Goal: Task Accomplishment & Management: Manage account settings

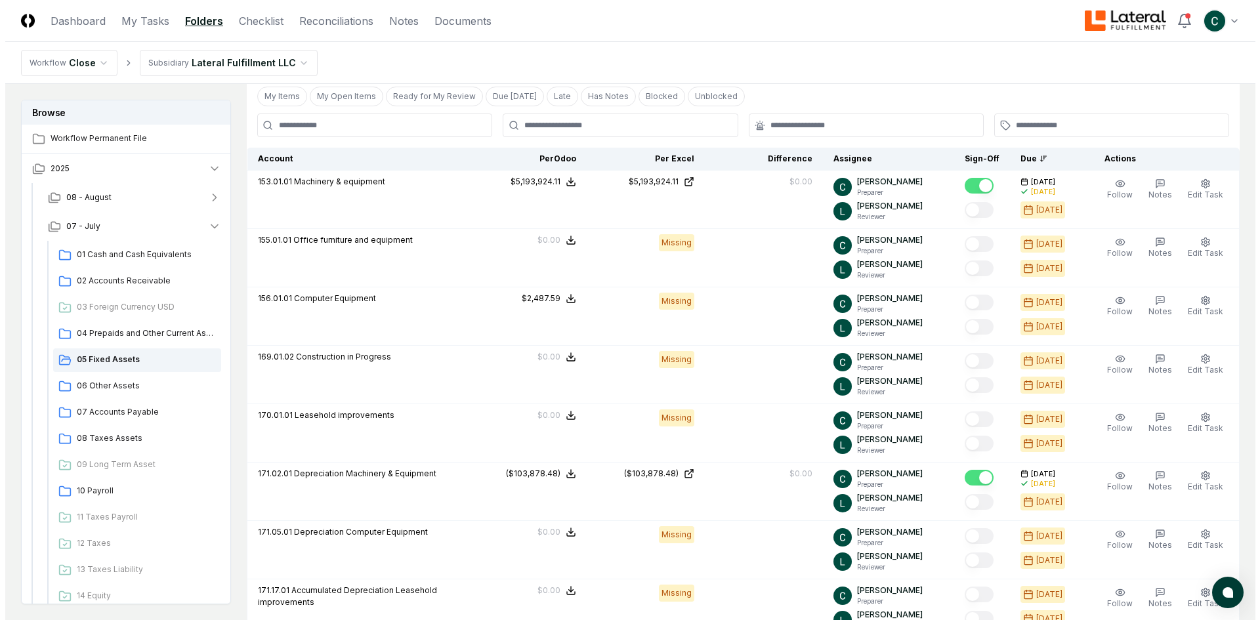
scroll to position [553, 0]
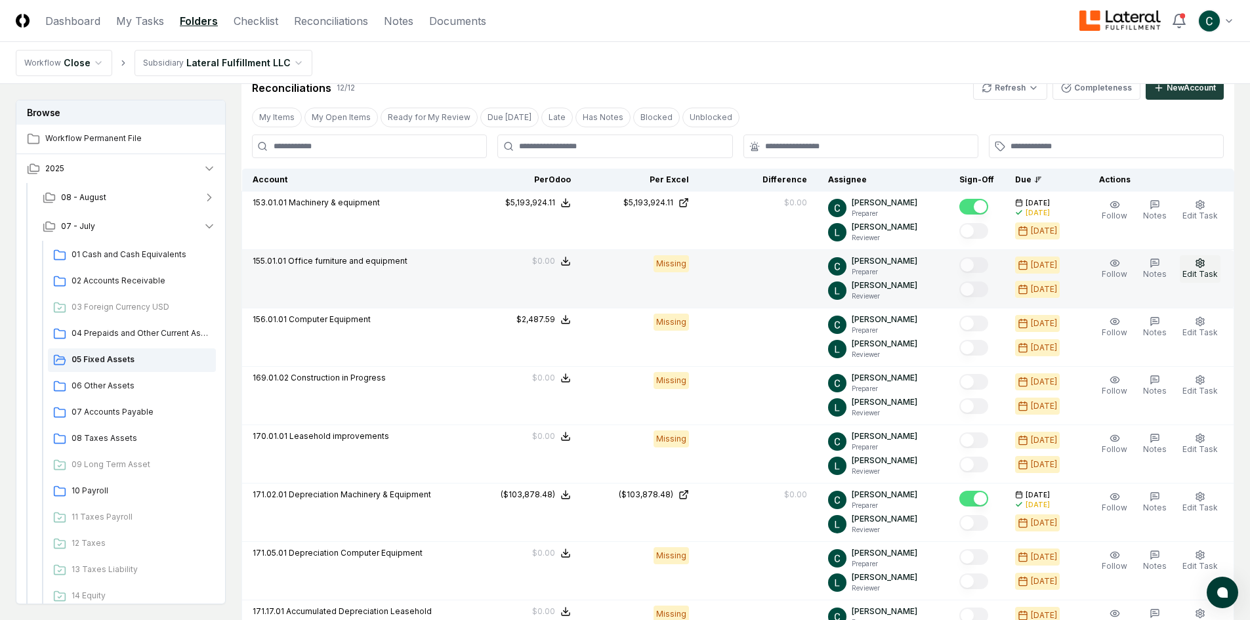
click at [1191, 267] on button "Edit Task" at bounding box center [1200, 269] width 41 height 28
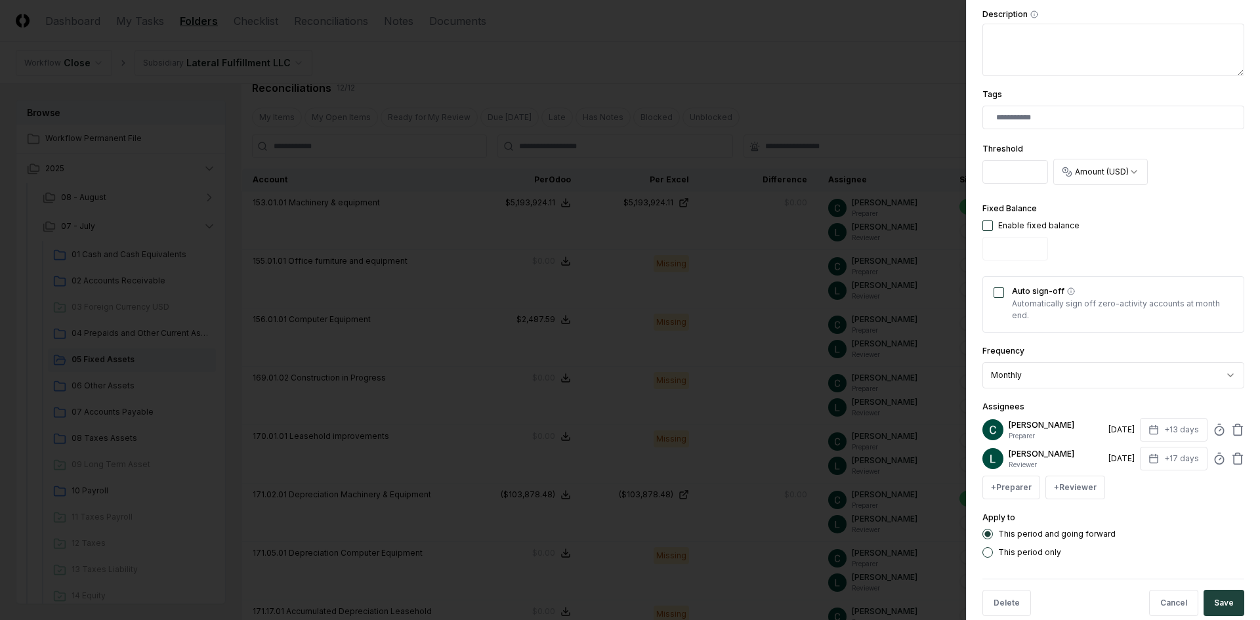
scroll to position [309, 0]
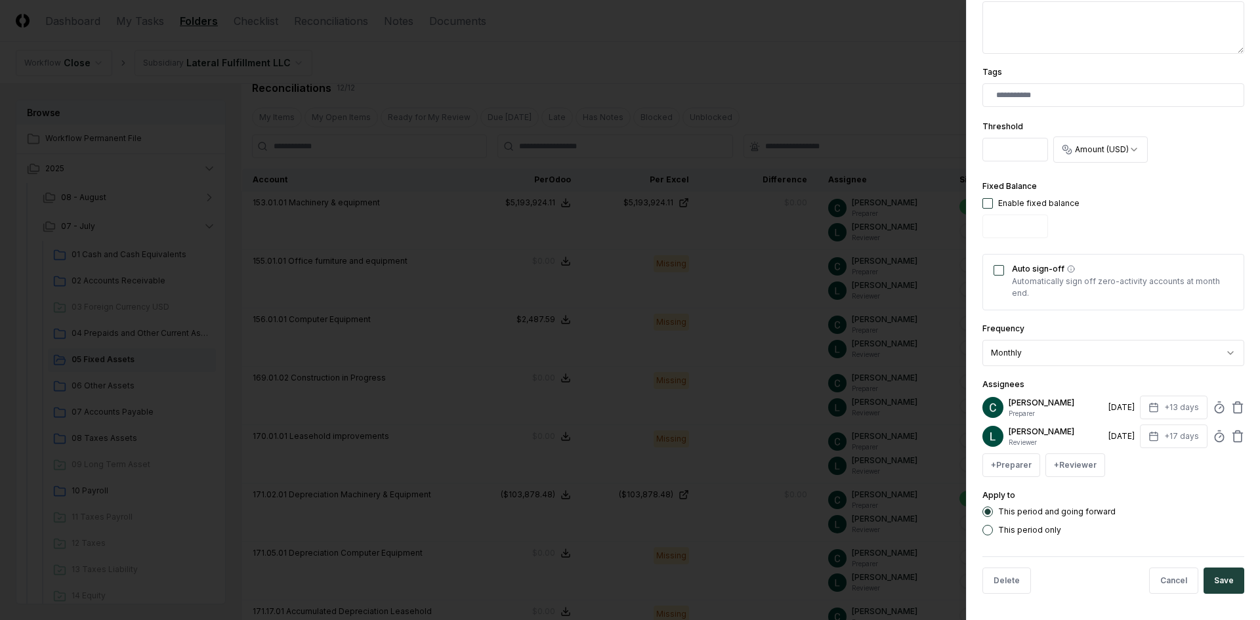
click at [993, 271] on div "Auto sign-off Automatically sign off zero-activity accounts at month end." at bounding box center [1114, 282] width 262 height 56
click at [1000, 270] on button "Auto sign-off" at bounding box center [999, 270] width 11 height 11
click at [1088, 360] on body "CloseCore Dashboard My Tasks Folders Checklist Reconciliations Notes Documents …" at bounding box center [625, 296] width 1250 height 1698
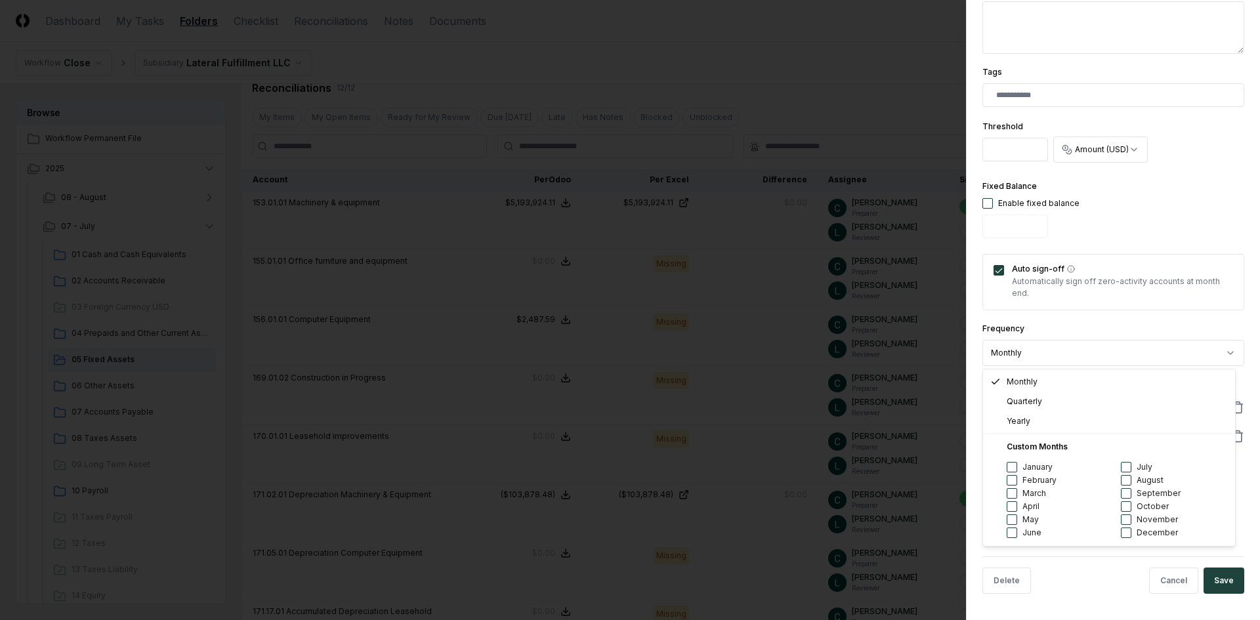
select select "****"
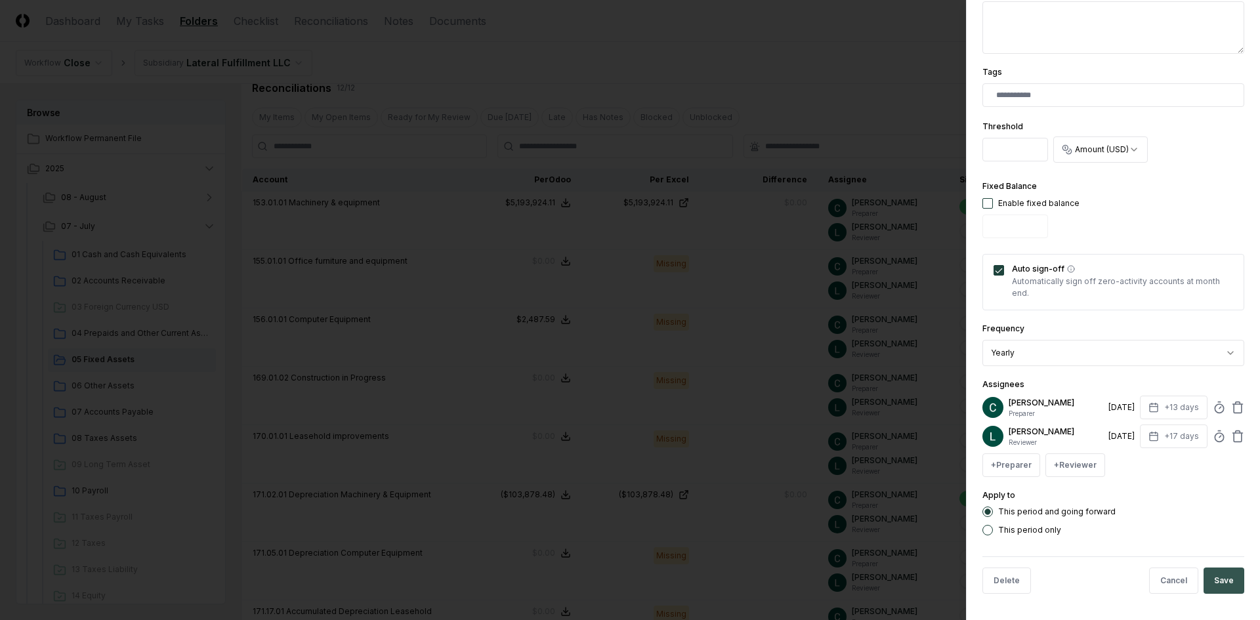
click at [1208, 586] on button "Save" at bounding box center [1224, 581] width 41 height 26
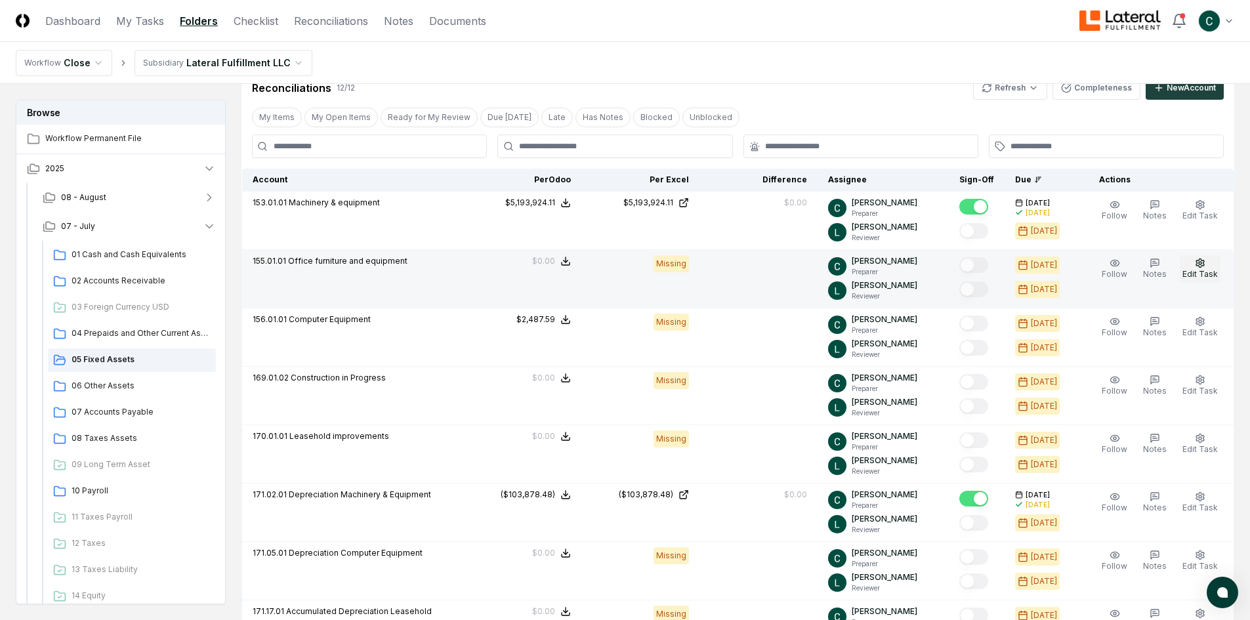
click at [1204, 264] on icon "button" at bounding box center [1200, 263] width 11 height 11
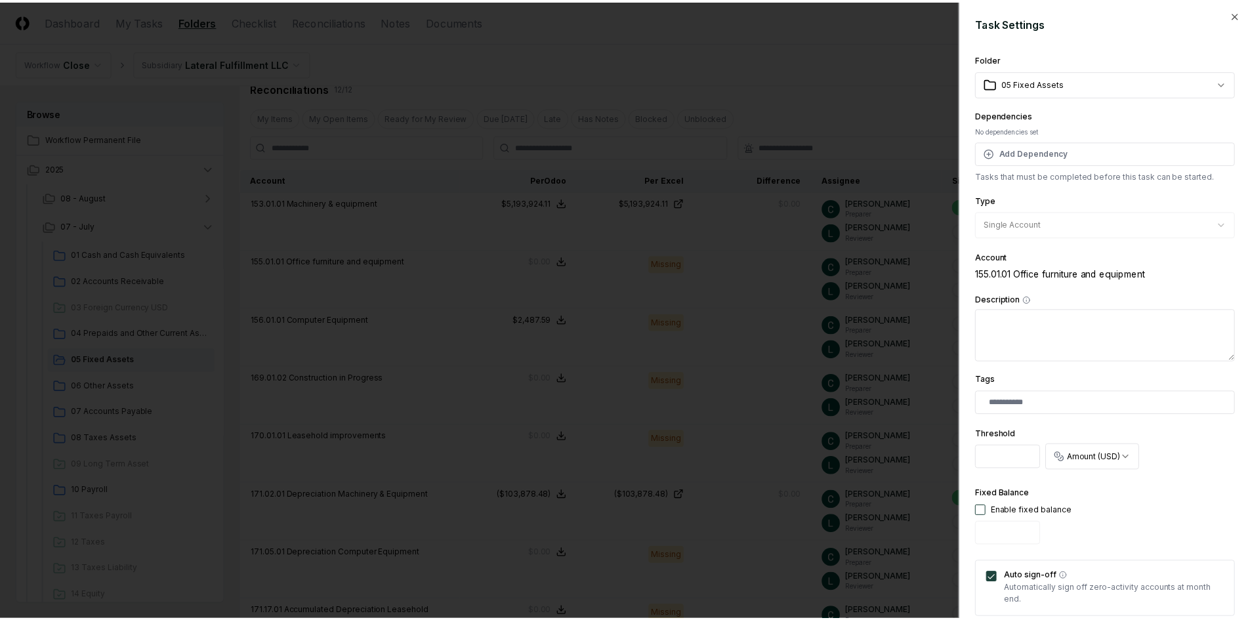
scroll to position [0, 0]
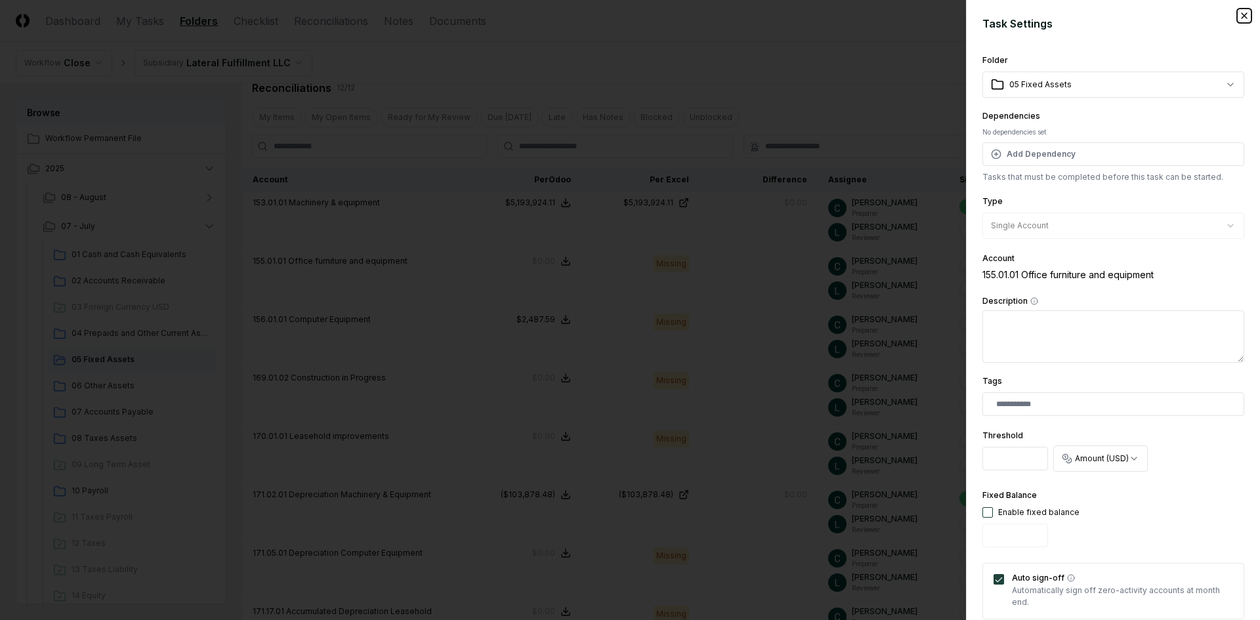
click at [1239, 14] on icon "button" at bounding box center [1244, 16] width 11 height 11
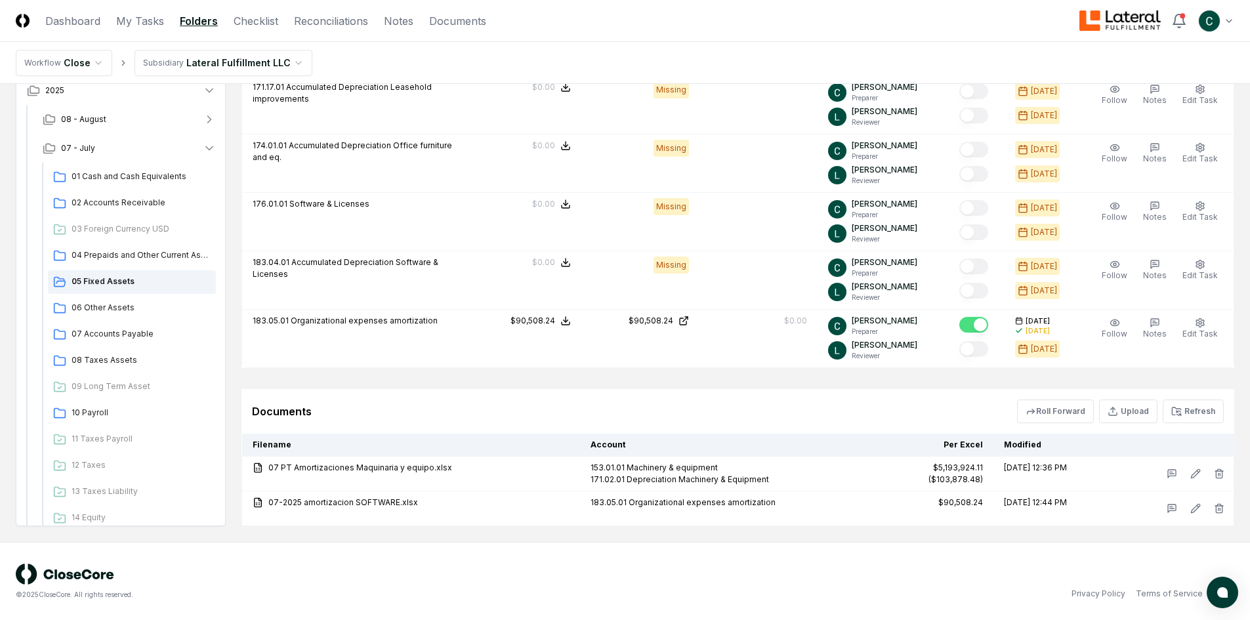
scroll to position [1078, 0]
click at [101, 309] on span "06 Other Assets" at bounding box center [141, 307] width 139 height 12
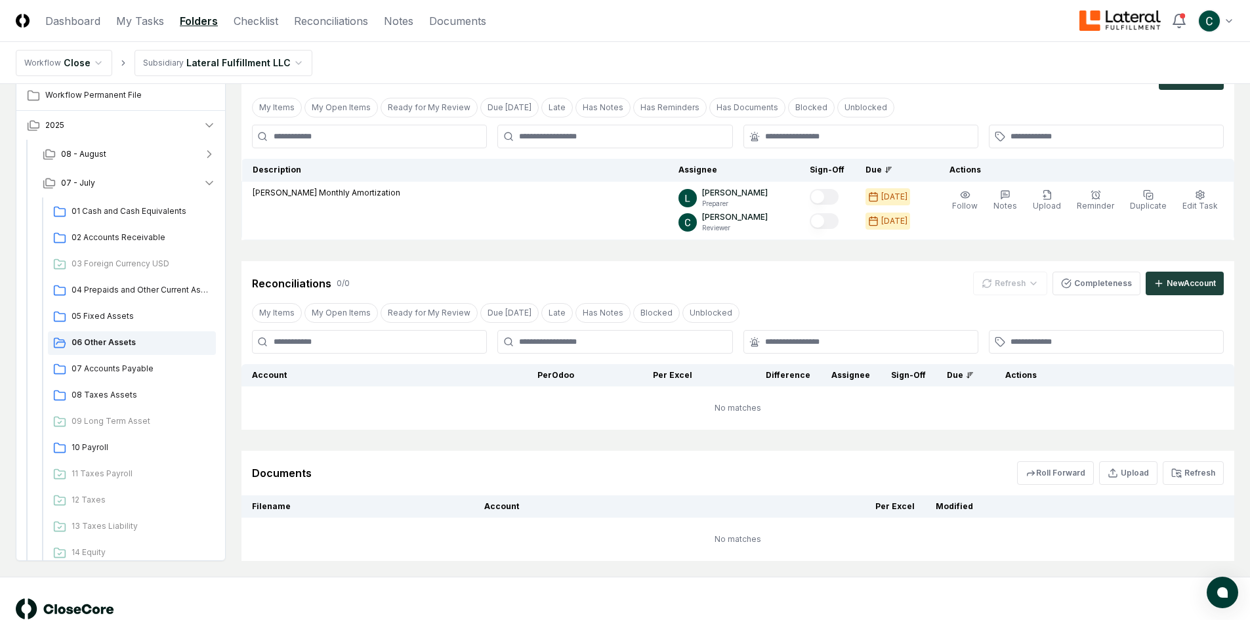
scroll to position [66, 0]
click at [128, 364] on span "07 Accounts Payable" at bounding box center [141, 368] width 139 height 12
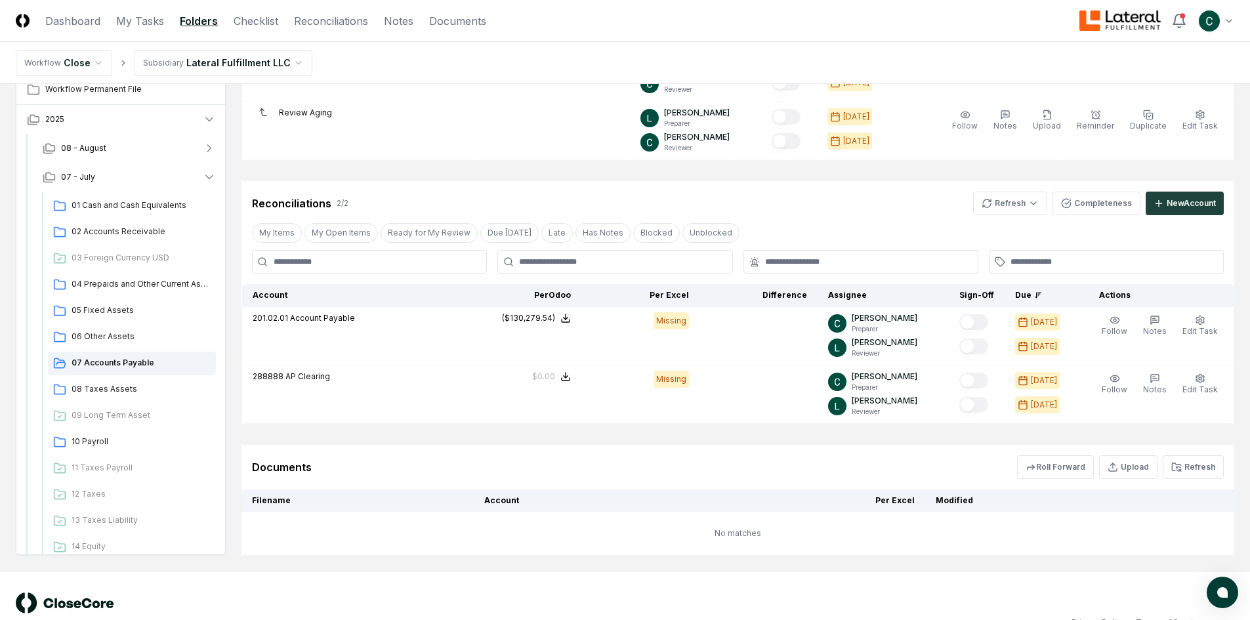
scroll to position [817, 0]
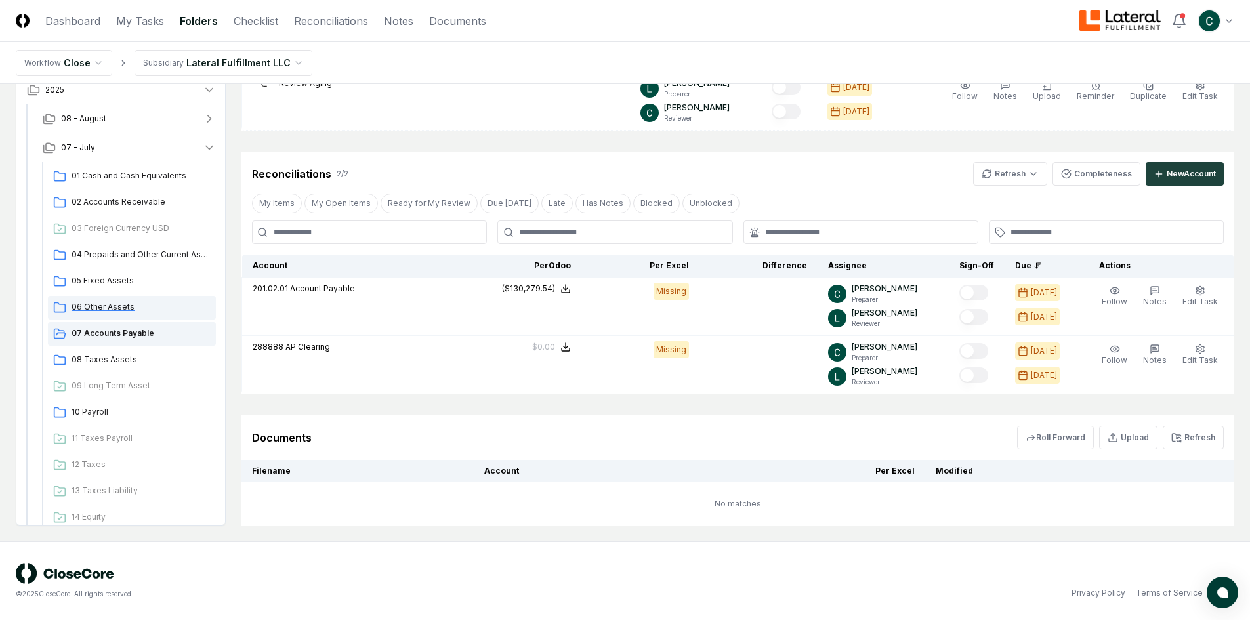
click at [114, 305] on span "06 Other Assets" at bounding box center [141, 307] width 139 height 12
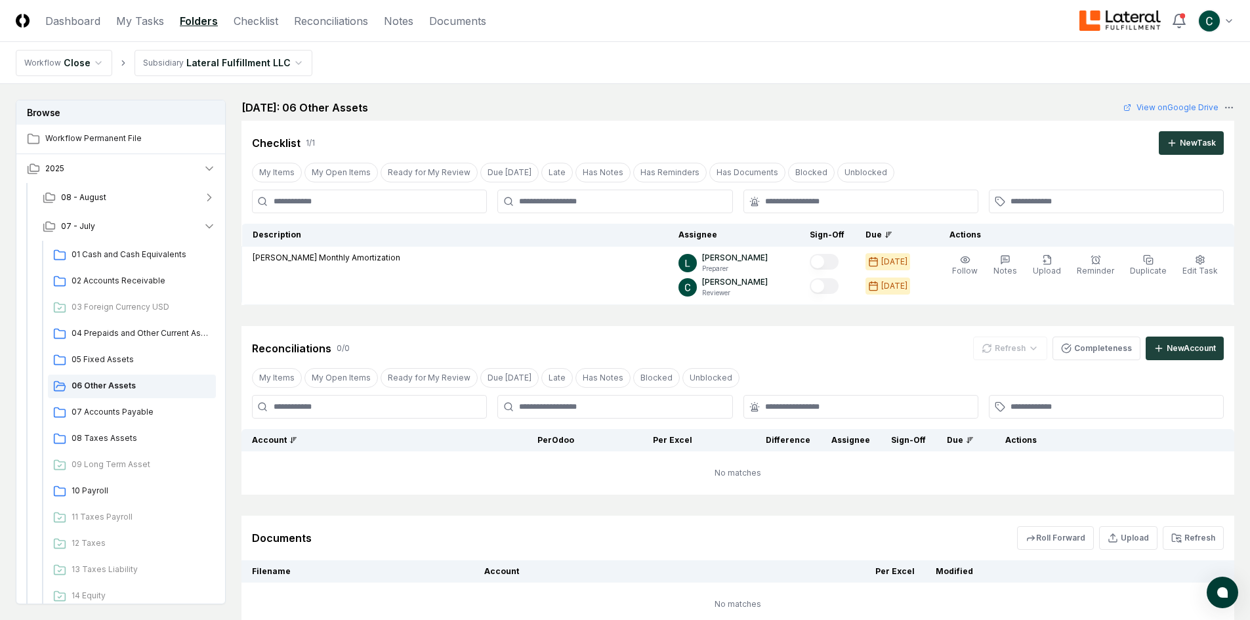
scroll to position [100, 0]
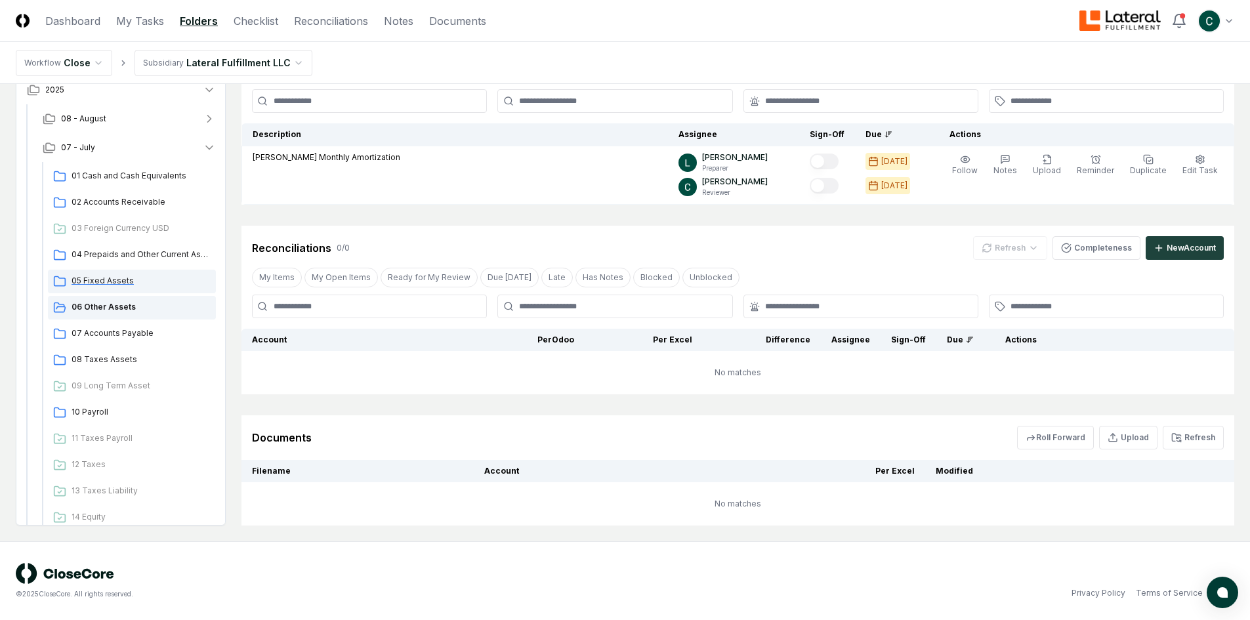
click at [104, 270] on div "05 Fixed Assets" at bounding box center [132, 282] width 168 height 24
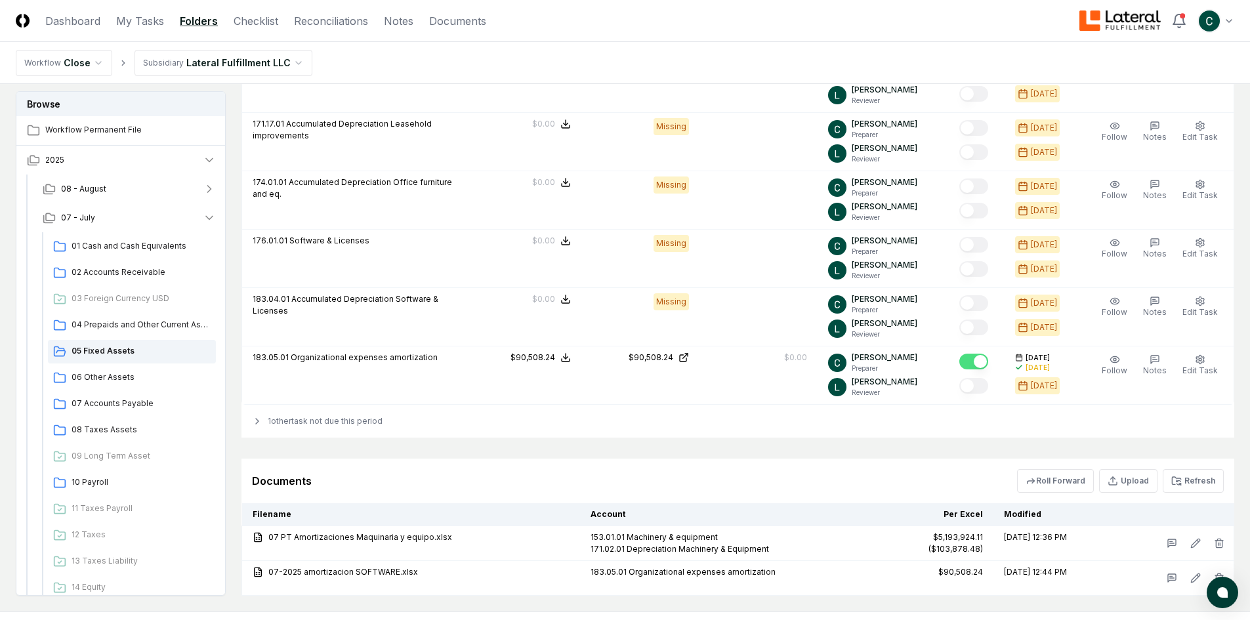
scroll to position [1111, 0]
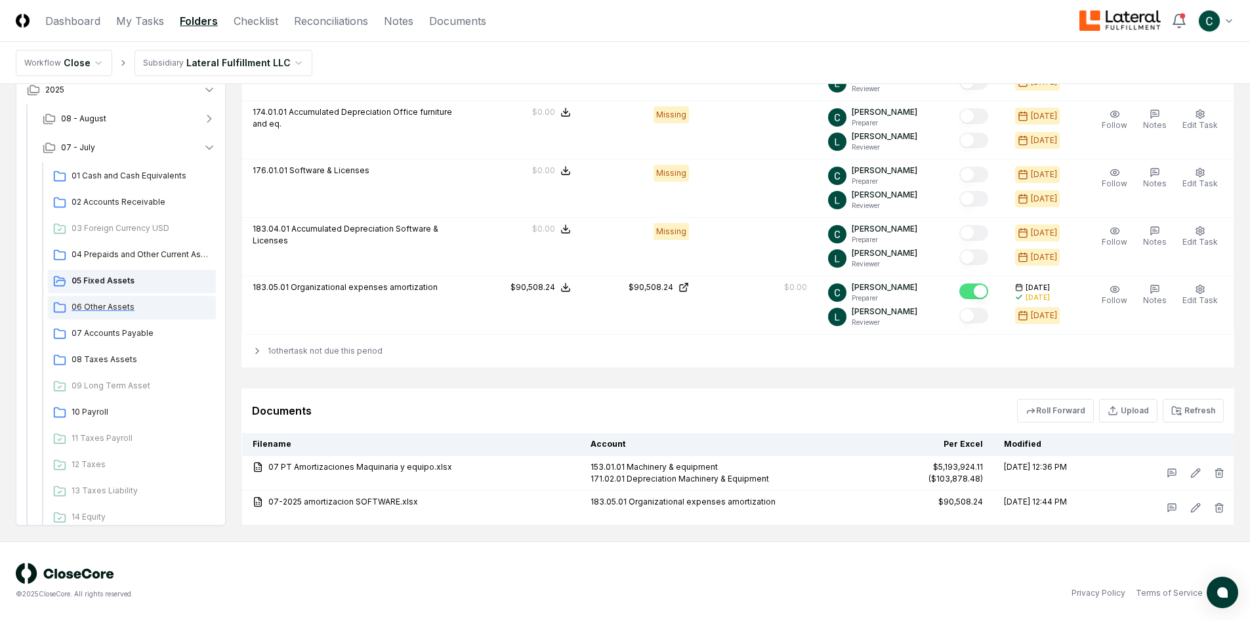
click at [120, 314] on div "06 Other Assets" at bounding box center [132, 308] width 168 height 24
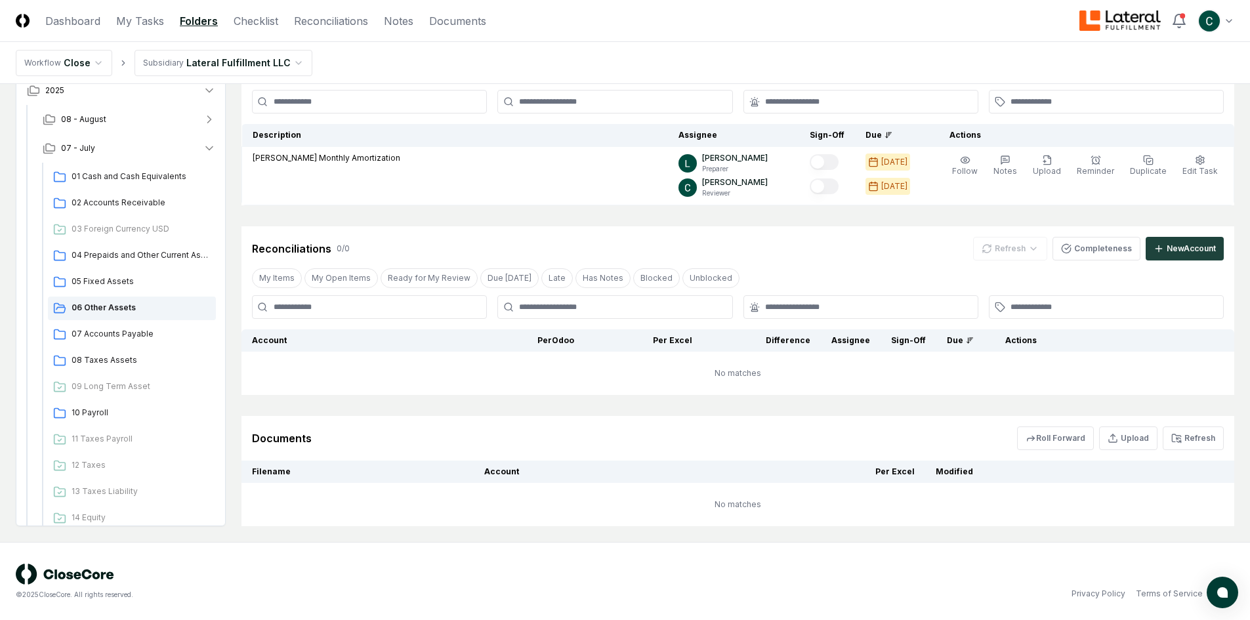
scroll to position [100, 0]
click at [108, 333] on span "07 Accounts Payable" at bounding box center [141, 334] width 139 height 12
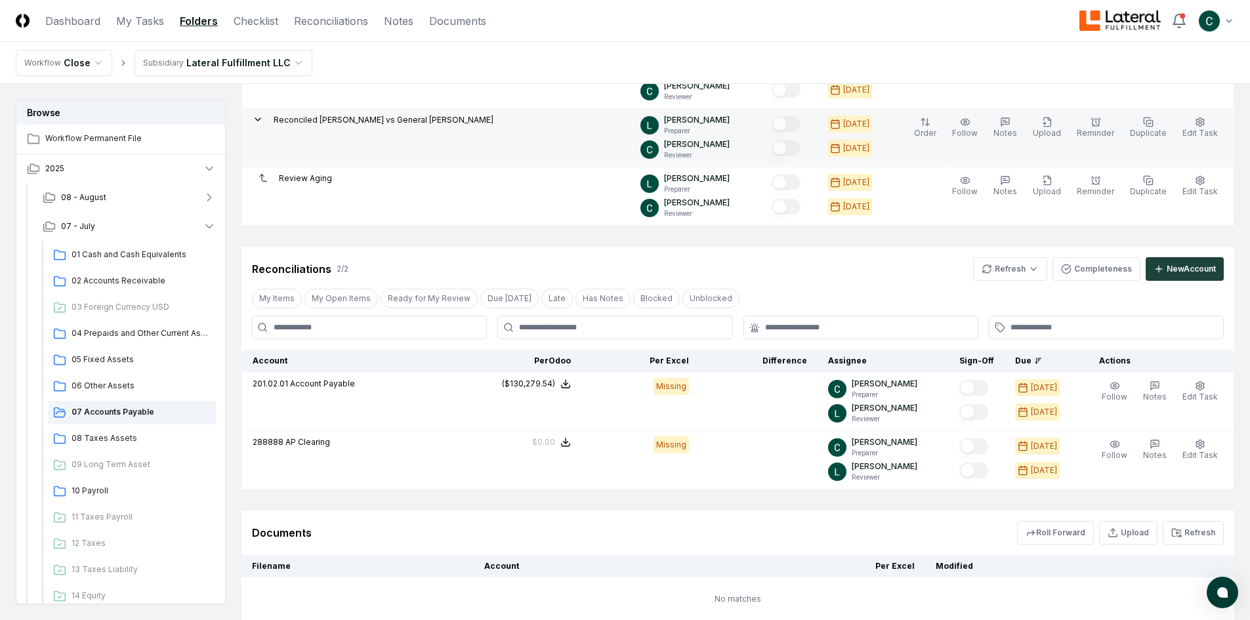
scroll to position [817, 0]
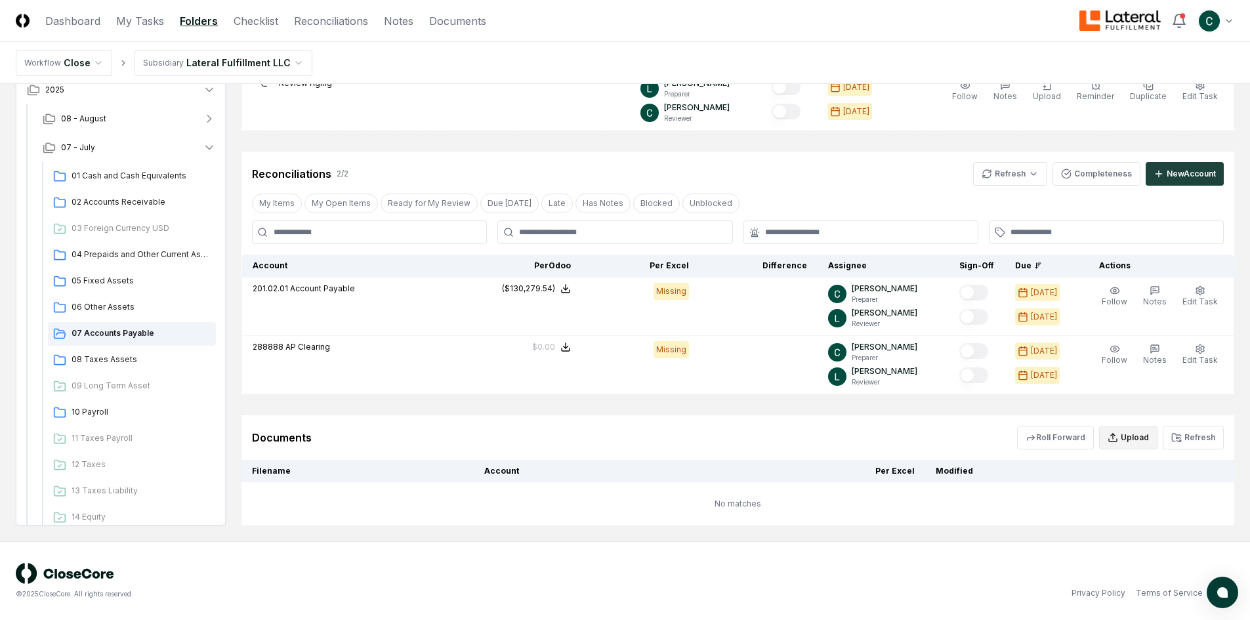
click at [1135, 435] on button "Upload" at bounding box center [1129, 438] width 58 height 24
click at [1101, 506] on input "file" at bounding box center [1130, 514] width 188 height 24
type input "**********"
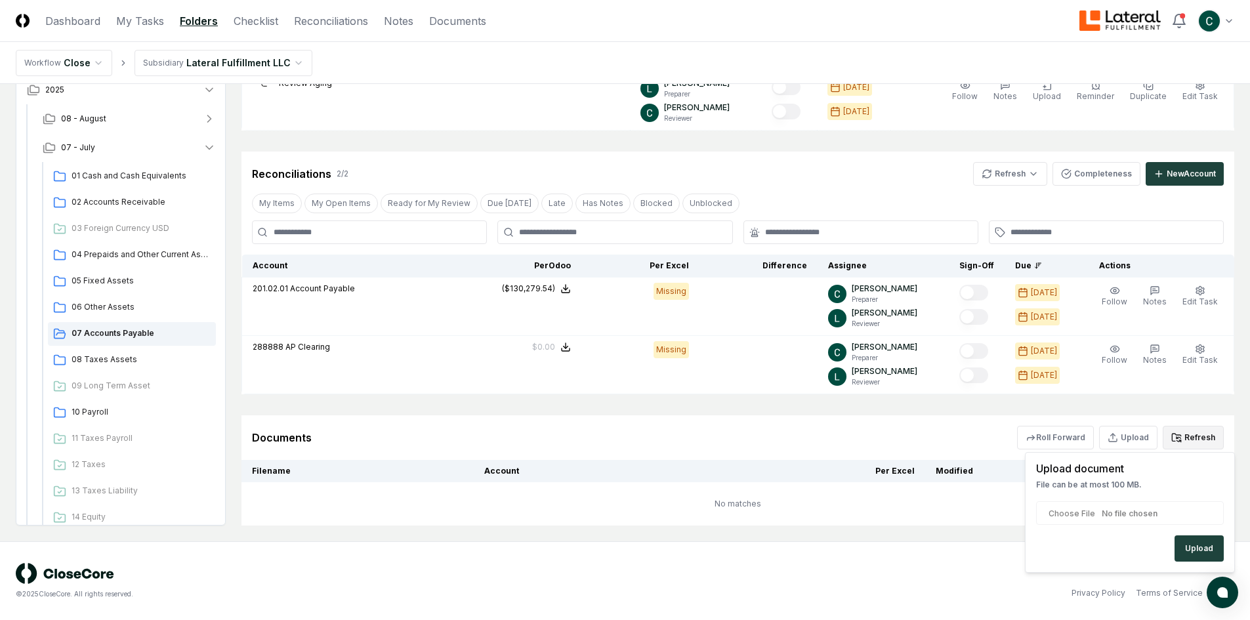
click at [1205, 429] on button "Refresh" at bounding box center [1193, 438] width 61 height 24
click at [1206, 434] on button "Refresh" at bounding box center [1193, 438] width 61 height 24
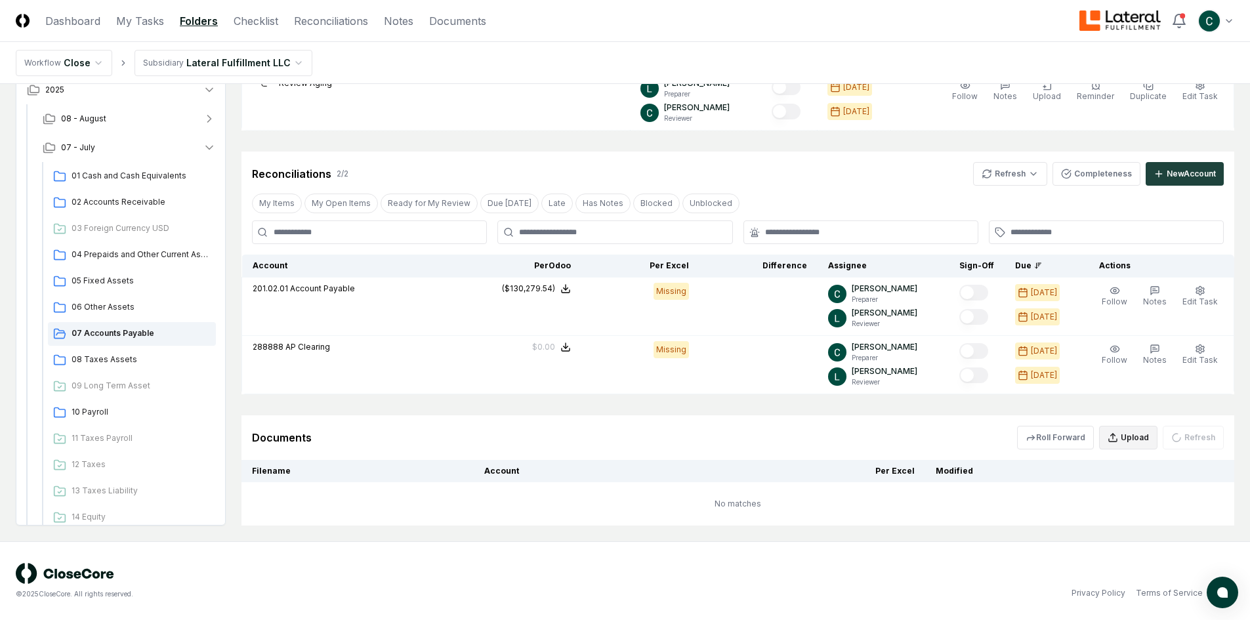
click at [1128, 432] on button "Upload" at bounding box center [1129, 438] width 58 height 24
click at [1112, 510] on input "file" at bounding box center [1130, 514] width 188 height 24
type input "**********"
click at [1203, 553] on button "Upload" at bounding box center [1199, 549] width 49 height 26
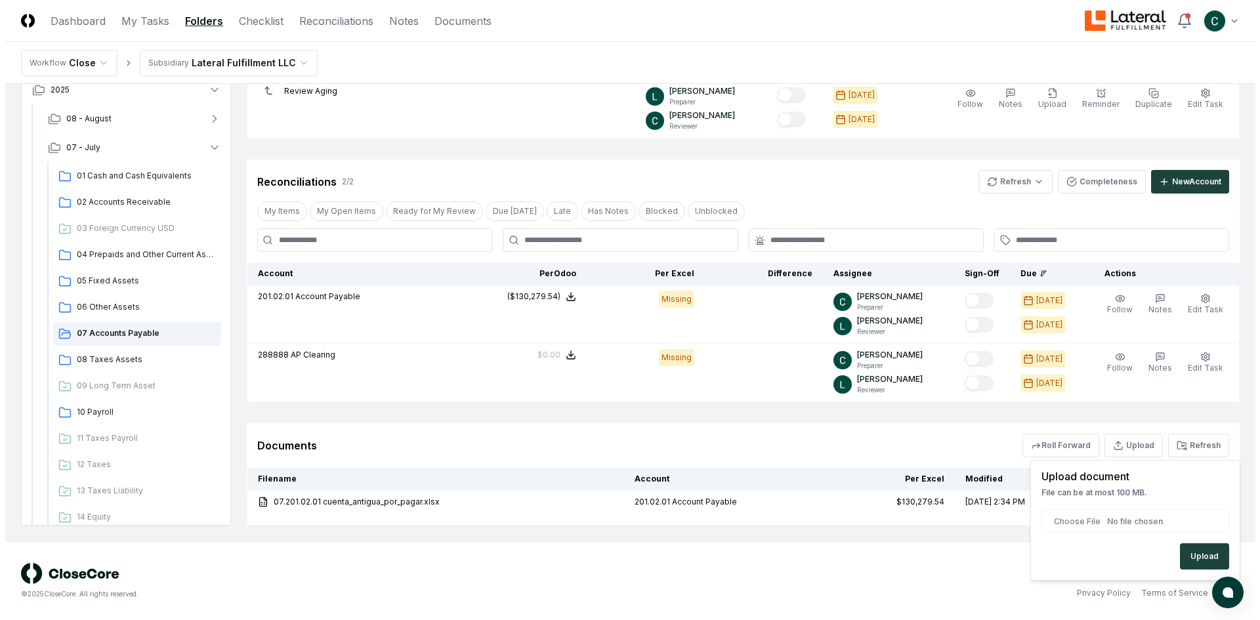
scroll to position [809, 0]
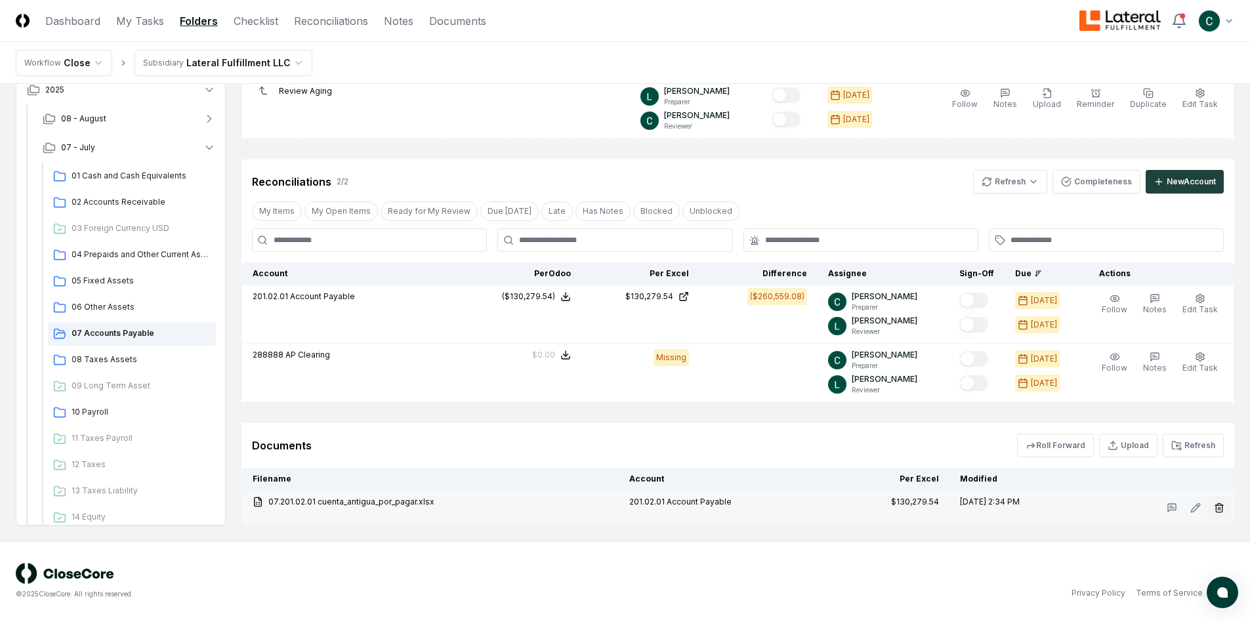
click at [1220, 507] on icon "button" at bounding box center [1219, 508] width 11 height 11
click at [1202, 574] on button "Delete" at bounding box center [1215, 582] width 47 height 26
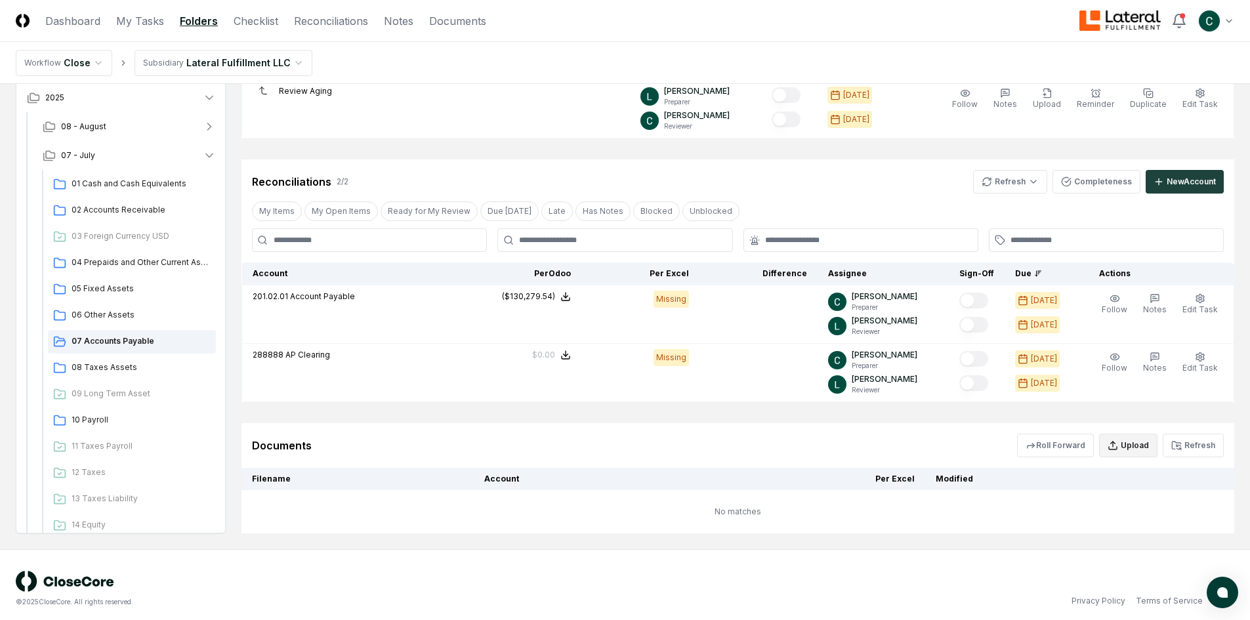
click at [1135, 445] on button "Upload" at bounding box center [1129, 446] width 58 height 24
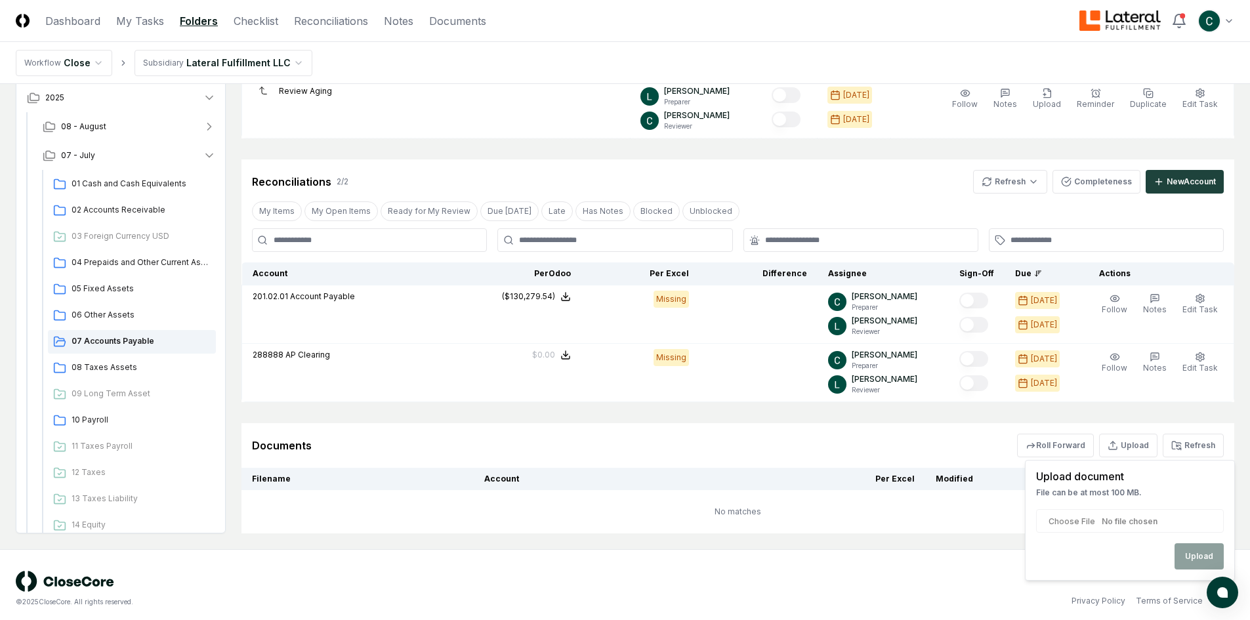
click at [1122, 520] on input "file" at bounding box center [1130, 521] width 188 height 24
type input "**********"
click at [1205, 541] on form "Upload" at bounding box center [1130, 539] width 188 height 60
click at [1205, 547] on button "Upload" at bounding box center [1199, 557] width 49 height 26
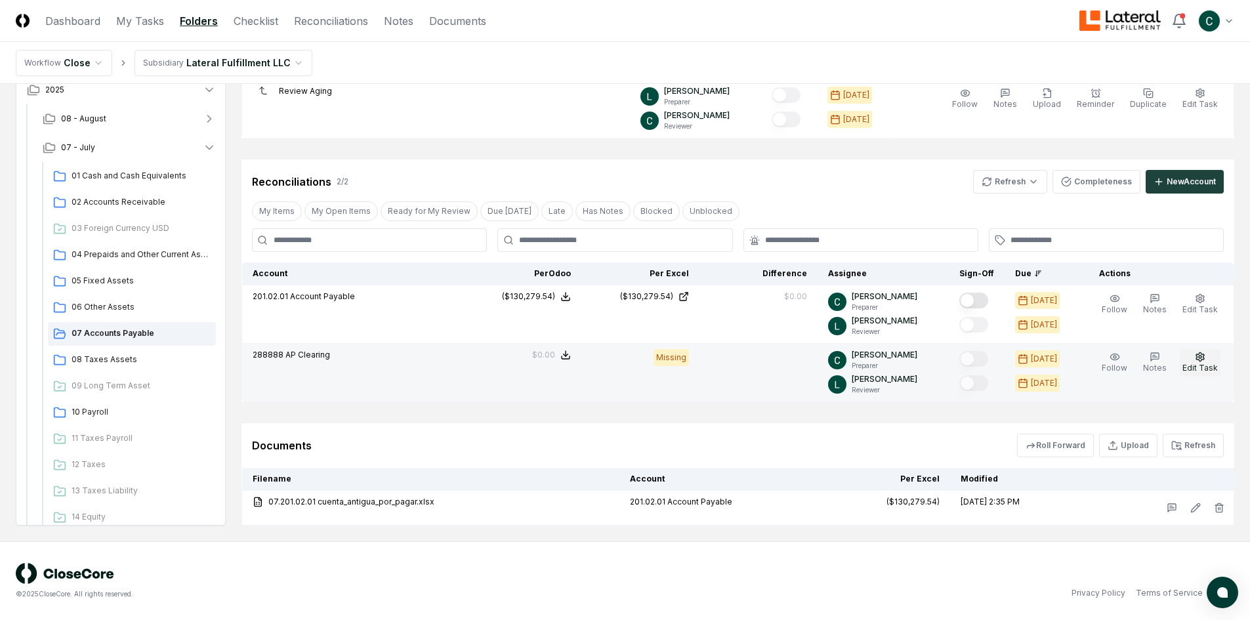
click at [1210, 366] on span "Edit Task" at bounding box center [1200, 368] width 35 height 10
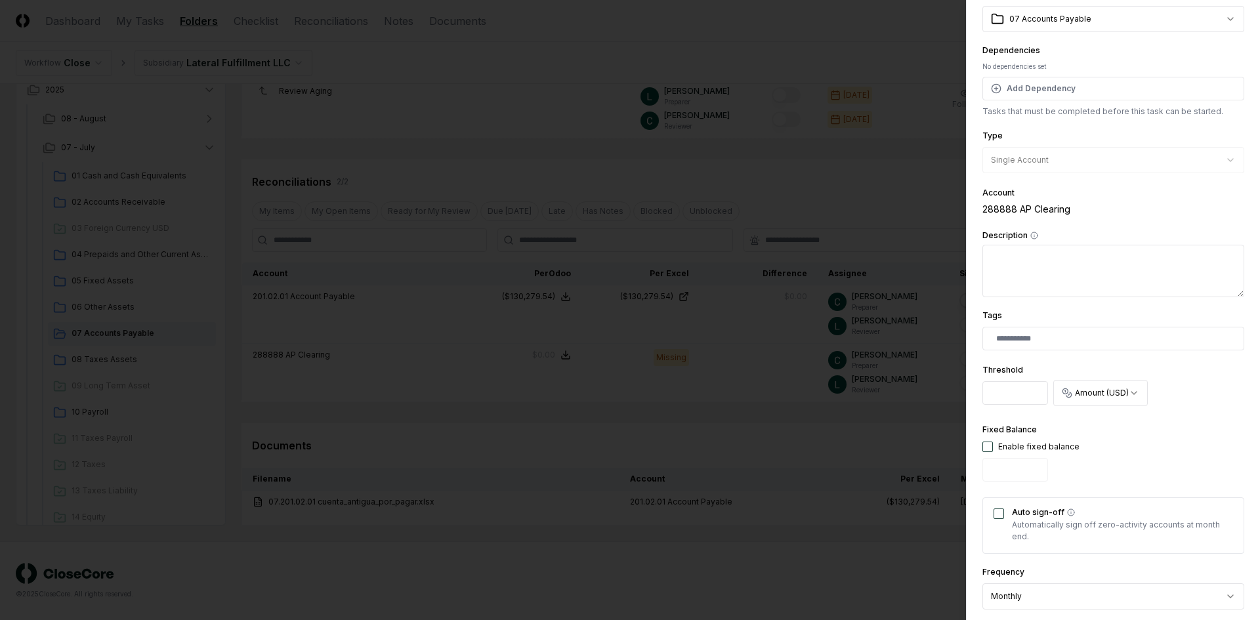
scroll to position [131, 0]
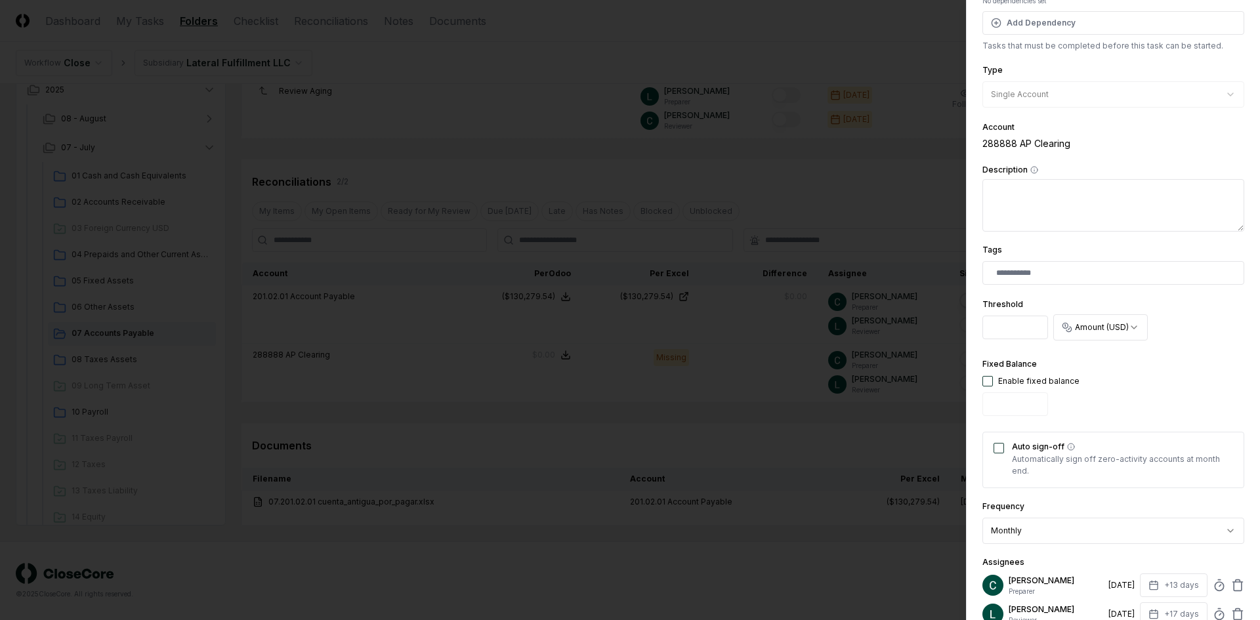
click at [1034, 386] on div "Enable fixed balance" at bounding box center [1038, 381] width 81 height 12
click at [1035, 379] on div "Enable fixed balance" at bounding box center [1038, 381] width 81 height 12
click at [989, 379] on button "button" at bounding box center [988, 381] width 11 height 11
type input "*"
click at [991, 381] on button "button" at bounding box center [988, 381] width 11 height 11
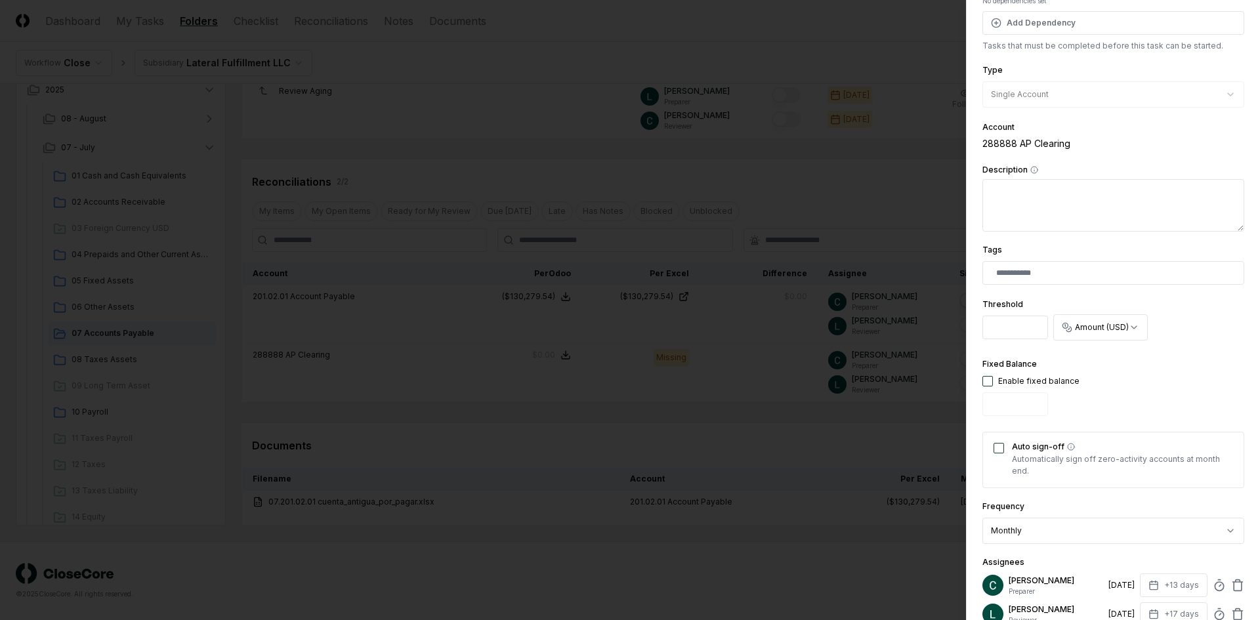
click at [998, 452] on button "Auto sign-off" at bounding box center [999, 448] width 11 height 11
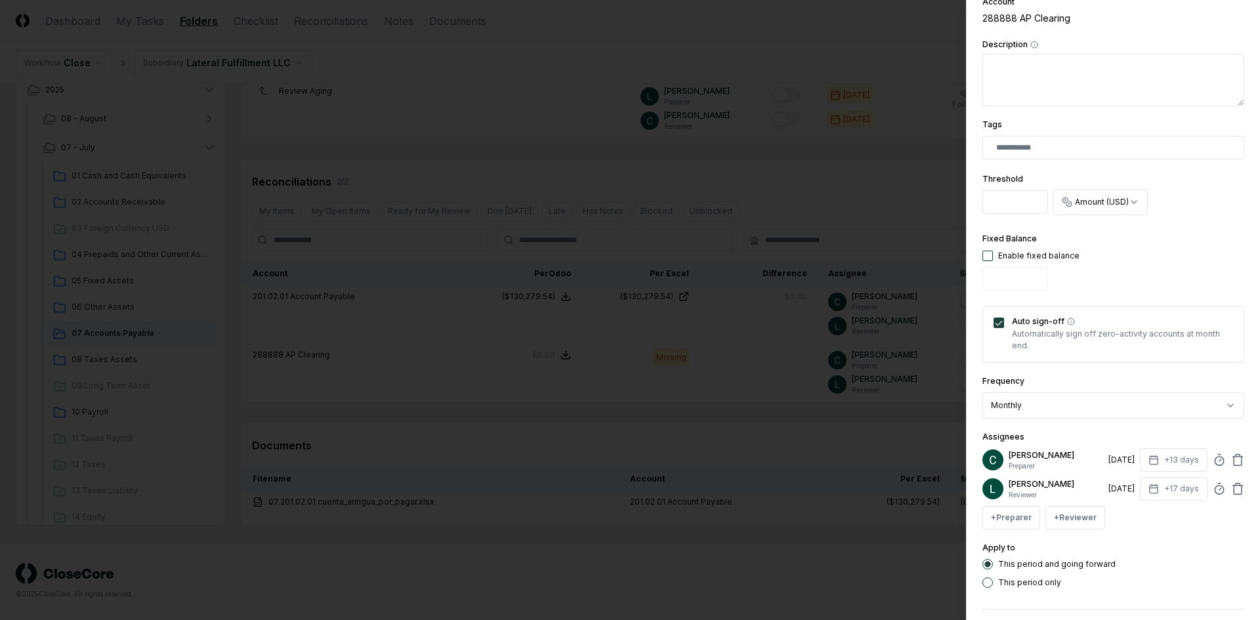
scroll to position [309, 0]
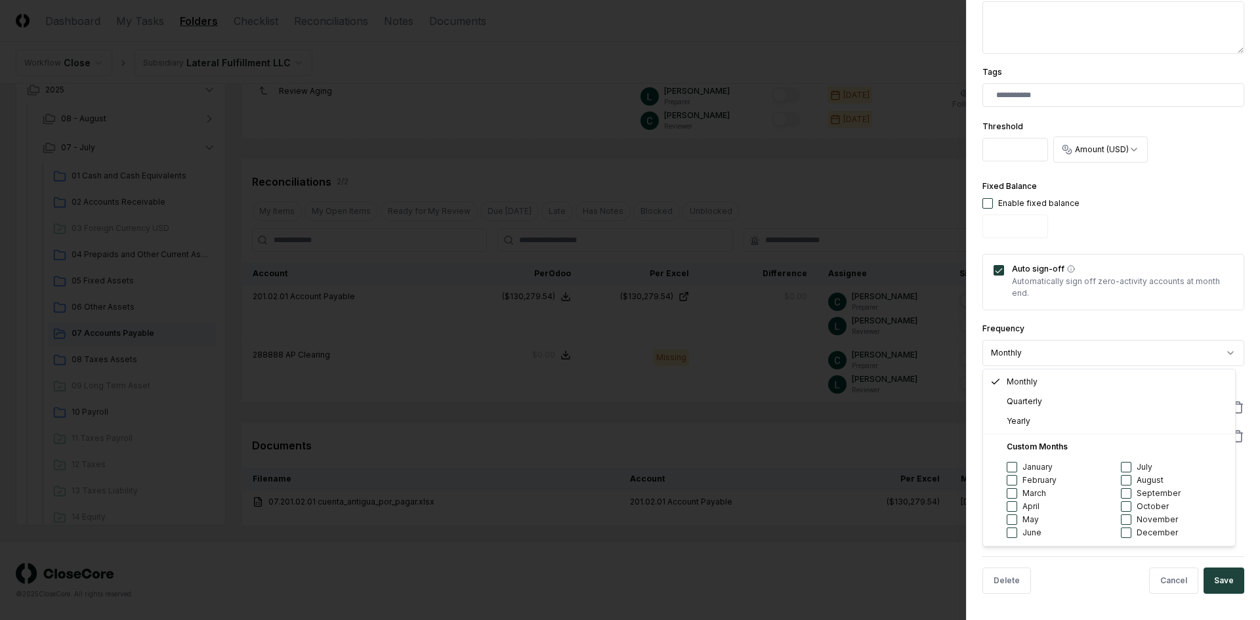
select select "****"
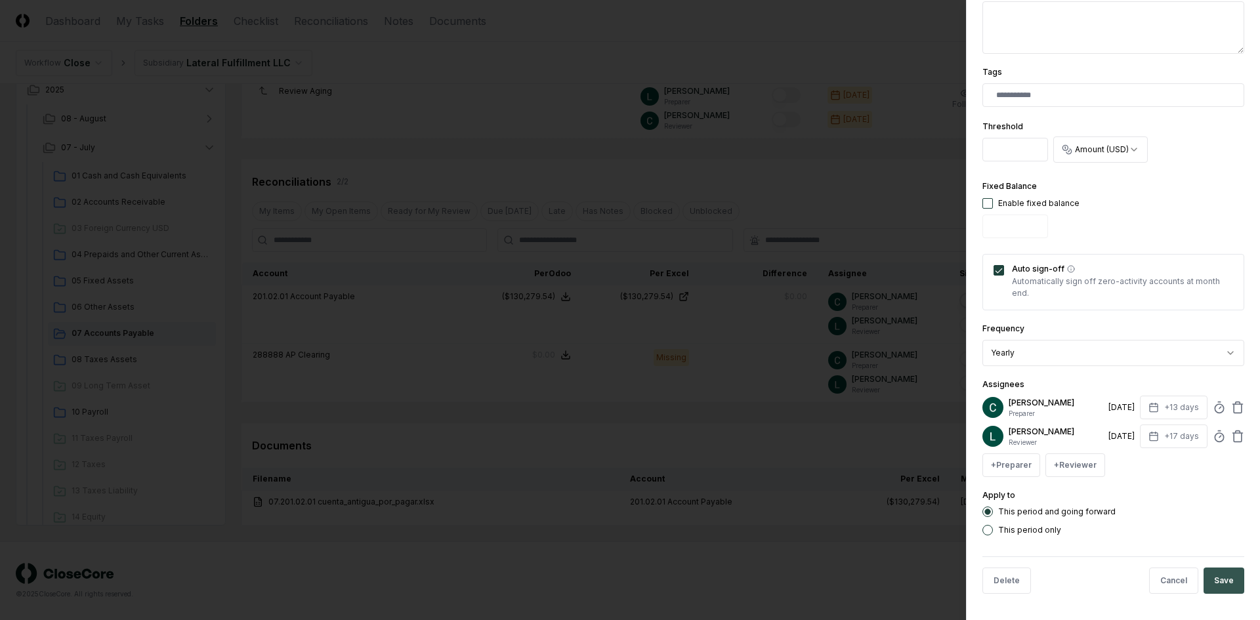
click at [1214, 582] on button "Save" at bounding box center [1224, 581] width 41 height 26
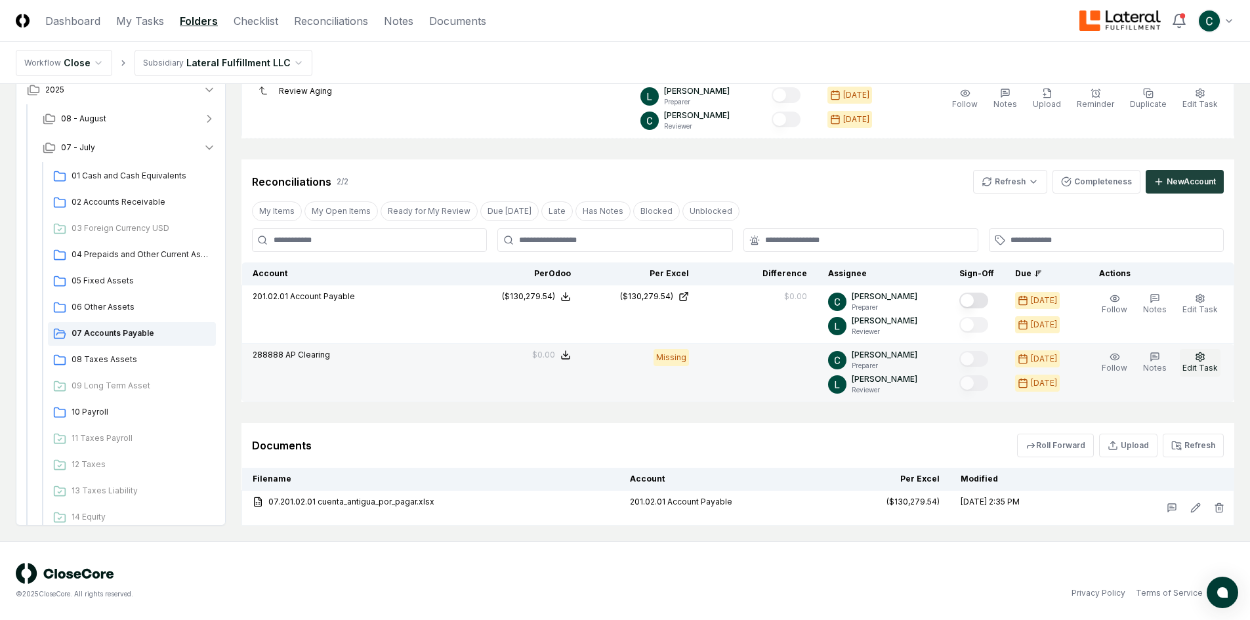
click at [1193, 364] on span "Edit Task" at bounding box center [1200, 368] width 35 height 10
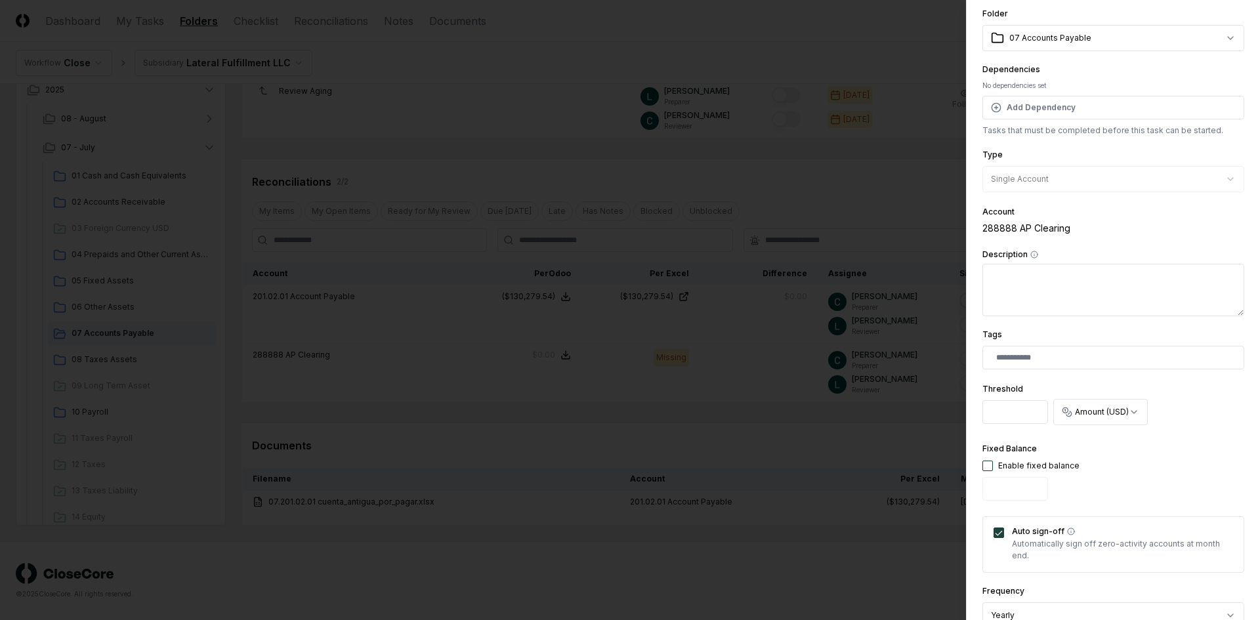
scroll to position [0, 0]
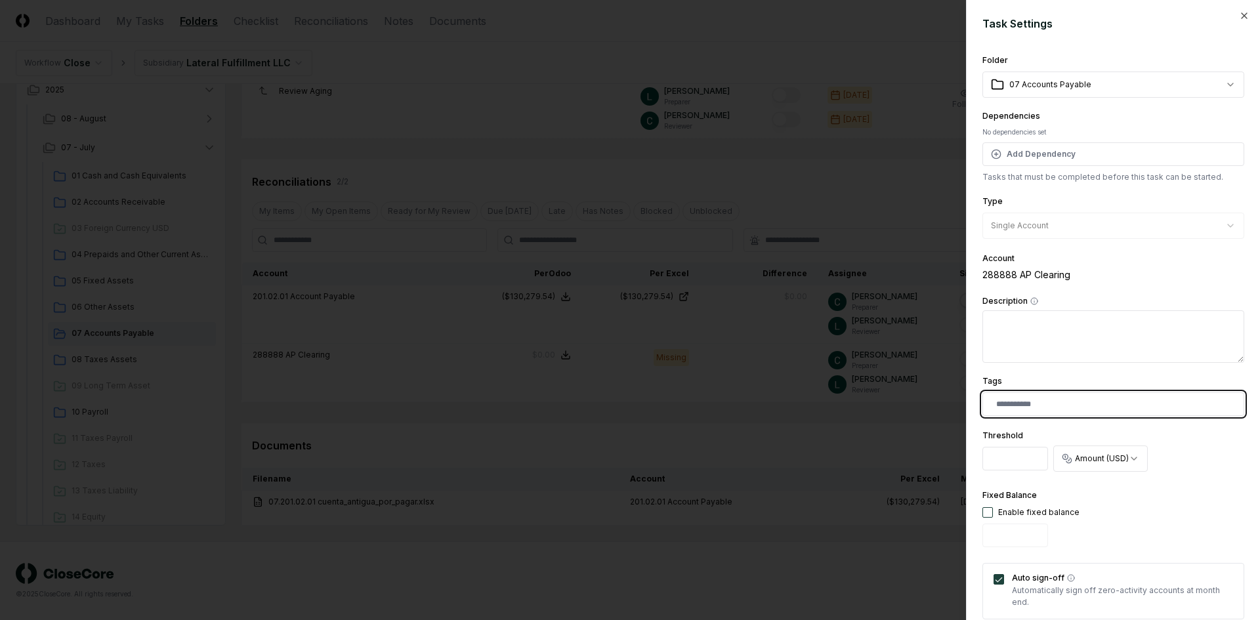
click at [1018, 408] on input "text" at bounding box center [1116, 404] width 240 height 12
click at [1086, 351] on textarea "Description" at bounding box center [1114, 336] width 262 height 53
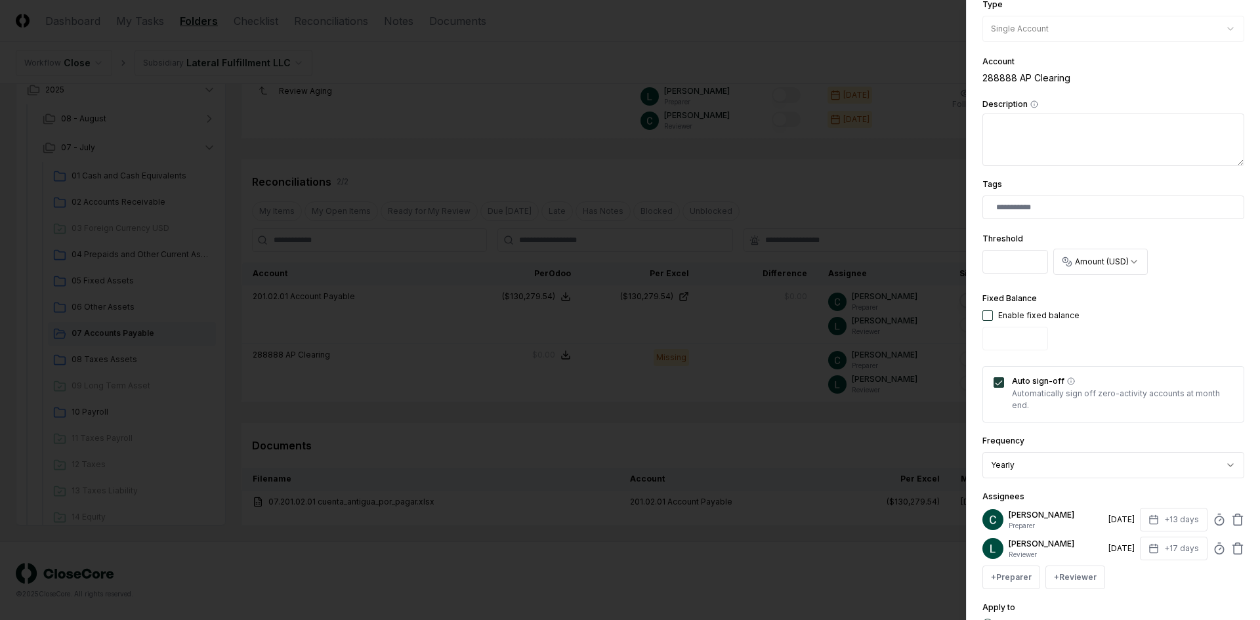
scroll to position [309, 0]
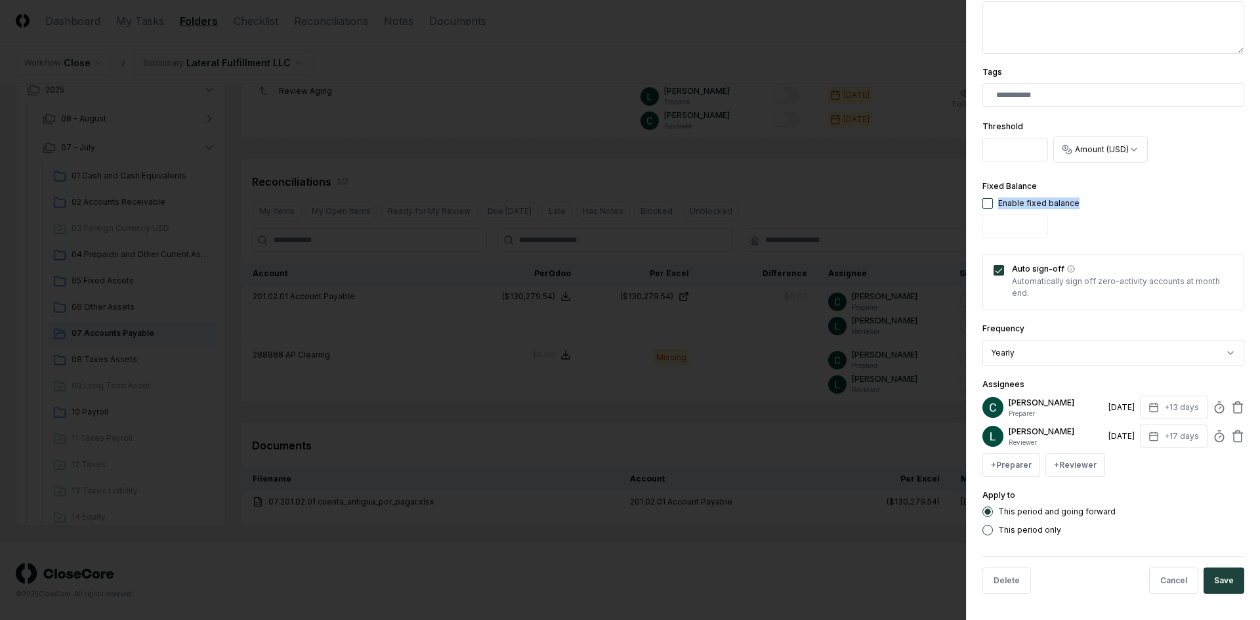
drag, startPoint x: 1077, startPoint y: 207, endPoint x: 996, endPoint y: 200, distance: 81.1
click at [996, 200] on div "Fixed Balance Enable fixed balance" at bounding box center [1114, 211] width 262 height 65
copy div "Enable fixed balance"
click at [1172, 575] on button "Cancel" at bounding box center [1173, 581] width 49 height 26
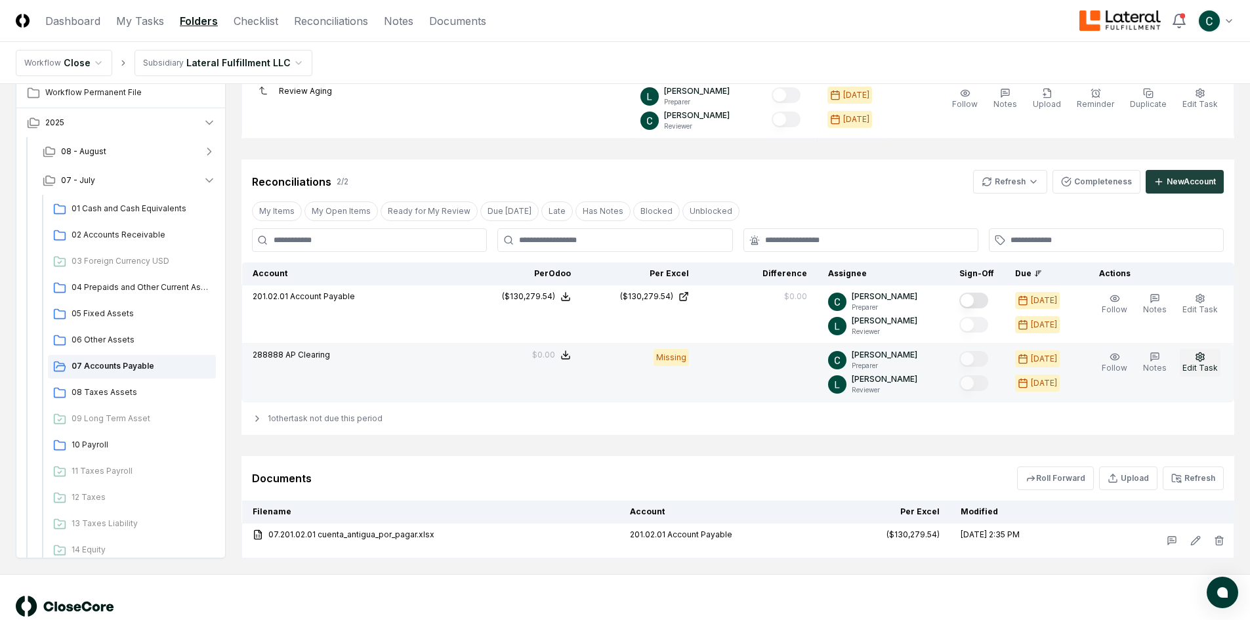
click at [1187, 355] on button "Edit Task" at bounding box center [1200, 363] width 41 height 28
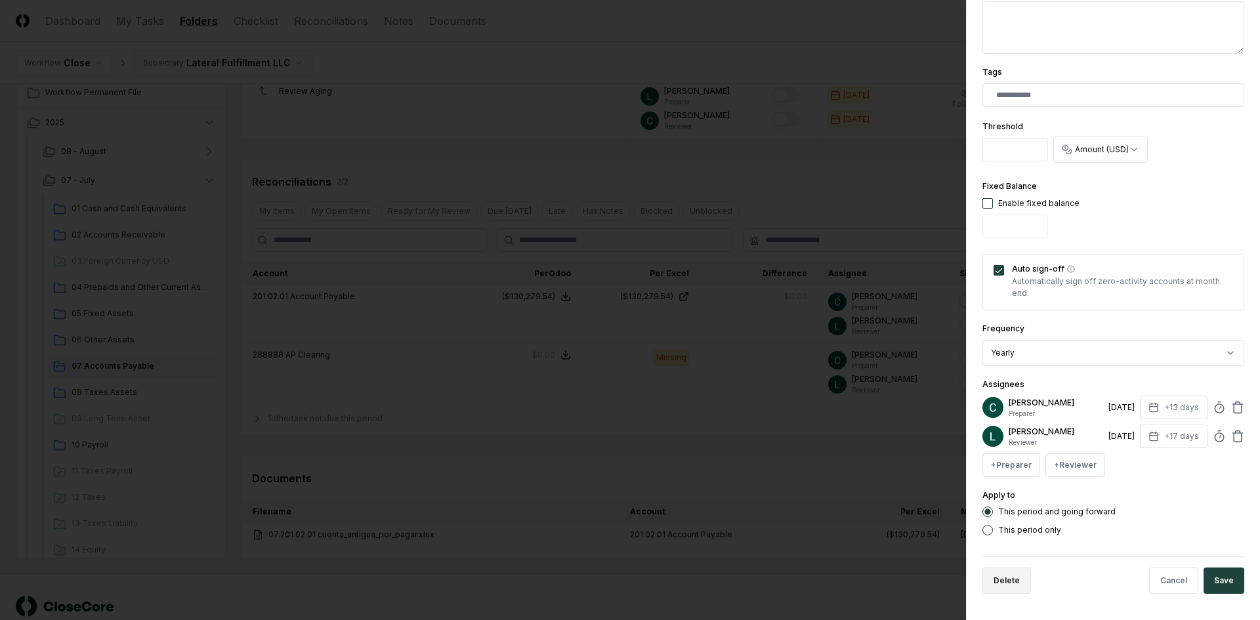
click at [1019, 578] on button "Delete" at bounding box center [1007, 581] width 49 height 26
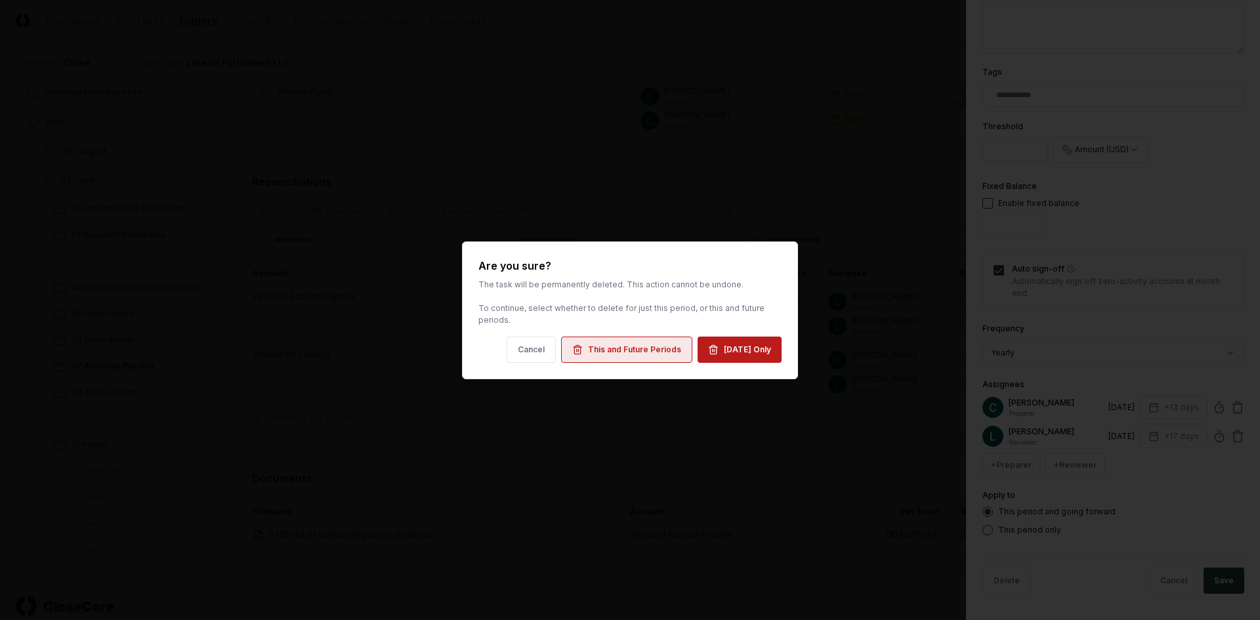
click at [641, 345] on div "This and Future Periods" at bounding box center [634, 350] width 93 height 12
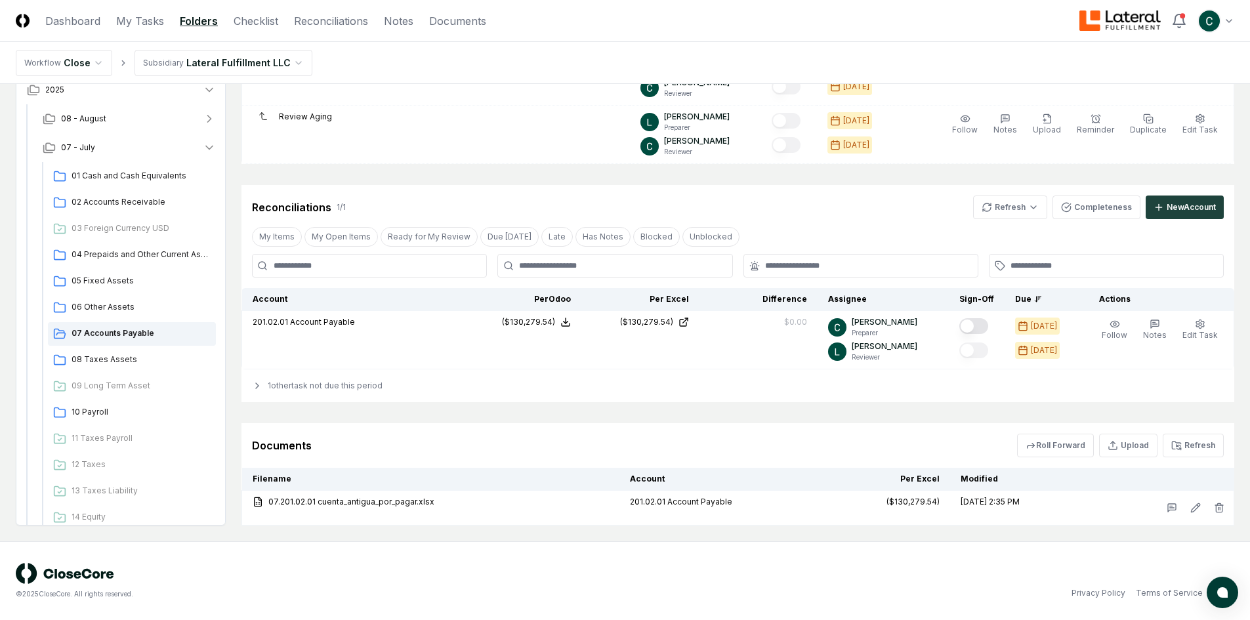
scroll to position [784, 0]
click at [90, 361] on span "08 Taxes Assets" at bounding box center [141, 360] width 139 height 12
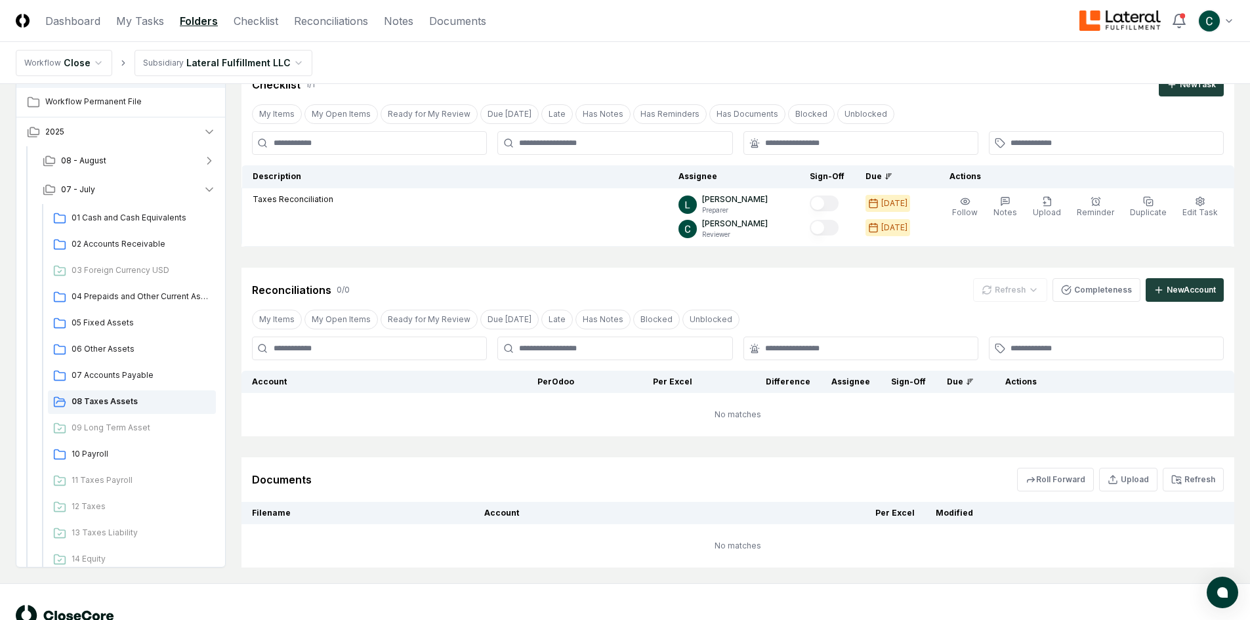
scroll to position [100, 0]
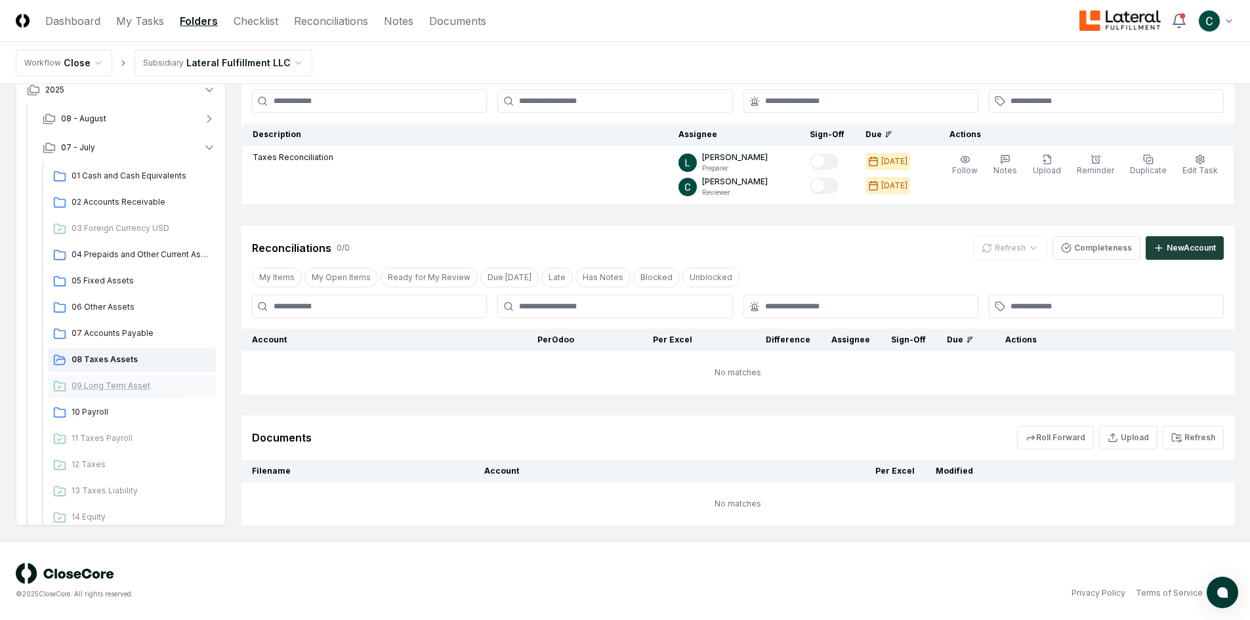
click at [107, 385] on span "09 Long Term Asset" at bounding box center [141, 386] width 139 height 12
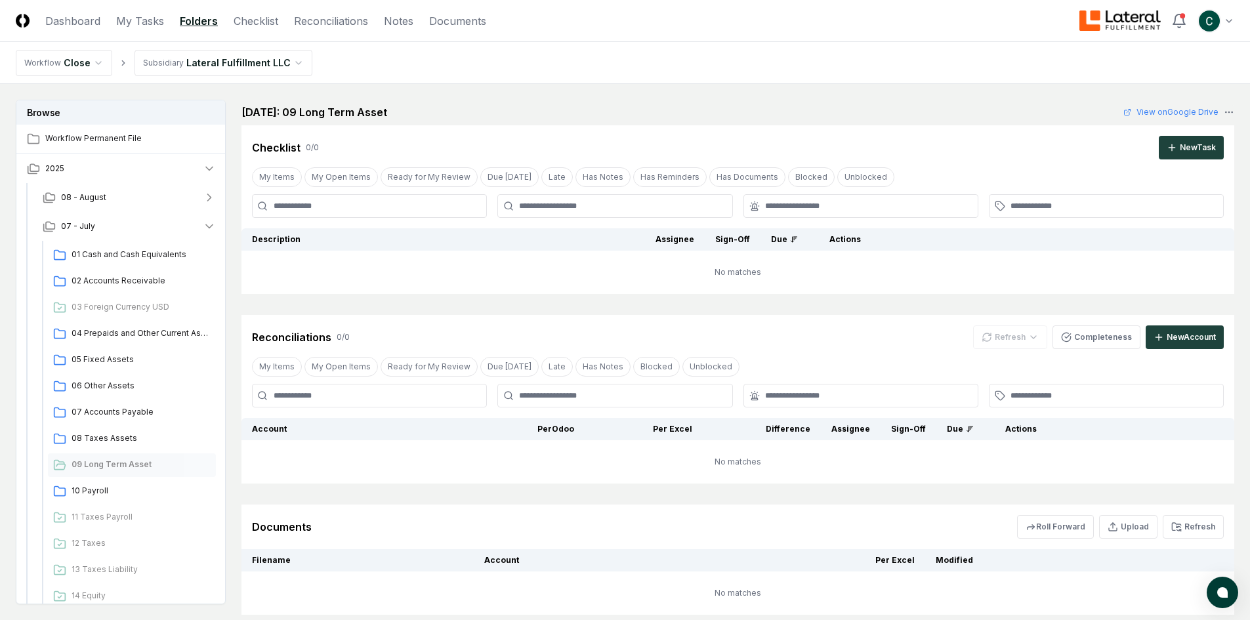
scroll to position [152, 0]
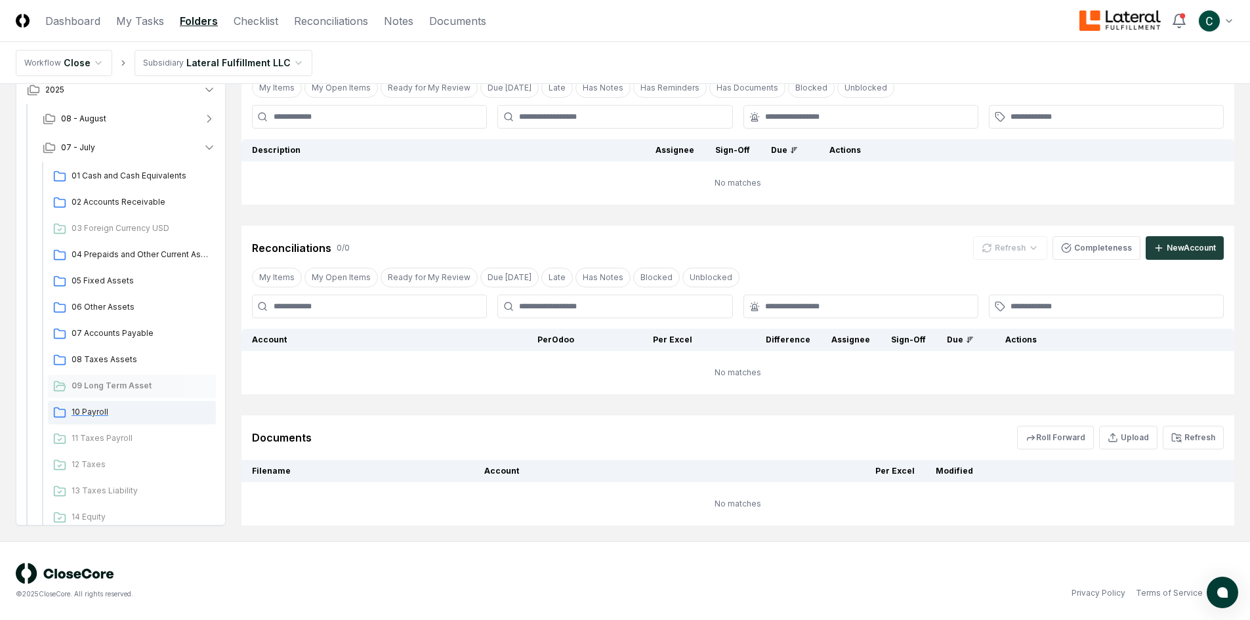
click at [93, 410] on span "10 Payroll" at bounding box center [141, 412] width 139 height 12
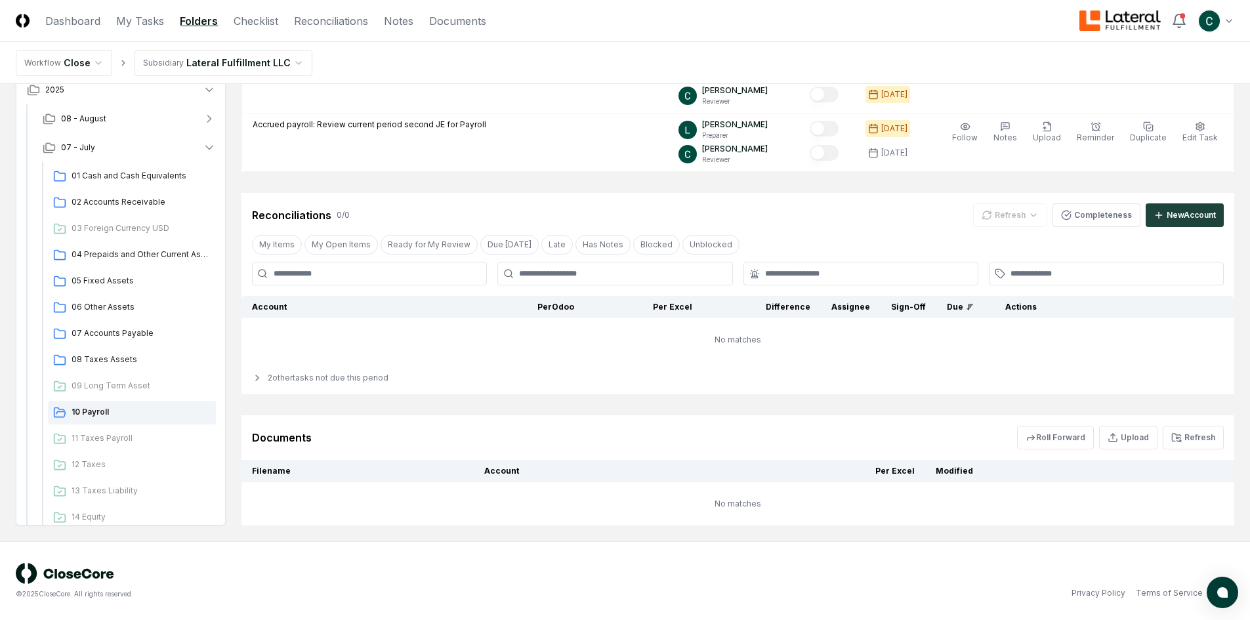
scroll to position [126, 0]
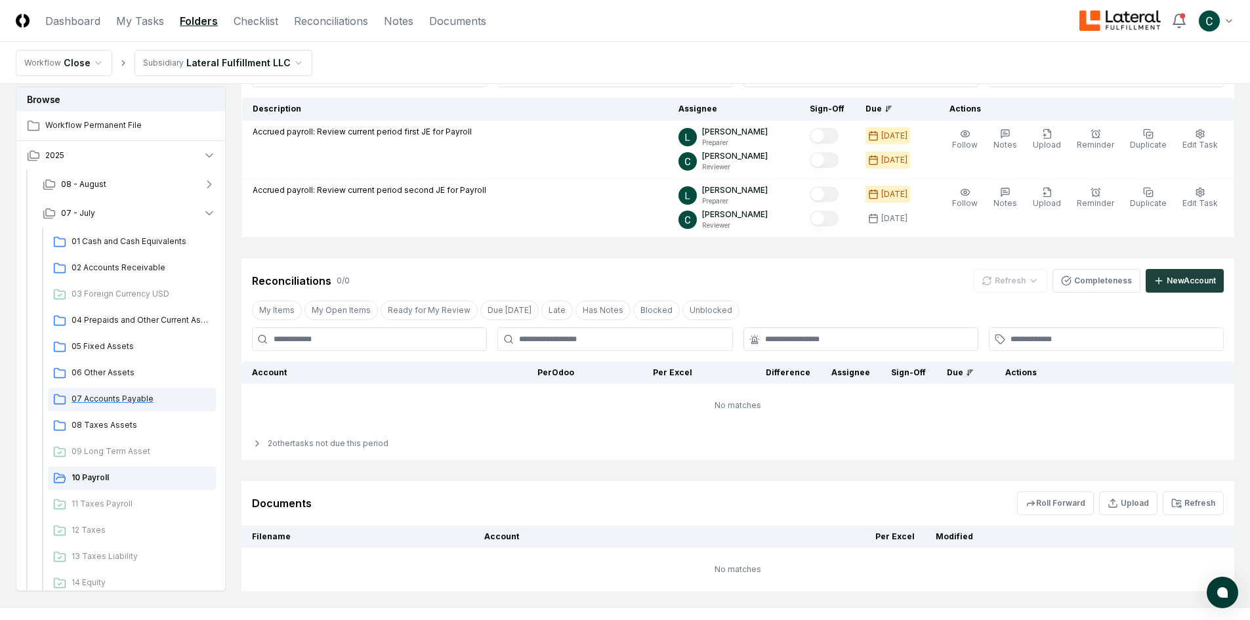
click at [123, 403] on span "07 Accounts Payable" at bounding box center [141, 399] width 139 height 12
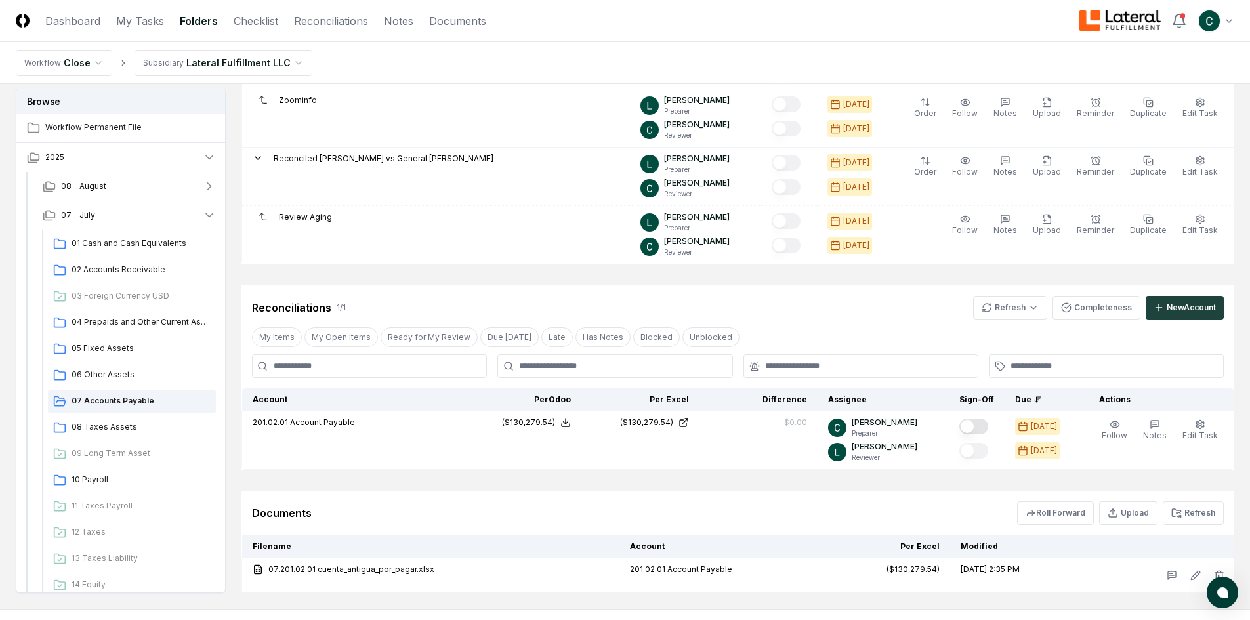
scroll to position [751, 0]
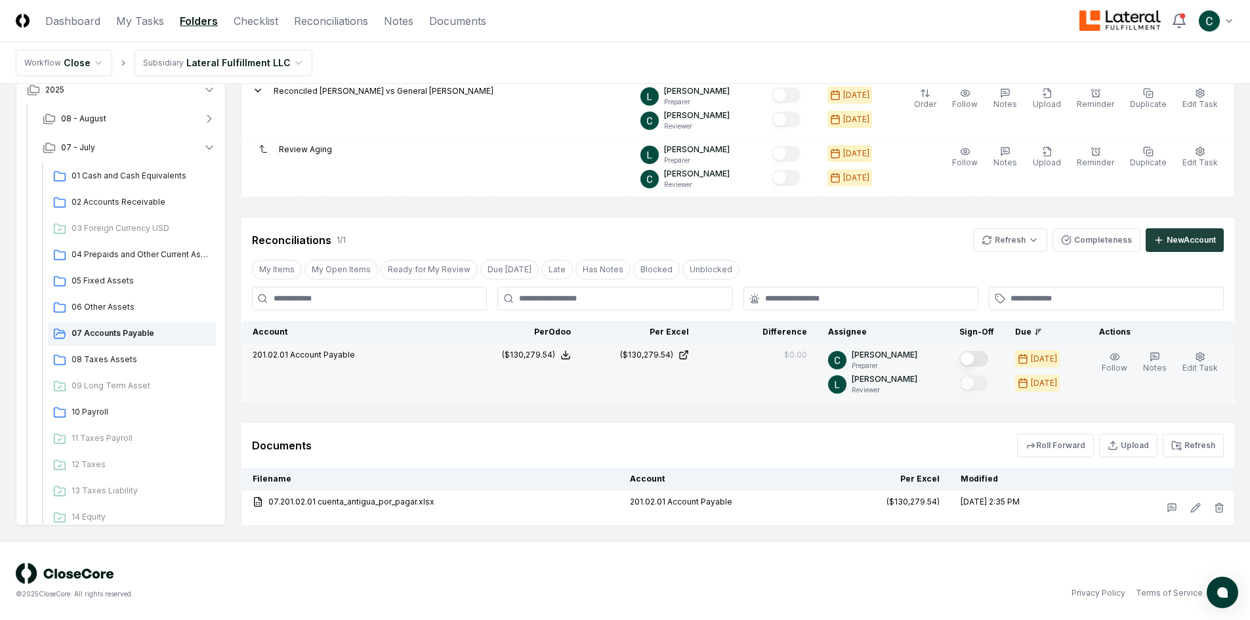
click at [989, 360] on button "Mark complete" at bounding box center [974, 359] width 29 height 16
click at [106, 411] on span "10 Payroll" at bounding box center [141, 412] width 139 height 12
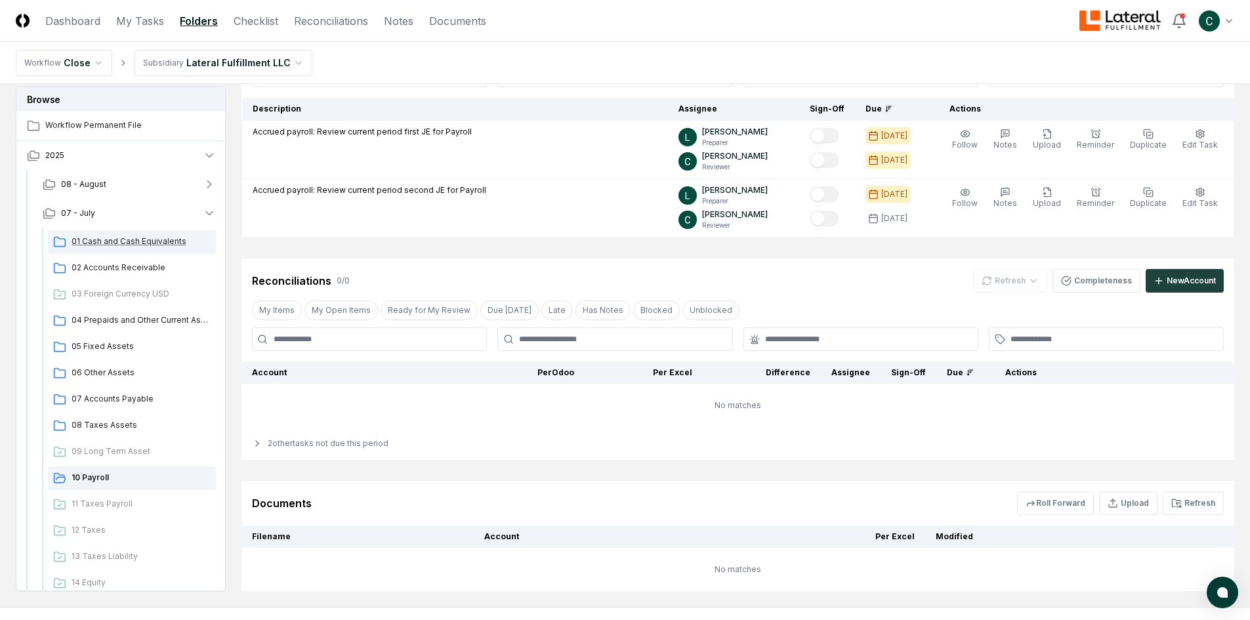
click at [132, 241] on span "01 Cash and Cash Equivalents" at bounding box center [141, 242] width 139 height 12
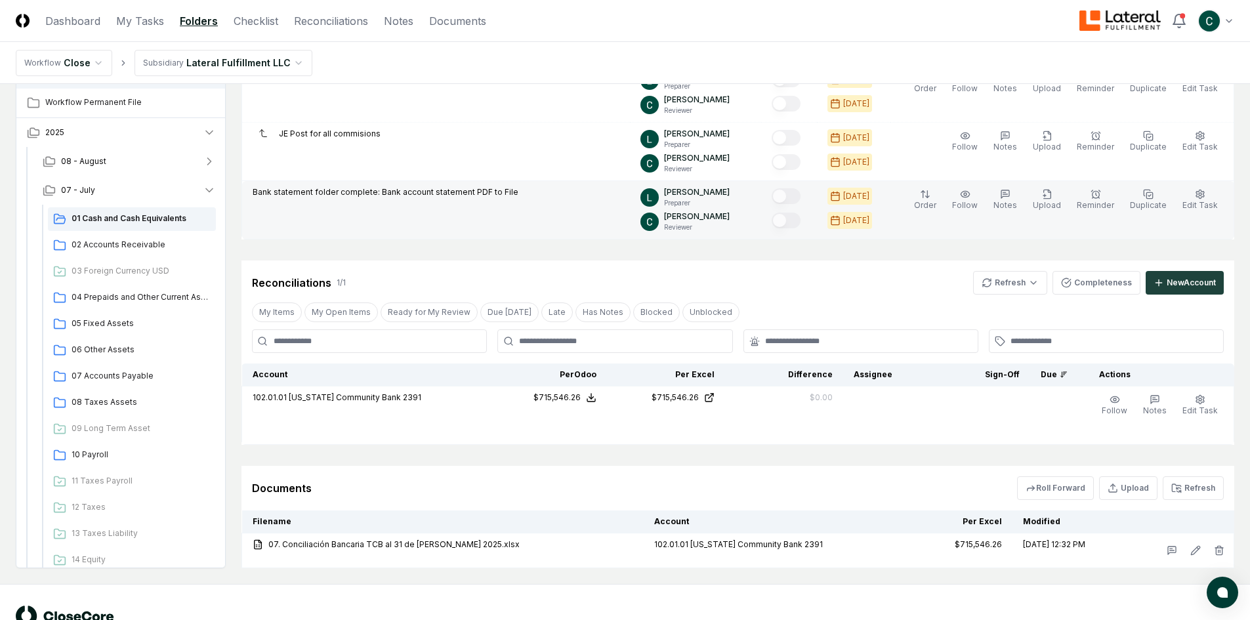
scroll to position [160, 0]
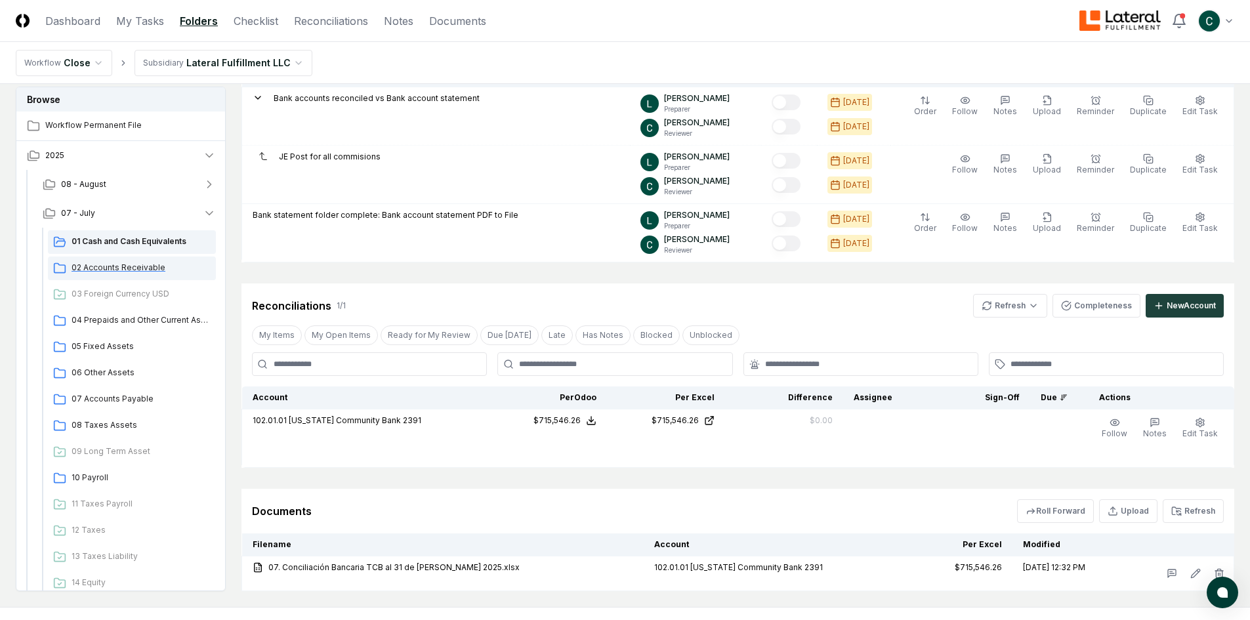
click at [165, 269] on span "02 Accounts Receivable" at bounding box center [141, 268] width 139 height 12
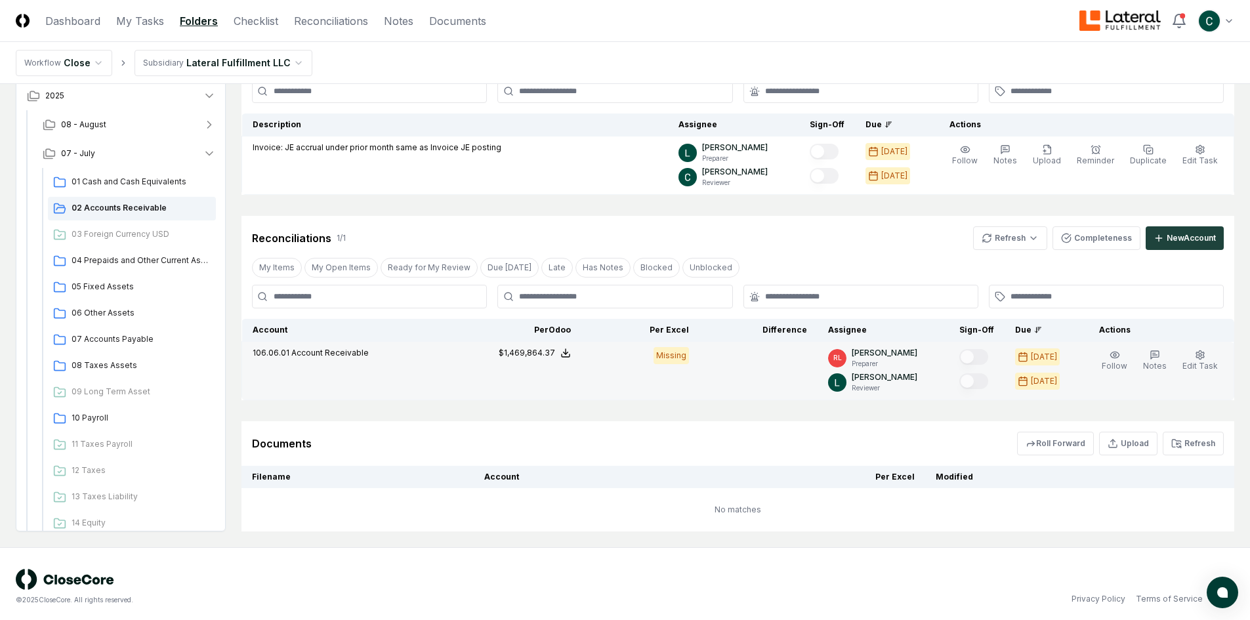
scroll to position [116, 0]
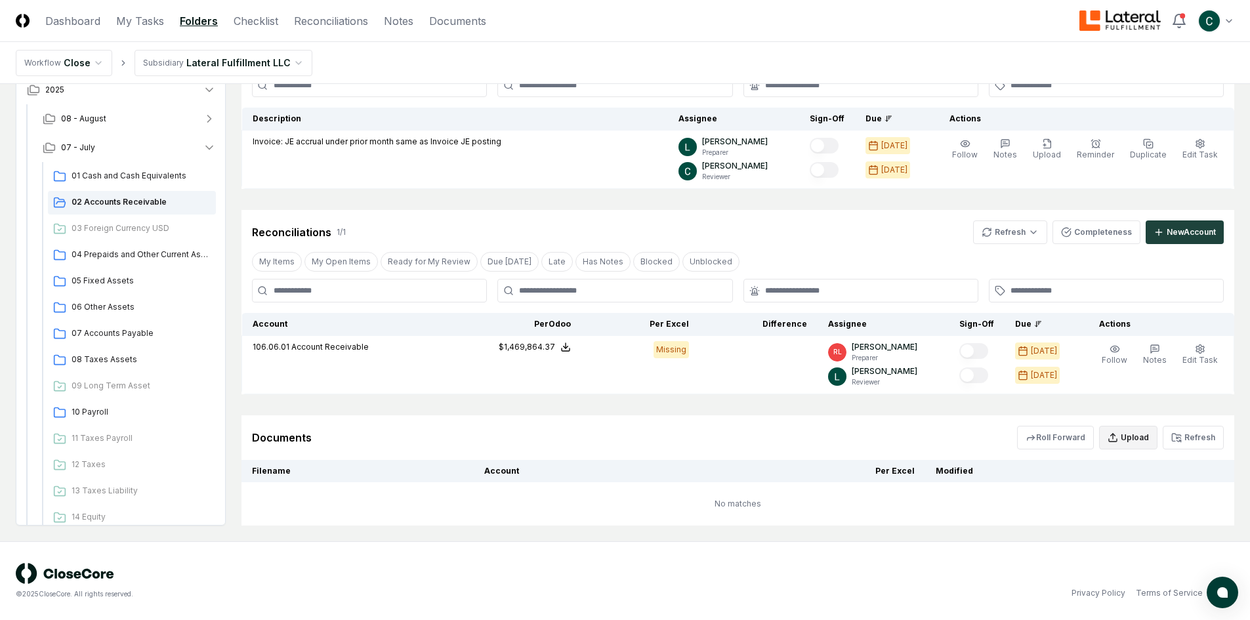
click at [1138, 437] on button "Upload" at bounding box center [1129, 438] width 58 height 24
click at [1182, 513] on input "file" at bounding box center [1130, 514] width 188 height 24
type input "**********"
click at [1216, 555] on button "Upload" at bounding box center [1199, 549] width 49 height 26
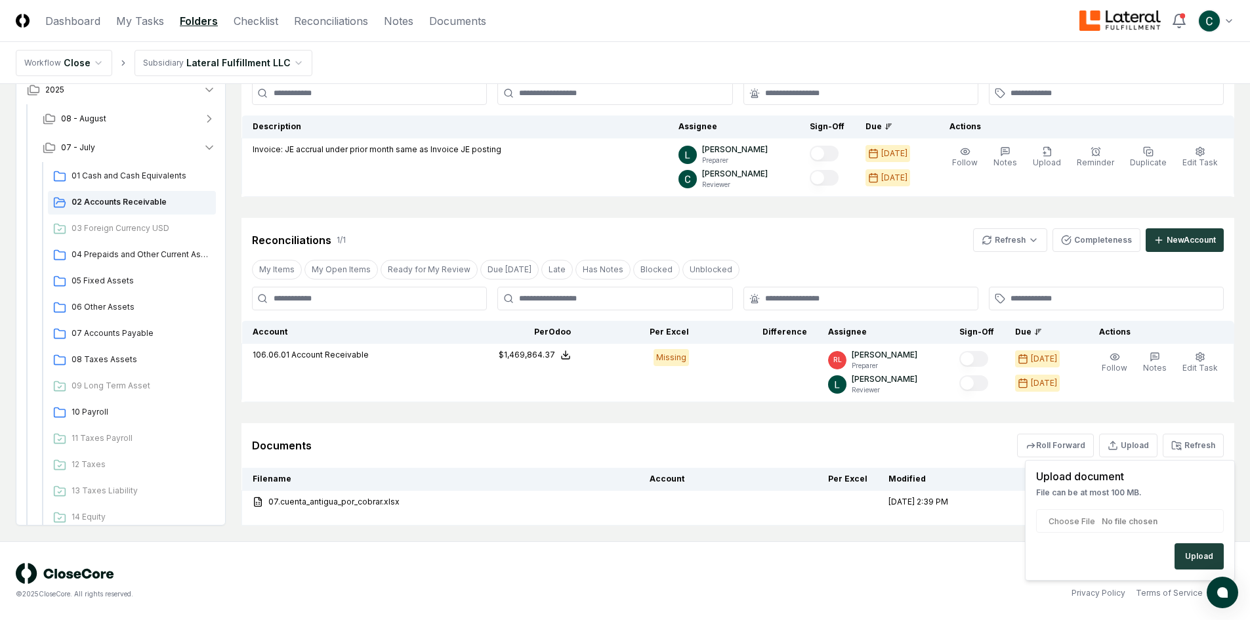
scroll to position [108, 0]
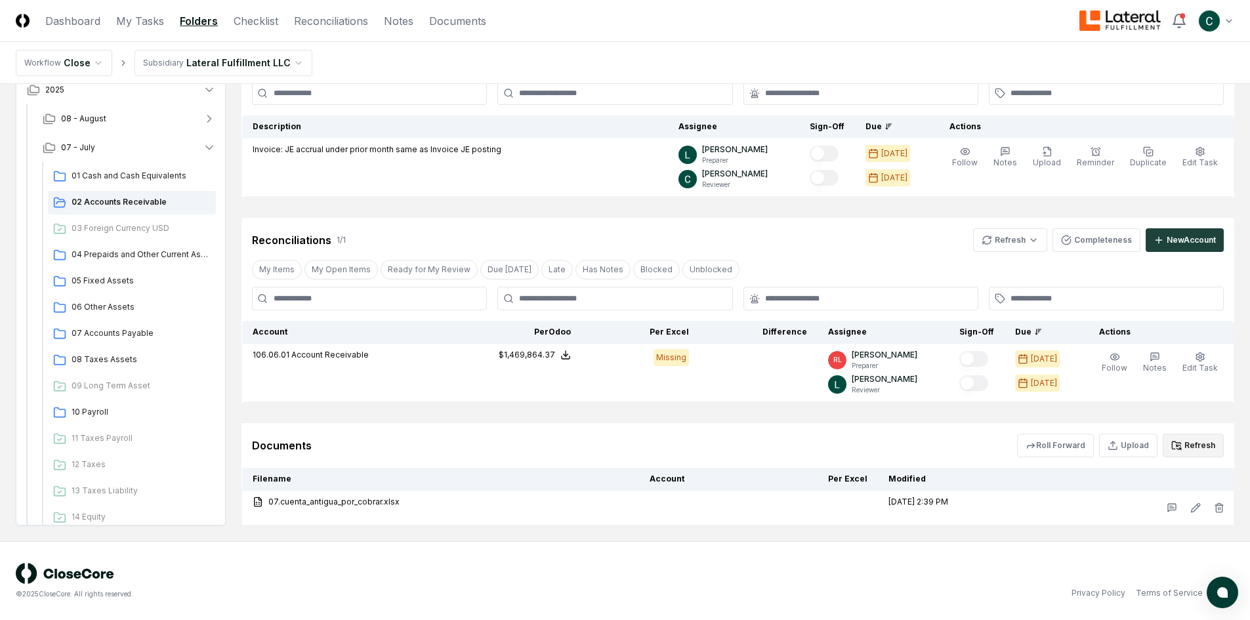
click at [1199, 442] on button "Refresh" at bounding box center [1193, 446] width 61 height 24
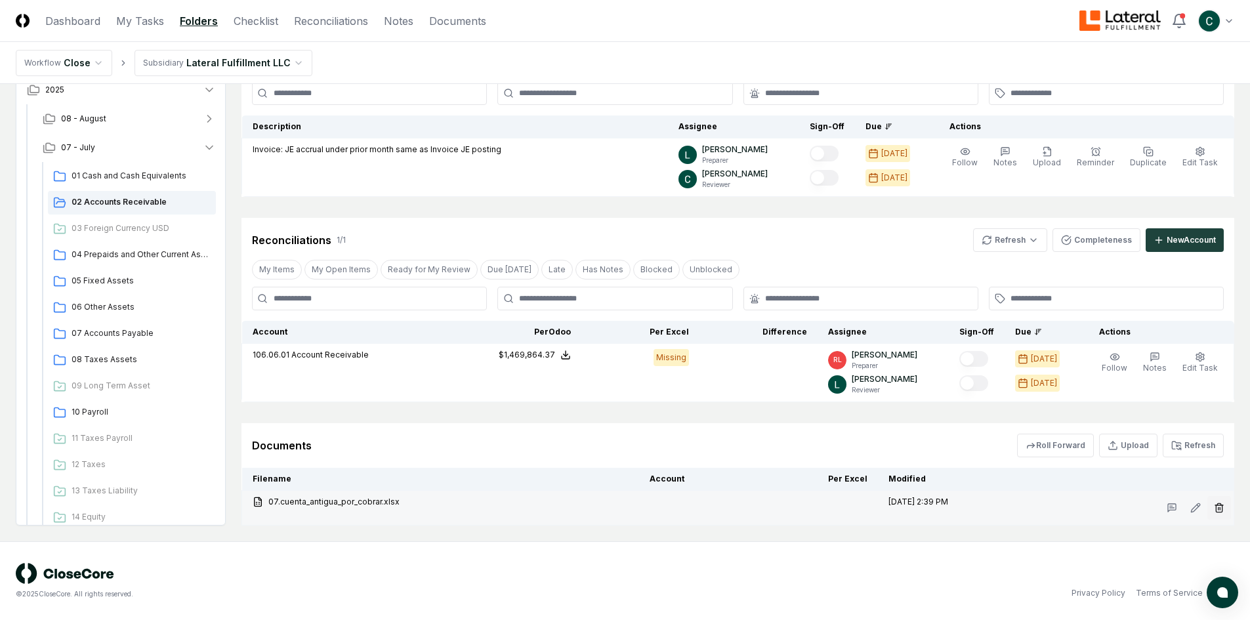
click at [1223, 503] on icon "button" at bounding box center [1219, 508] width 11 height 11
click at [1208, 578] on button "Delete" at bounding box center [1215, 582] width 47 height 26
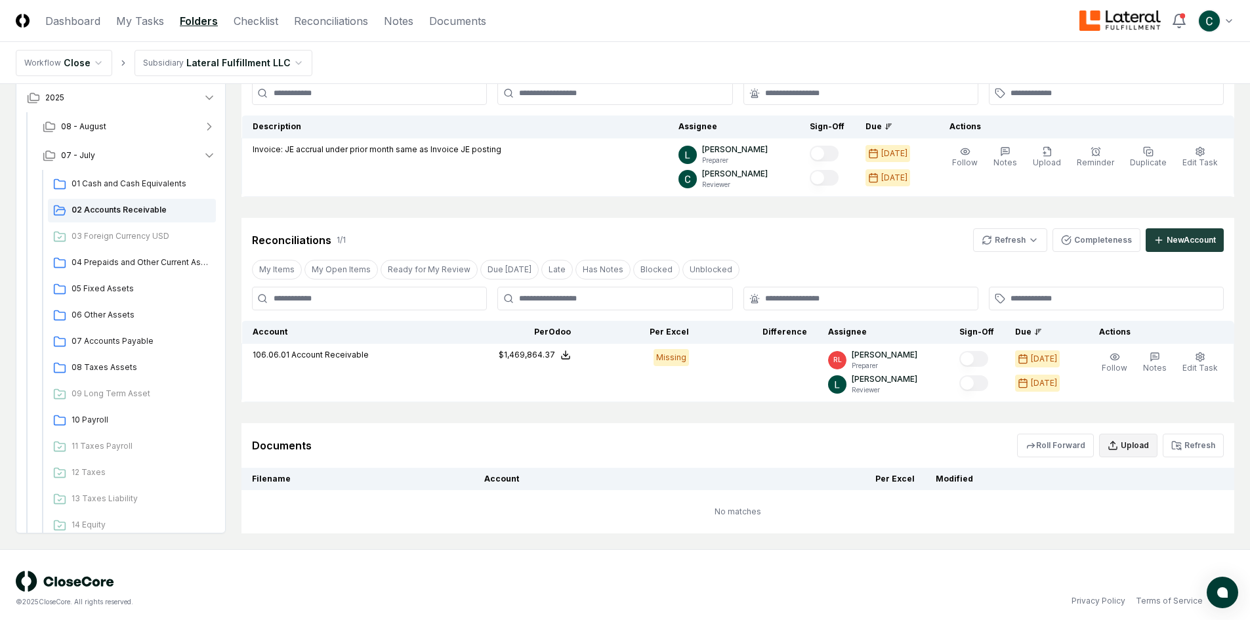
click at [1118, 445] on icon "button" at bounding box center [1113, 445] width 11 height 11
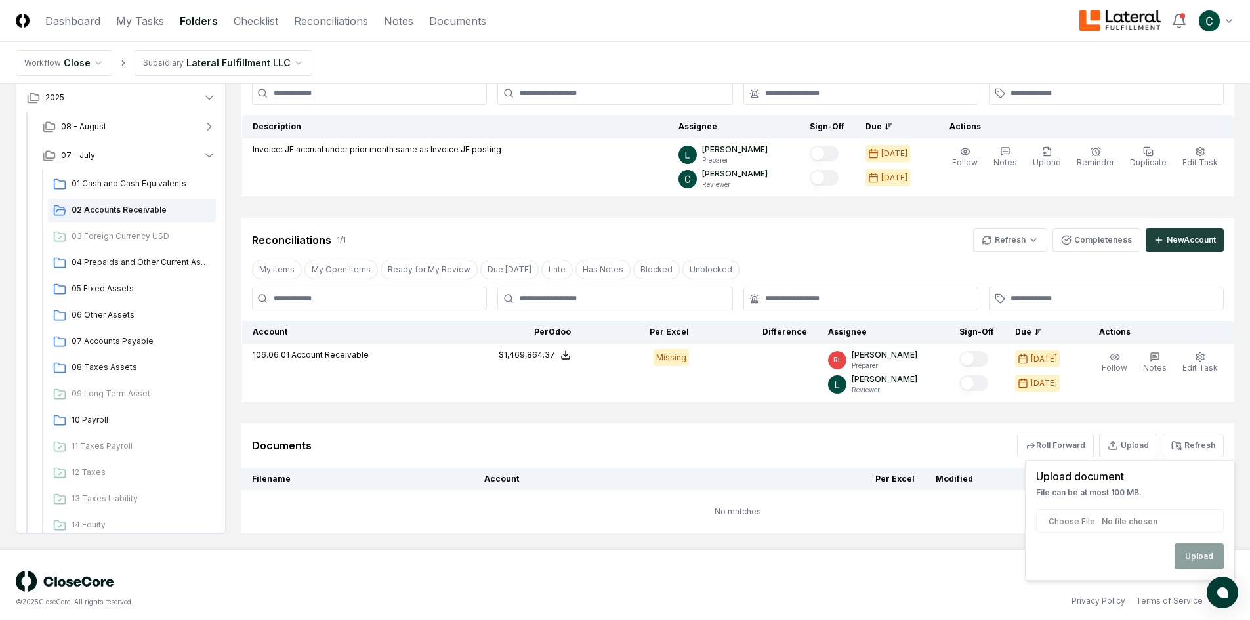
click at [1111, 511] on input "file" at bounding box center [1130, 521] width 188 height 24
type input "**********"
click at [1198, 559] on button "Upload" at bounding box center [1199, 557] width 49 height 26
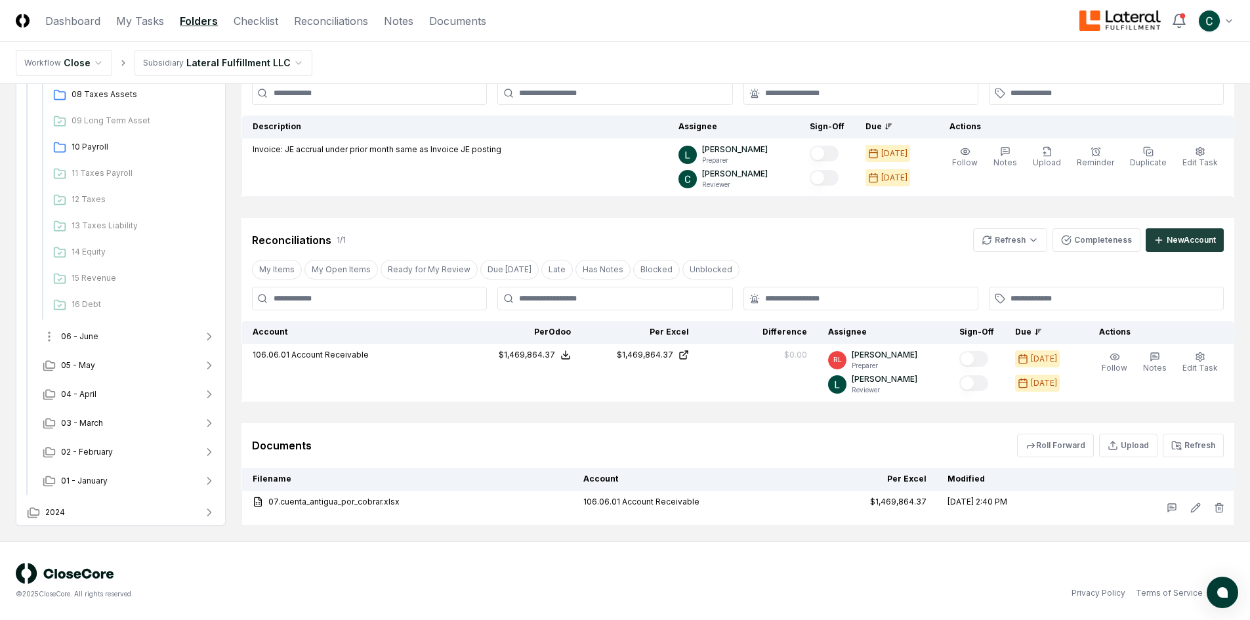
scroll to position [267, 0]
click at [77, 337] on span "06 - June" at bounding box center [79, 335] width 37 height 12
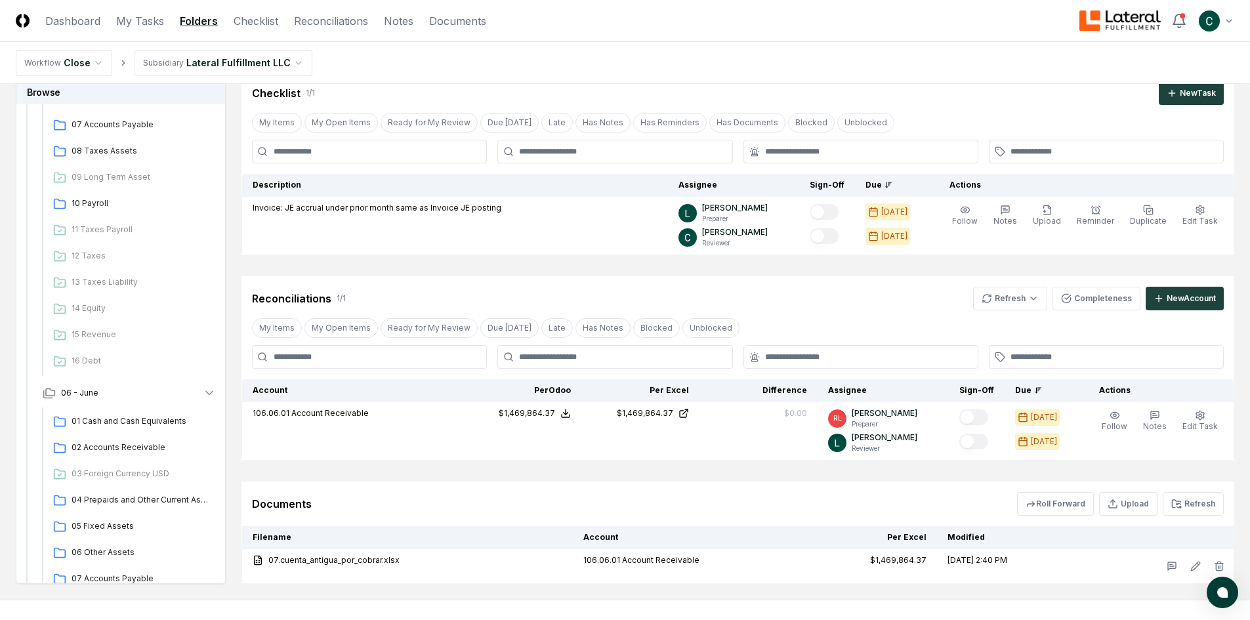
scroll to position [108, 0]
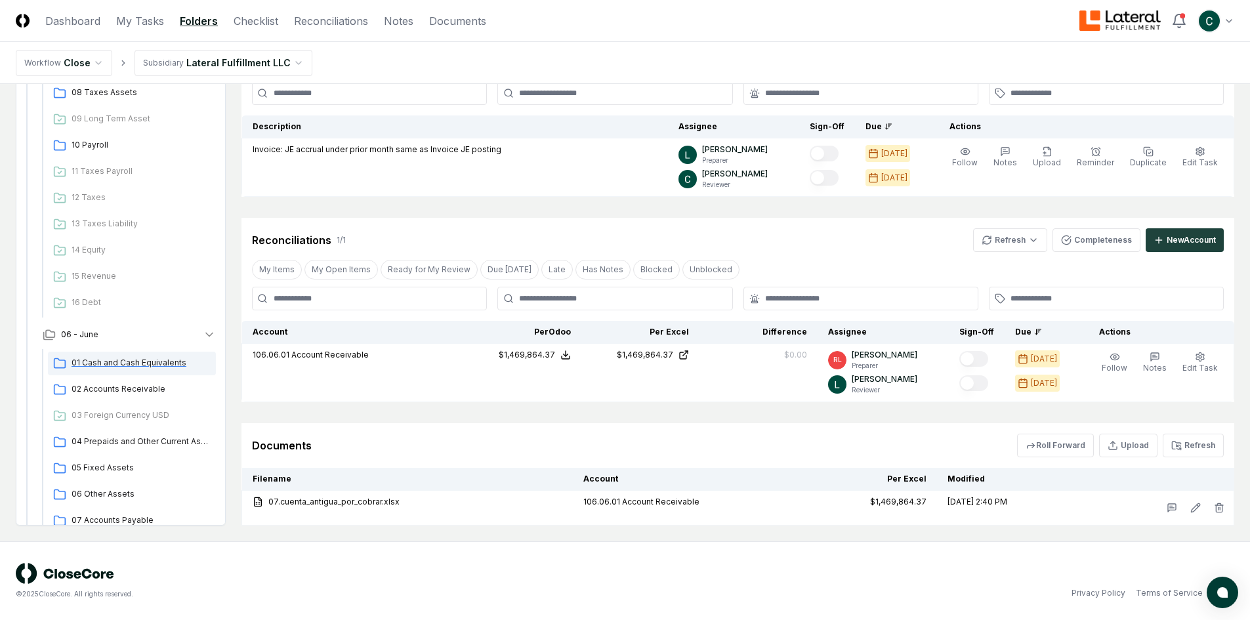
click at [104, 368] on span "01 Cash and Cash Equivalents" at bounding box center [141, 363] width 139 height 12
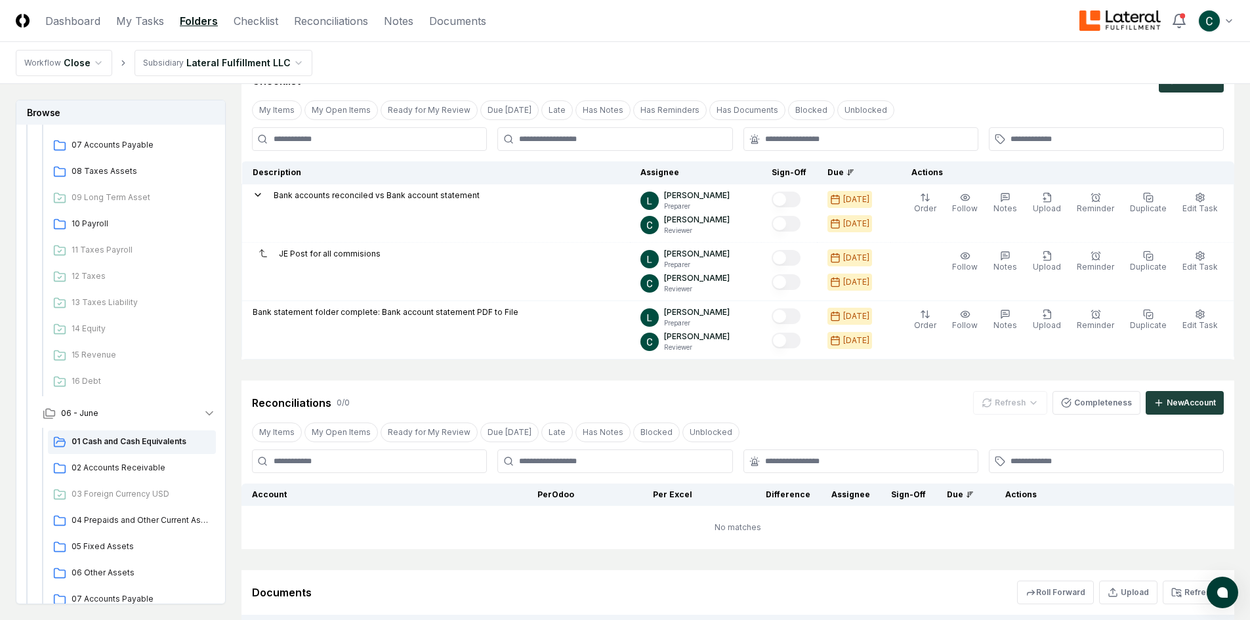
scroll to position [86, 0]
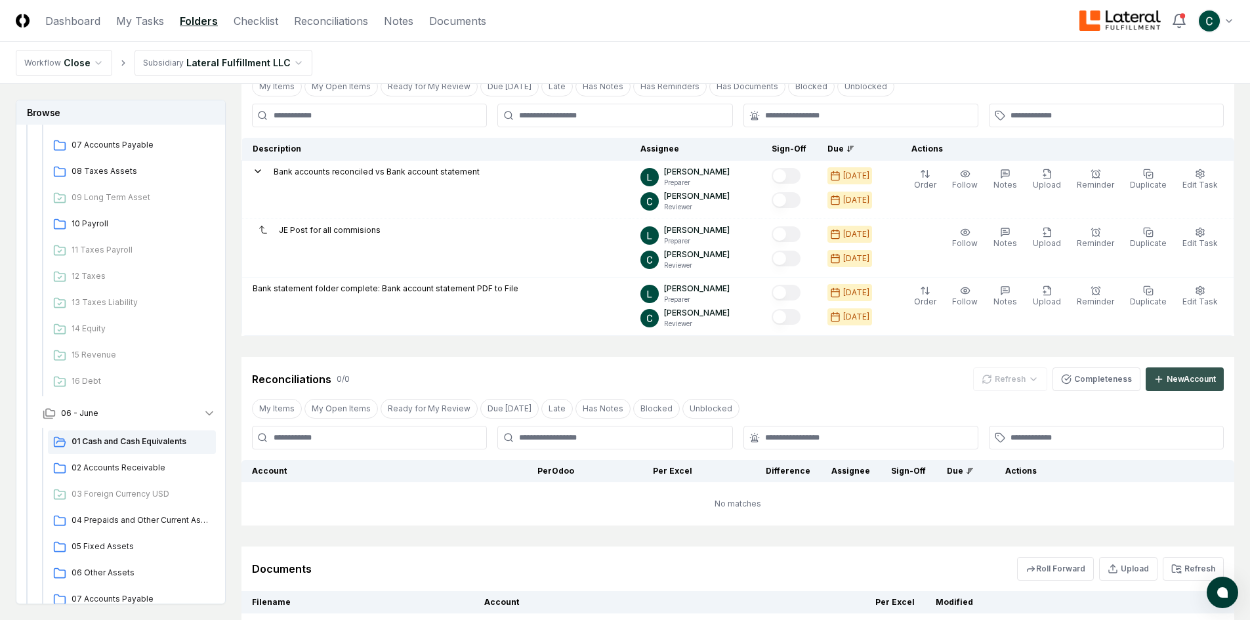
click at [1180, 377] on div "New Account" at bounding box center [1191, 380] width 49 height 12
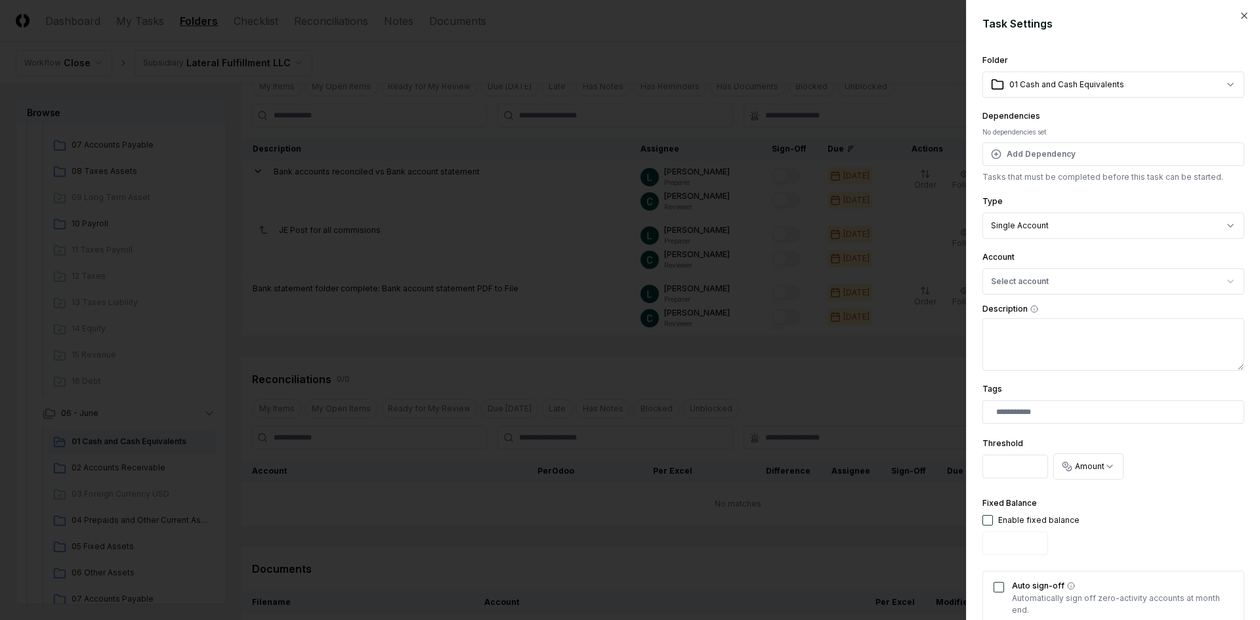
click at [1049, 230] on body "CloseCore Dashboard My Tasks Folders Checklist Reconciliations Notes Documents …" at bounding box center [625, 333] width 1250 height 838
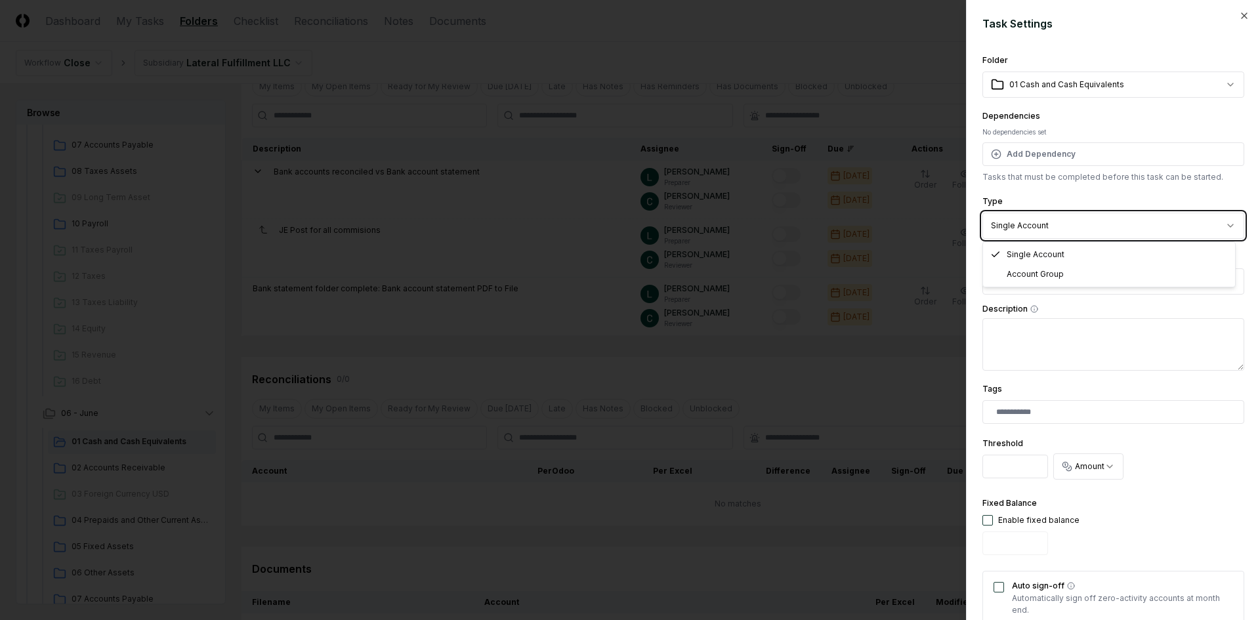
click at [1049, 230] on body "CloseCore Dashboard My Tasks Folders Checklist Reconciliations Notes Documents …" at bounding box center [625, 333] width 1250 height 838
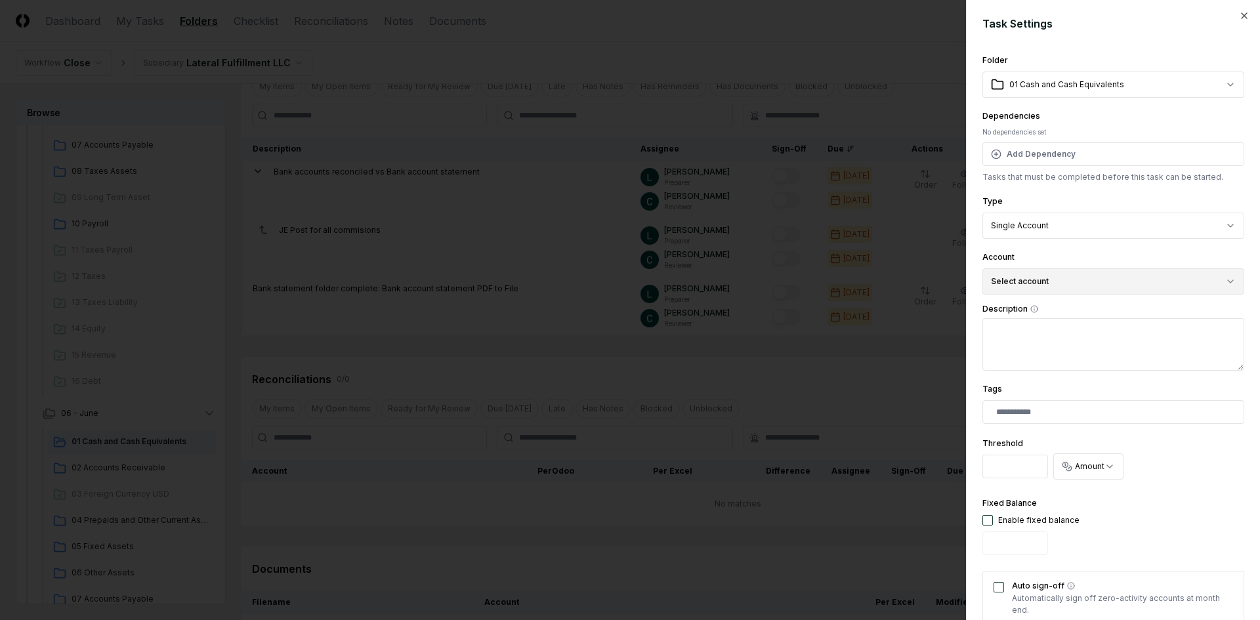
click at [1058, 277] on button "Select account" at bounding box center [1114, 281] width 262 height 26
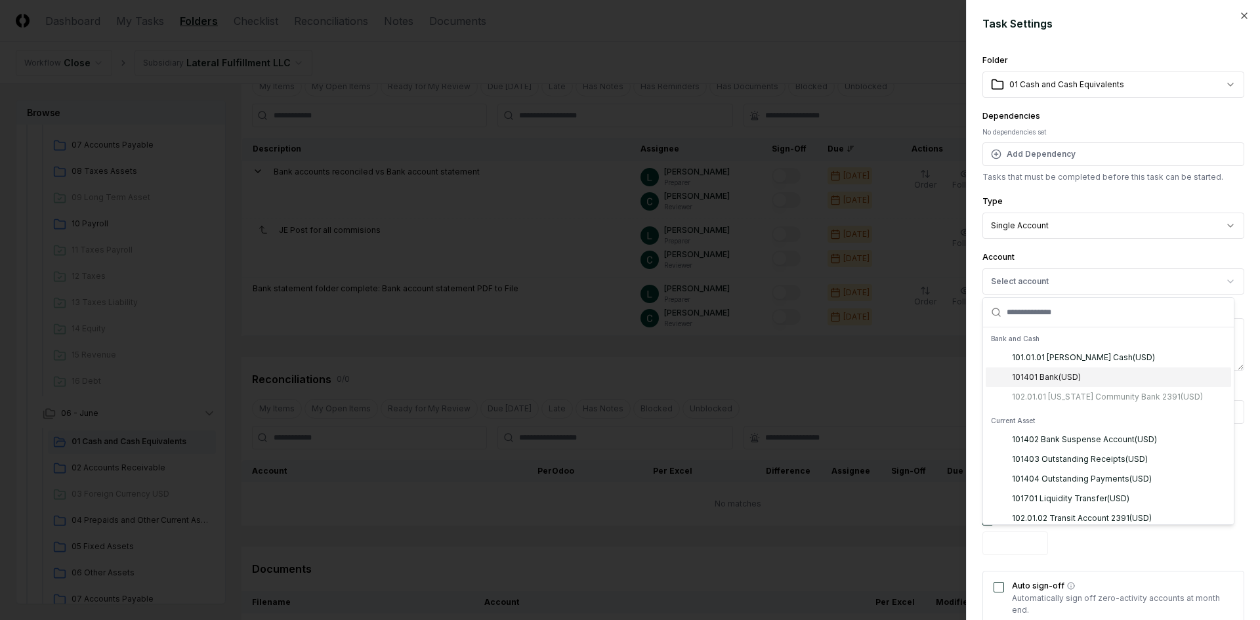
click at [1071, 377] on div "101401 Bank ( USD )" at bounding box center [1046, 378] width 69 height 12
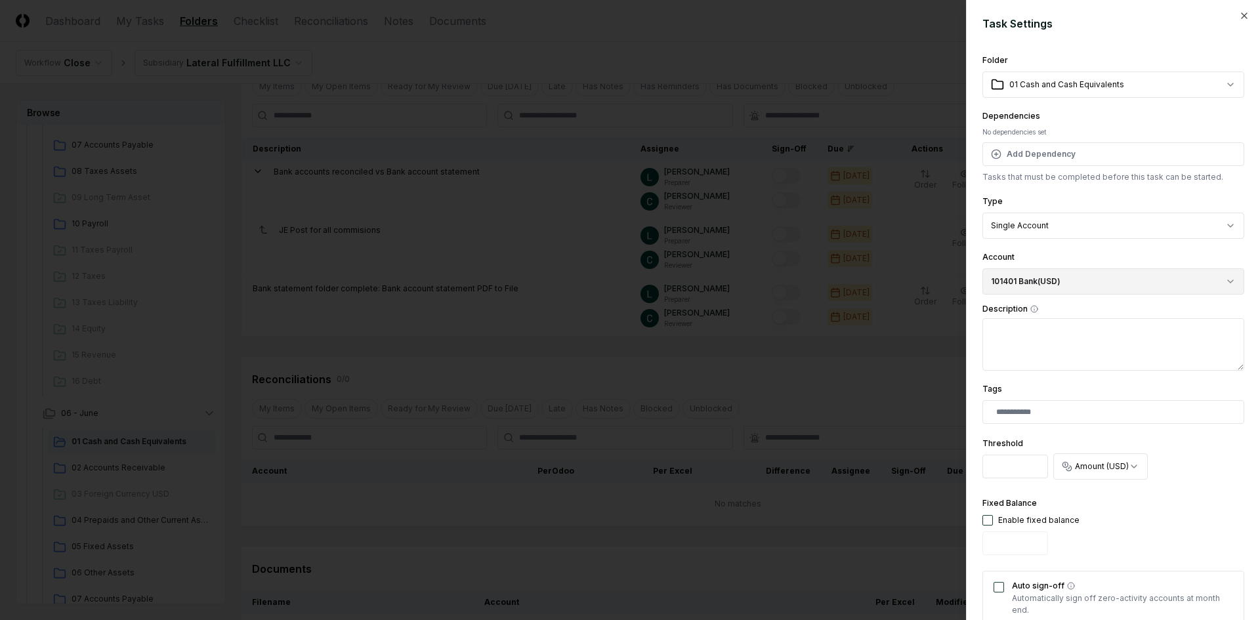
click at [1061, 286] on button "101401 Bank ( USD )" at bounding box center [1114, 281] width 262 height 26
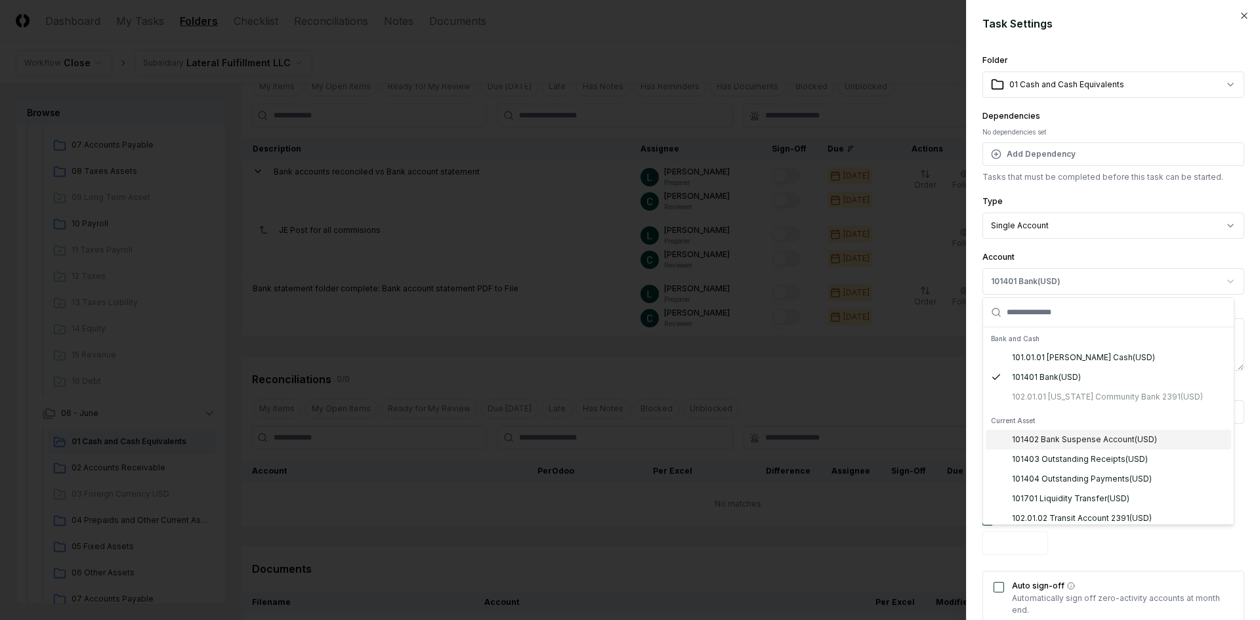
click at [1098, 397] on div "101.01.01 [PERSON_NAME] Cash ( USD ) 101401 Bank ( USD ) 102.01.01 [US_STATE] C…" at bounding box center [1109, 377] width 246 height 59
click at [1235, 21] on div "**********" at bounding box center [1113, 310] width 294 height 620
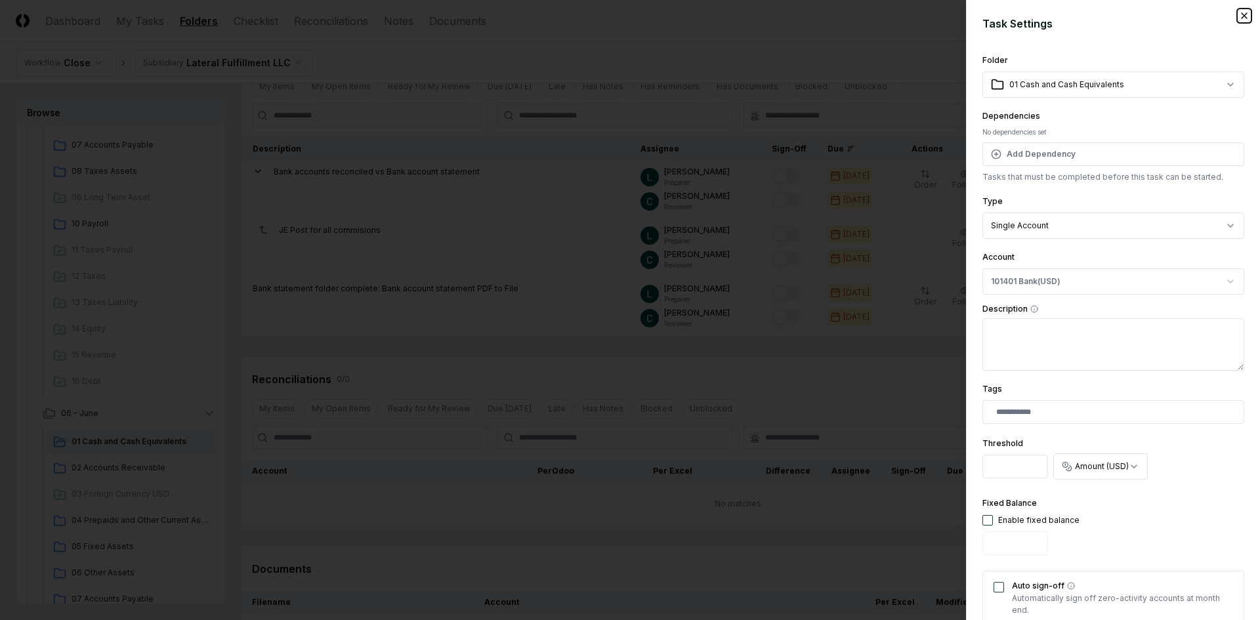
click at [1239, 13] on icon "button" at bounding box center [1244, 16] width 11 height 11
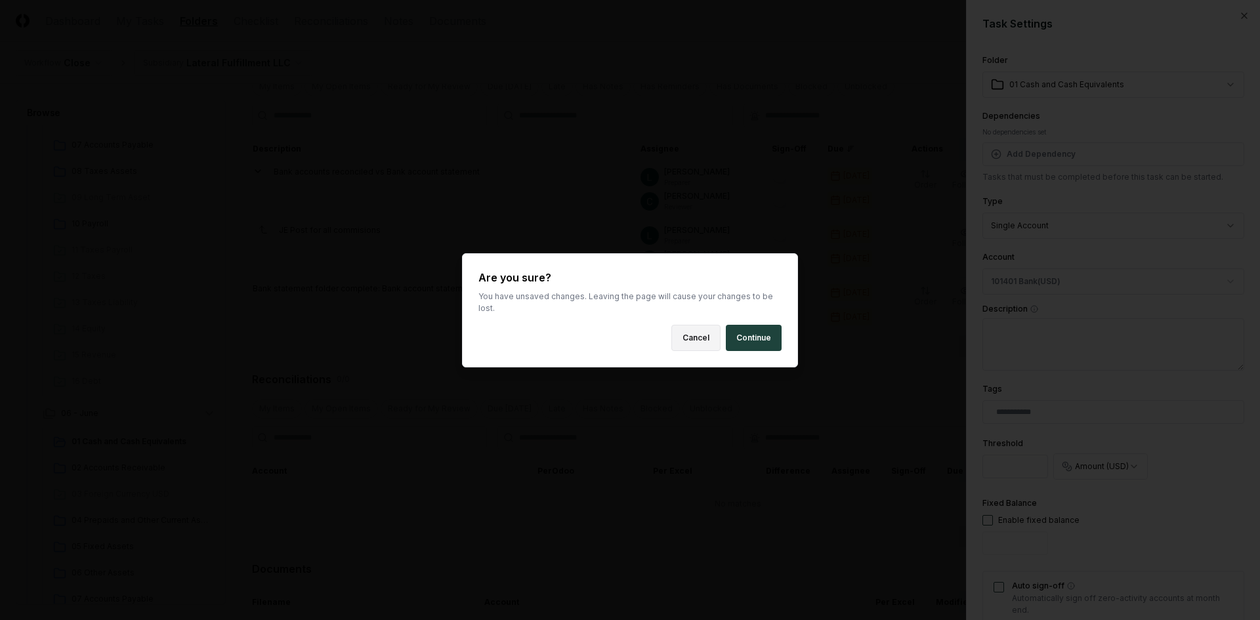
click at [712, 330] on button "Cancel" at bounding box center [696, 338] width 49 height 26
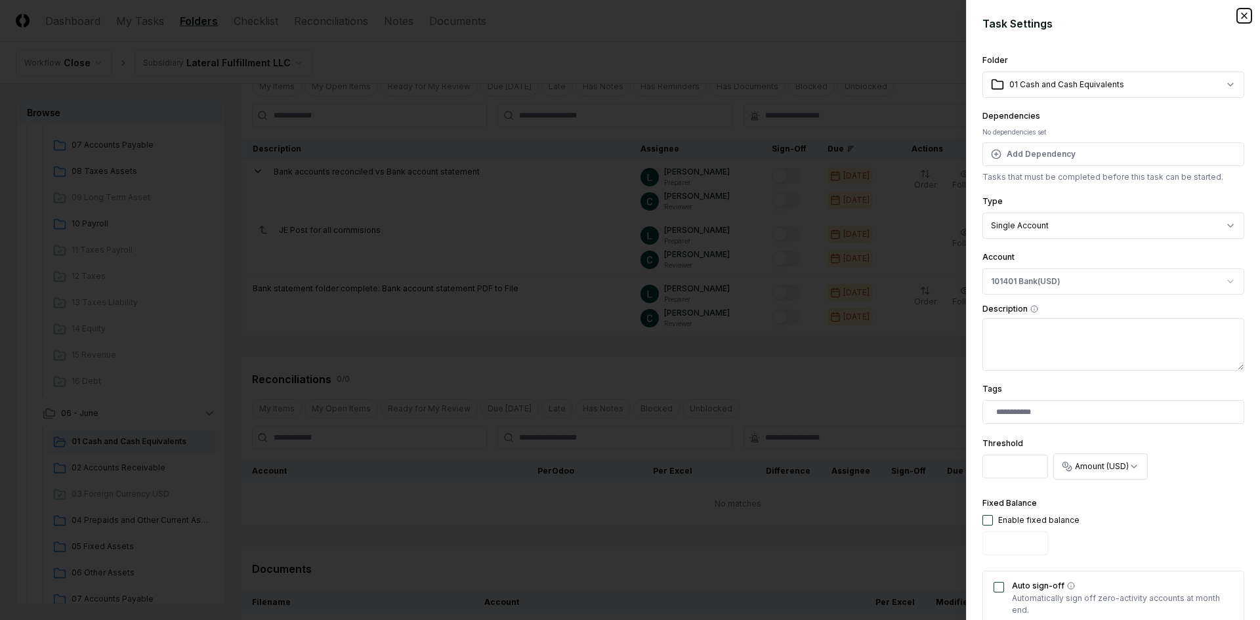
click at [1239, 18] on icon "button" at bounding box center [1244, 16] width 11 height 11
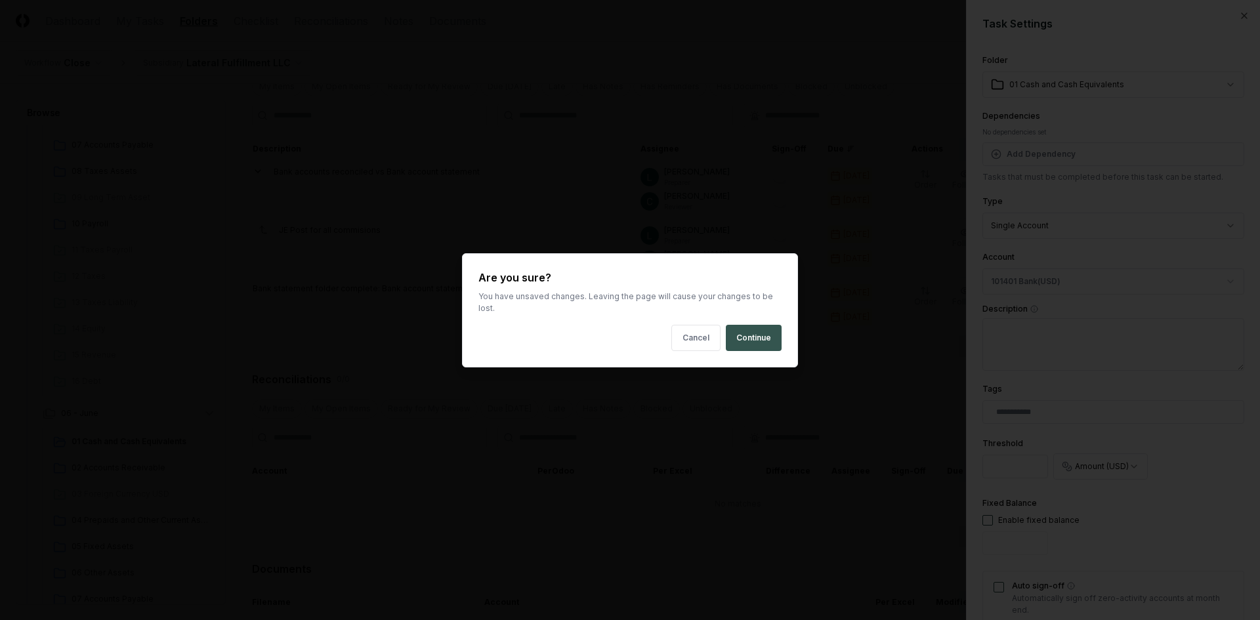
click at [767, 328] on button "Continue" at bounding box center [754, 338] width 56 height 26
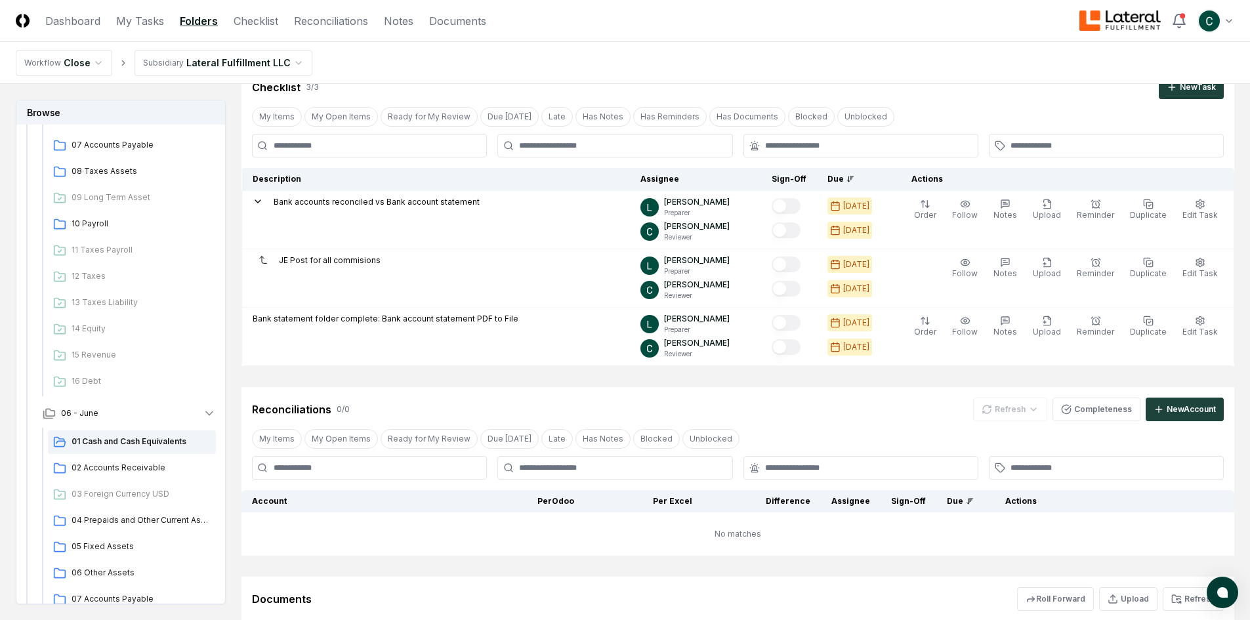
scroll to position [0, 0]
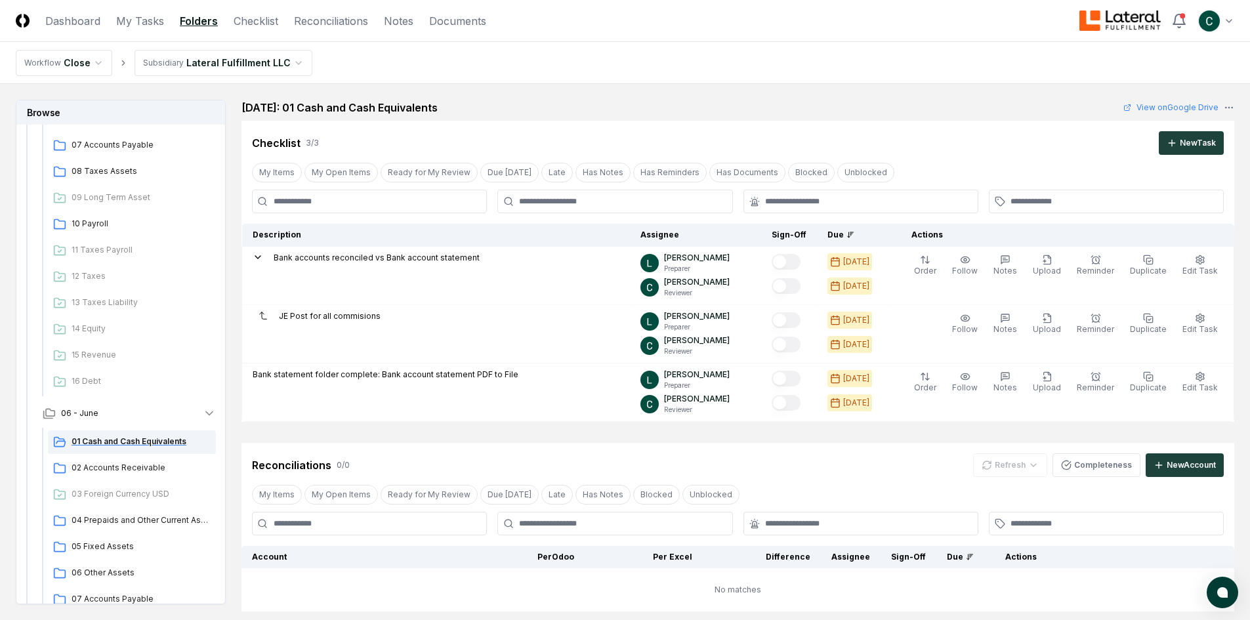
click at [144, 441] on span "01 Cash and Cash Equivalents" at bounding box center [141, 442] width 139 height 12
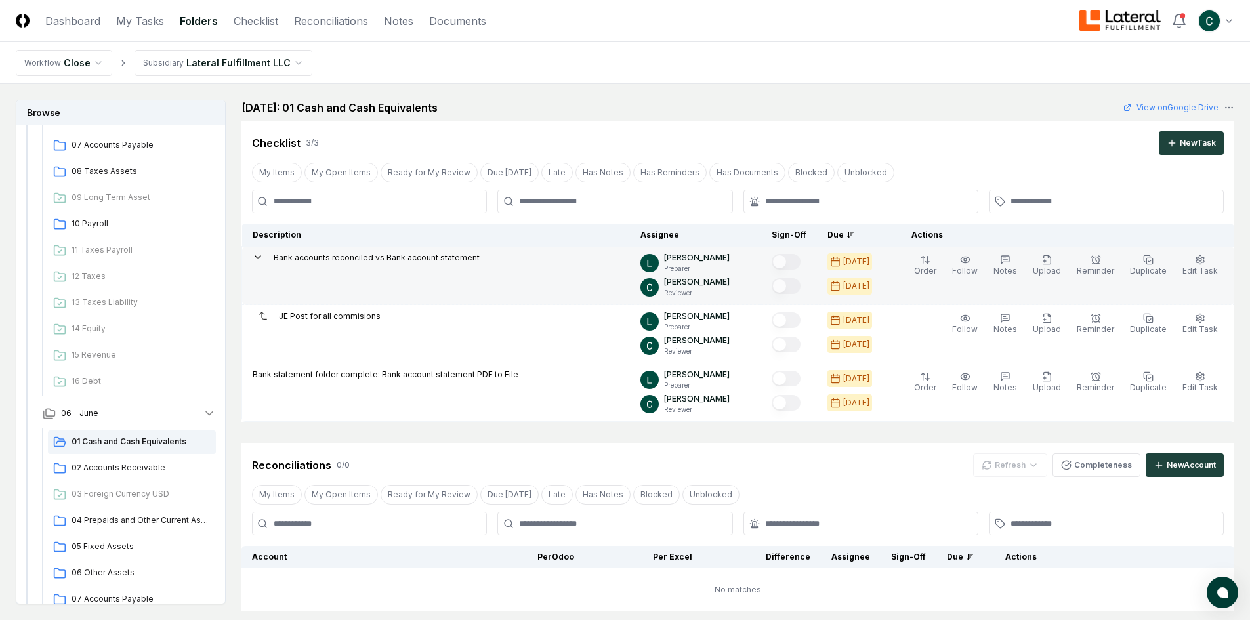
click at [318, 258] on p "Bank accounts reconciled vs Bank account statement" at bounding box center [377, 258] width 206 height 12
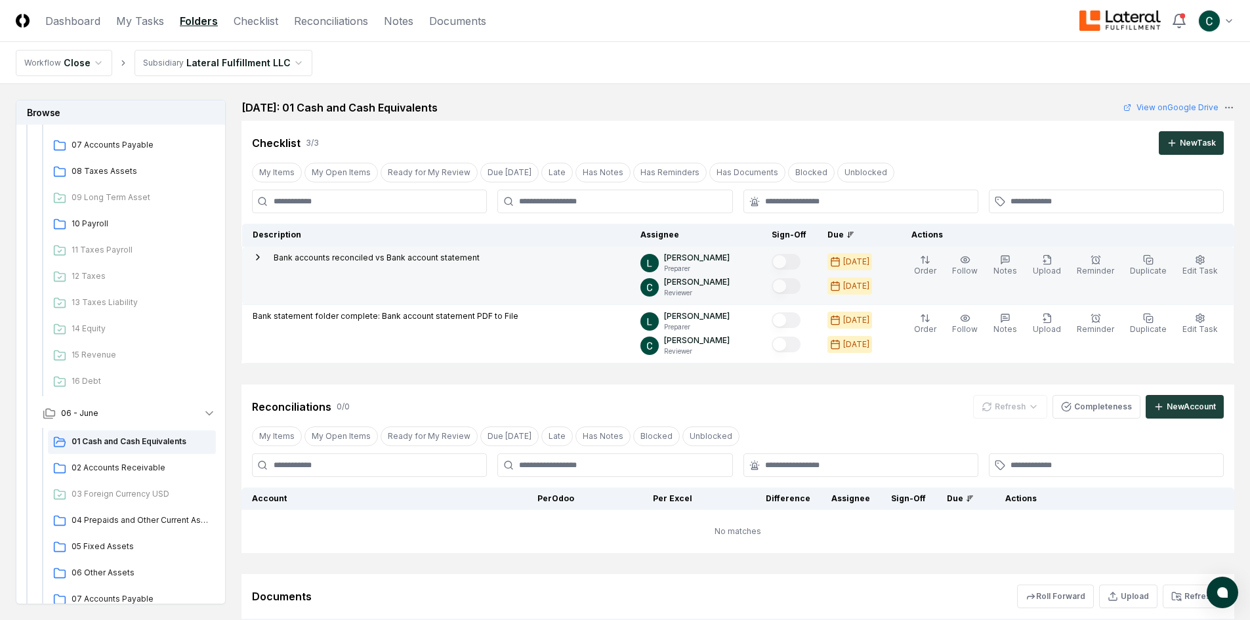
click at [318, 258] on p "Bank accounts reconciled vs Bank account statement" at bounding box center [377, 258] width 206 height 12
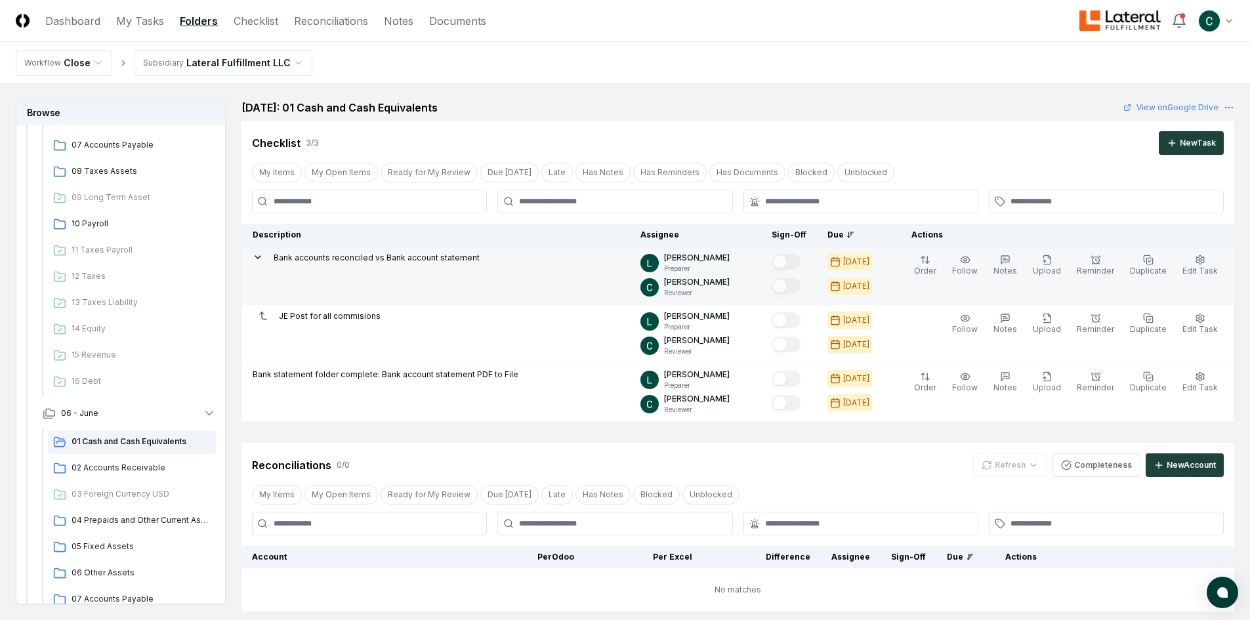
click at [318, 258] on p "Bank accounts reconciled vs Bank account statement" at bounding box center [377, 258] width 206 height 12
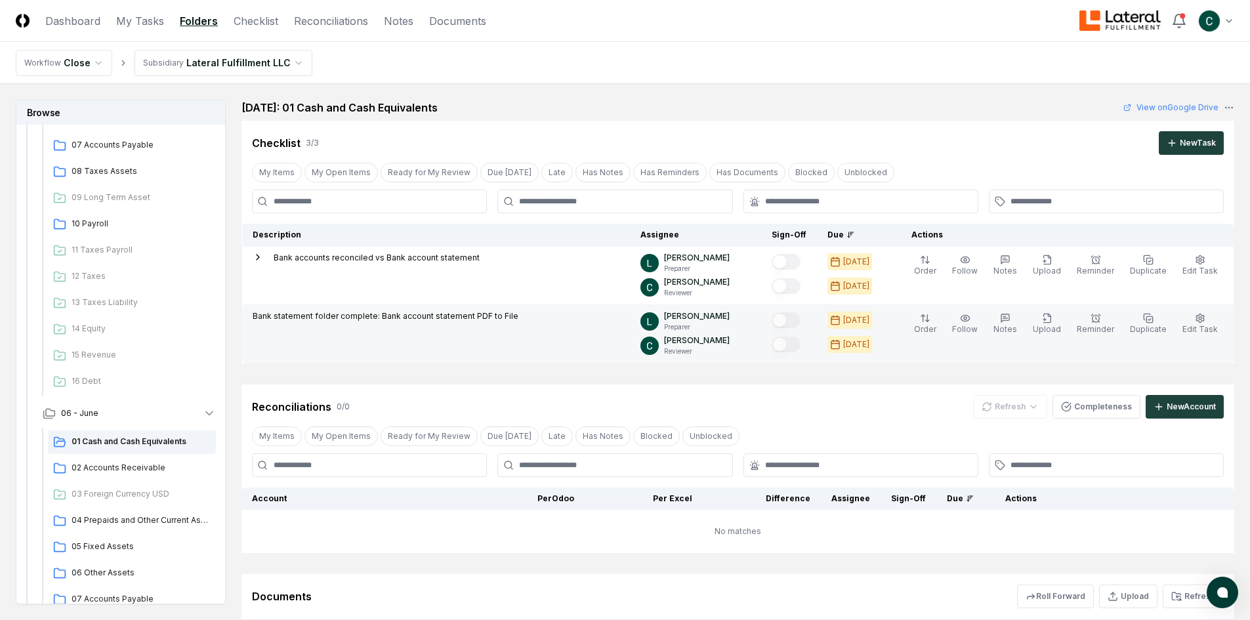
click at [315, 317] on p "Bank statement folder complete: Bank account statement PDF to File" at bounding box center [386, 316] width 266 height 12
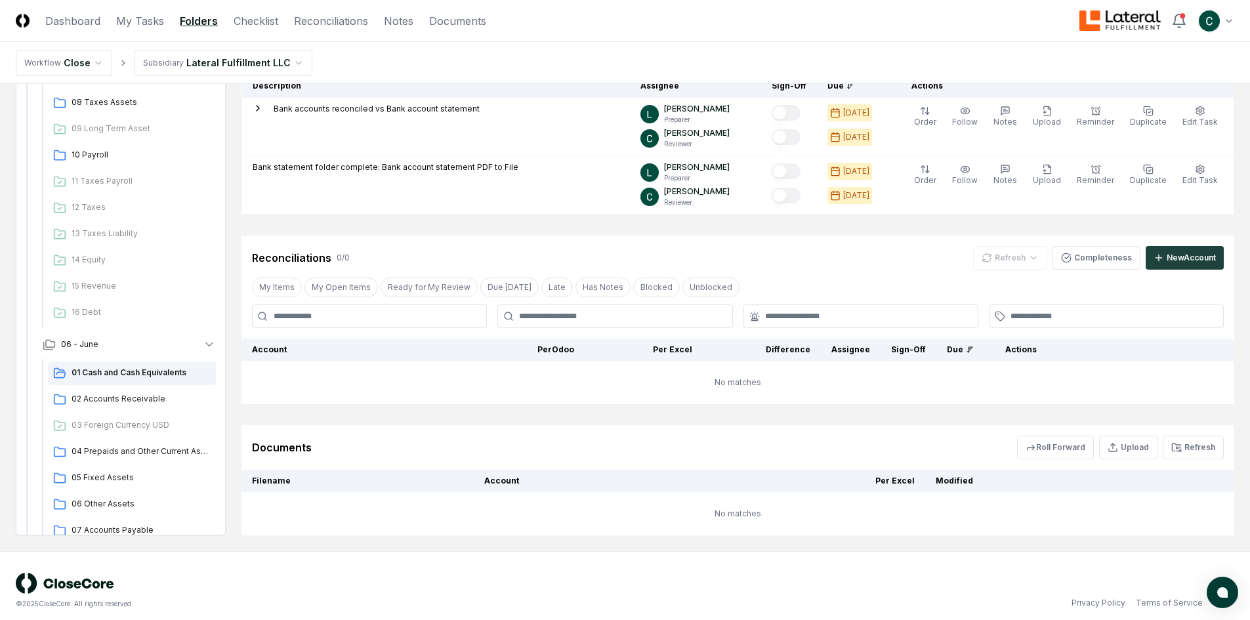
scroll to position [159, 0]
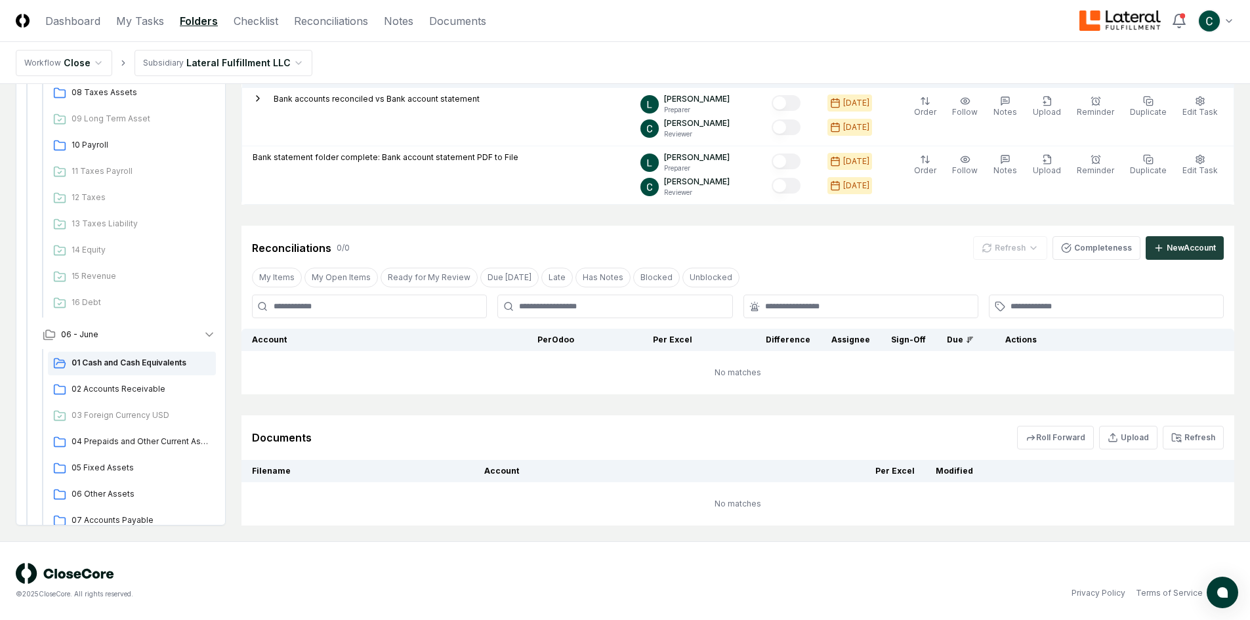
click at [772, 370] on td "No matches" at bounding box center [738, 372] width 993 height 43
click at [154, 393] on span "02 Accounts Receivable" at bounding box center [141, 389] width 139 height 12
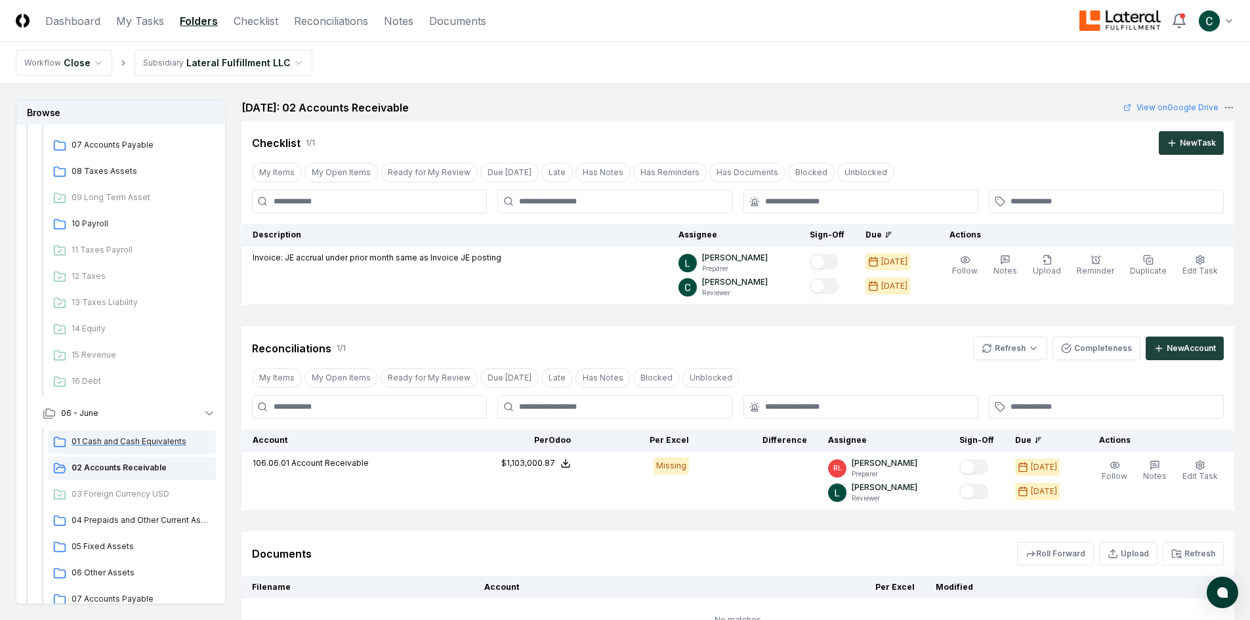
click at [103, 435] on div "01 Cash and Cash Equivalents" at bounding box center [132, 443] width 168 height 24
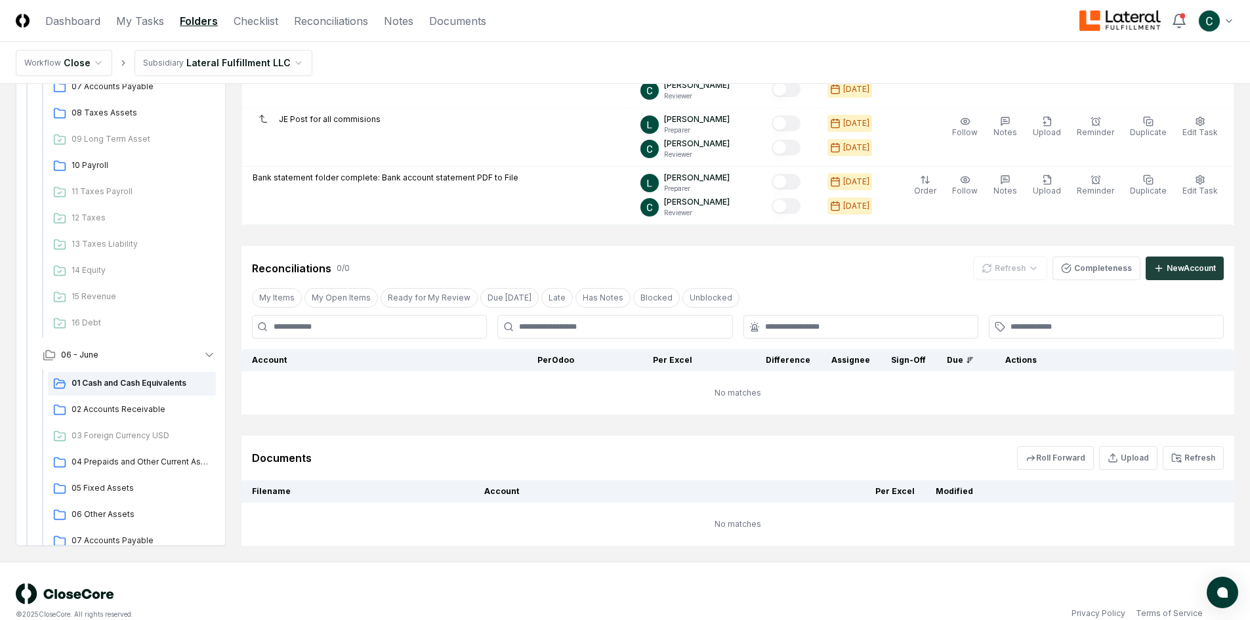
scroll to position [217, 0]
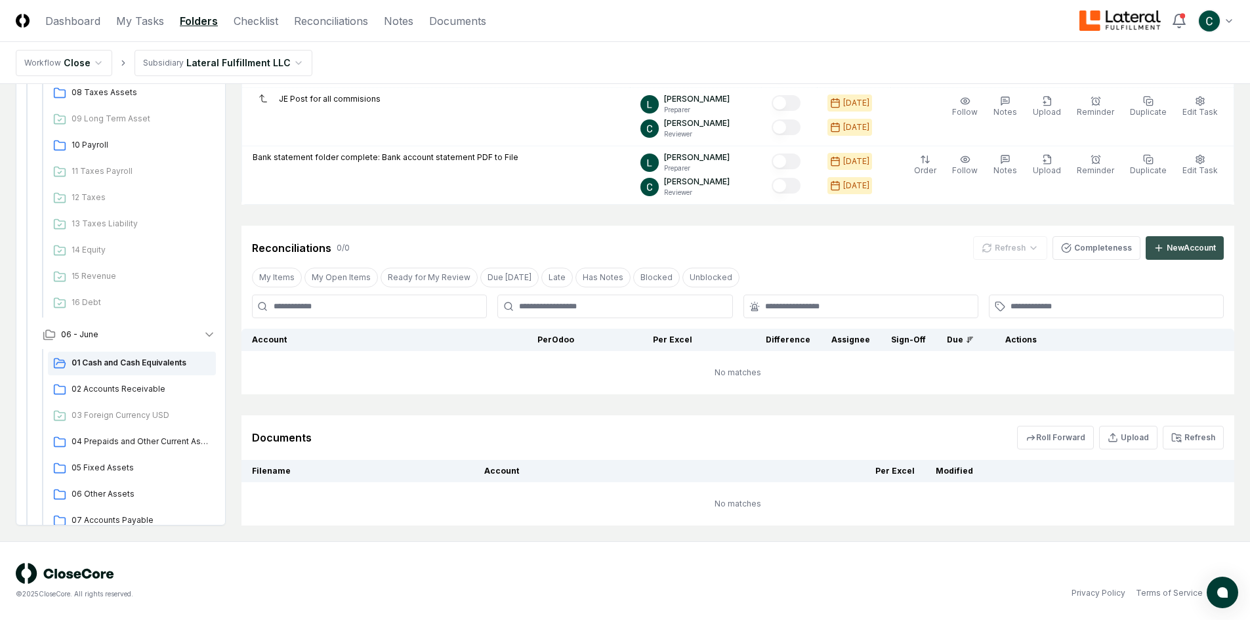
click at [1203, 248] on div "New Account" at bounding box center [1191, 248] width 49 height 12
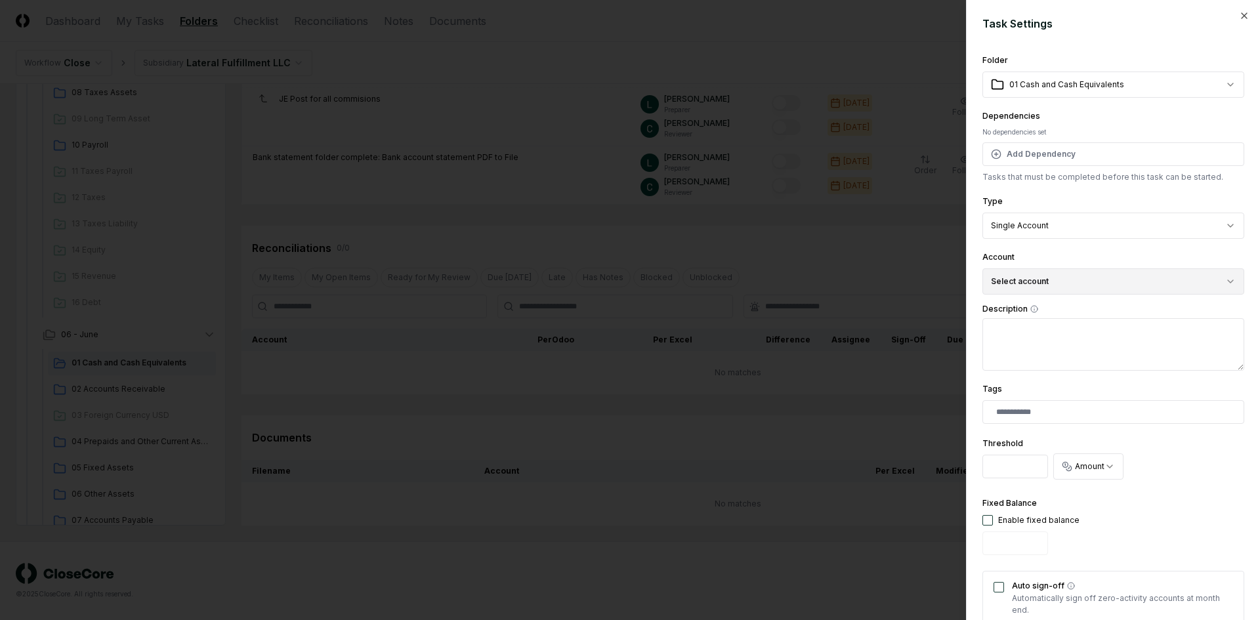
click at [1046, 286] on button "Select account" at bounding box center [1114, 281] width 262 height 26
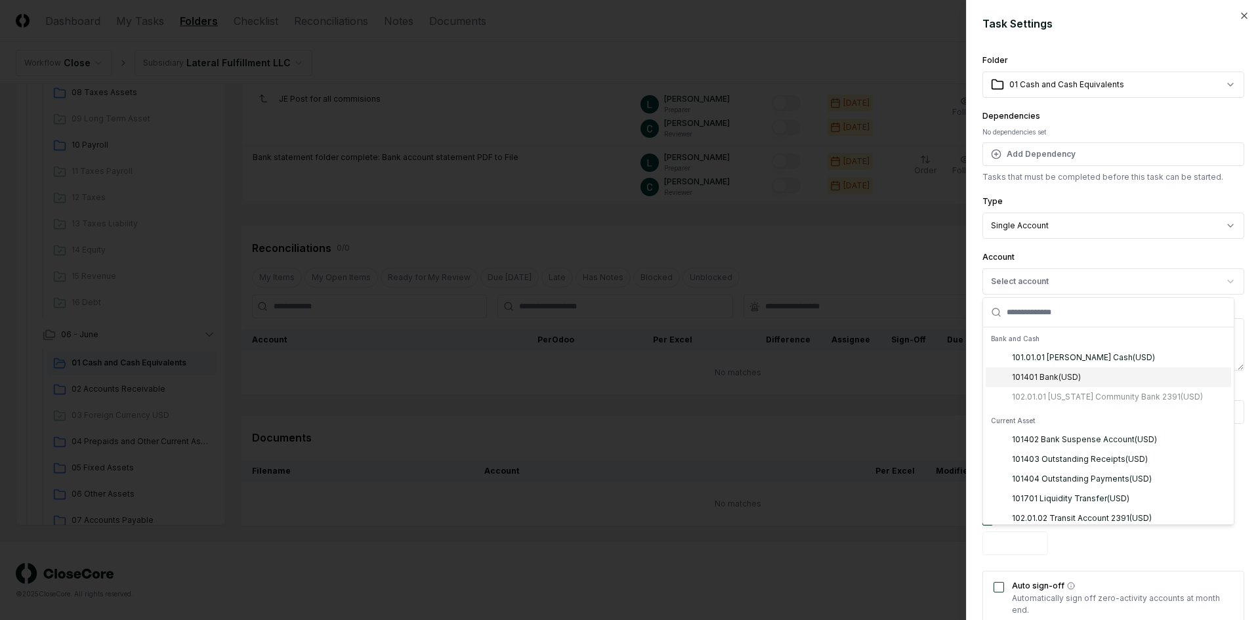
click at [1060, 396] on div "101.01.01 [PERSON_NAME] Cash ( USD ) 101401 Bank ( USD ) 102.01.01 [US_STATE] C…" at bounding box center [1109, 377] width 246 height 59
click at [1239, 12] on icon "button" at bounding box center [1244, 16] width 11 height 11
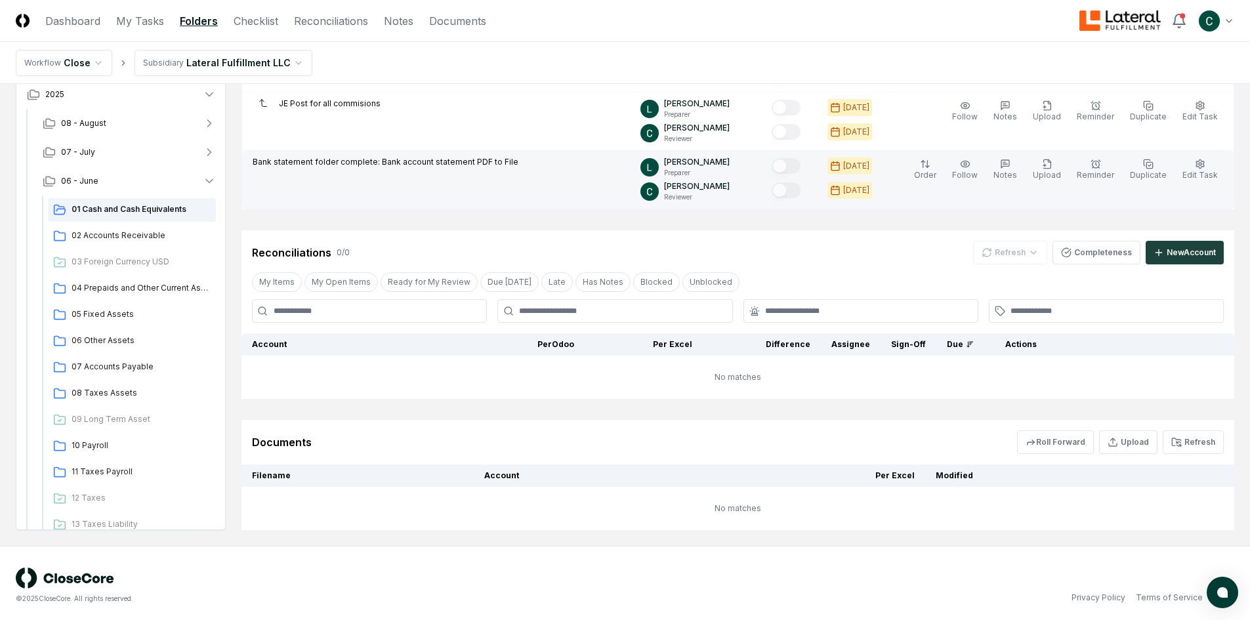
scroll to position [217, 0]
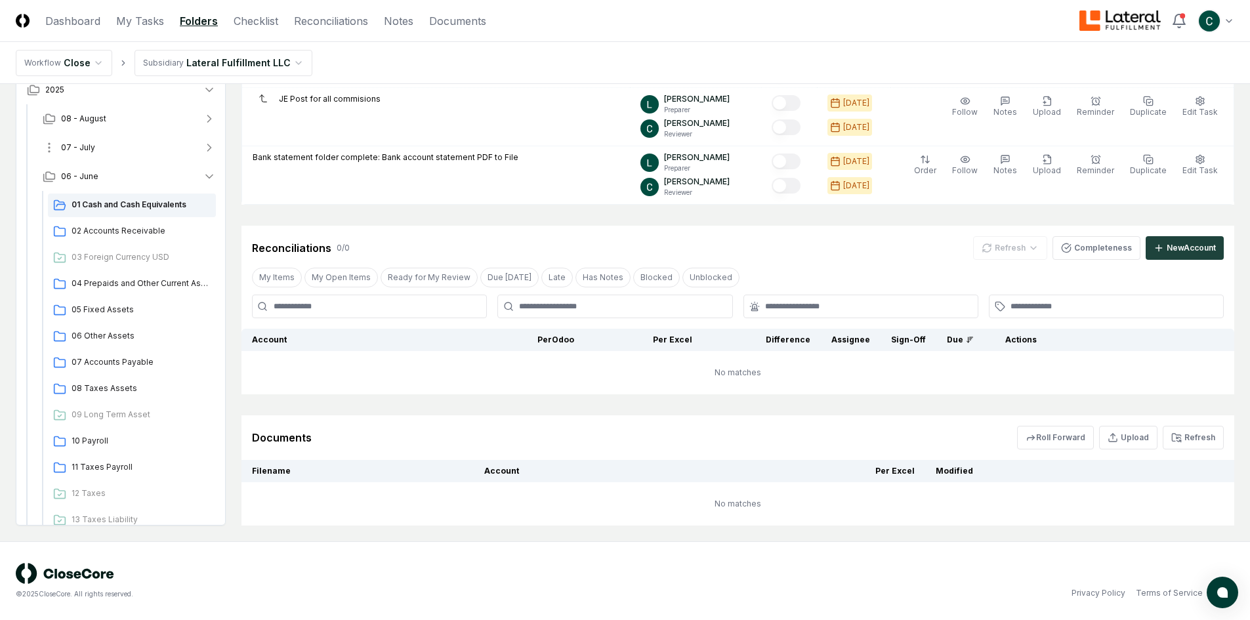
click at [74, 146] on span "07 - July" at bounding box center [78, 148] width 34 height 12
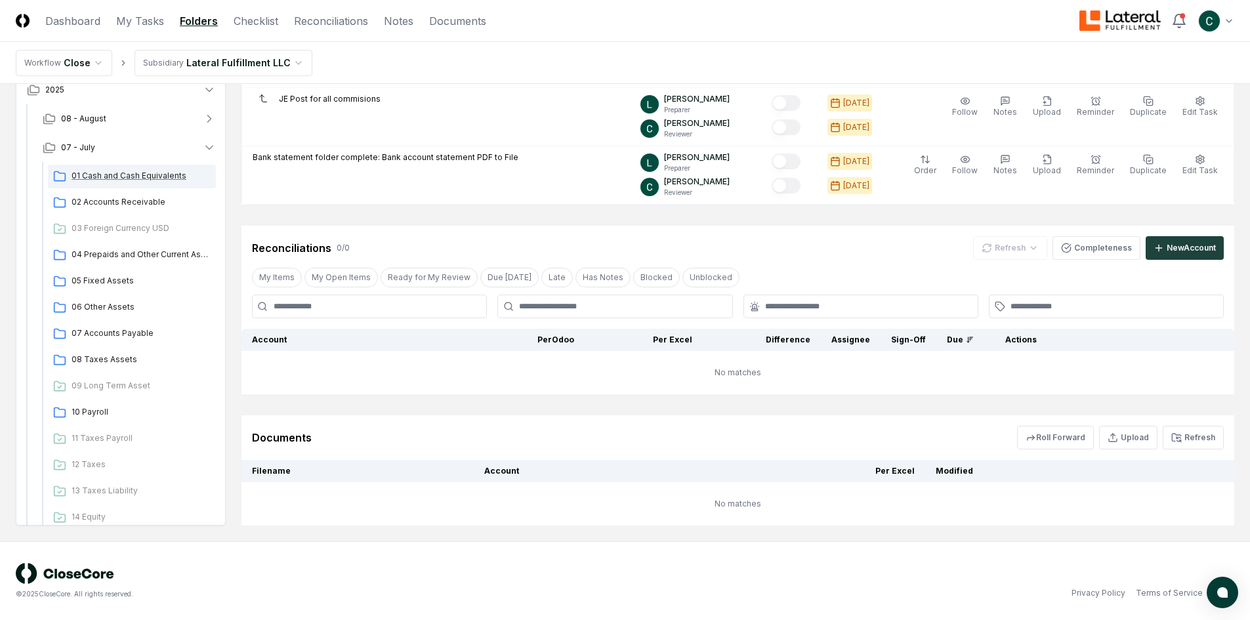
click at [114, 174] on span "01 Cash and Cash Equivalents" at bounding box center [141, 176] width 139 height 12
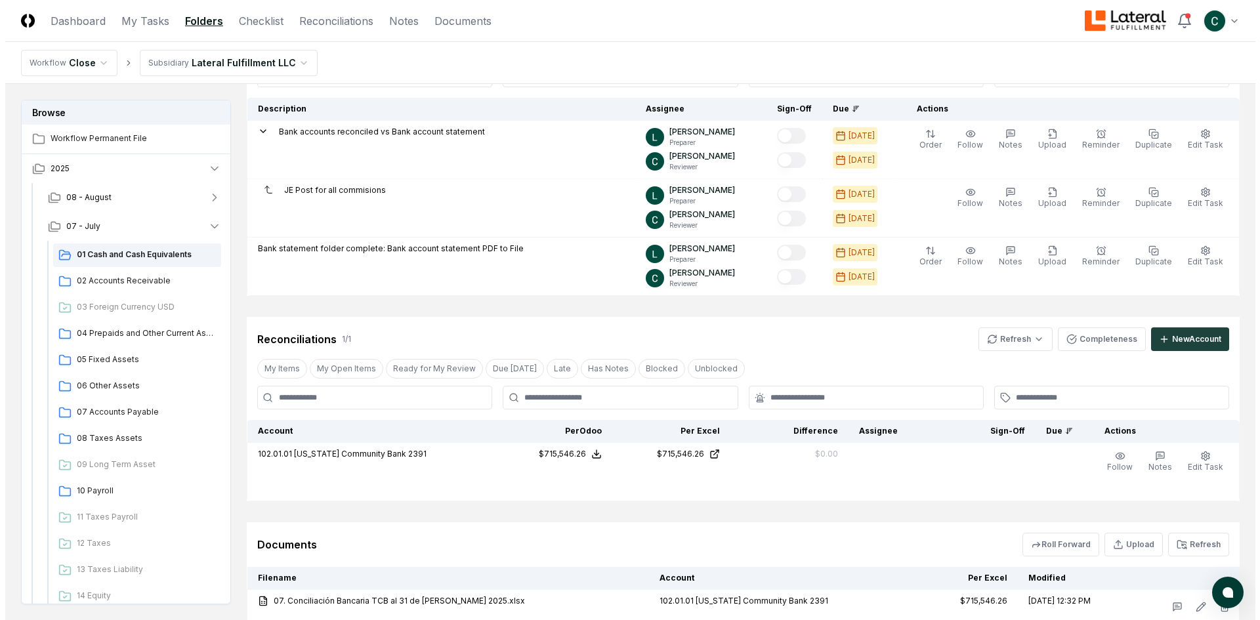
scroll to position [131, 0]
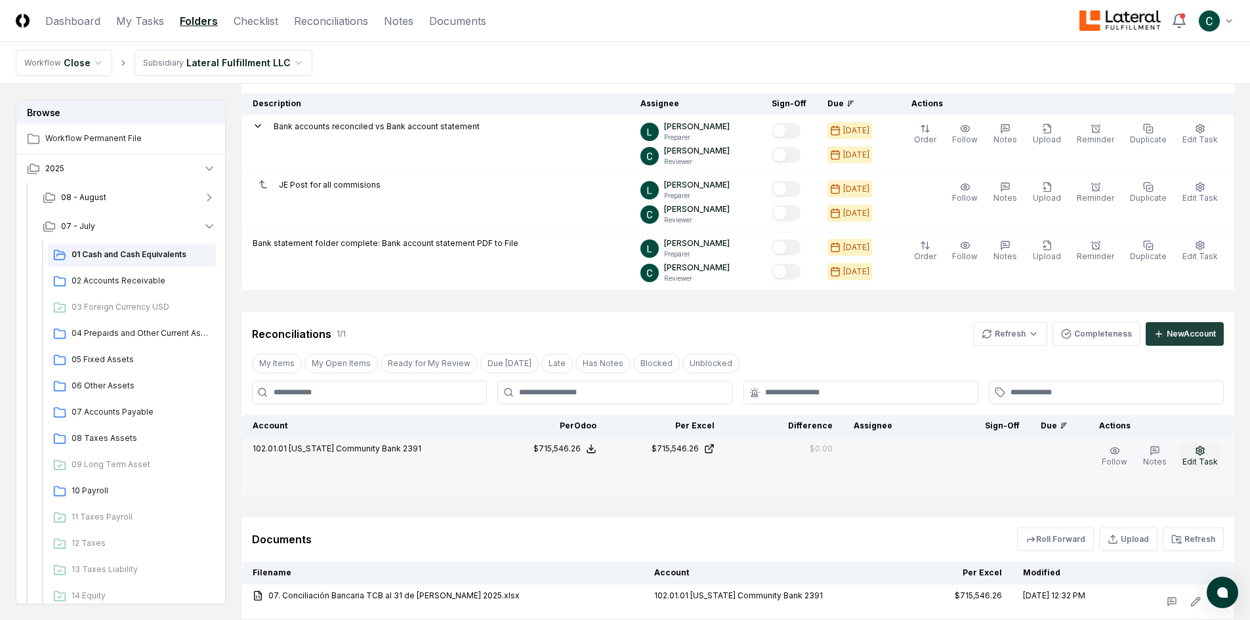
click at [1201, 462] on span "Edit Task" at bounding box center [1200, 462] width 35 height 10
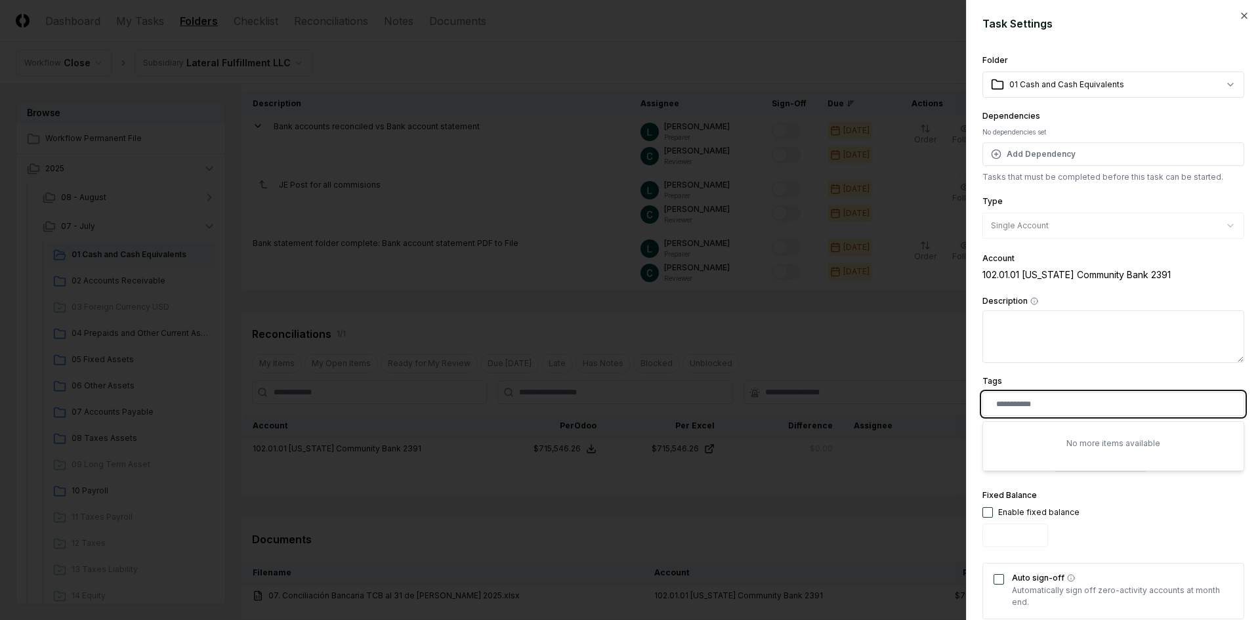
click at [1062, 406] on input "text" at bounding box center [1116, 404] width 240 height 12
click at [1080, 362] on textarea "Description" at bounding box center [1114, 336] width 262 height 53
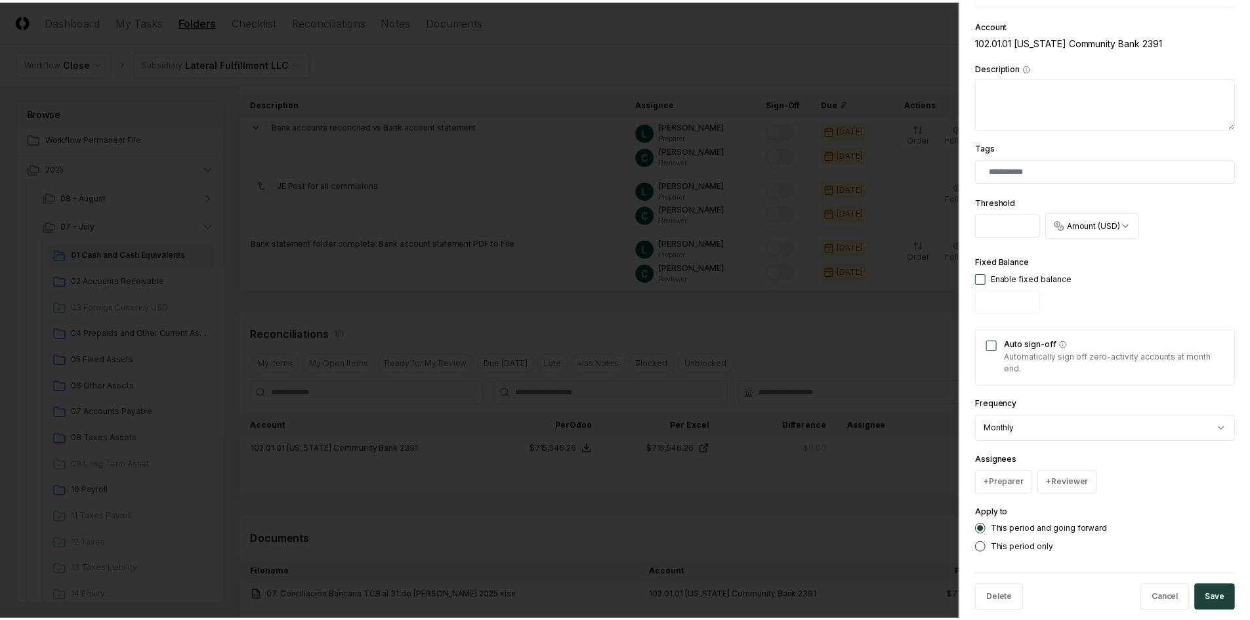
scroll to position [251, 0]
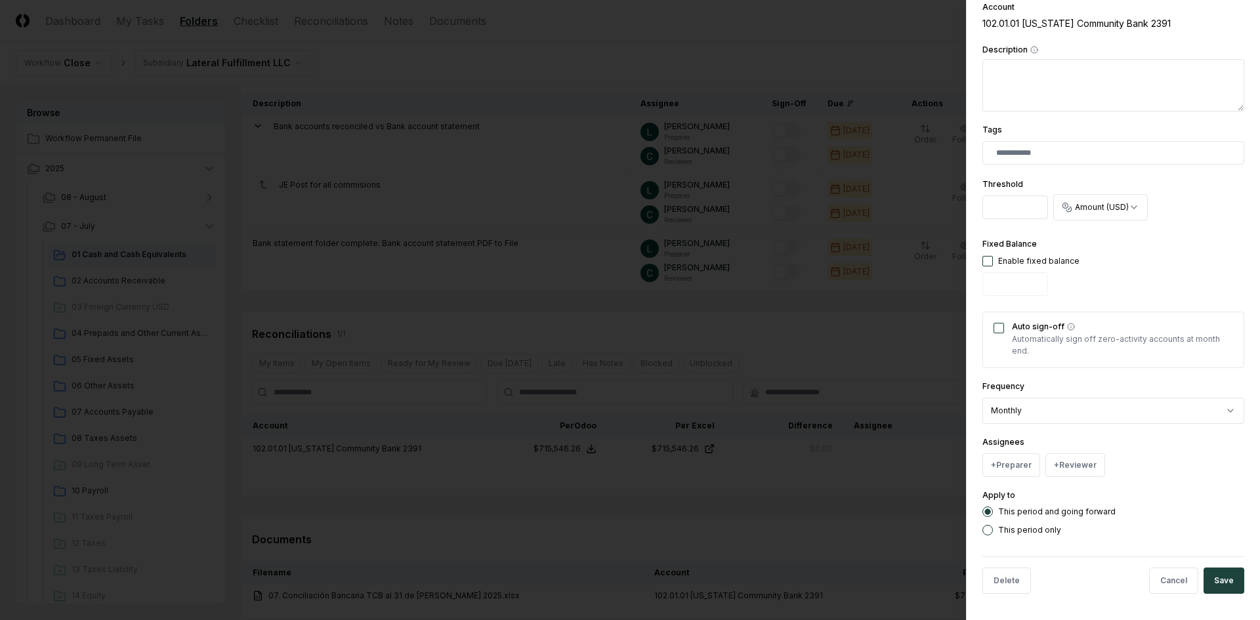
click at [1077, 408] on body "CloseCore Dashboard My Tasks Folders Checklist Reconciliations Notes Documents …" at bounding box center [625, 291] width 1250 height 845
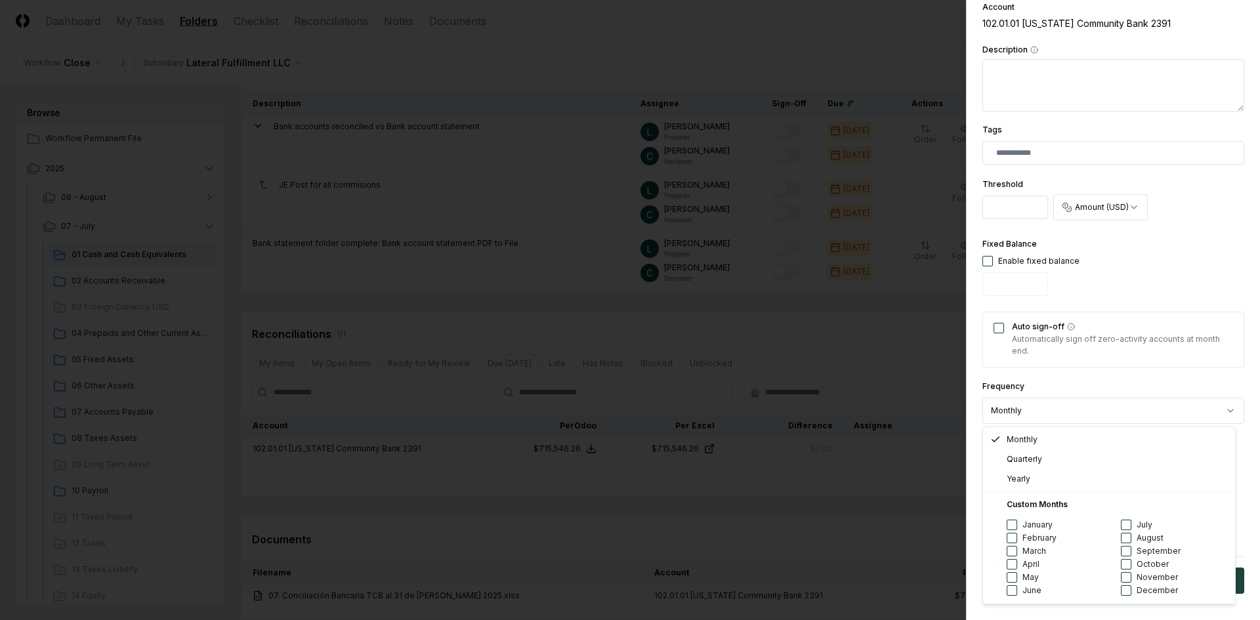
click at [1012, 521] on button "January" at bounding box center [1012, 525] width 11 height 11
select select "******"
click at [1012, 532] on div "February" at bounding box center [1060, 538] width 106 height 13
click at [1014, 547] on button "March" at bounding box center [1012, 551] width 11 height 11
click at [1013, 539] on button "February" at bounding box center [1012, 538] width 11 height 11
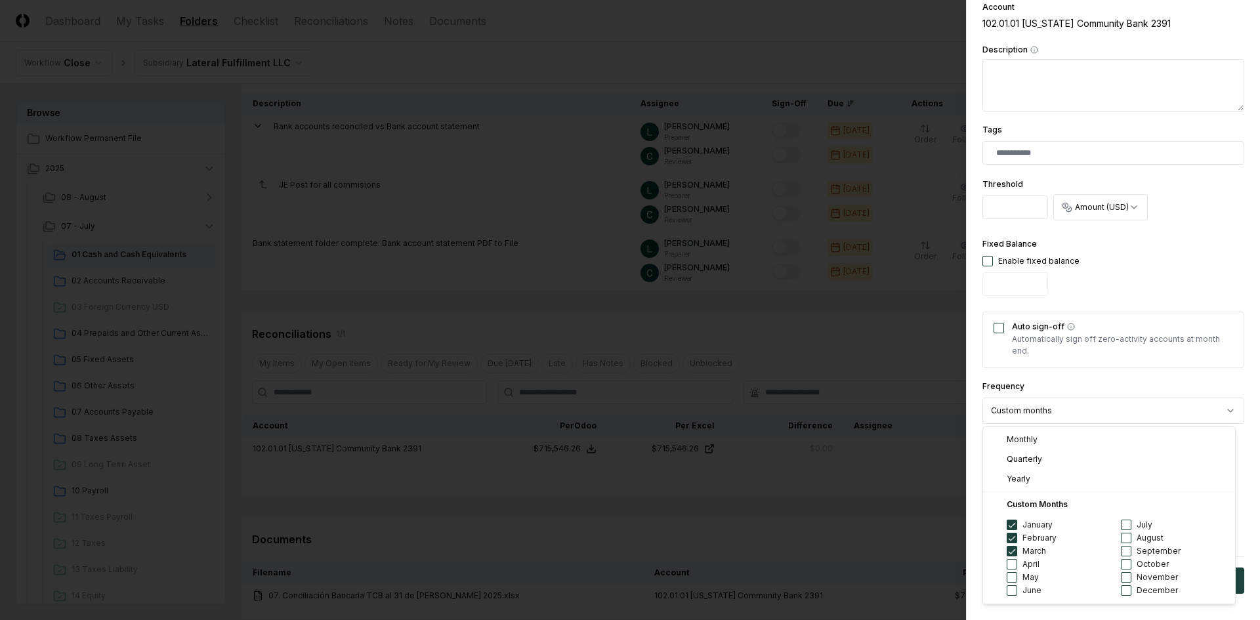
click at [1014, 564] on button "April" at bounding box center [1012, 564] width 11 height 11
drag, startPoint x: 1014, startPoint y: 576, endPoint x: 1014, endPoint y: 585, distance: 8.5
click at [1014, 578] on button "May" at bounding box center [1012, 577] width 11 height 11
click at [1012, 591] on button "June" at bounding box center [1012, 591] width 11 height 11
click at [1128, 524] on button "July" at bounding box center [1126, 525] width 11 height 11
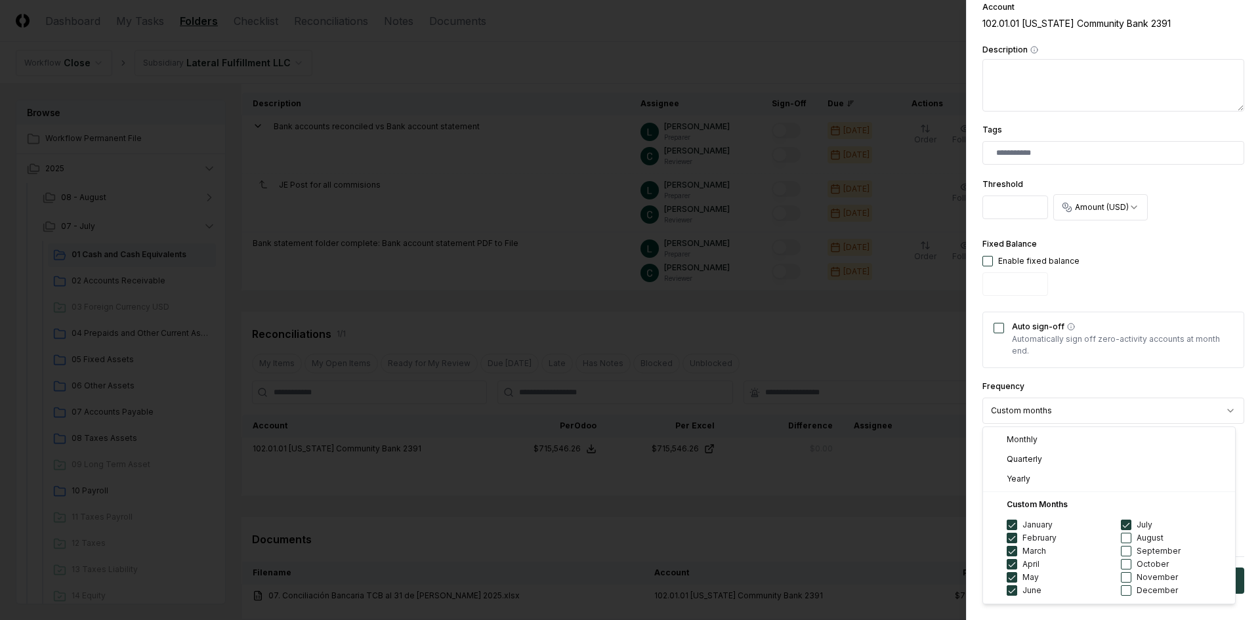
click at [1125, 539] on button "August" at bounding box center [1126, 538] width 11 height 11
click at [1128, 555] on button "September" at bounding box center [1126, 551] width 11 height 11
click at [1124, 568] on button "October" at bounding box center [1126, 564] width 11 height 11
drag, startPoint x: 1124, startPoint y: 578, endPoint x: 1125, endPoint y: 587, distance: 9.3
click at [1124, 581] on button "November" at bounding box center [1126, 577] width 11 height 11
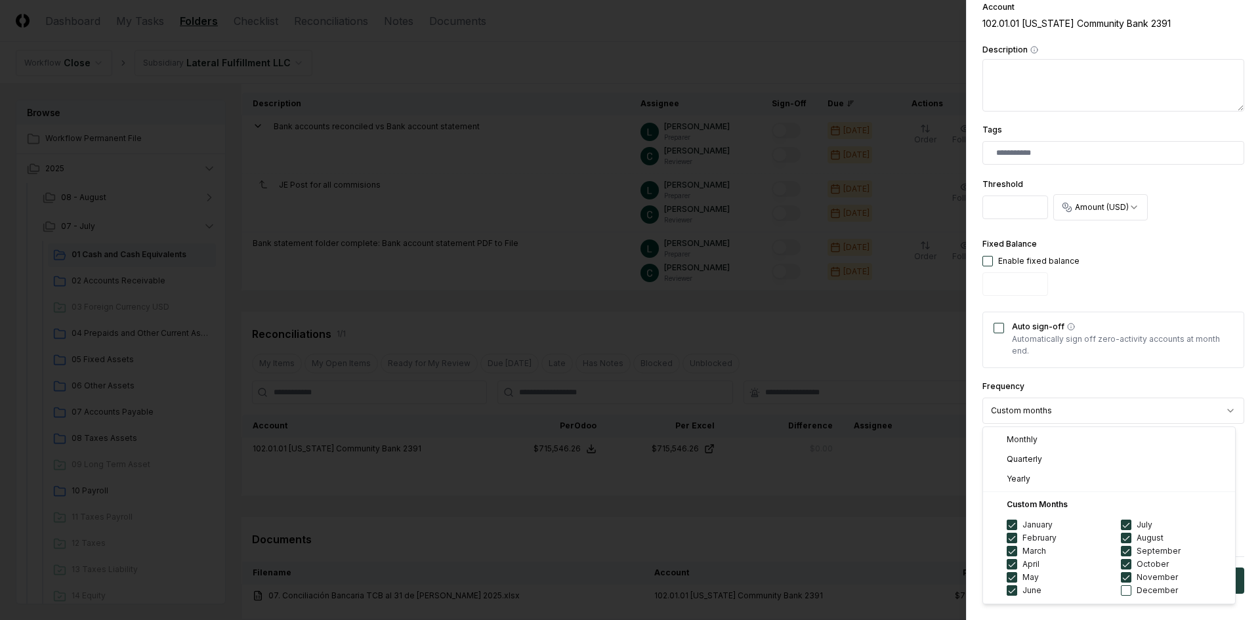
click at [1125, 593] on button "December" at bounding box center [1126, 591] width 11 height 11
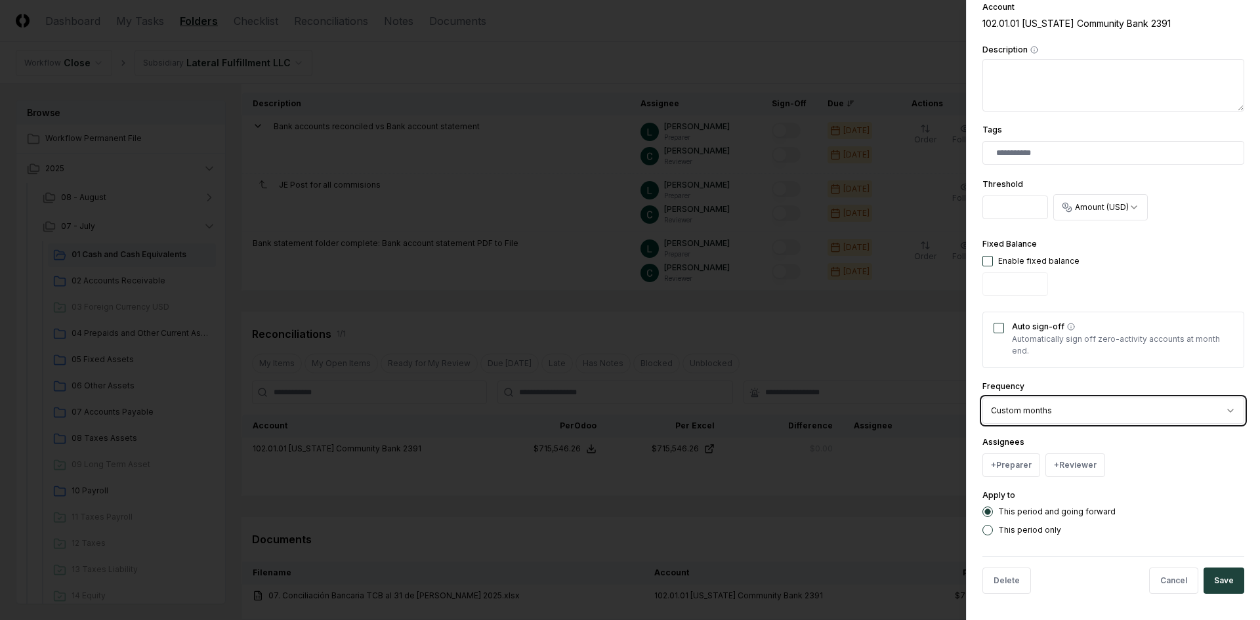
click at [1222, 415] on body "CloseCore Dashboard My Tasks Folders Checklist Reconciliations Notes Documents …" at bounding box center [625, 291] width 1250 height 845
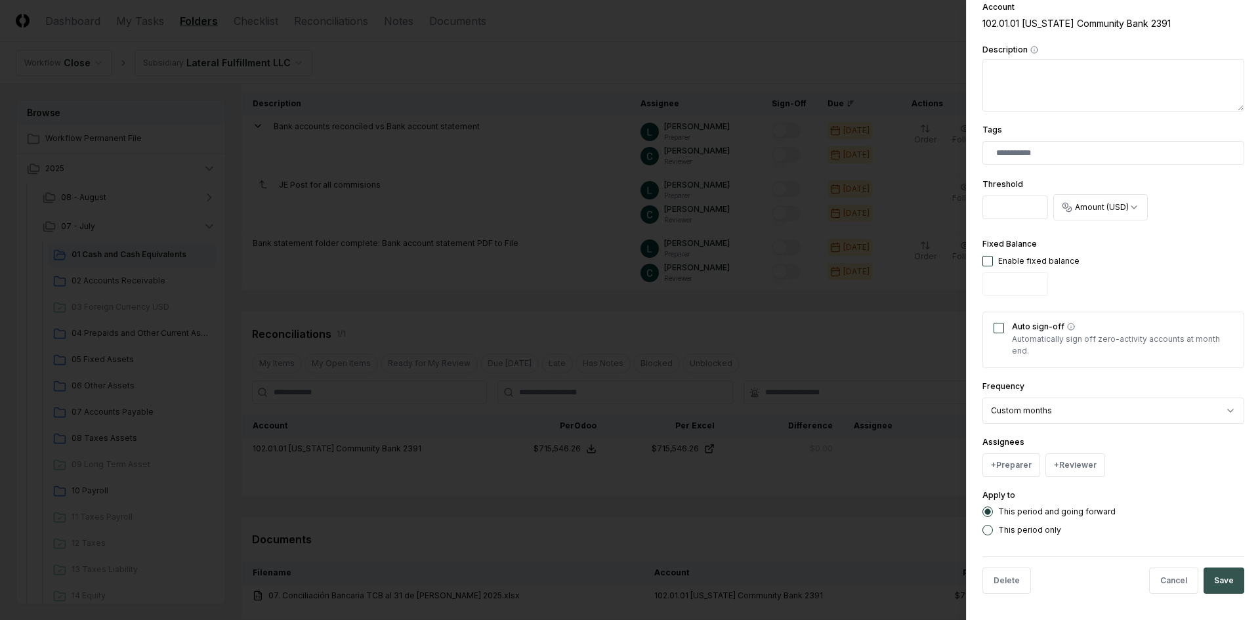
click at [1212, 572] on button "Save" at bounding box center [1224, 581] width 41 height 26
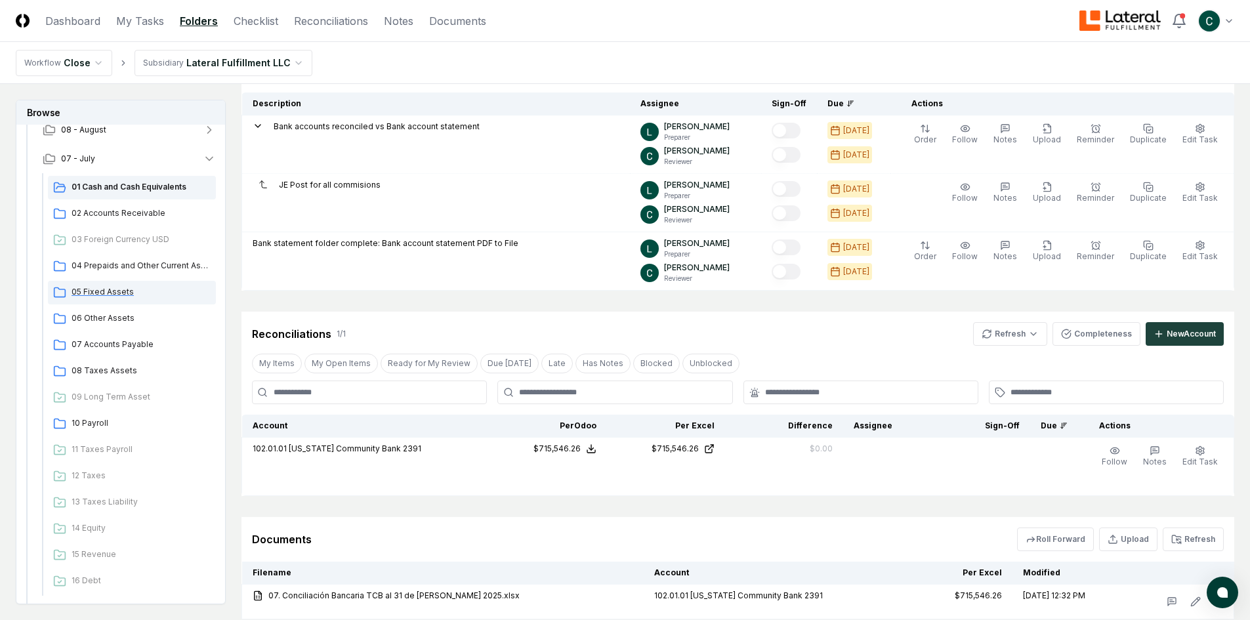
scroll to position [131, 0]
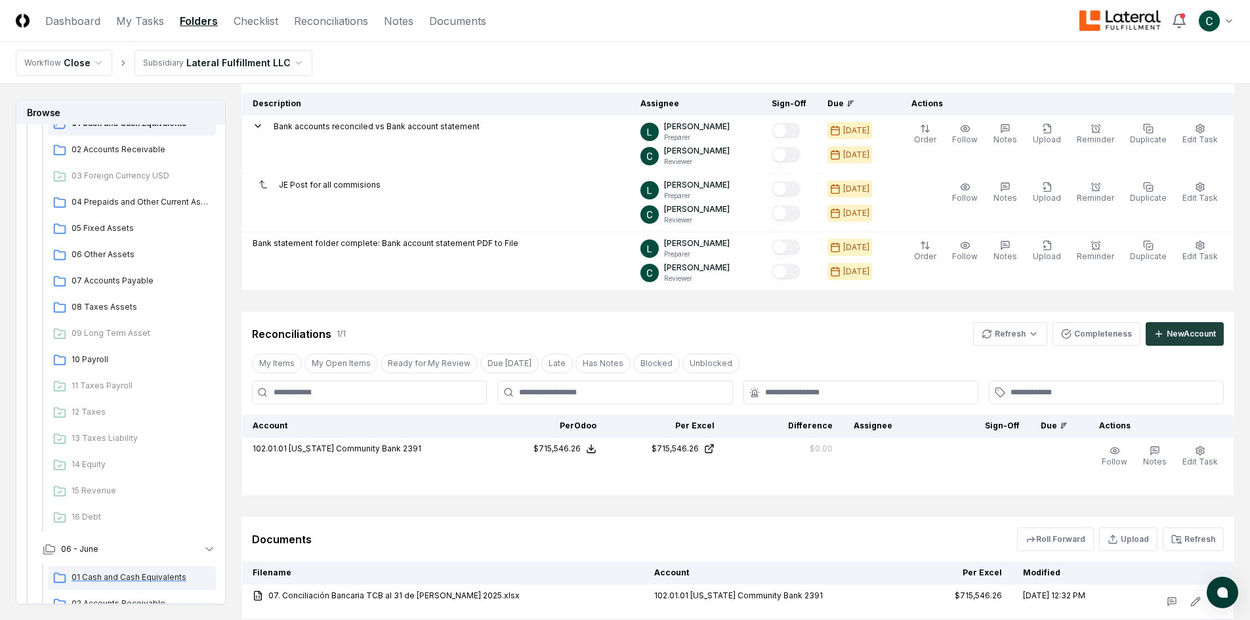
click at [114, 573] on span "01 Cash and Cash Equivalents" at bounding box center [141, 578] width 139 height 12
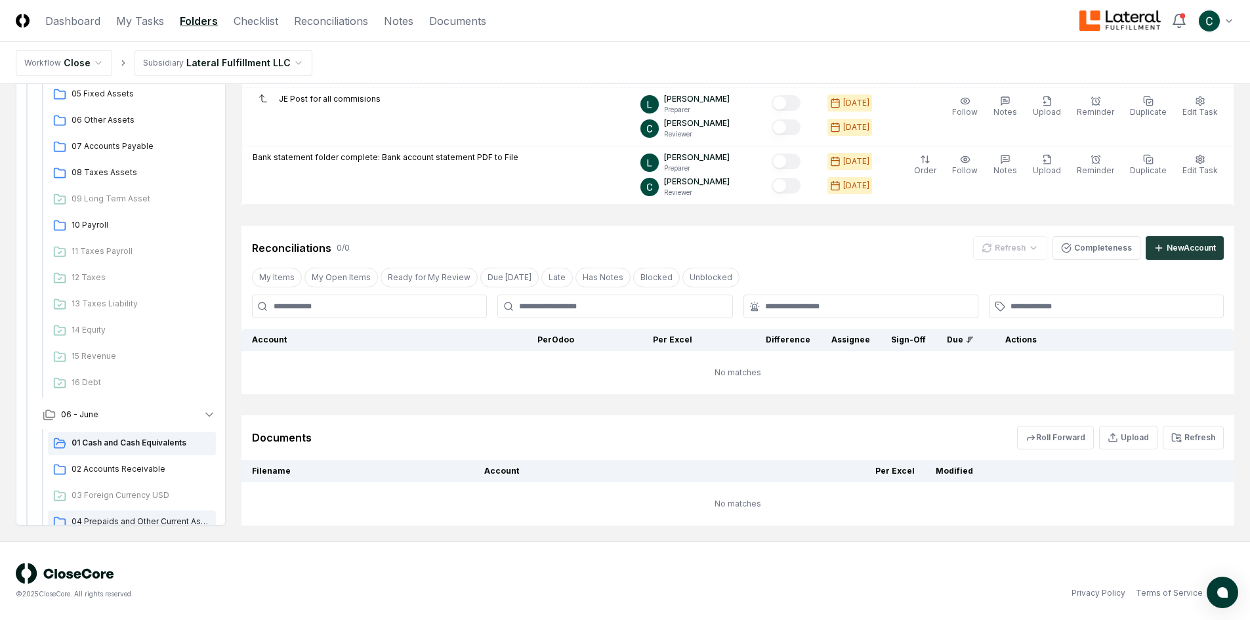
scroll to position [263, 0]
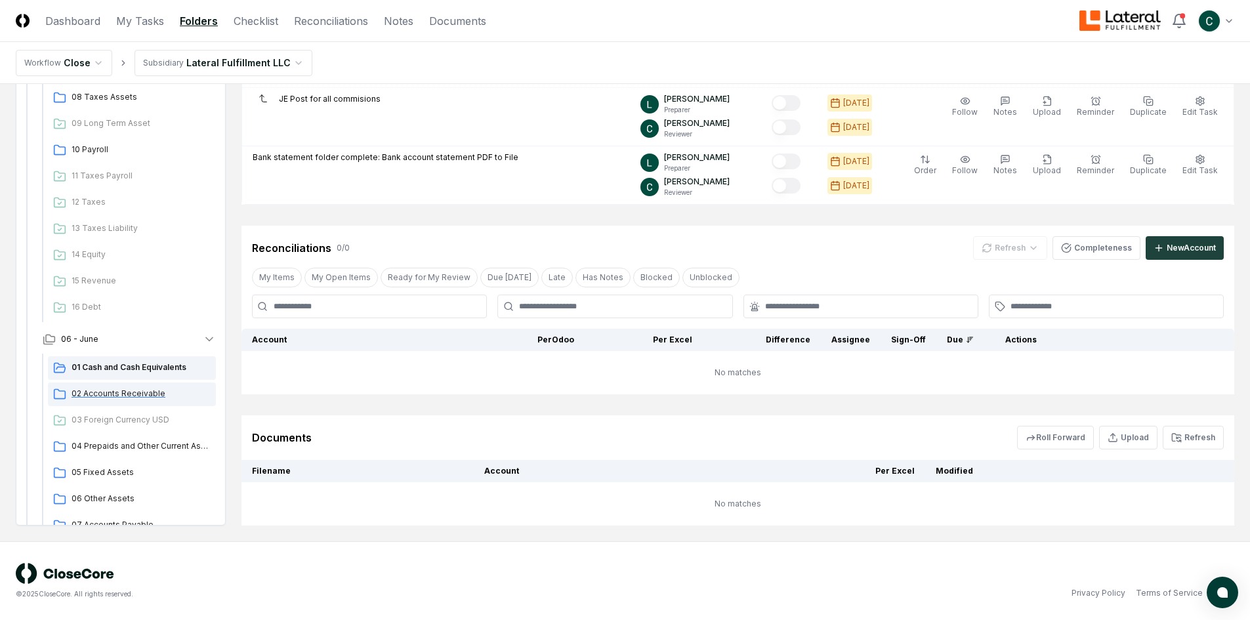
click at [127, 392] on span "02 Accounts Receivable" at bounding box center [141, 394] width 139 height 12
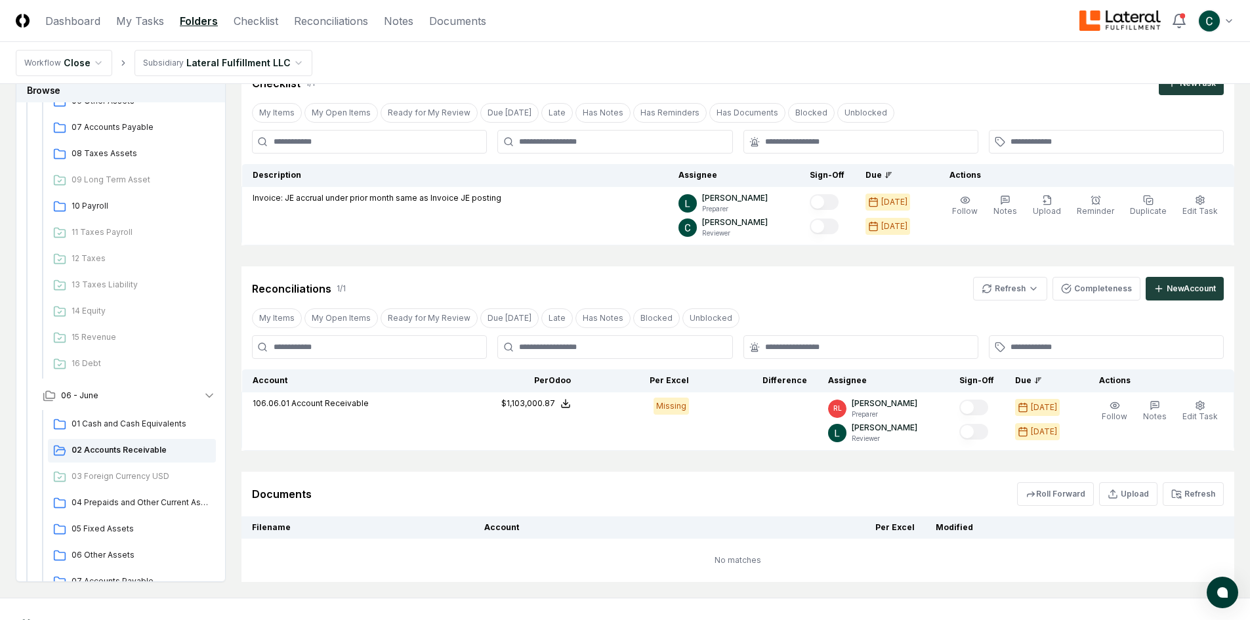
scroll to position [116, 0]
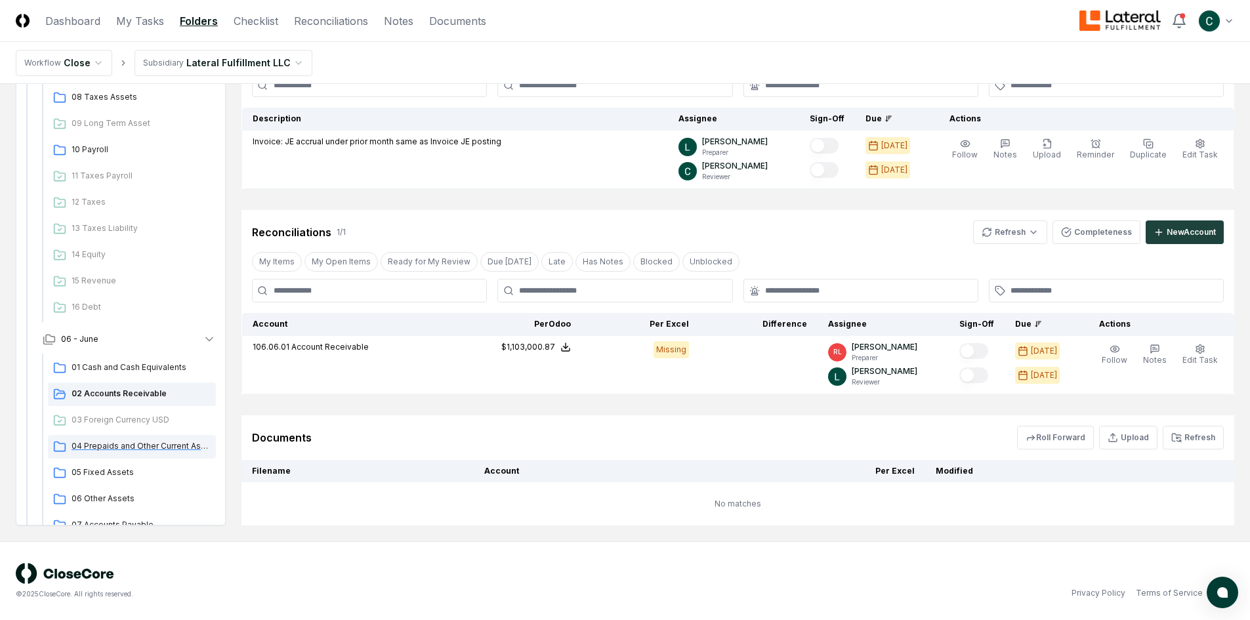
click at [134, 444] on span "04 Prepaids and Other Current Assets" at bounding box center [141, 446] width 139 height 12
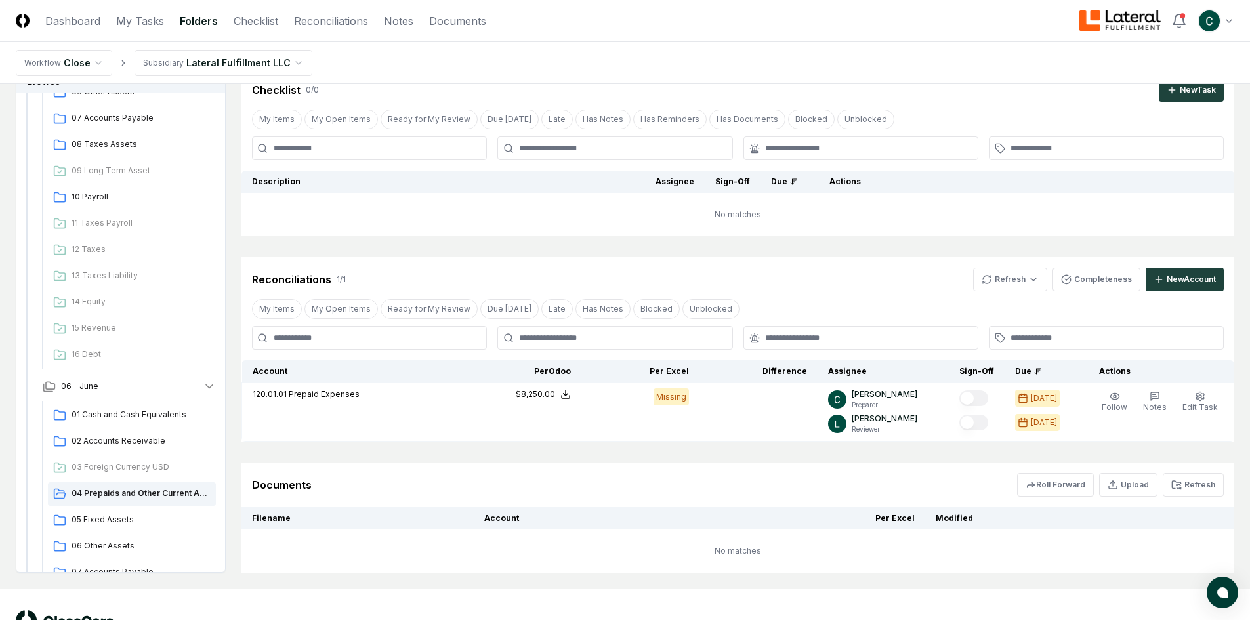
scroll to position [100, 0]
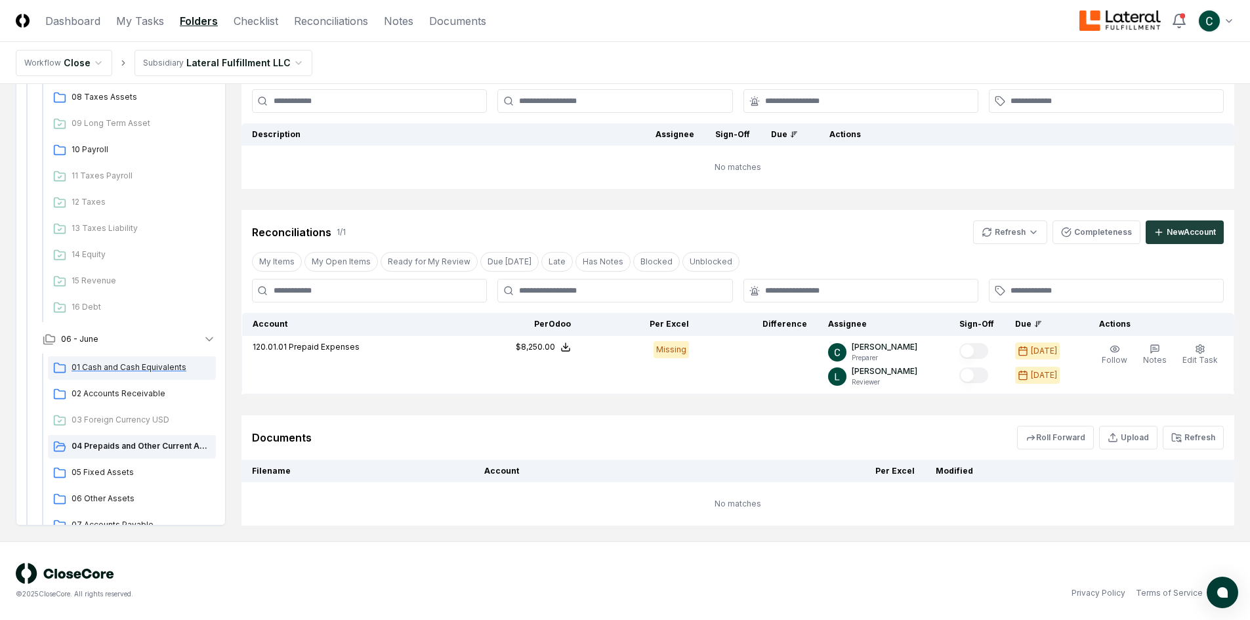
click at [147, 365] on span "01 Cash and Cash Equivalents" at bounding box center [141, 368] width 139 height 12
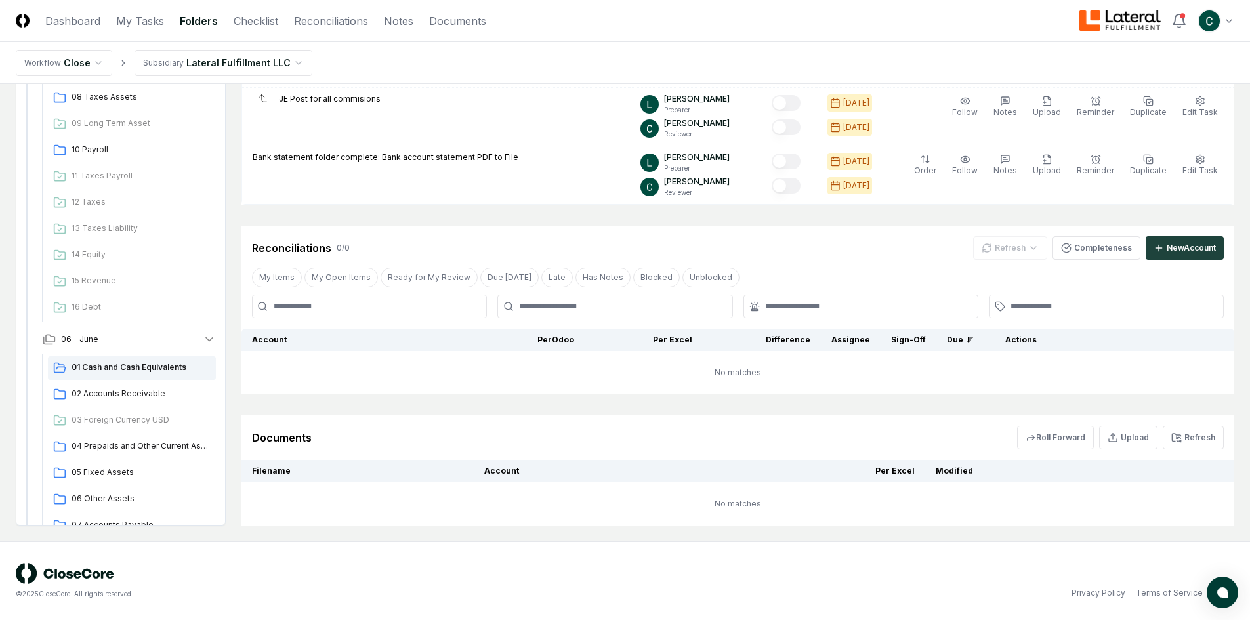
click at [547, 385] on td "No matches" at bounding box center [738, 372] width 993 height 43
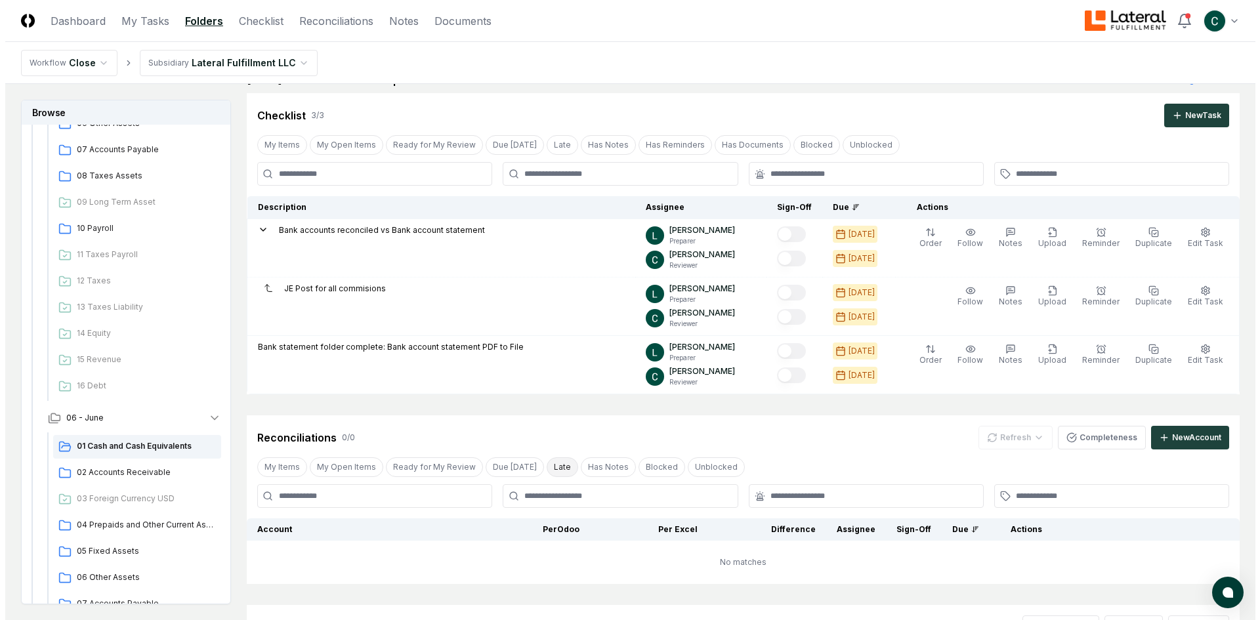
scroll to position [20, 0]
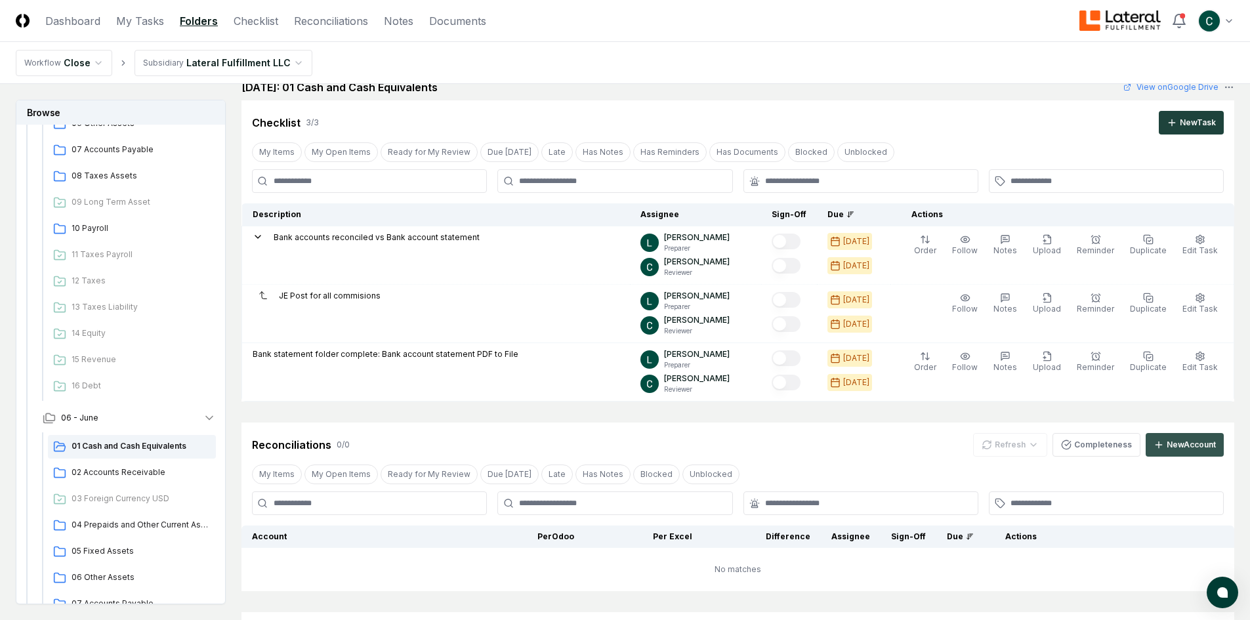
click at [1170, 448] on div "New Account" at bounding box center [1191, 445] width 49 height 12
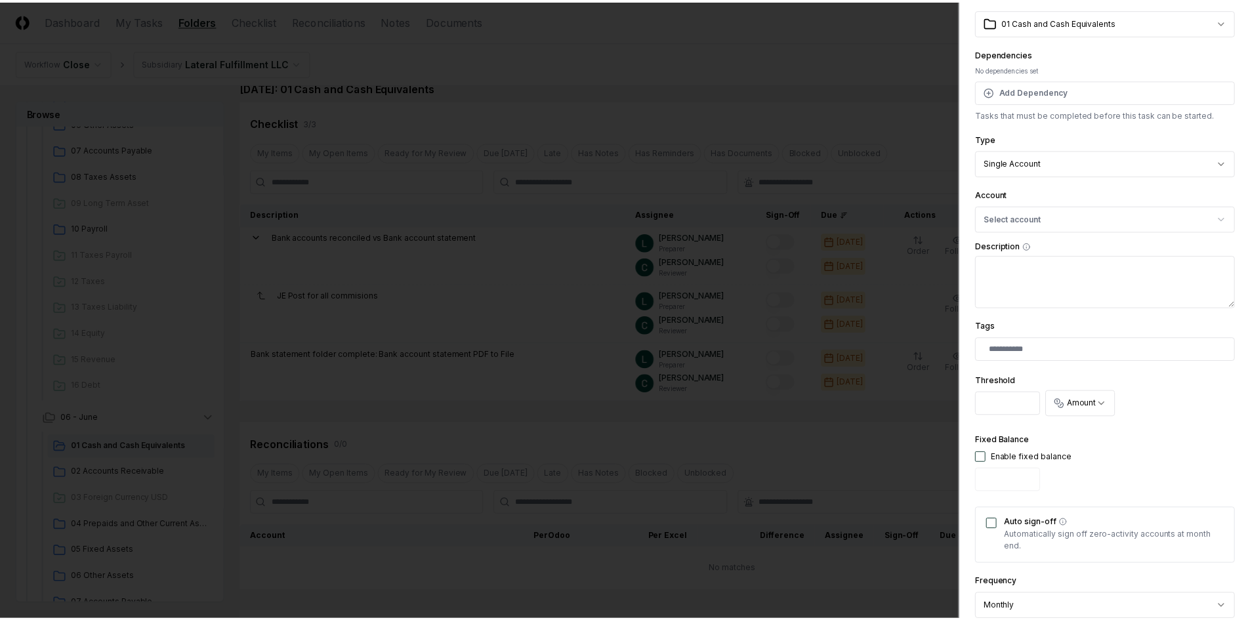
scroll to position [62, 0]
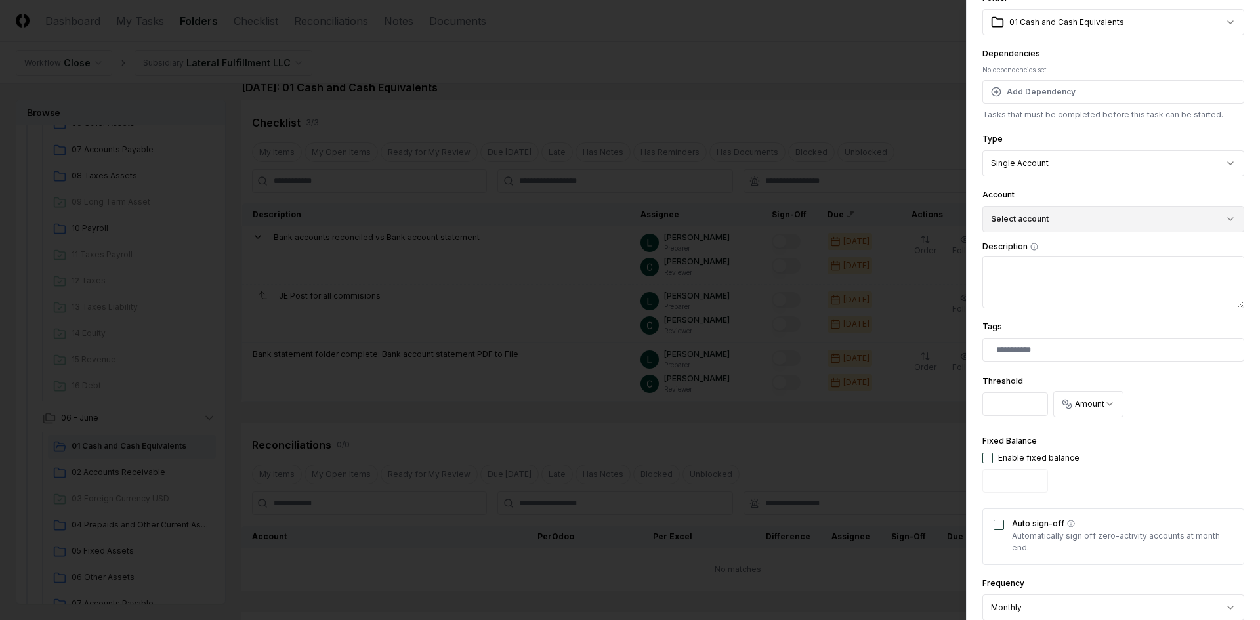
click at [1073, 222] on button "Select account" at bounding box center [1114, 219] width 262 height 26
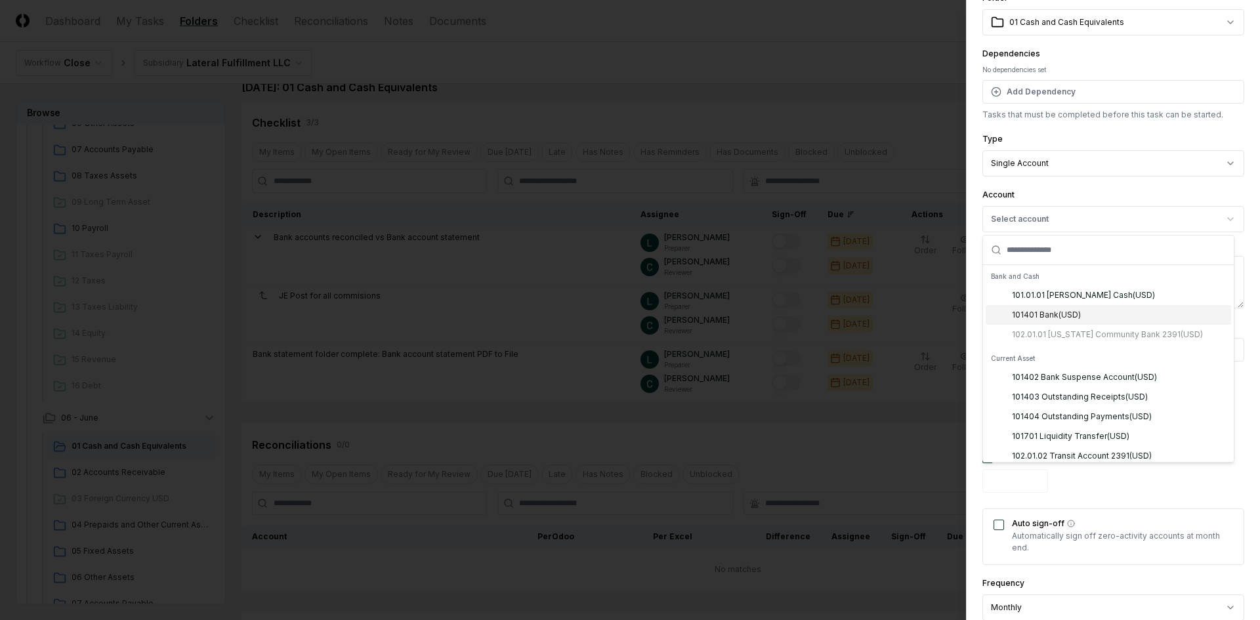
click at [1088, 337] on div "101.01.01 [PERSON_NAME] Cash ( USD ) 101401 Bank ( USD ) 102.01.01 [US_STATE] C…" at bounding box center [1109, 315] width 246 height 59
click at [1093, 335] on div "101.01.01 [PERSON_NAME] Cash ( USD ) 101401 Bank ( USD ) 102.01.01 [US_STATE] C…" at bounding box center [1109, 315] width 246 height 59
click at [1234, 19] on body "CloseCore Dashboard My Tasks Folders Checklist Reconciliations Notes Documents …" at bounding box center [625, 399] width 1250 height 838
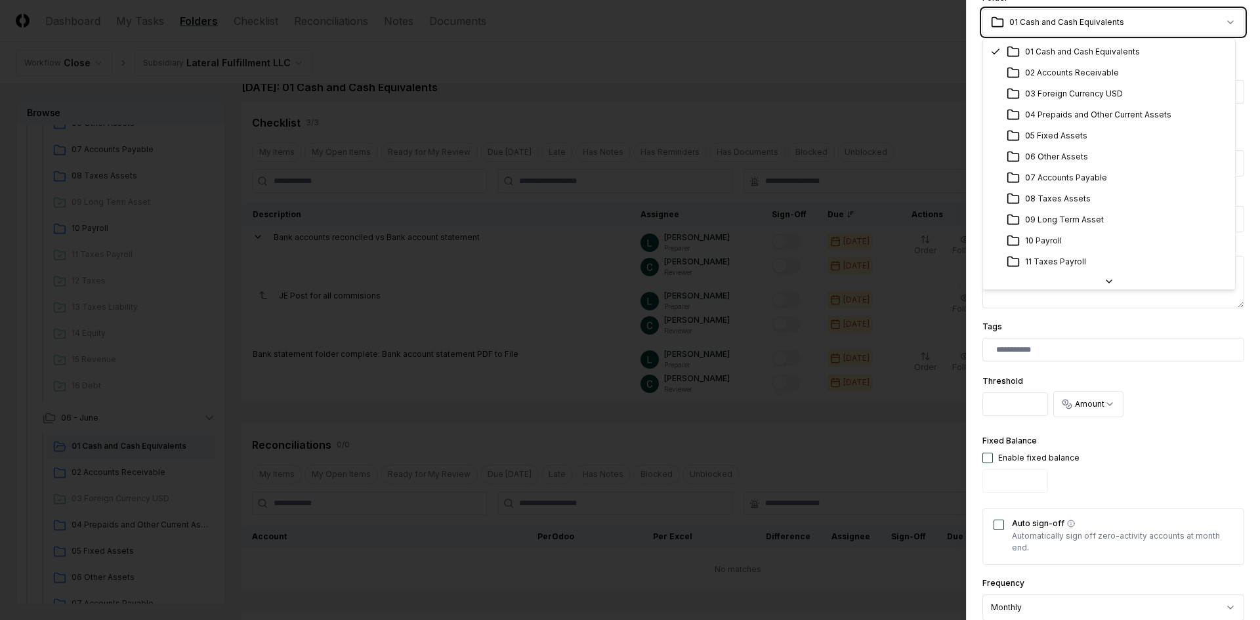
click at [910, 169] on div at bounding box center [630, 310] width 1260 height 620
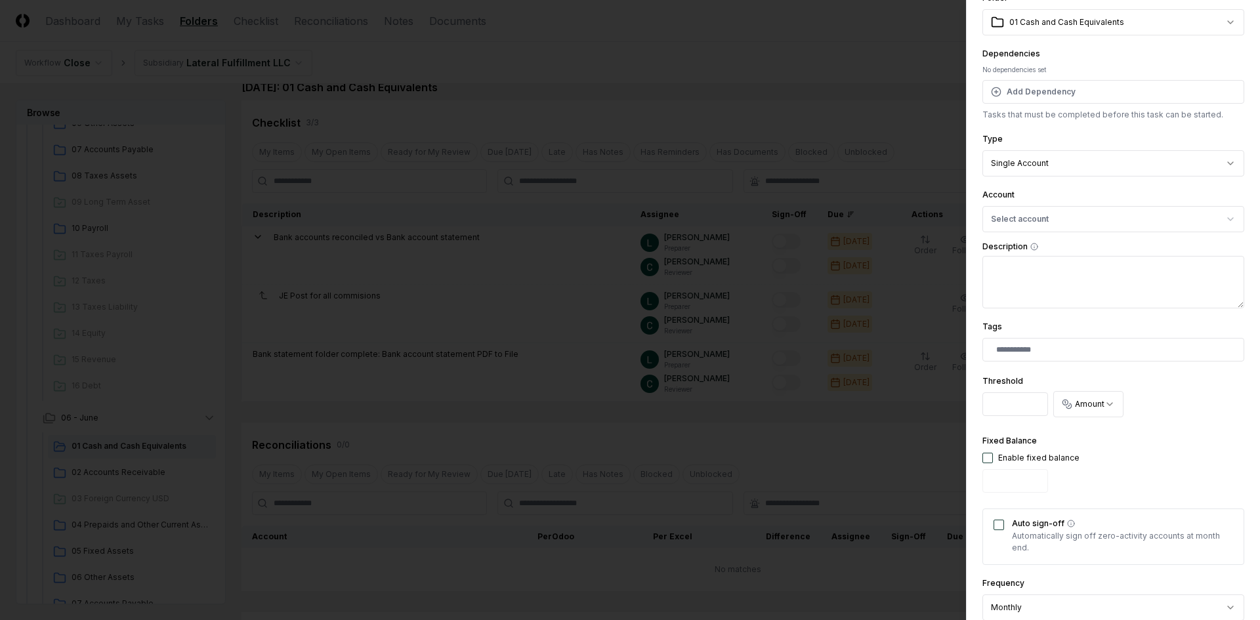
click at [861, 207] on div at bounding box center [630, 310] width 1260 height 620
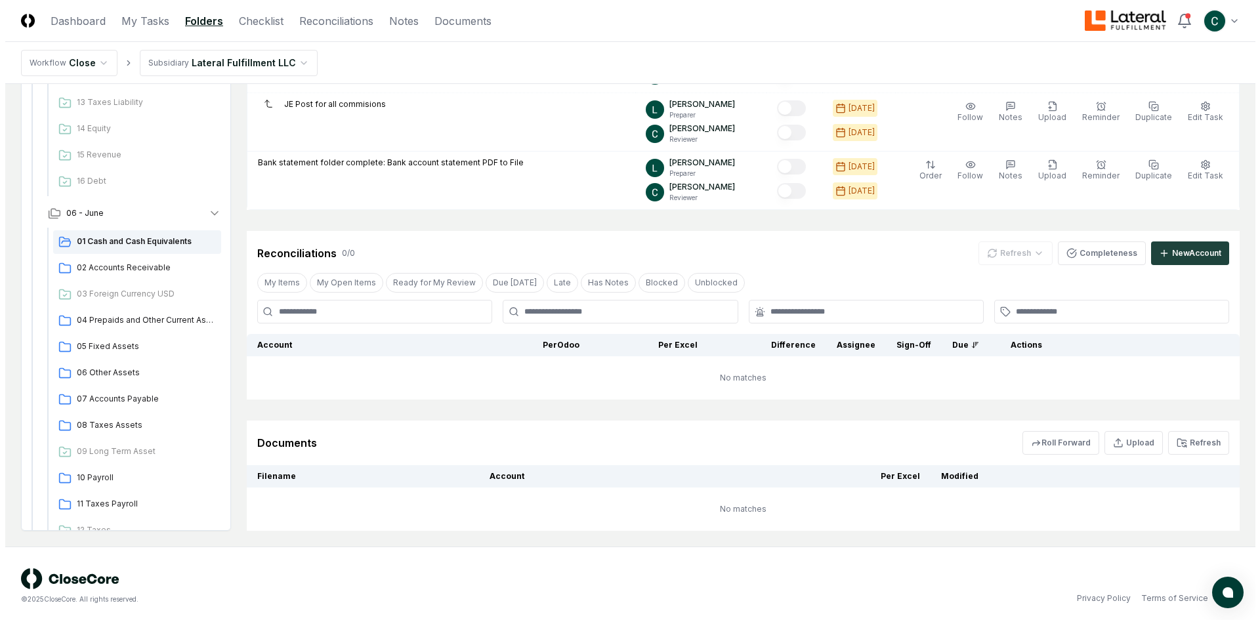
scroll to position [217, 0]
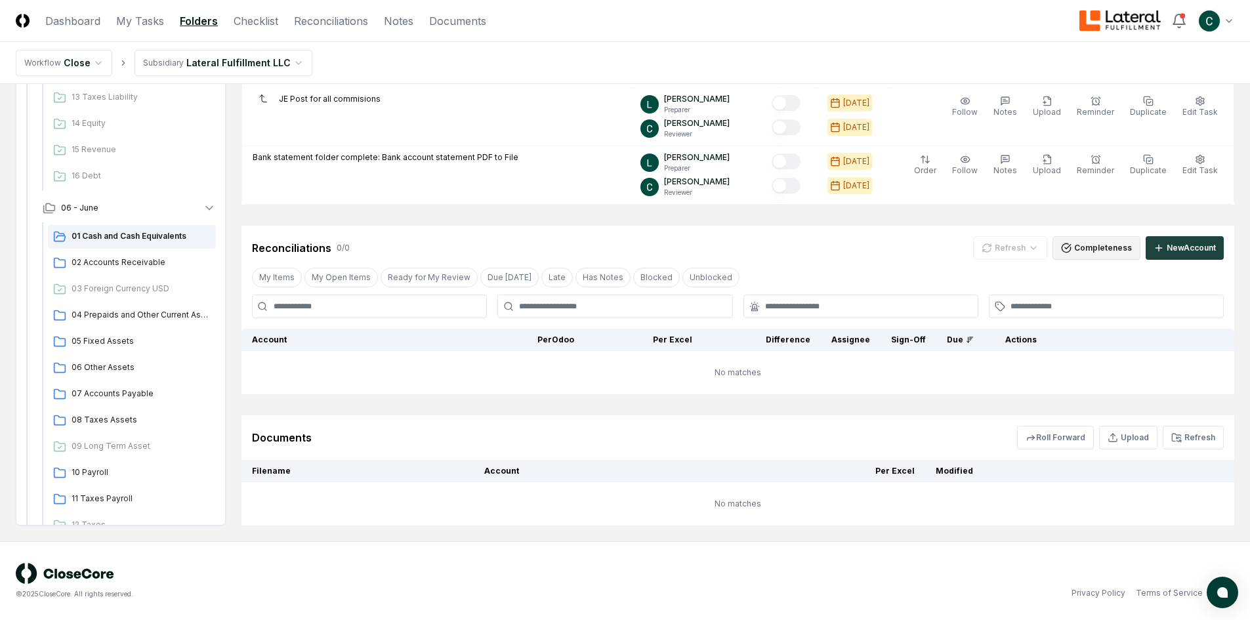
click at [1098, 253] on button "Completeness" at bounding box center [1097, 248] width 88 height 24
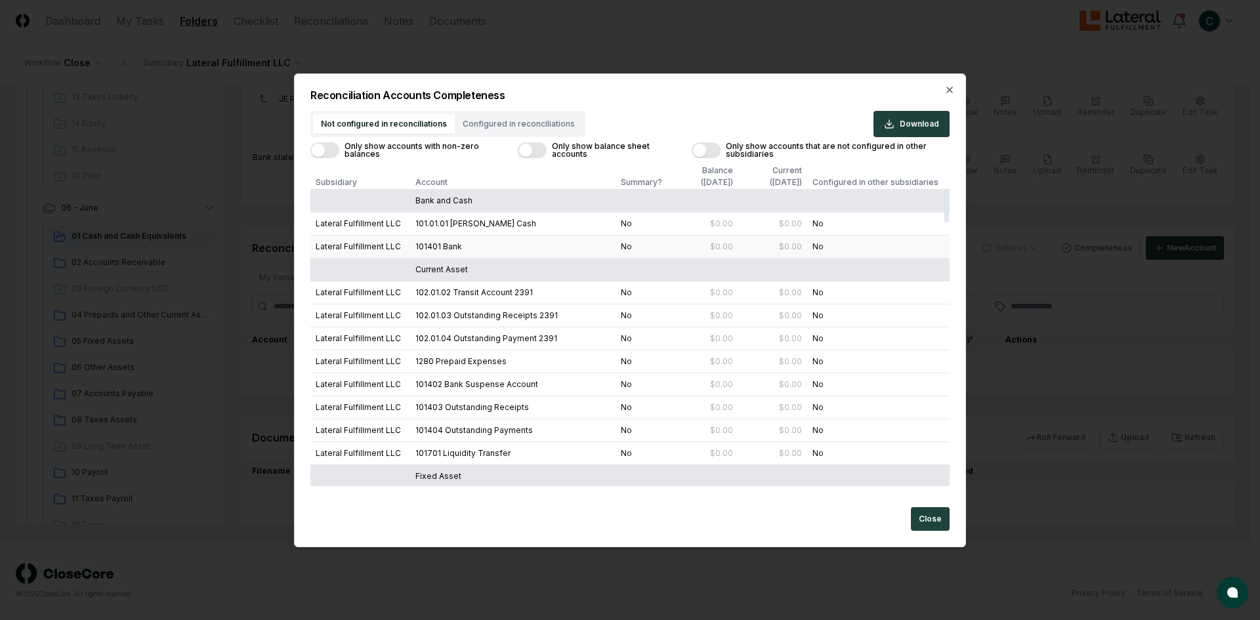
click at [628, 244] on td "No" at bounding box center [643, 247] width 54 height 23
click at [542, 117] on div "Reconciliation Accounts Completeness Not configured in reconciliations Configur…" at bounding box center [630, 311] width 672 height 474
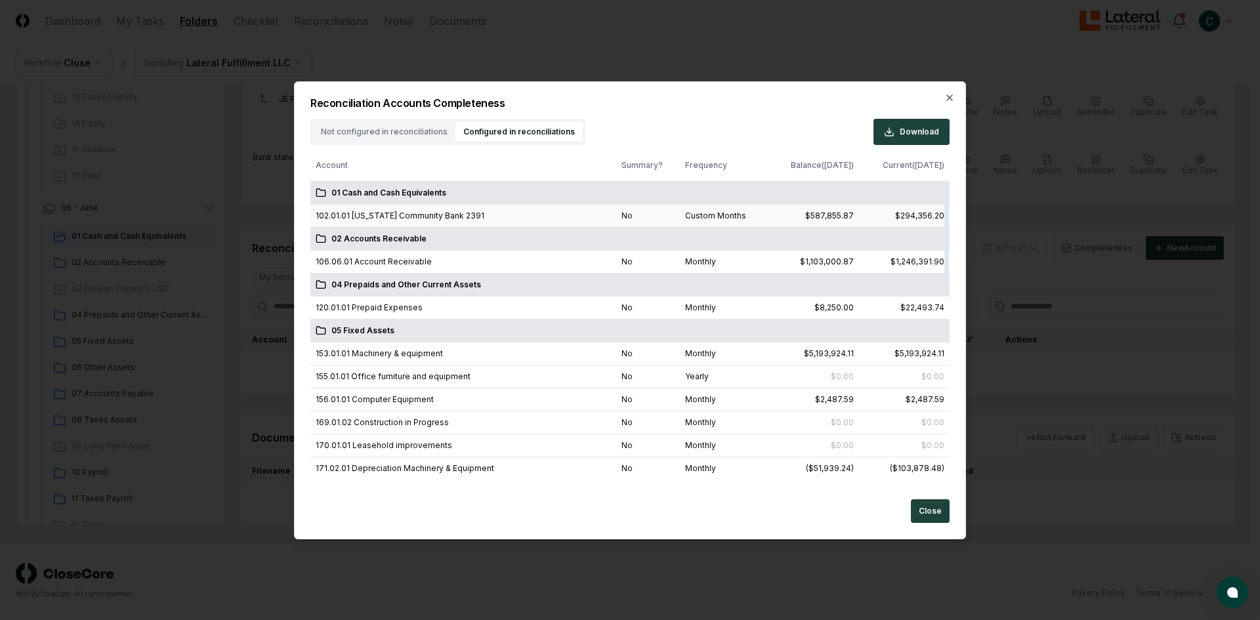
click at [826, 217] on div "$587,855.87" at bounding box center [829, 216] width 49 height 12
drag, startPoint x: 826, startPoint y: 217, endPoint x: 915, endPoint y: 216, distance: 89.3
click at [915, 216] on tr "102.01.01 [US_STATE] Community Bank 2391 No Custom months $587,855.87 $294,356.…" at bounding box center [629, 216] width 639 height 23
click at [915, 216] on div "$294,356.20" at bounding box center [919, 216] width 49 height 12
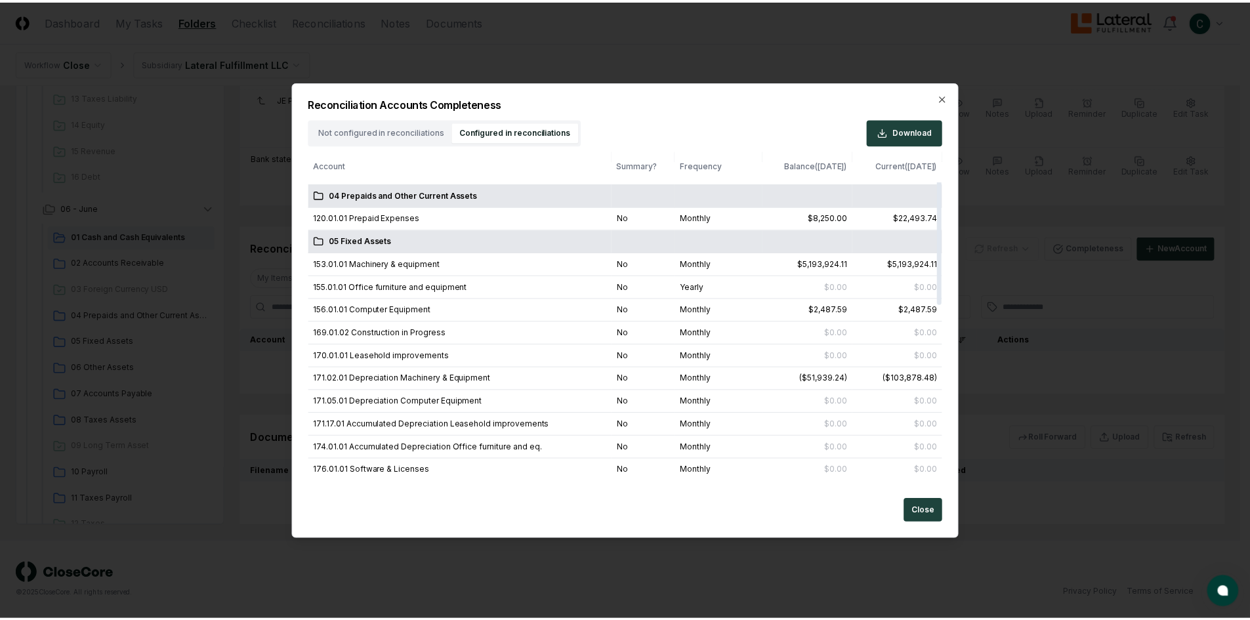
scroll to position [0, 0]
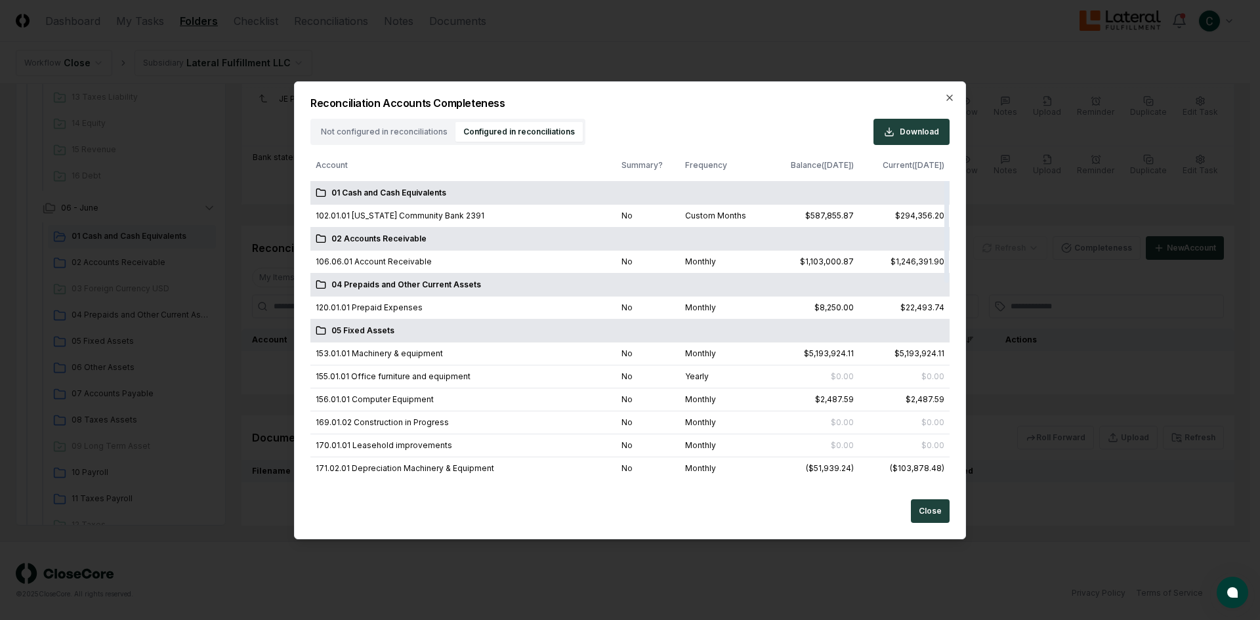
click at [943, 96] on div "Reconciliation Accounts Completeness Not configured in reconciliations Configur…" at bounding box center [630, 310] width 672 height 458
click at [948, 97] on icon "button" at bounding box center [950, 98] width 11 height 11
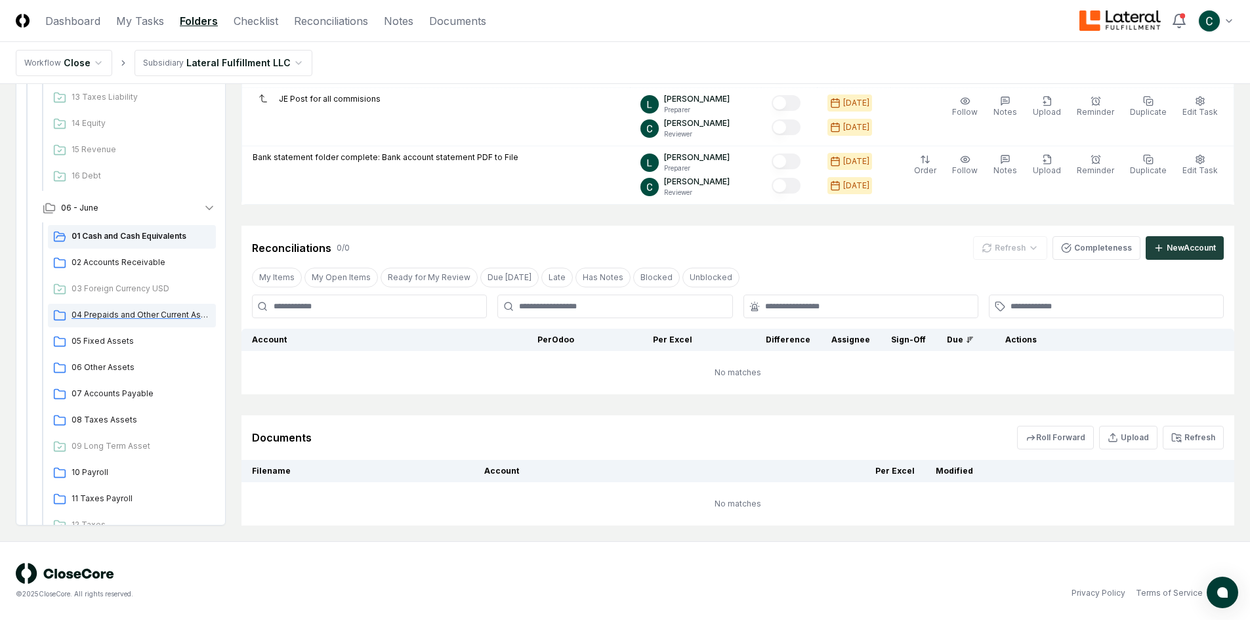
click at [128, 310] on span "04 Prepaids and Other Current Assets" at bounding box center [141, 315] width 139 height 12
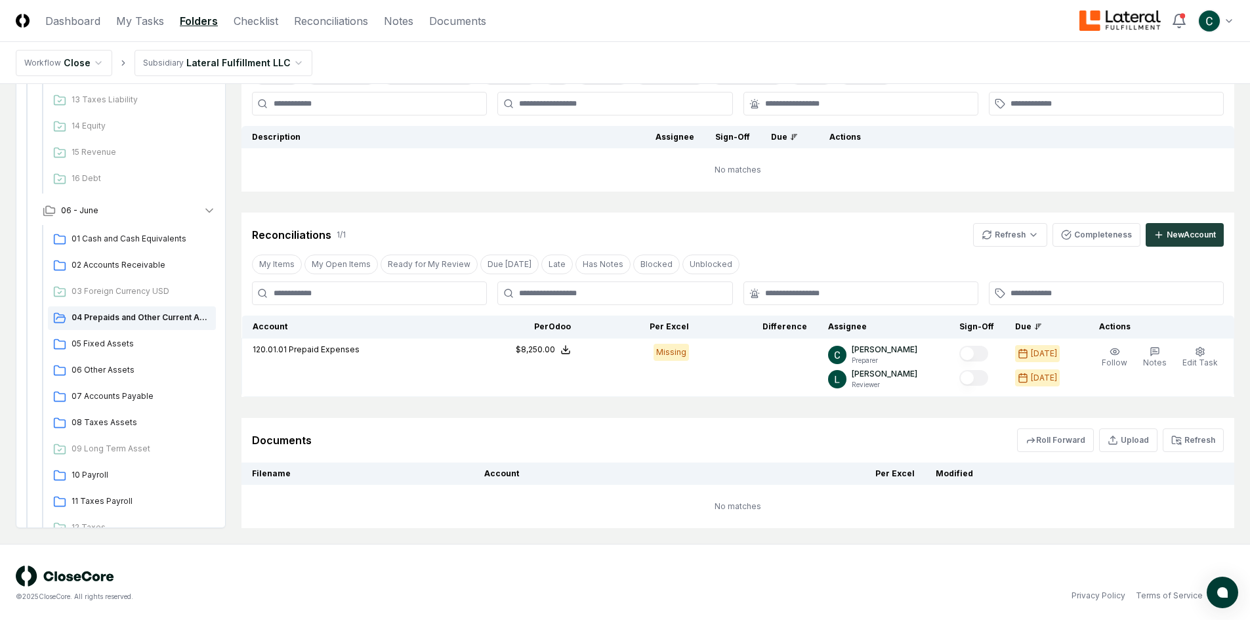
scroll to position [100, 0]
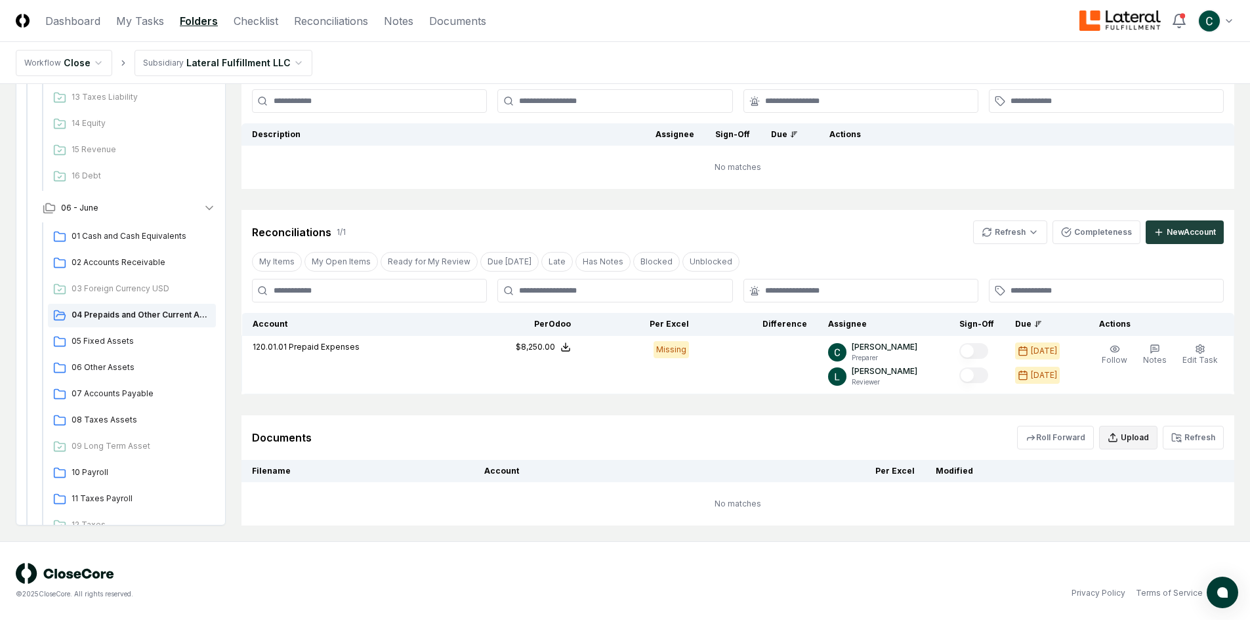
drag, startPoint x: 1140, startPoint y: 435, endPoint x: 1123, endPoint y: 433, distance: 16.5
click at [1140, 435] on button "Upload" at bounding box center [1129, 438] width 58 height 24
click at [1142, 513] on input "file" at bounding box center [1130, 514] width 188 height 24
type input "**********"
click at [1191, 546] on button "Upload" at bounding box center [1199, 549] width 49 height 26
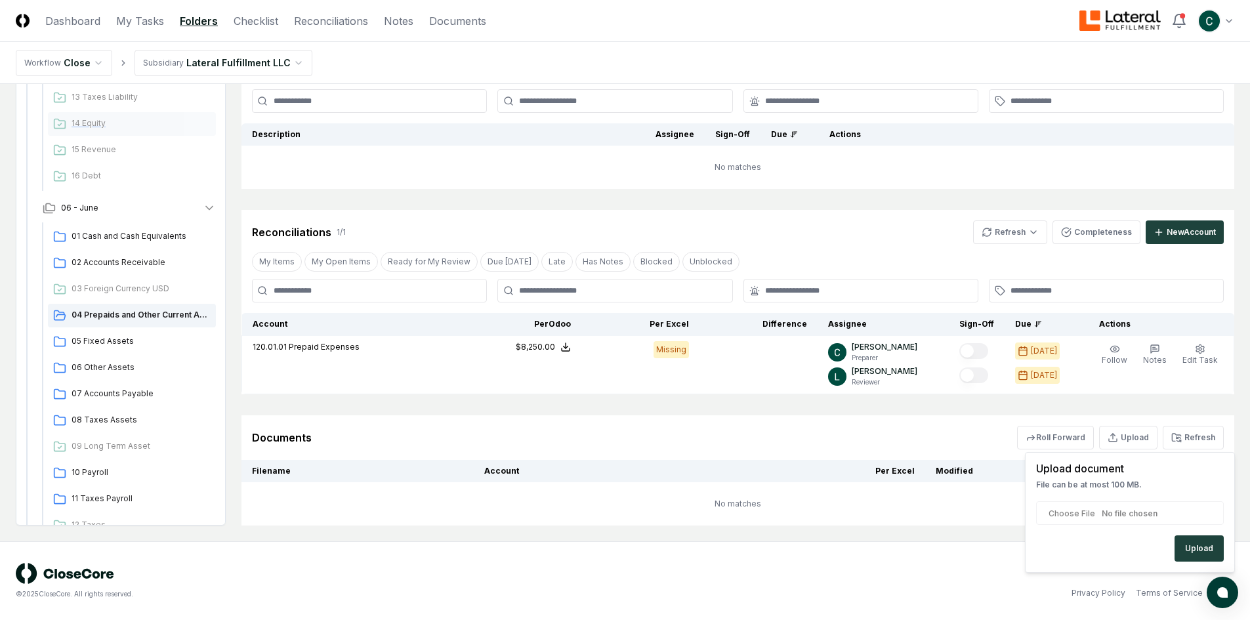
scroll to position [93, 0]
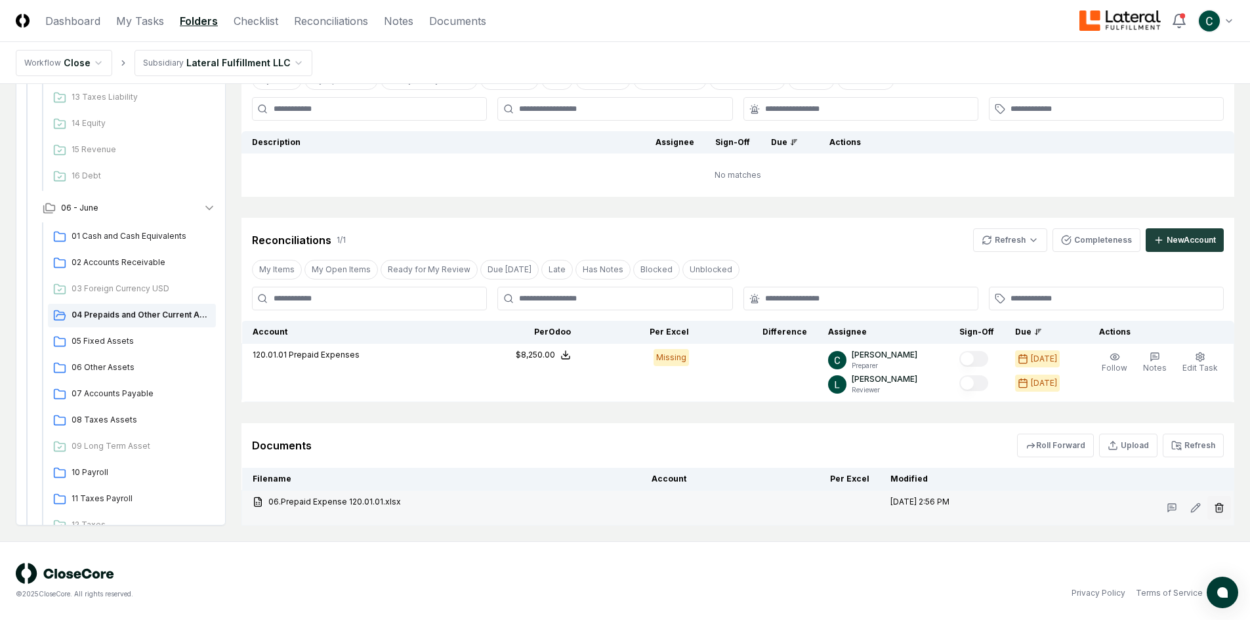
click at [1217, 503] on icon "button" at bounding box center [1219, 508] width 11 height 11
click at [1202, 579] on button "Delete" at bounding box center [1215, 582] width 47 height 26
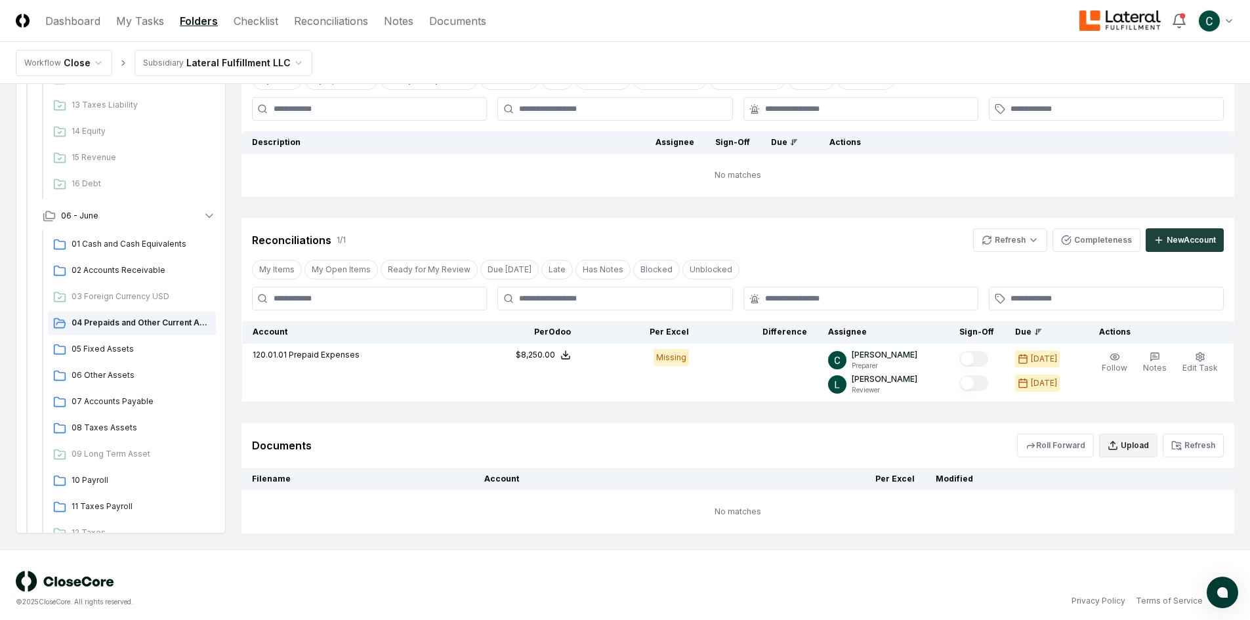
click at [1130, 452] on button "Upload" at bounding box center [1129, 446] width 58 height 24
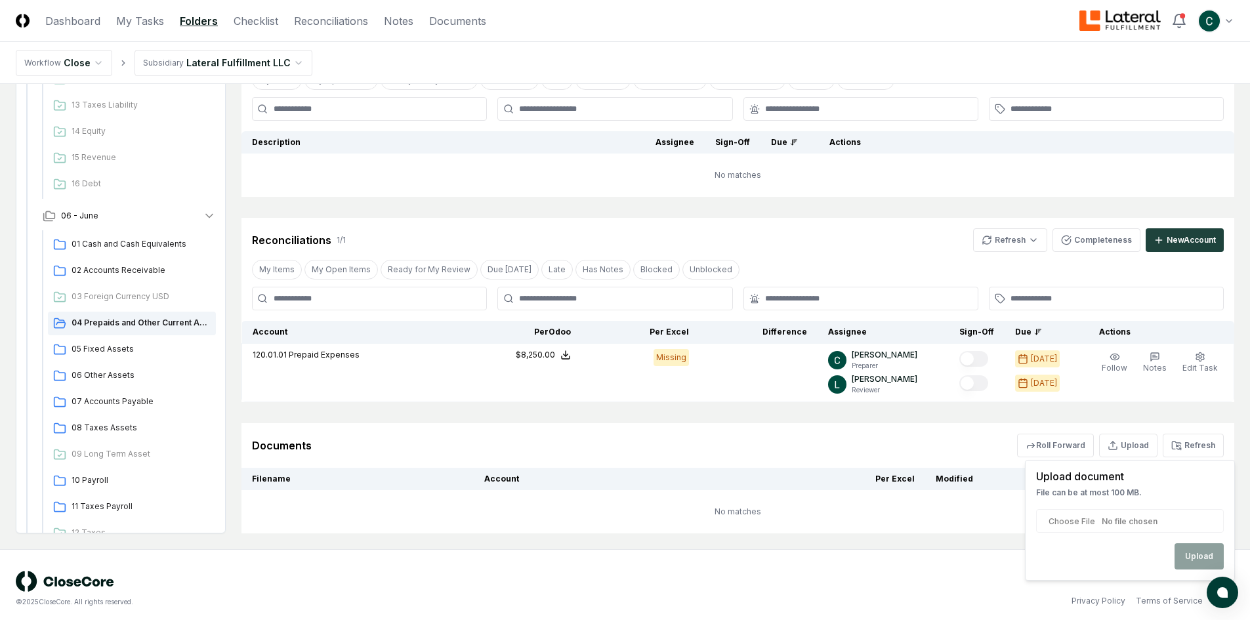
click at [1075, 522] on input "file" at bounding box center [1130, 521] width 188 height 24
type input "**********"
click at [1200, 552] on button "Upload" at bounding box center [1199, 557] width 49 height 26
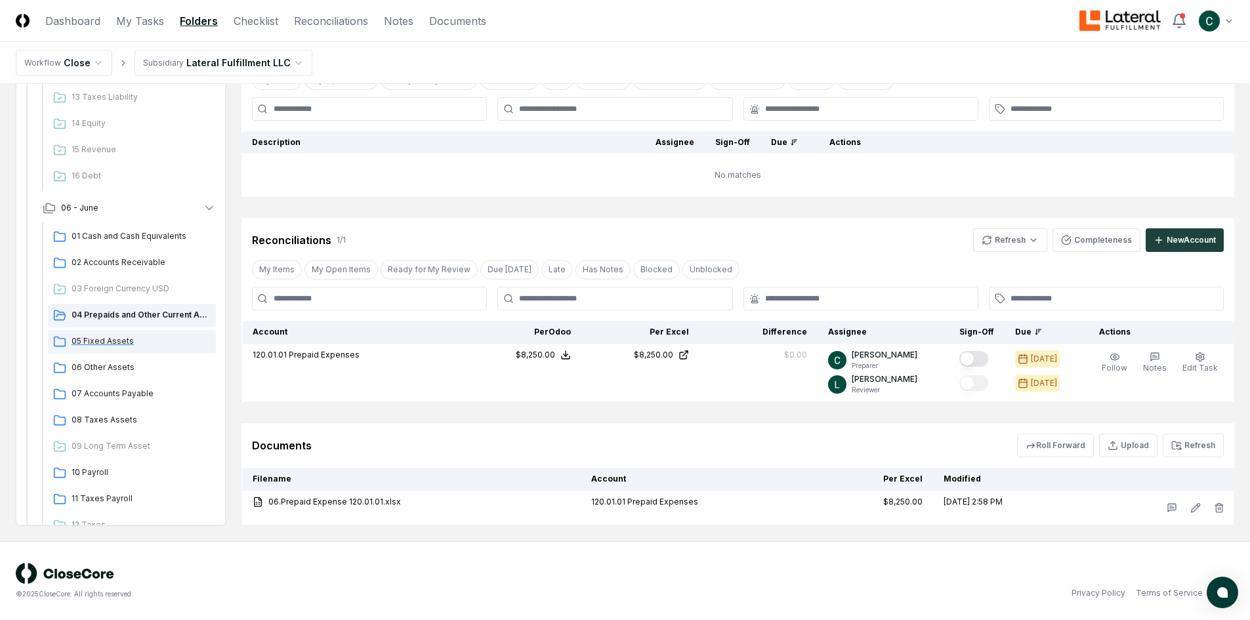
click at [117, 341] on span "05 Fixed Assets" at bounding box center [141, 341] width 139 height 12
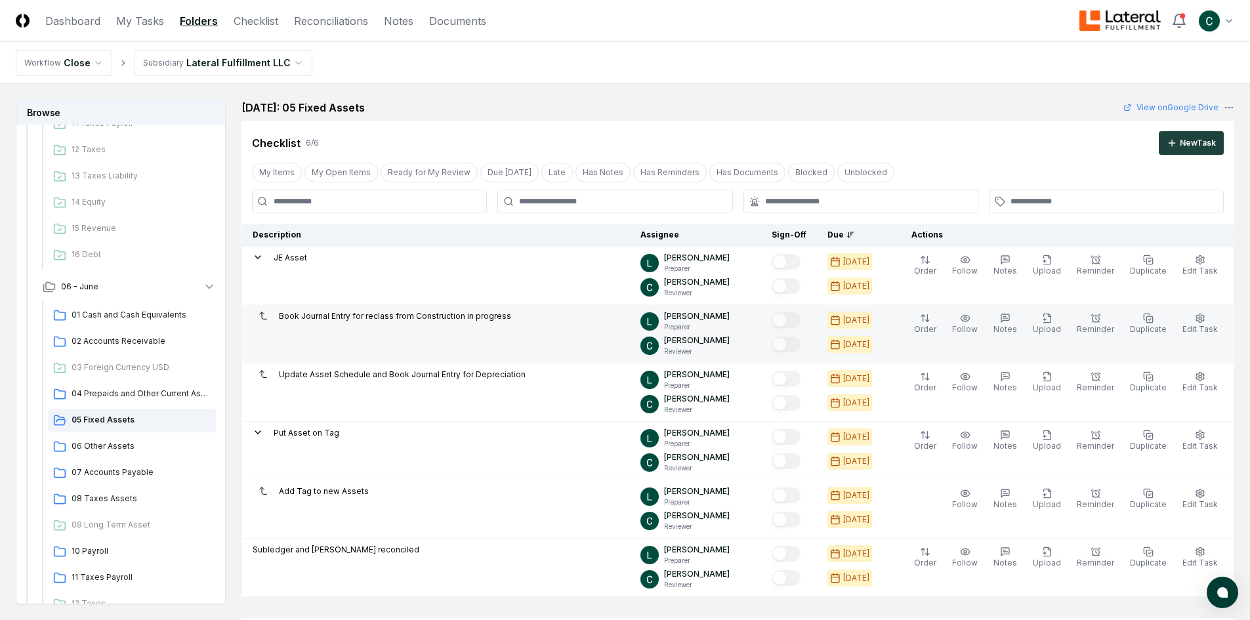
scroll to position [66, 0]
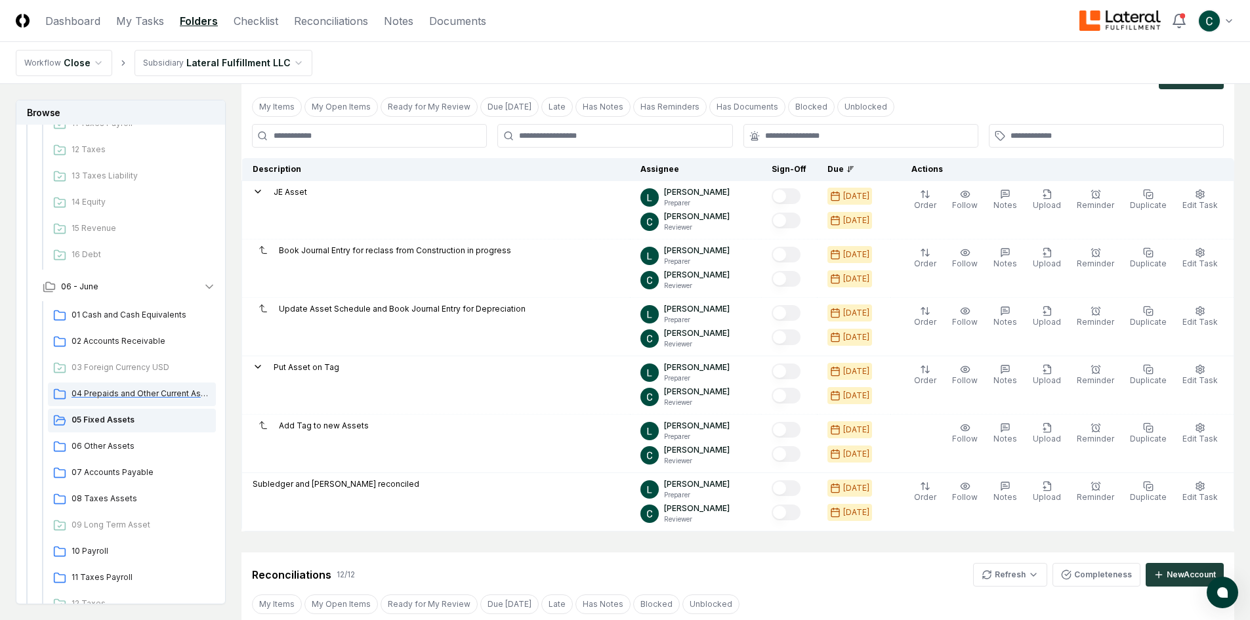
click at [114, 400] on div "04 Prepaids and Other Current Assets" at bounding box center [132, 395] width 168 height 24
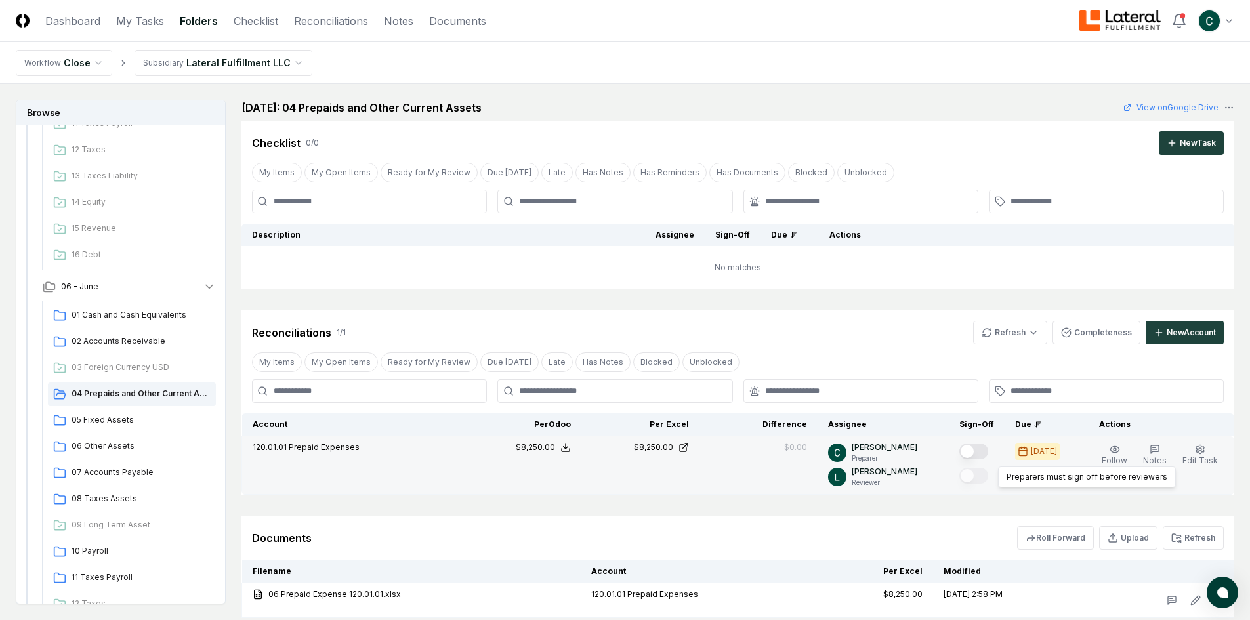
click at [986, 462] on div at bounding box center [977, 453] width 35 height 22
click at [989, 453] on button "Mark complete" at bounding box center [974, 452] width 29 height 16
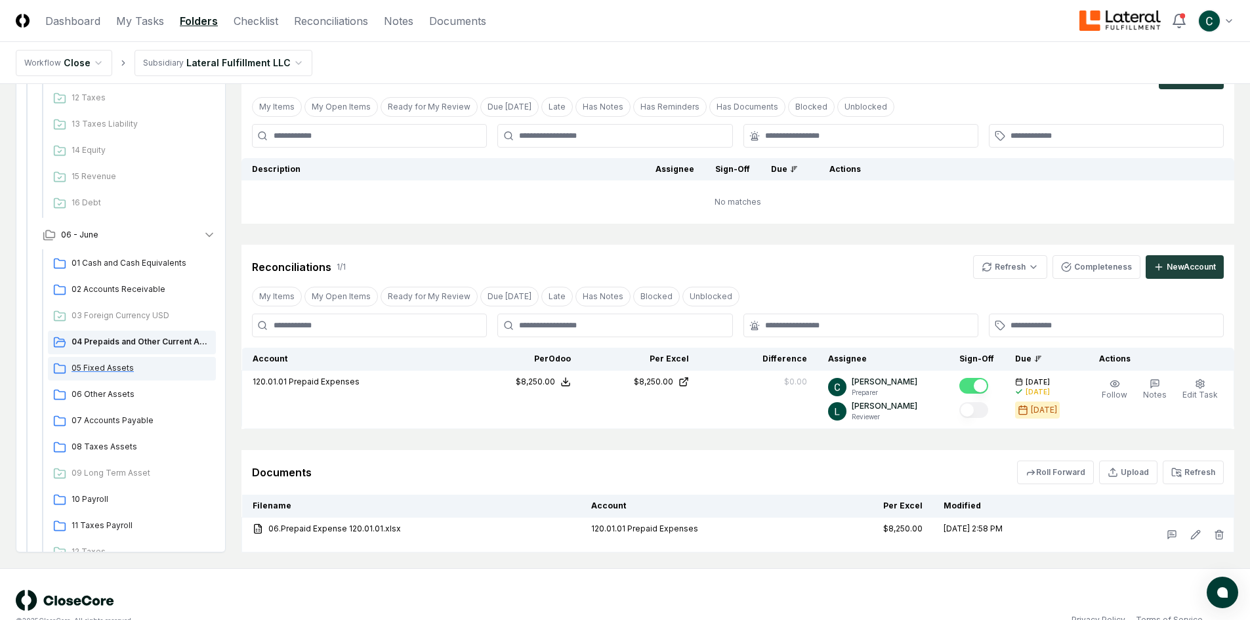
click at [133, 366] on span "05 Fixed Assets" at bounding box center [141, 368] width 139 height 12
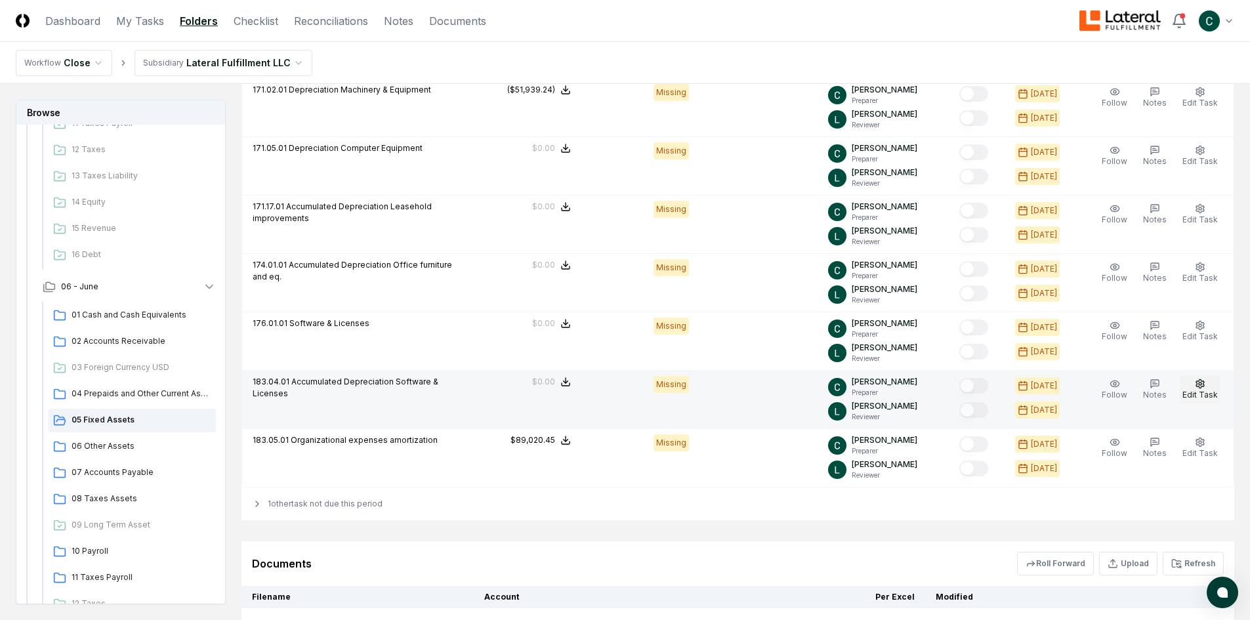
scroll to position [1084, 0]
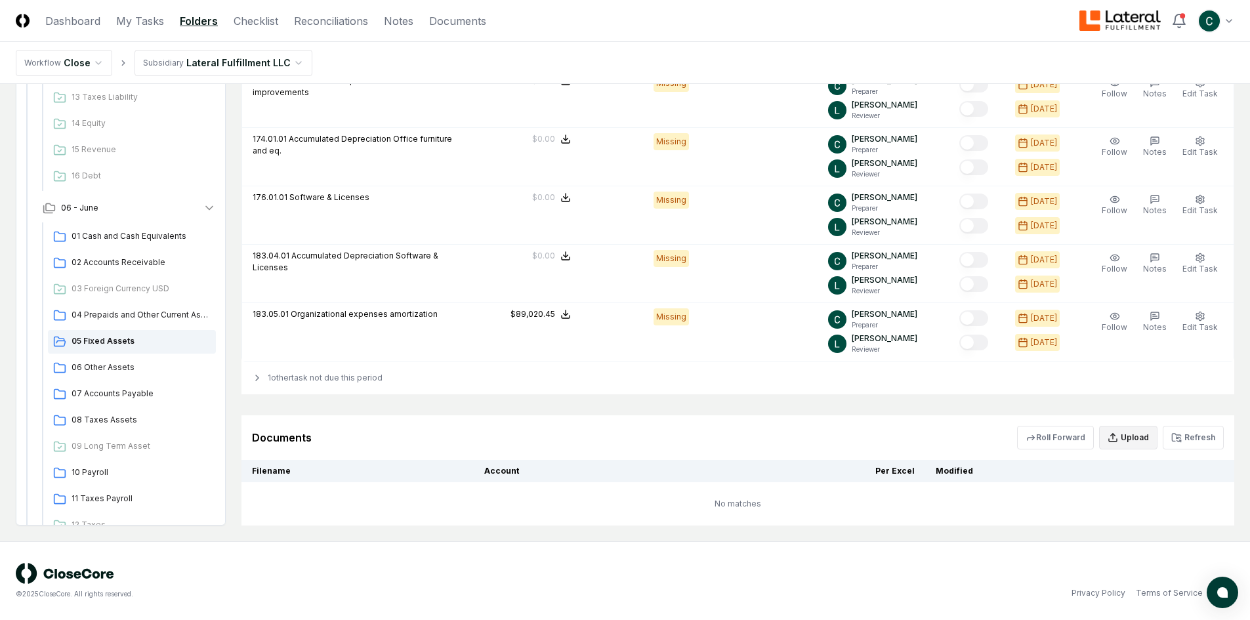
click at [1122, 435] on button "Upload" at bounding box center [1129, 438] width 58 height 24
click at [1069, 513] on input "file" at bounding box center [1130, 514] width 188 height 24
type input "**********"
click at [1210, 555] on button "Upload" at bounding box center [1199, 549] width 49 height 26
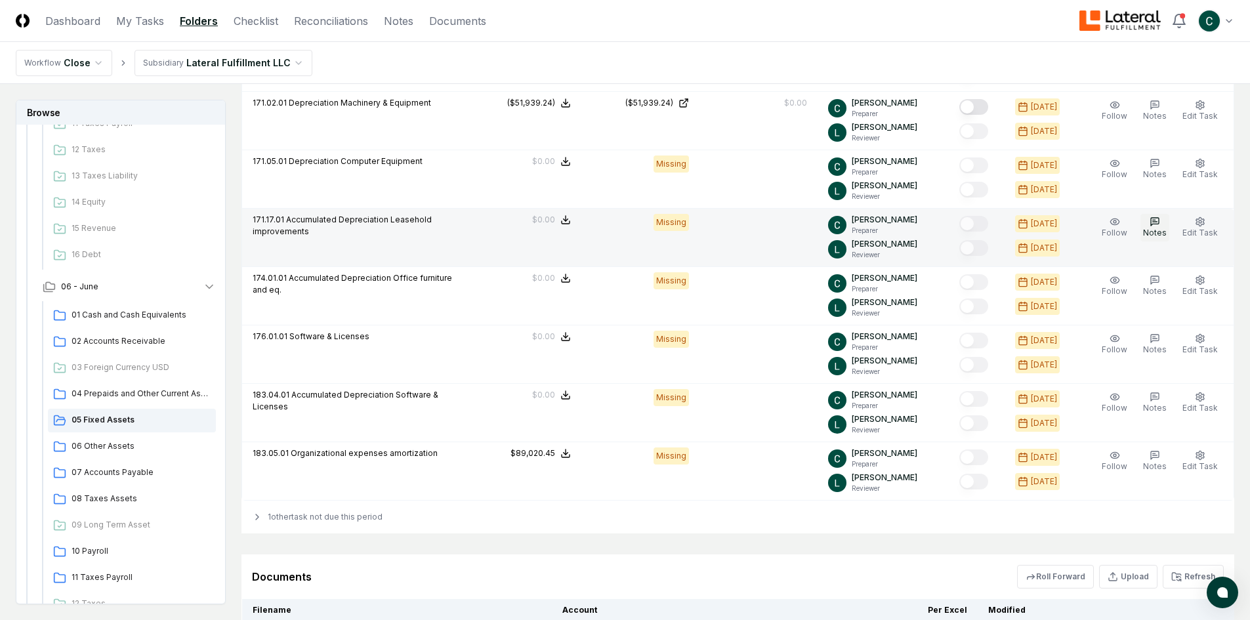
scroll to position [1076, 0]
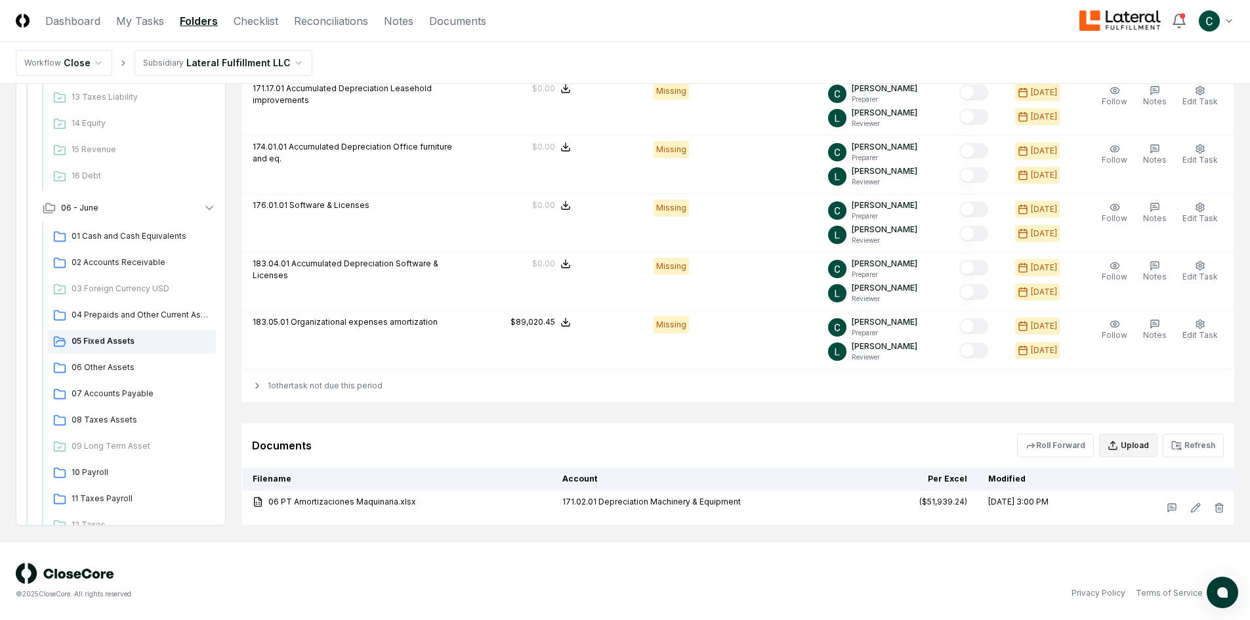
click at [1109, 448] on button "Upload" at bounding box center [1129, 446] width 58 height 24
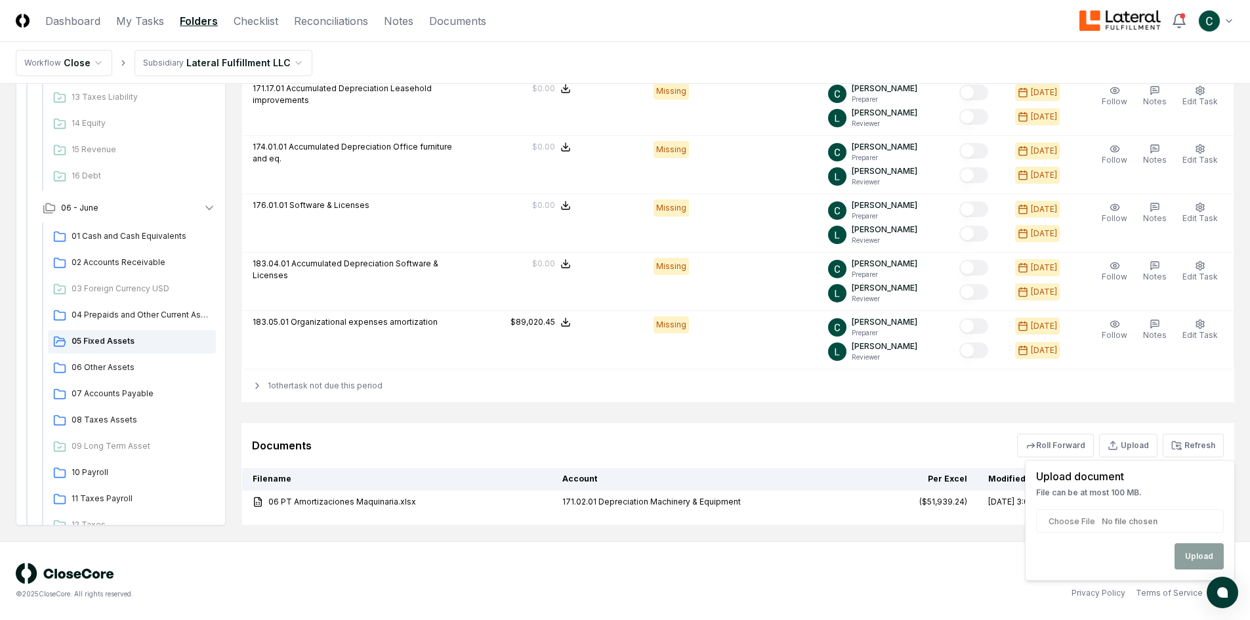
click at [1073, 519] on input "file" at bounding box center [1130, 521] width 188 height 24
type input "**********"
click at [1199, 560] on button "Upload" at bounding box center [1199, 557] width 49 height 26
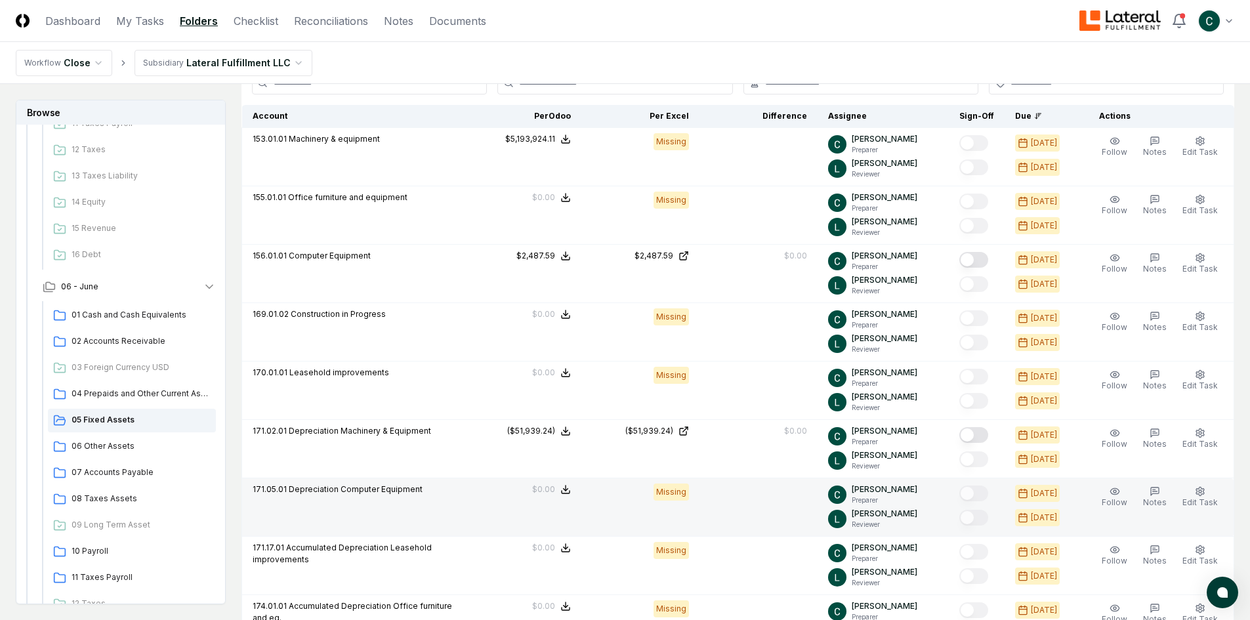
scroll to position [682, 0]
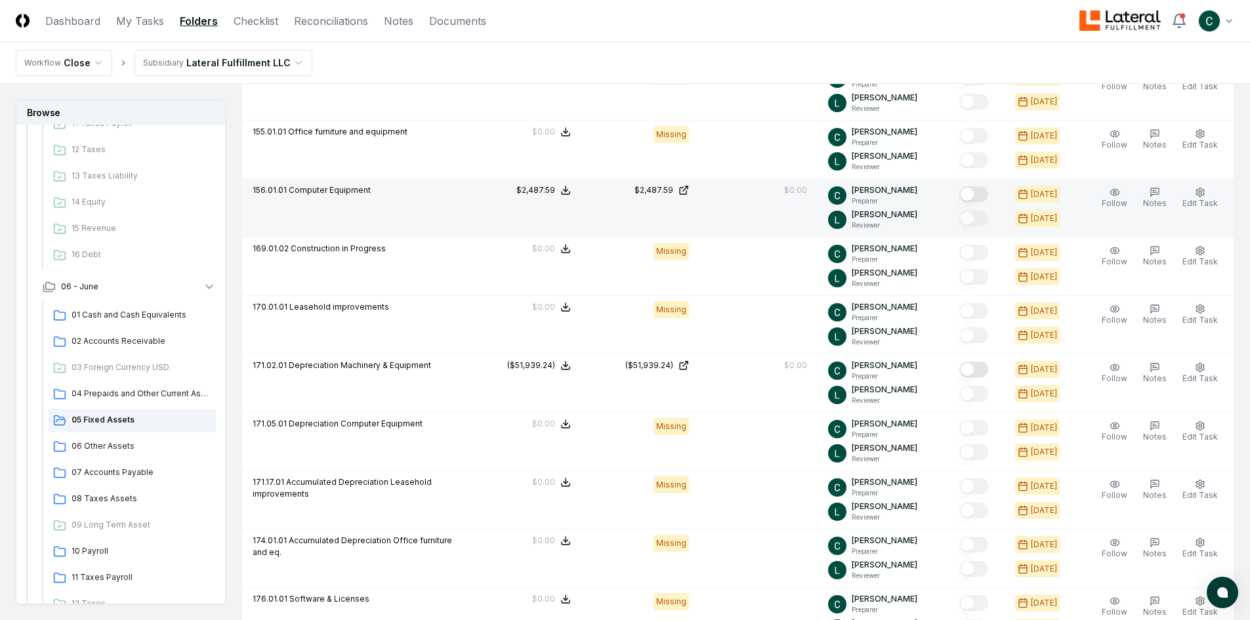
click at [989, 194] on button "Mark complete" at bounding box center [974, 194] width 29 height 16
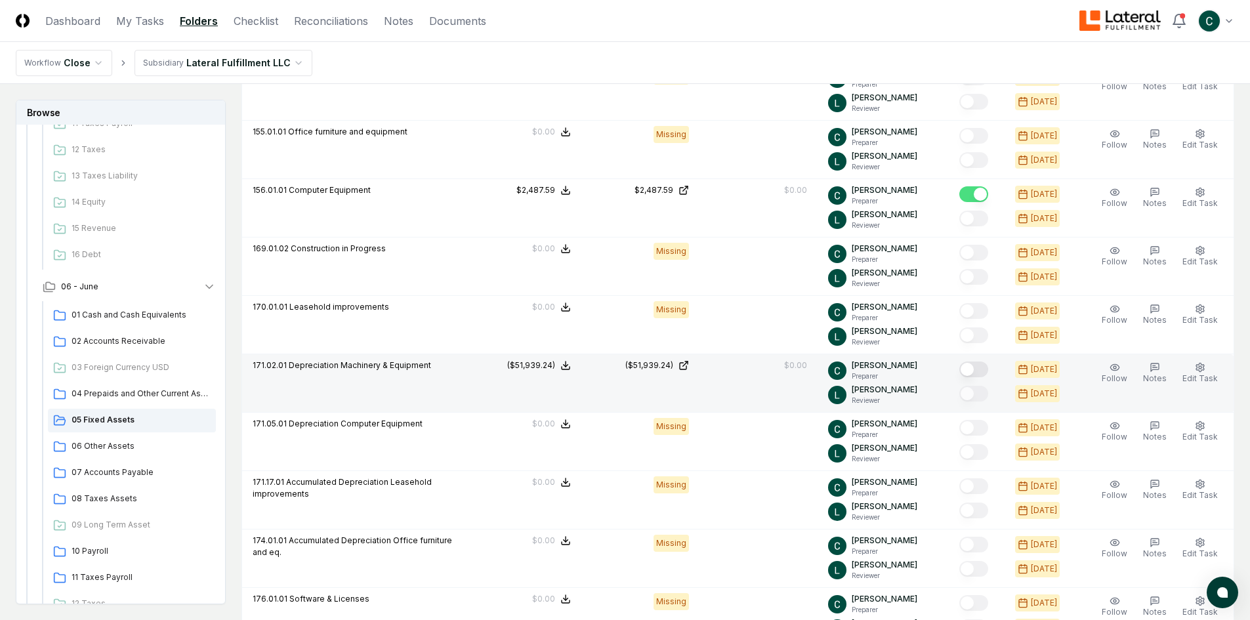
click at [988, 374] on button "Mark complete" at bounding box center [974, 370] width 29 height 16
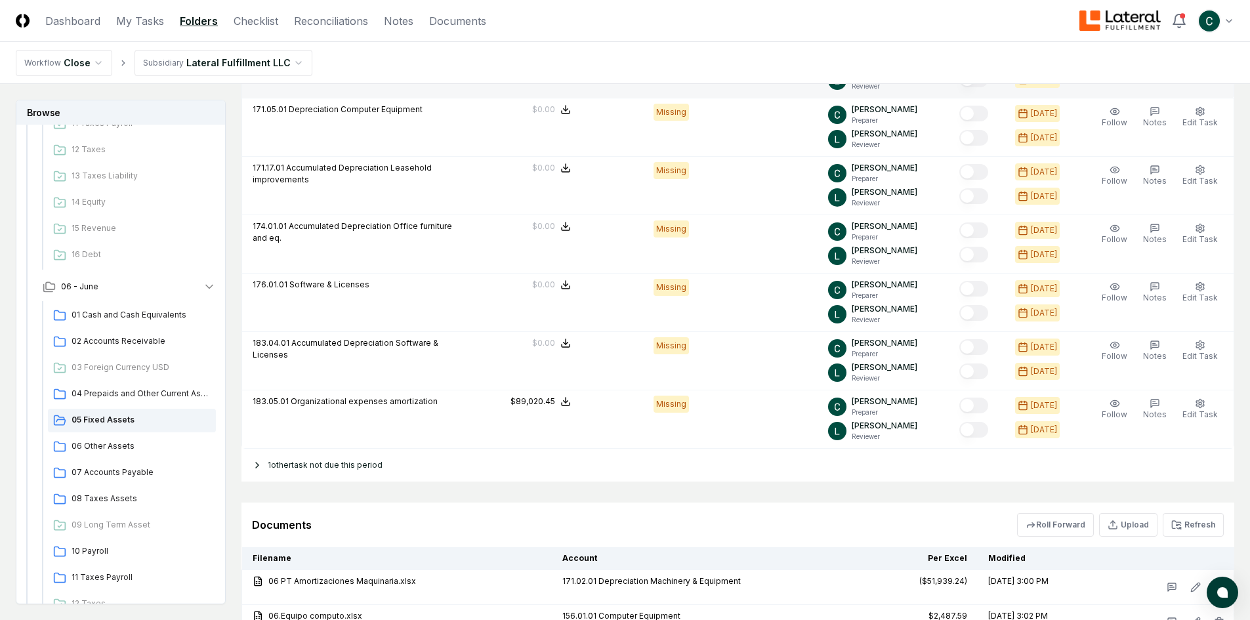
scroll to position [1111, 0]
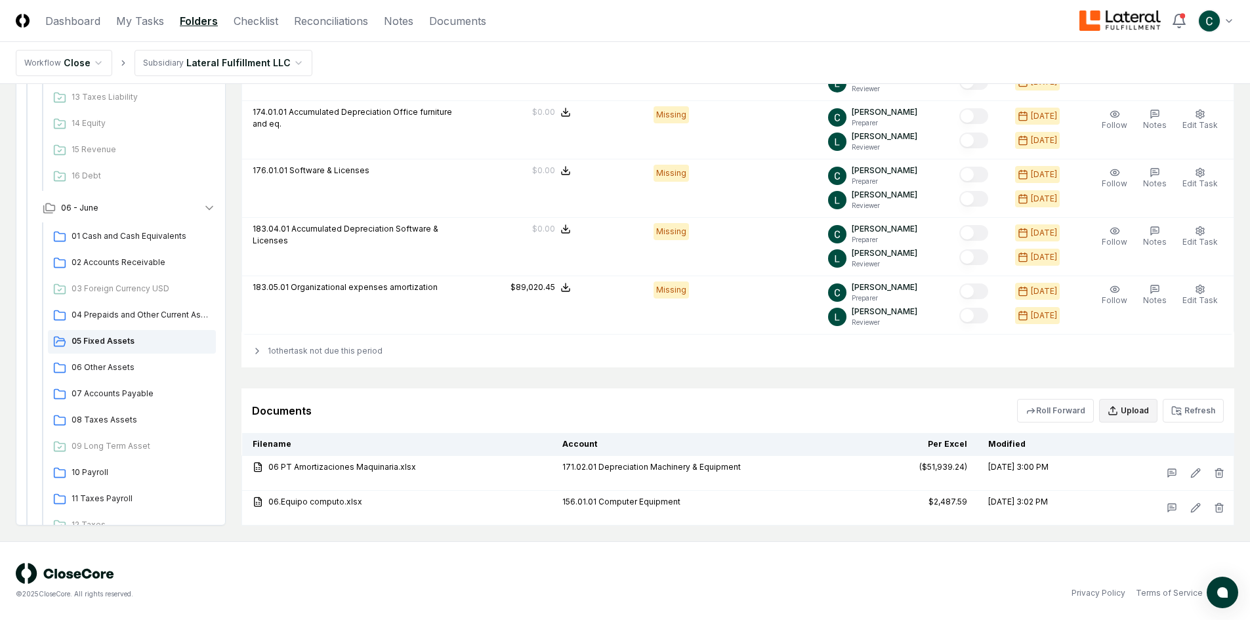
click at [1107, 410] on button "Upload" at bounding box center [1129, 411] width 58 height 24
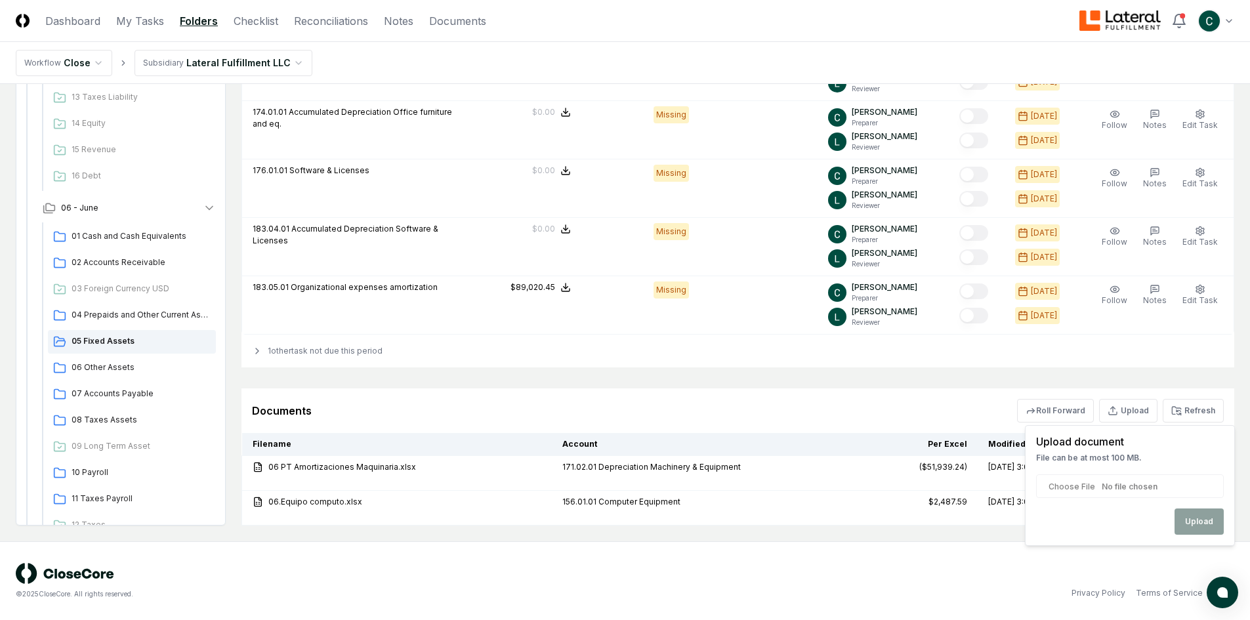
click at [1084, 482] on input "file" at bounding box center [1130, 487] width 188 height 24
type input "**********"
click at [1202, 519] on button "Upload" at bounding box center [1199, 522] width 49 height 26
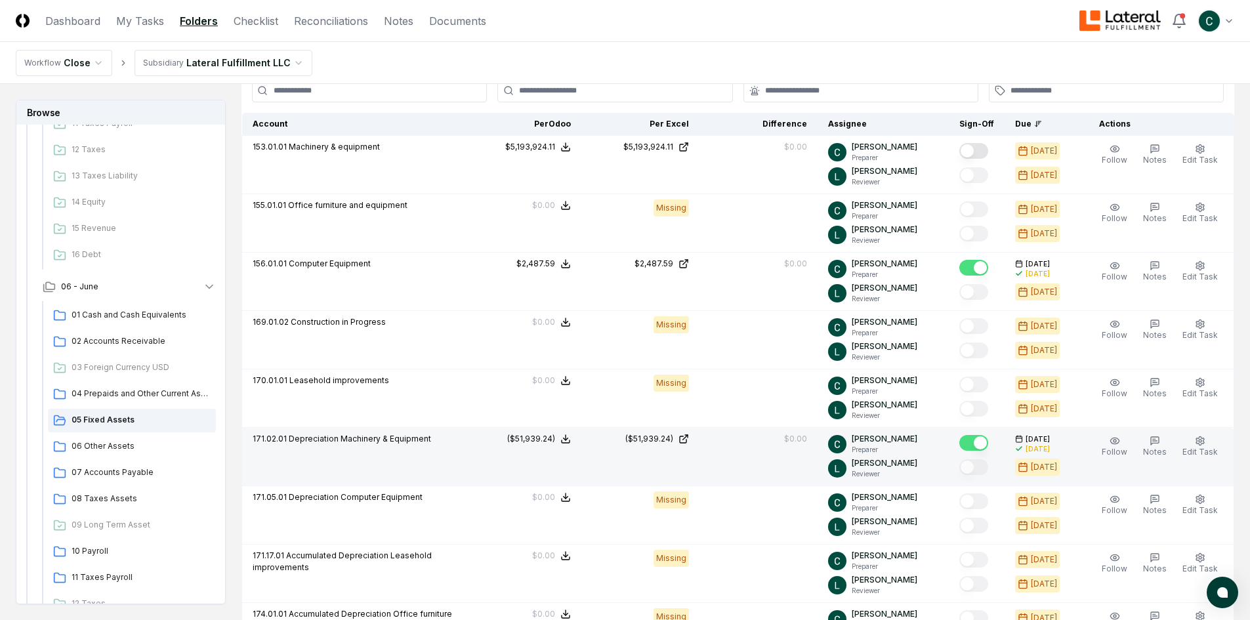
scroll to position [586, 0]
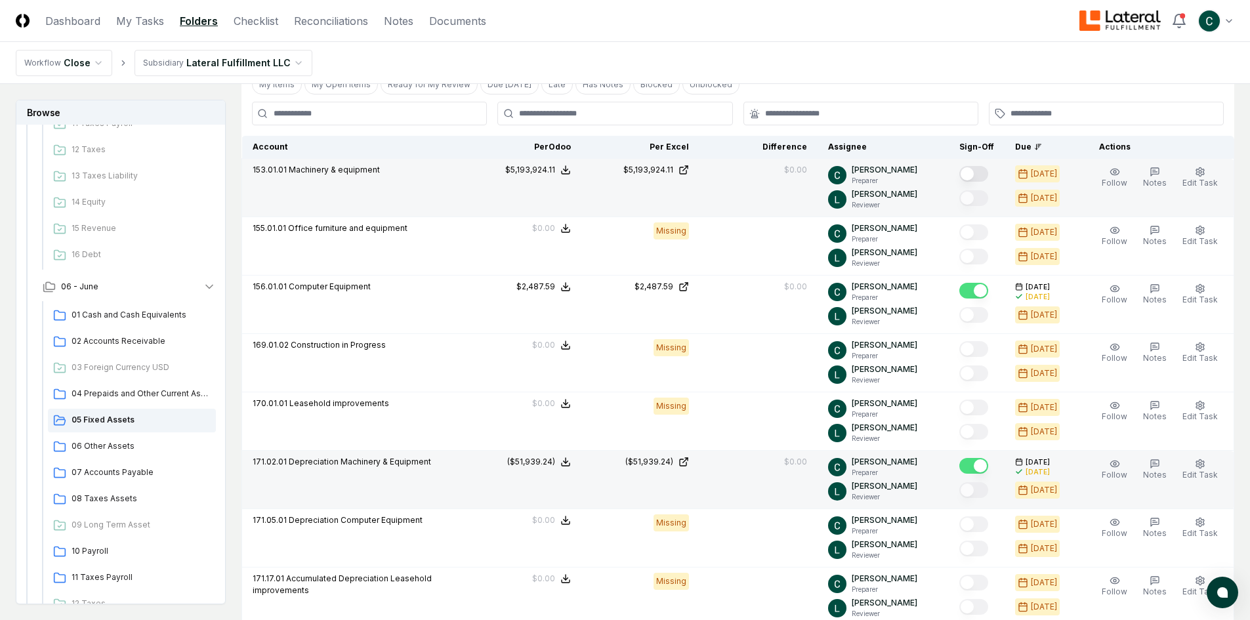
click at [983, 175] on button "Mark complete" at bounding box center [974, 174] width 29 height 16
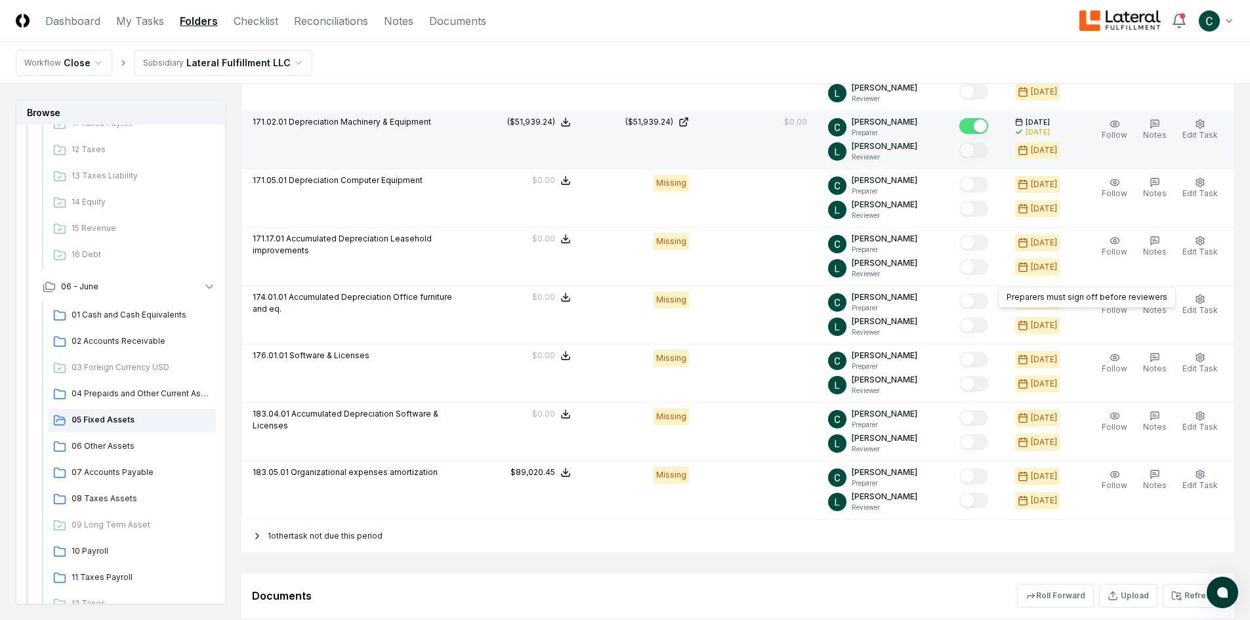
scroll to position [1045, 0]
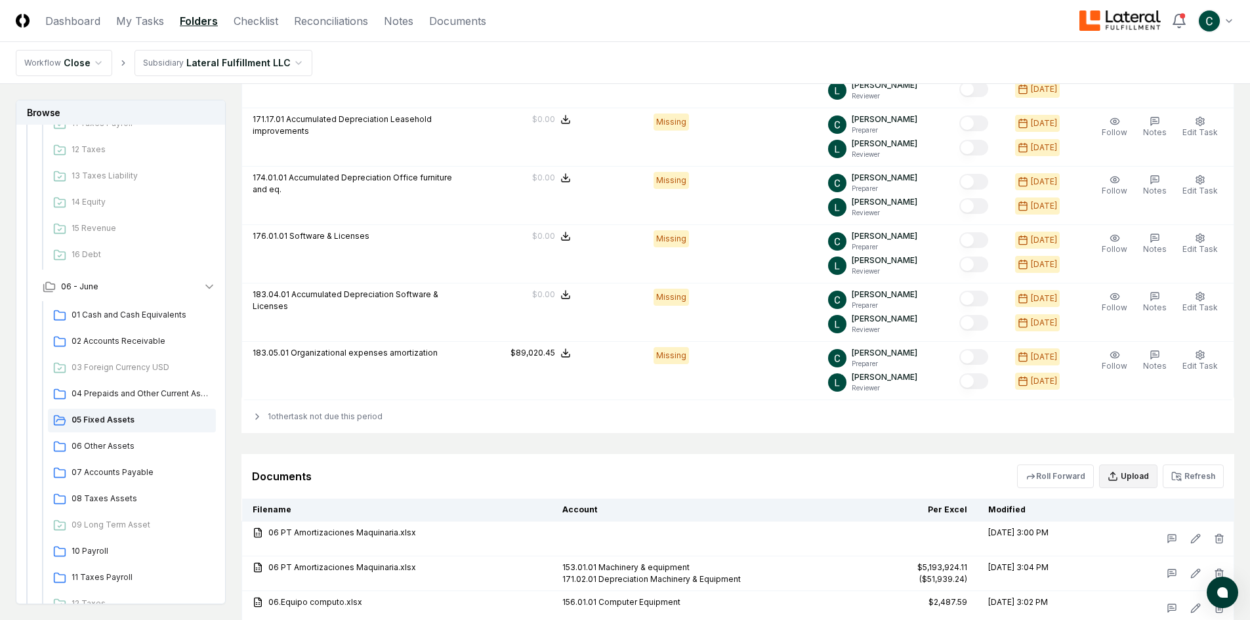
click at [1117, 476] on icon "button" at bounding box center [1113, 476] width 11 height 11
click at [1075, 548] on input "file" at bounding box center [1130, 552] width 188 height 24
type input "**********"
click at [1190, 584] on button "Upload" at bounding box center [1199, 587] width 49 height 26
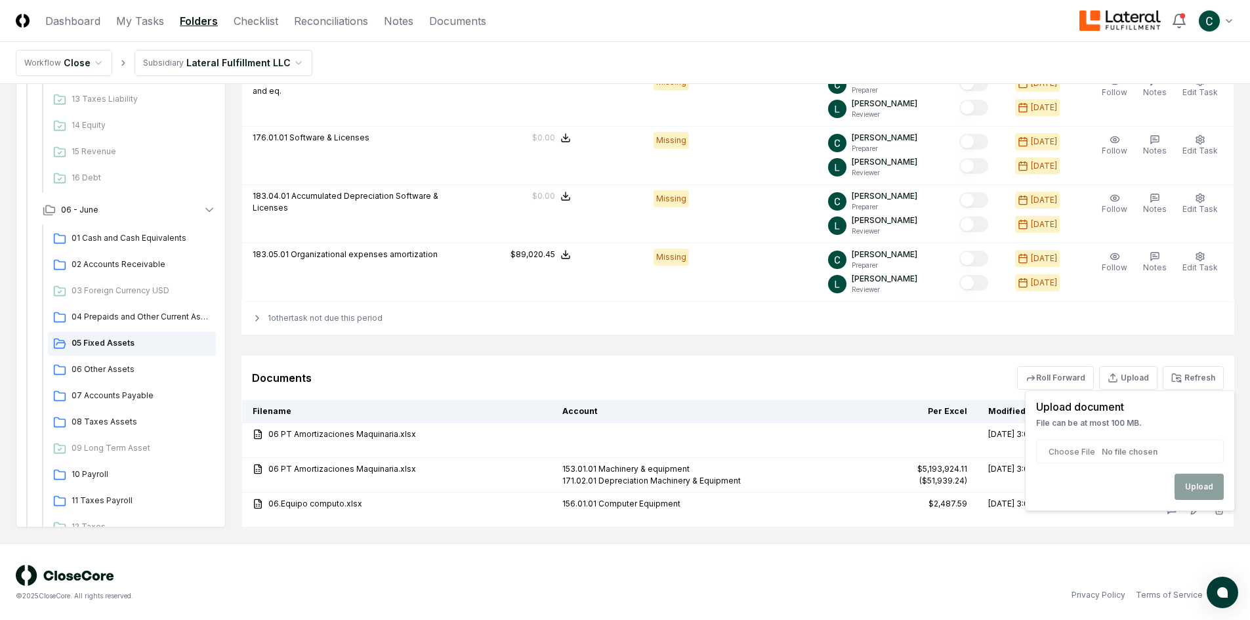
scroll to position [1145, 0]
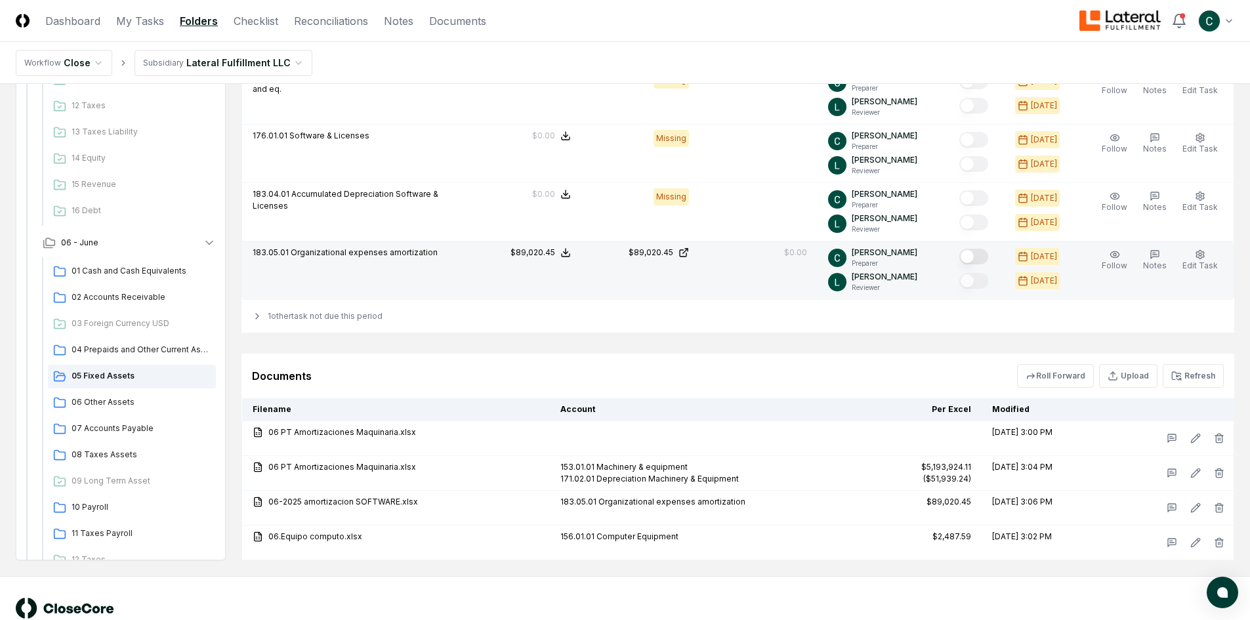
click at [981, 255] on button "Mark complete" at bounding box center [974, 257] width 29 height 16
click at [137, 404] on span "06 Other Assets" at bounding box center [141, 402] width 139 height 12
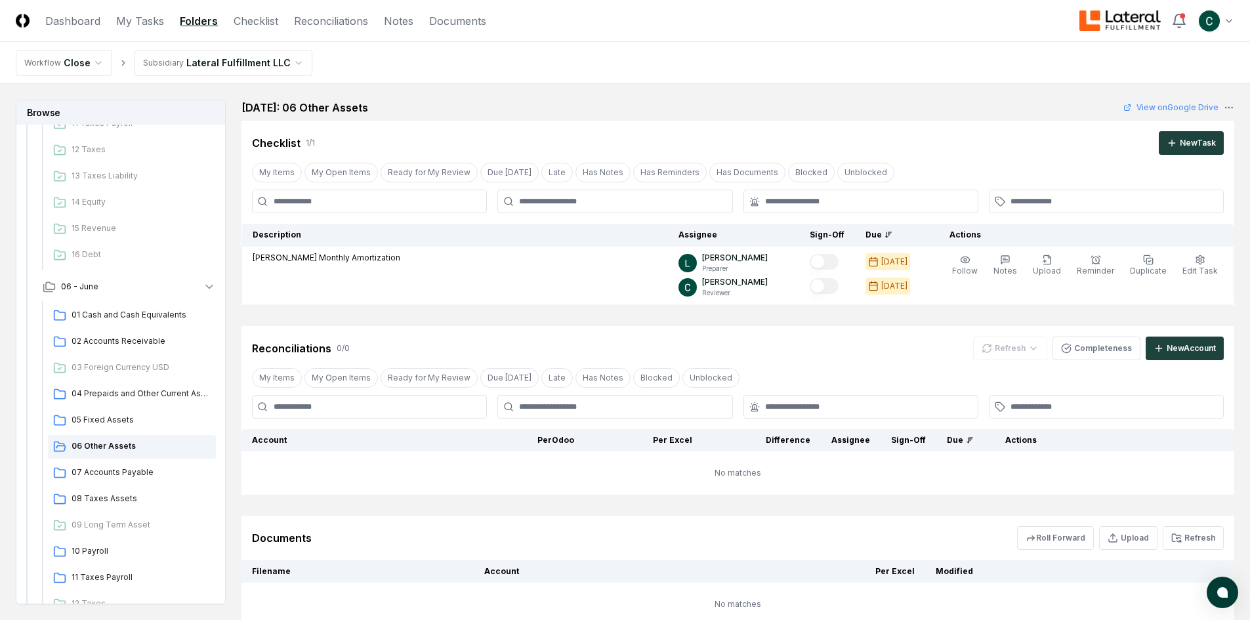
scroll to position [100, 0]
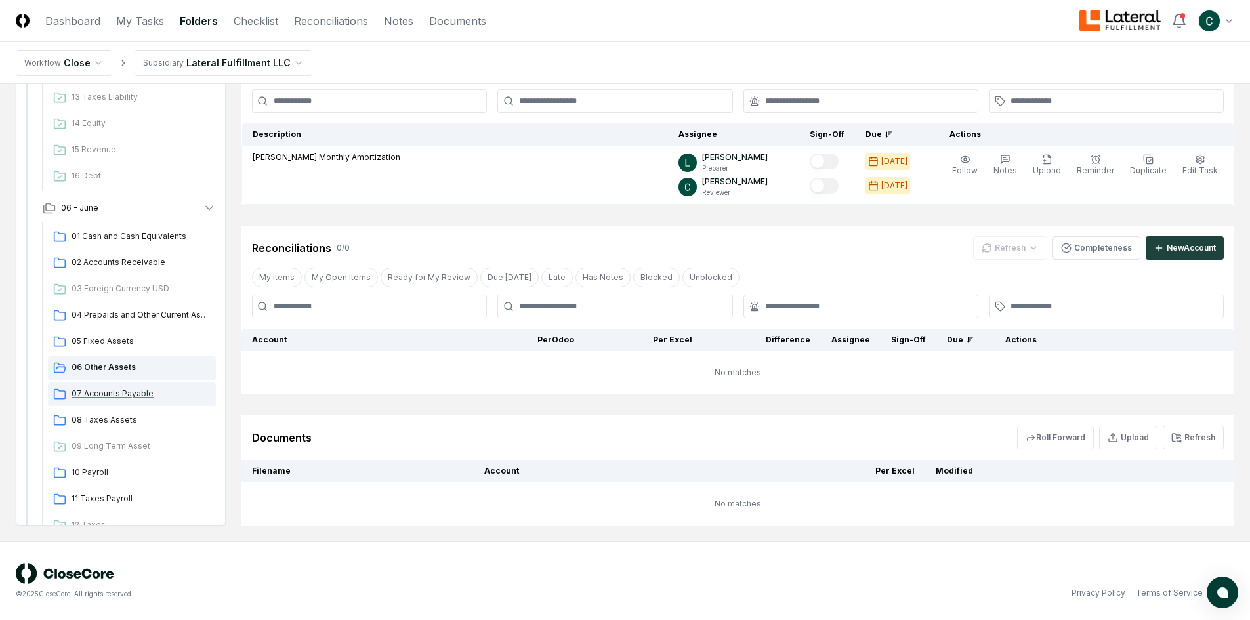
click at [134, 398] on span "07 Accounts Payable" at bounding box center [141, 394] width 139 height 12
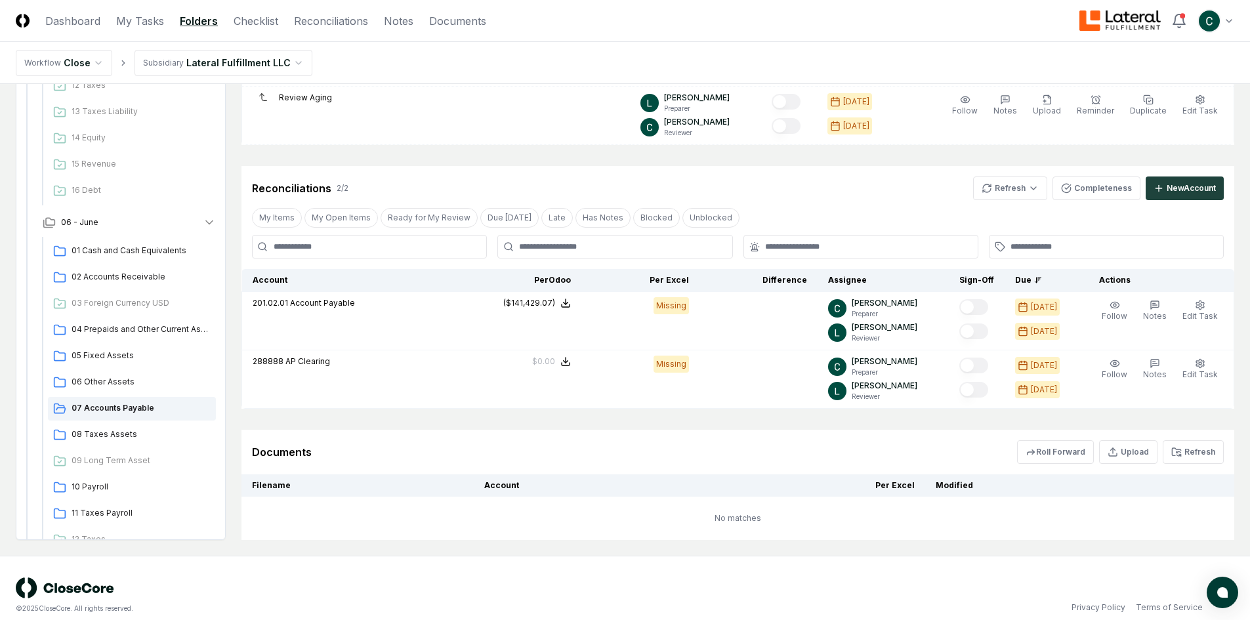
scroll to position [817, 0]
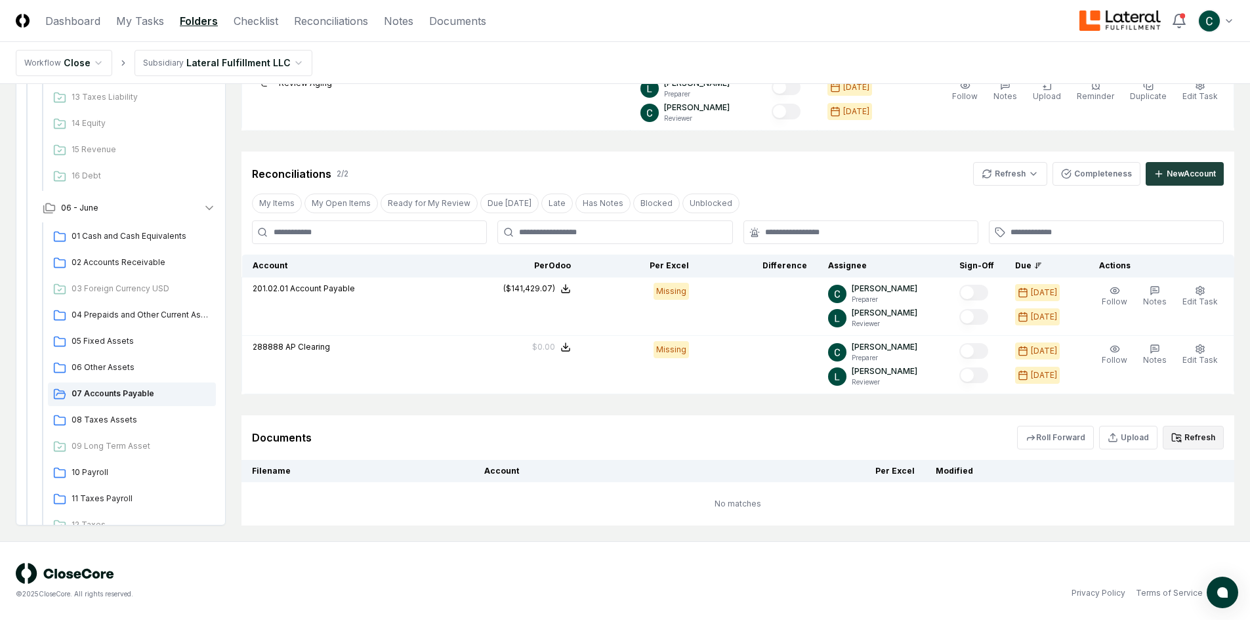
click at [1199, 441] on button "Refresh" at bounding box center [1193, 438] width 61 height 24
click at [1136, 440] on button "Upload" at bounding box center [1129, 438] width 58 height 24
click at [1054, 511] on input "file" at bounding box center [1130, 514] width 188 height 24
type input "**********"
drag, startPoint x: 1198, startPoint y: 545, endPoint x: 1165, endPoint y: 528, distance: 37.3
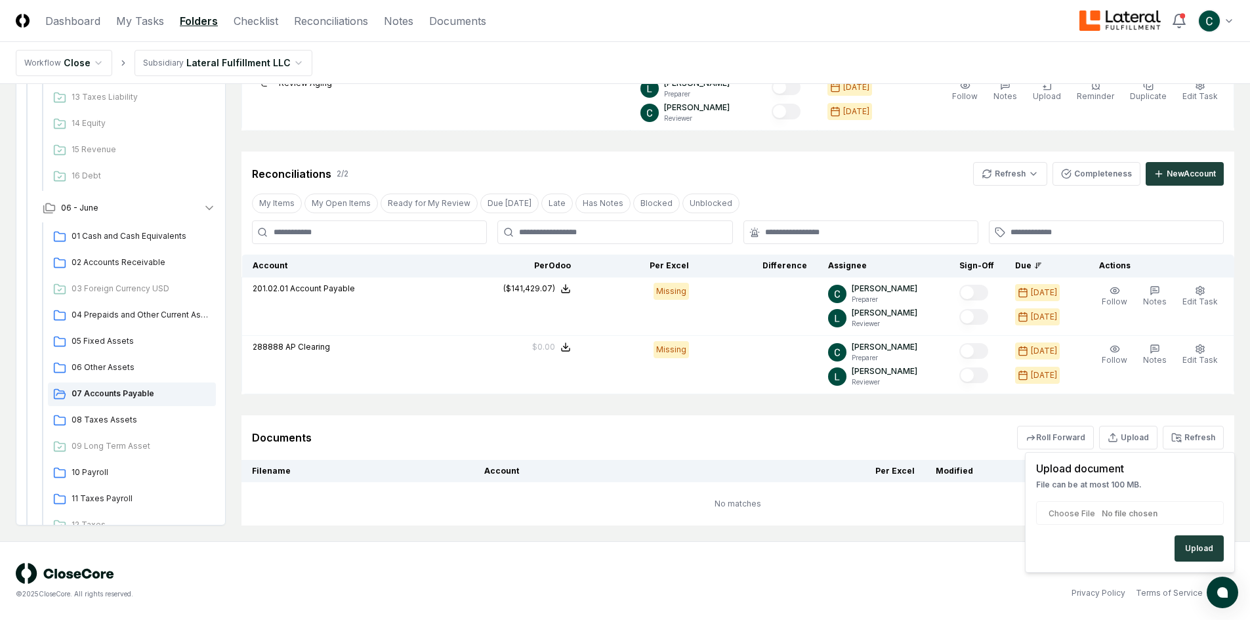
click at [1198, 545] on button "Upload" at bounding box center [1199, 549] width 49 height 26
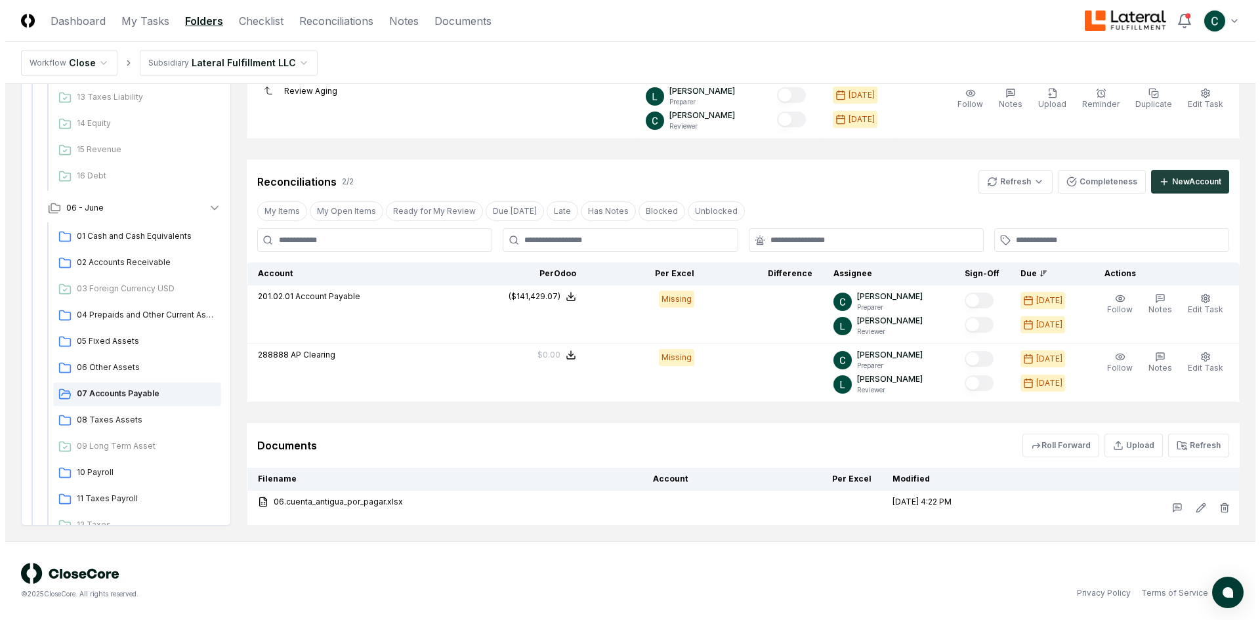
scroll to position [809, 0]
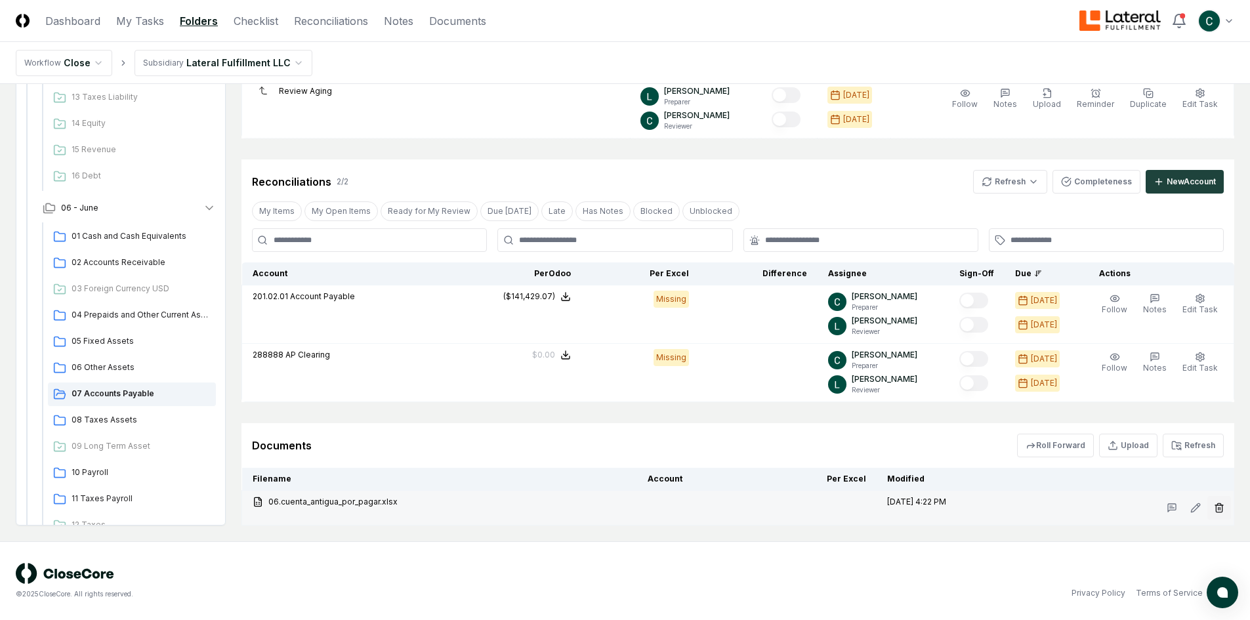
click at [1221, 506] on icon "button" at bounding box center [1219, 508] width 11 height 11
click at [1208, 577] on button "Delete" at bounding box center [1215, 582] width 47 height 26
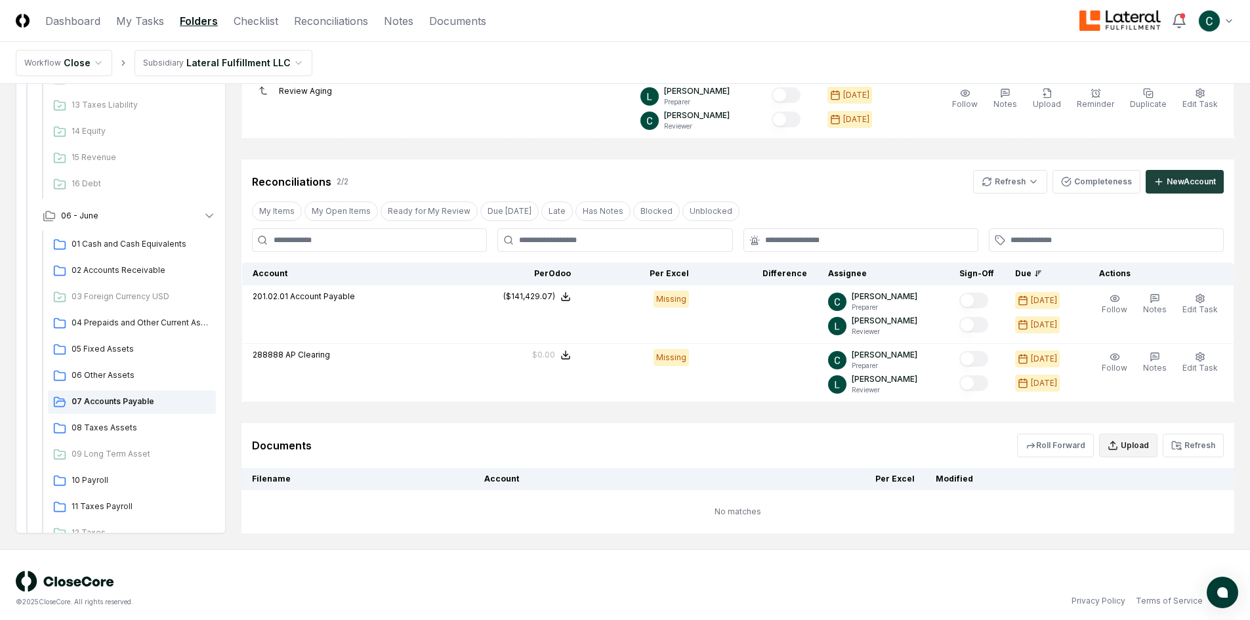
click at [1124, 447] on button "Upload" at bounding box center [1129, 446] width 58 height 24
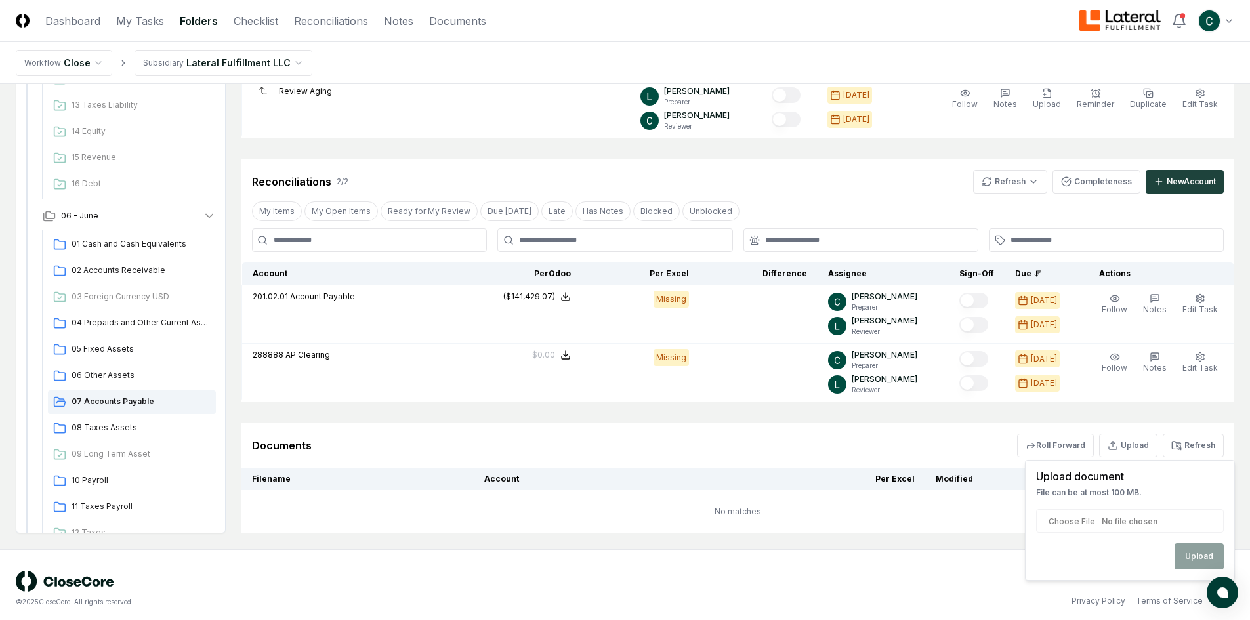
click at [1071, 521] on input "file" at bounding box center [1130, 521] width 188 height 24
type input "**********"
click at [1210, 549] on button "Upload" at bounding box center [1199, 557] width 49 height 26
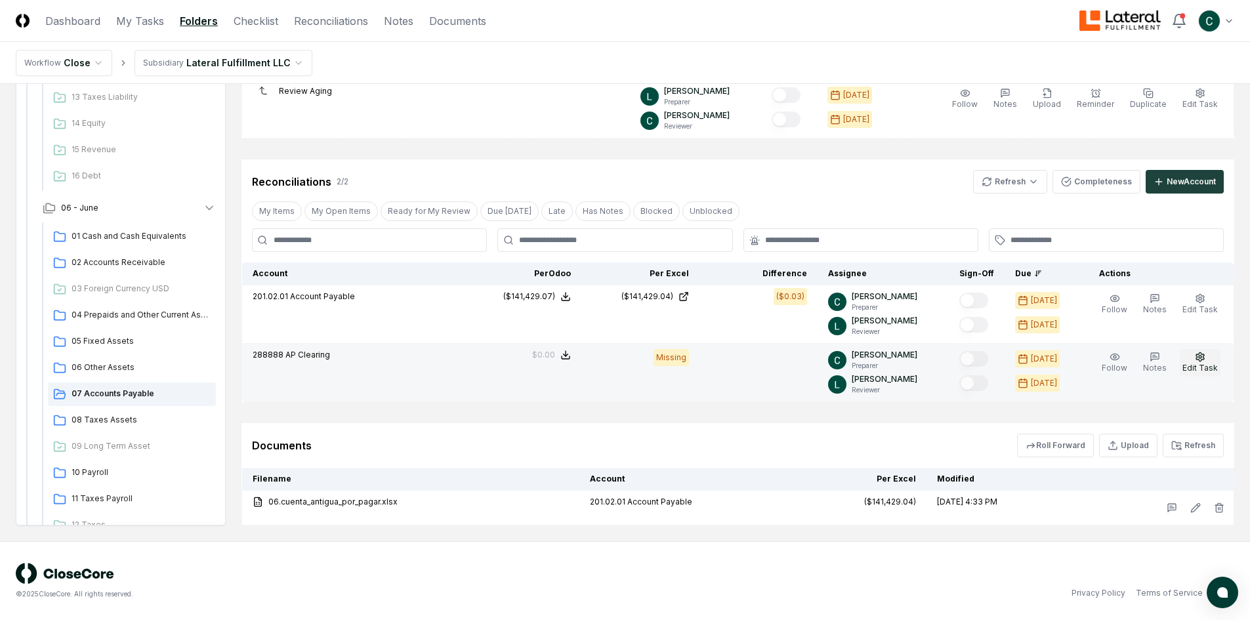
click at [1212, 368] on span "Edit Task" at bounding box center [1200, 368] width 35 height 10
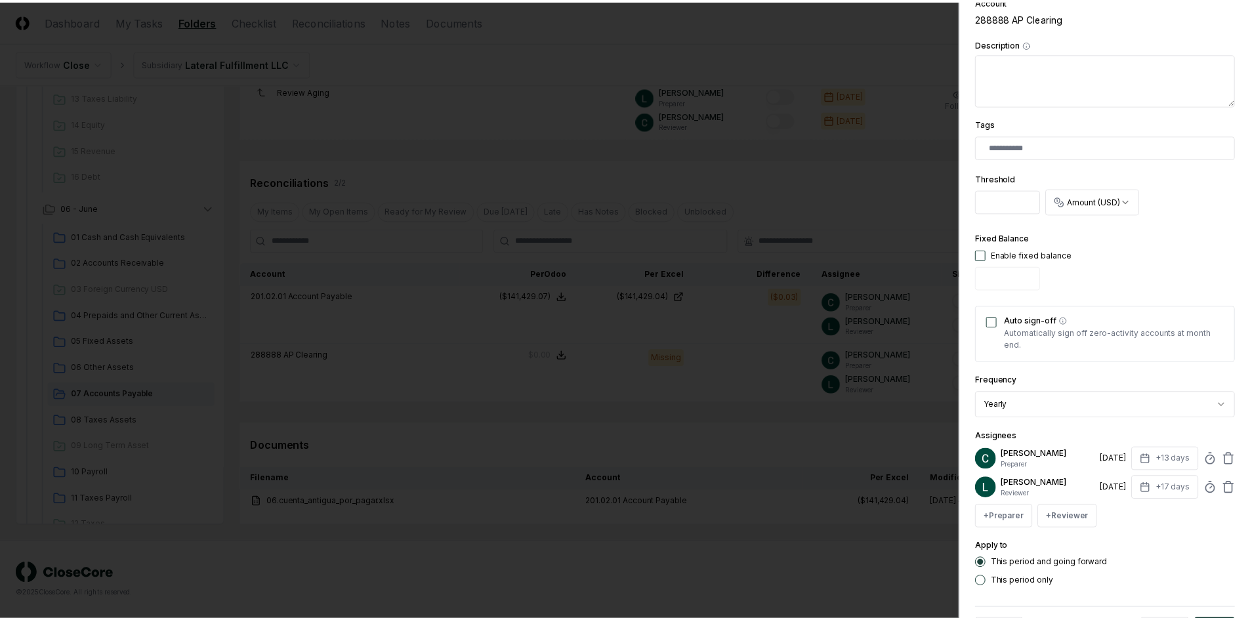
scroll to position [309, 0]
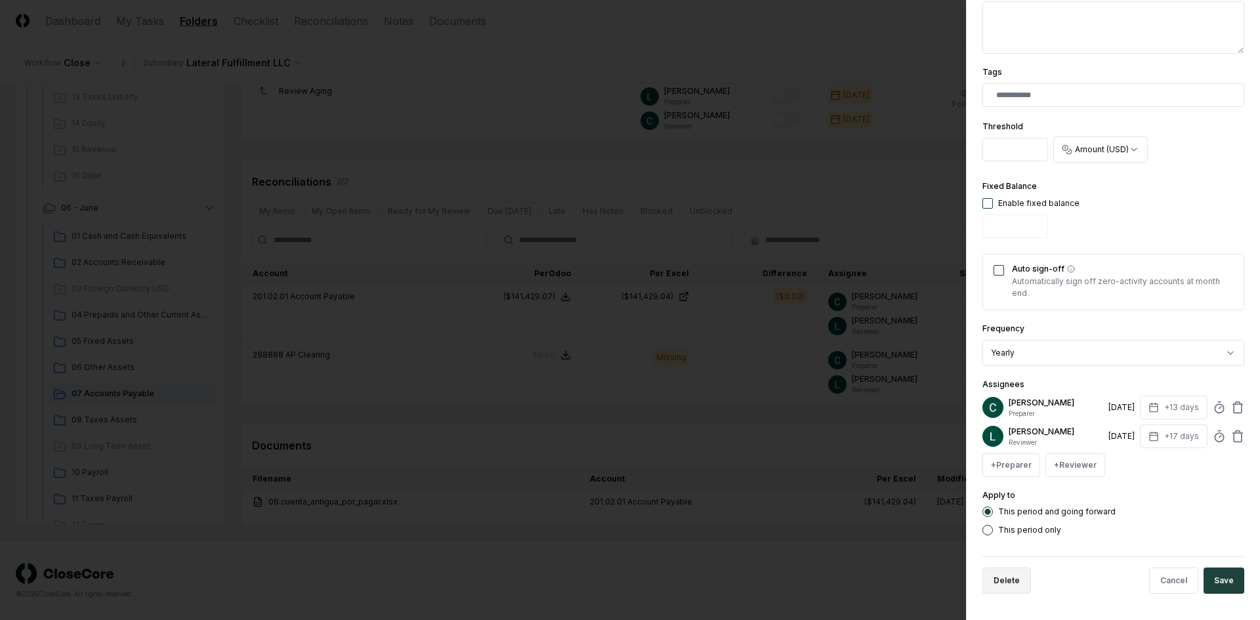
click at [1012, 586] on button "Delete" at bounding box center [1007, 581] width 49 height 26
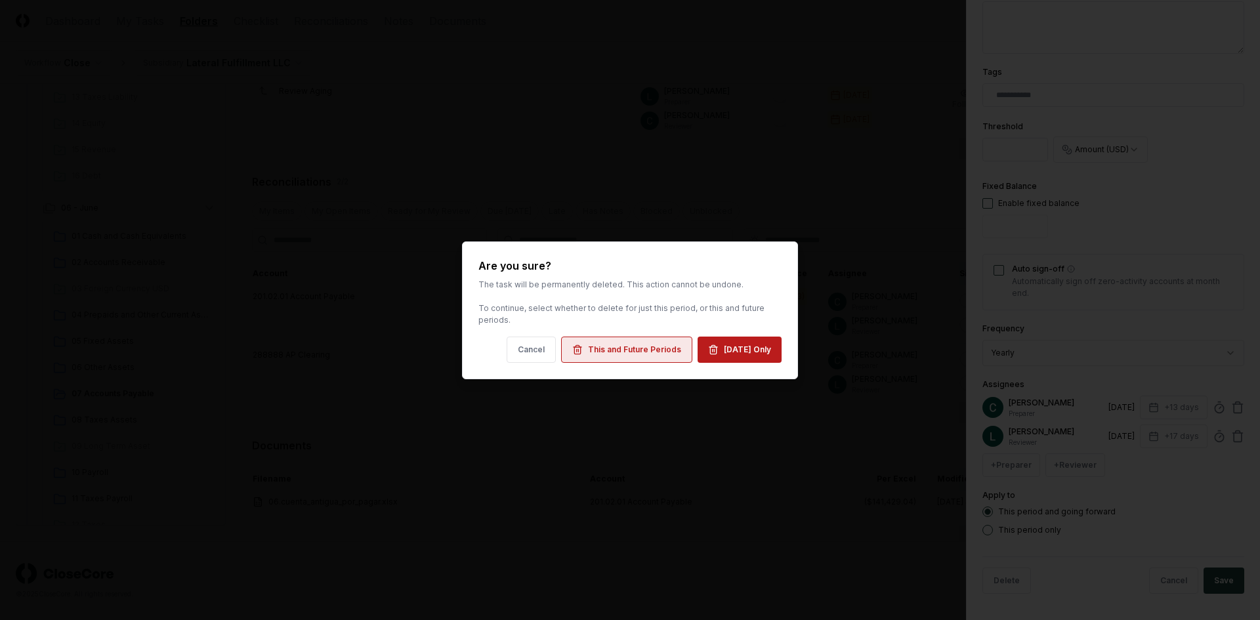
click at [633, 347] on div "This and Future Periods" at bounding box center [634, 350] width 93 height 12
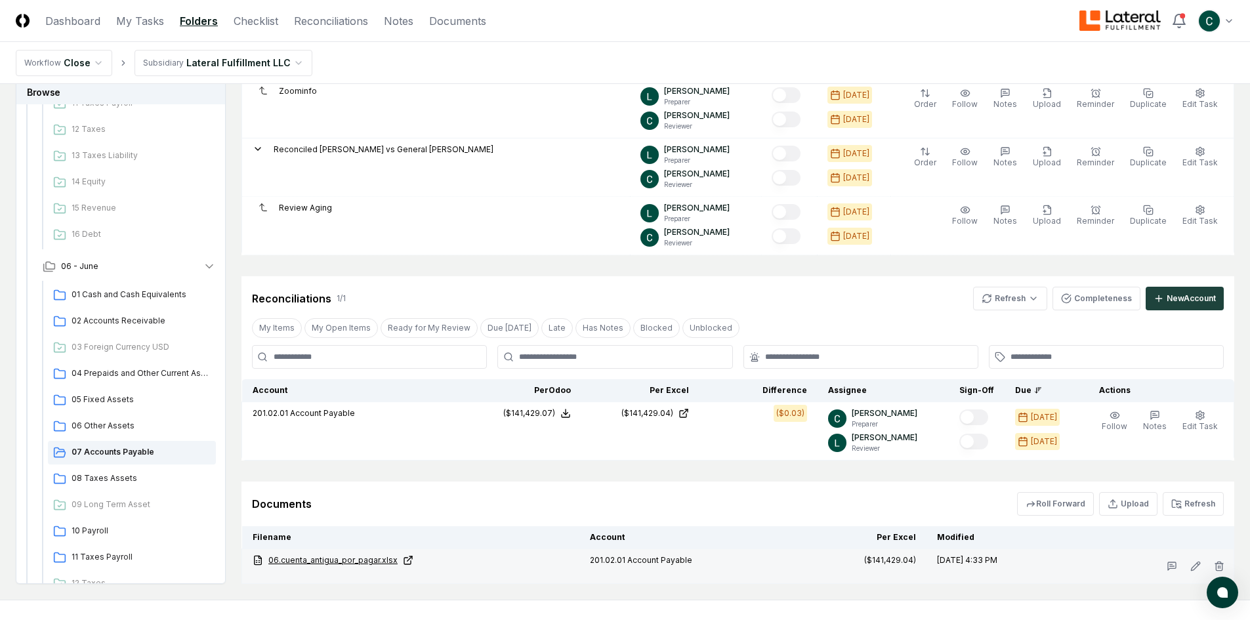
scroll to position [620, 0]
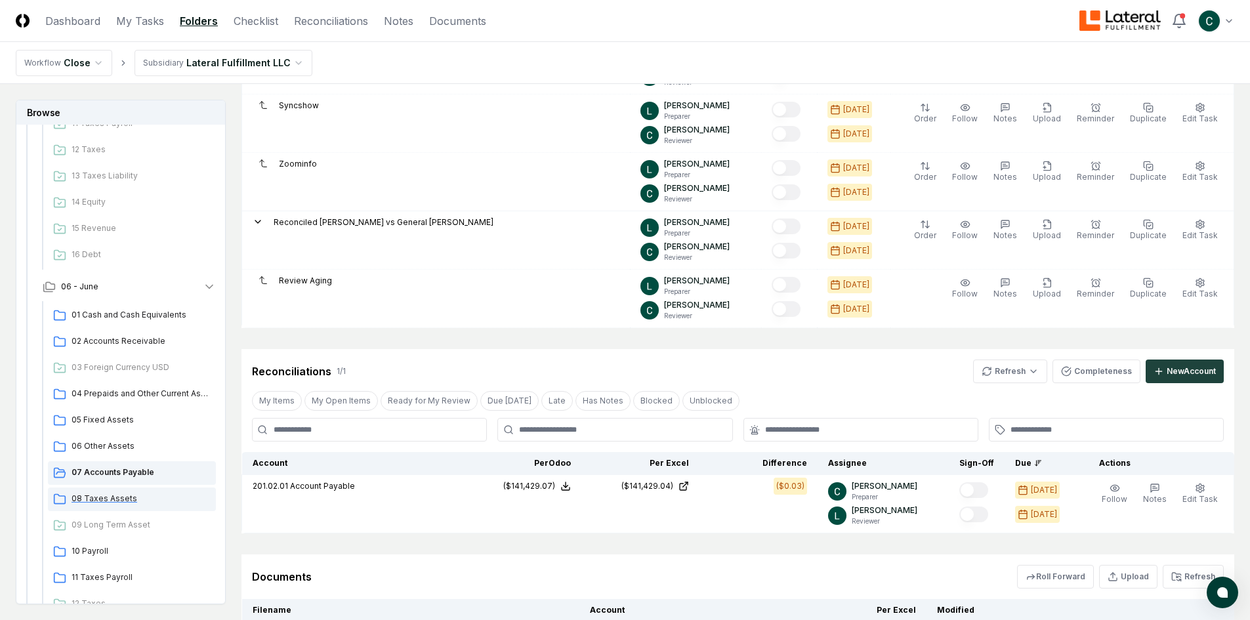
click at [94, 498] on span "08 Taxes Assets" at bounding box center [141, 499] width 139 height 12
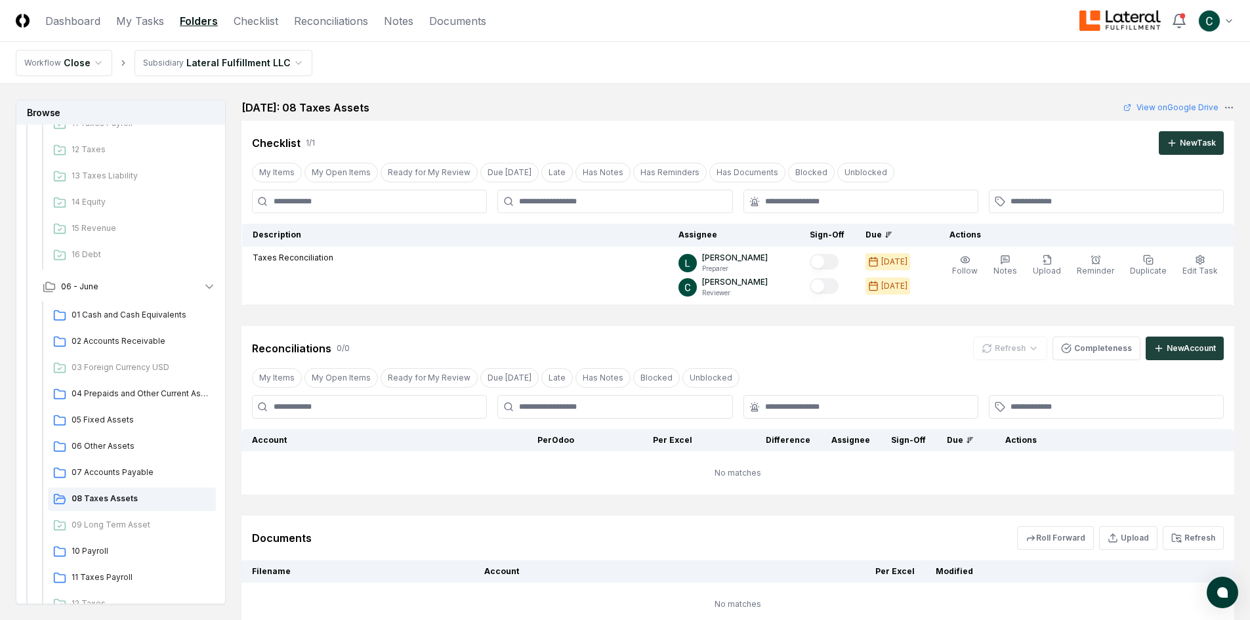
scroll to position [66, 0]
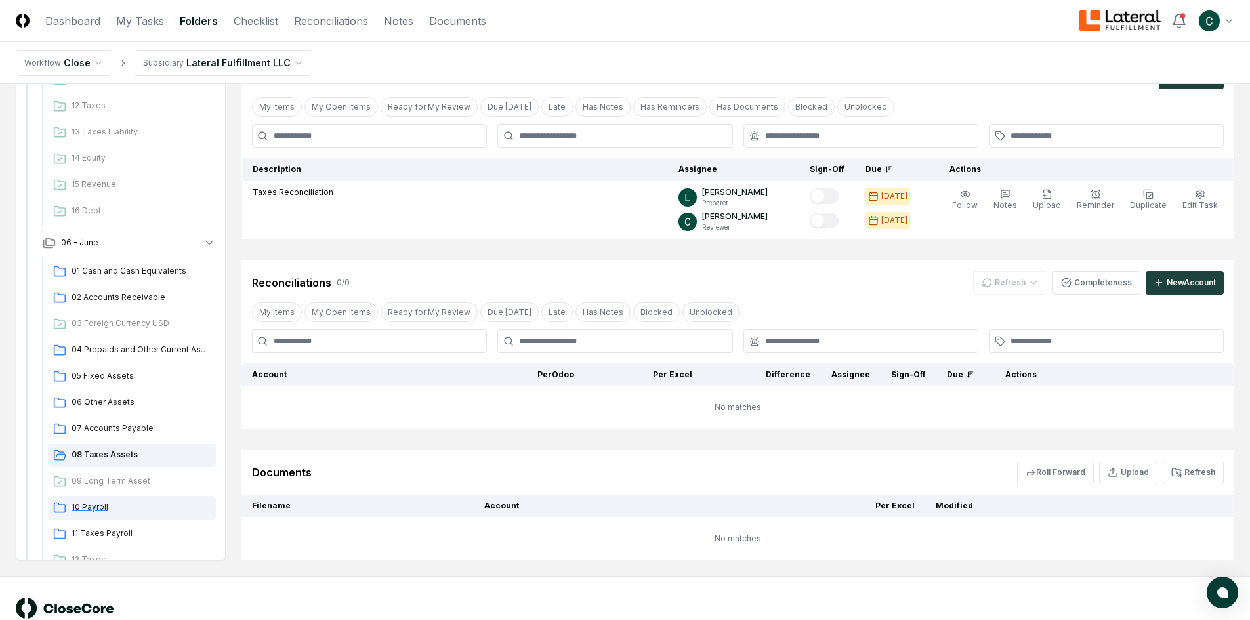
click at [85, 497] on div "10 Payroll" at bounding box center [132, 508] width 168 height 24
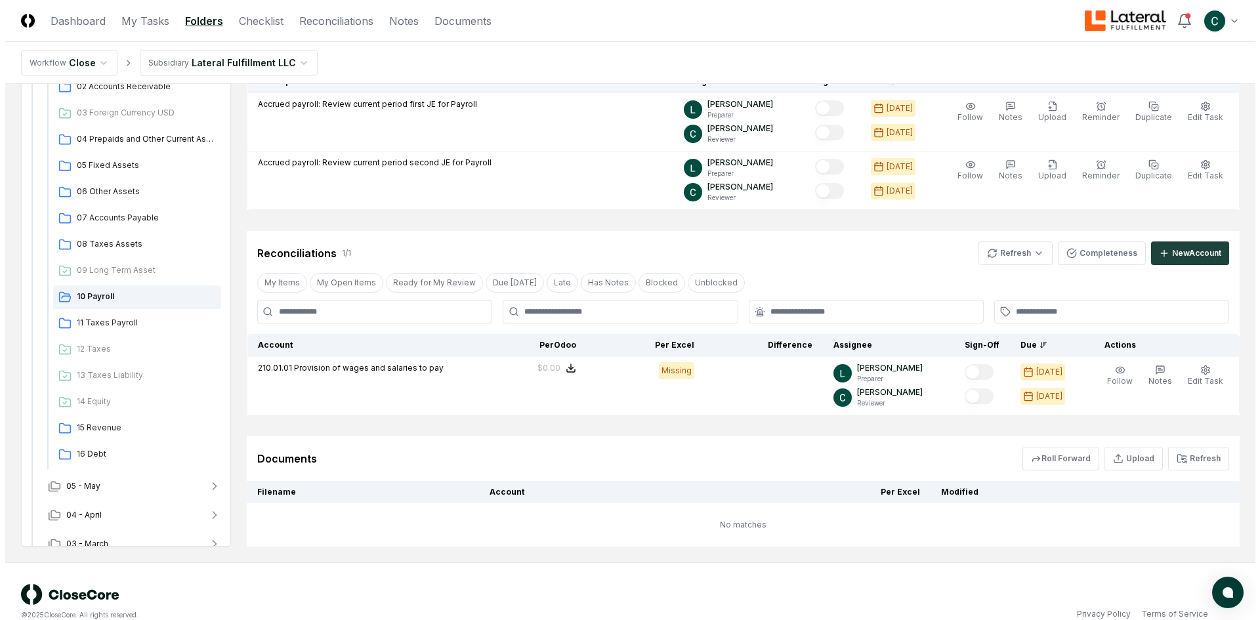
scroll to position [175, 0]
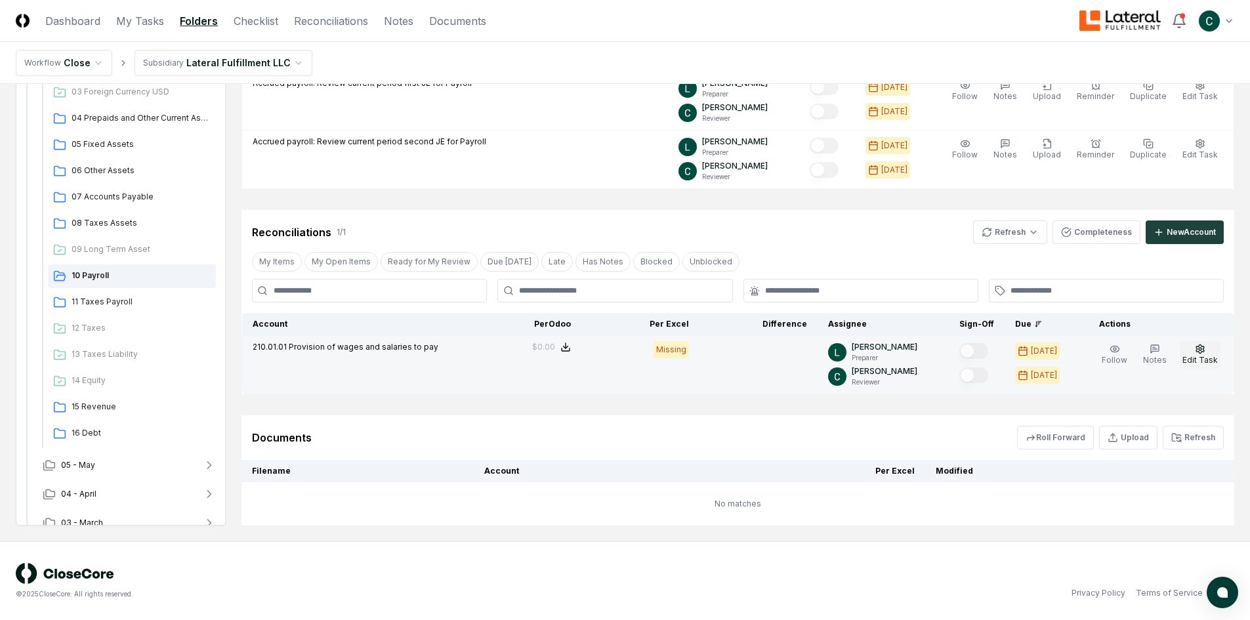
click at [1198, 359] on span "Edit Task" at bounding box center [1200, 360] width 35 height 10
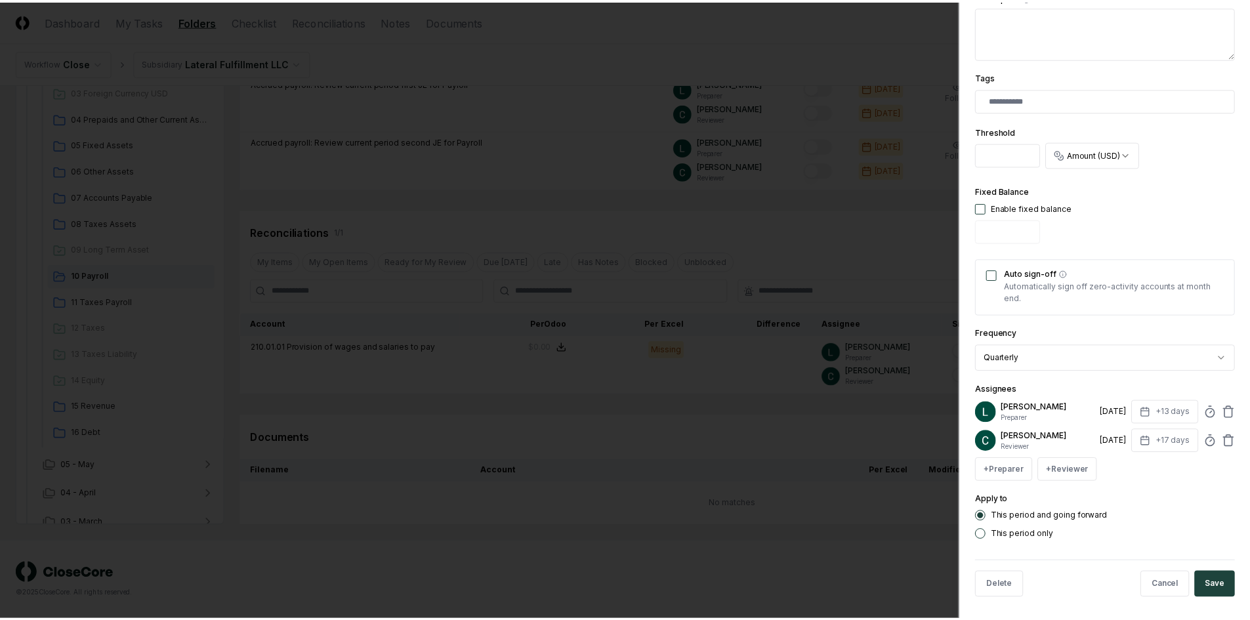
scroll to position [309, 0]
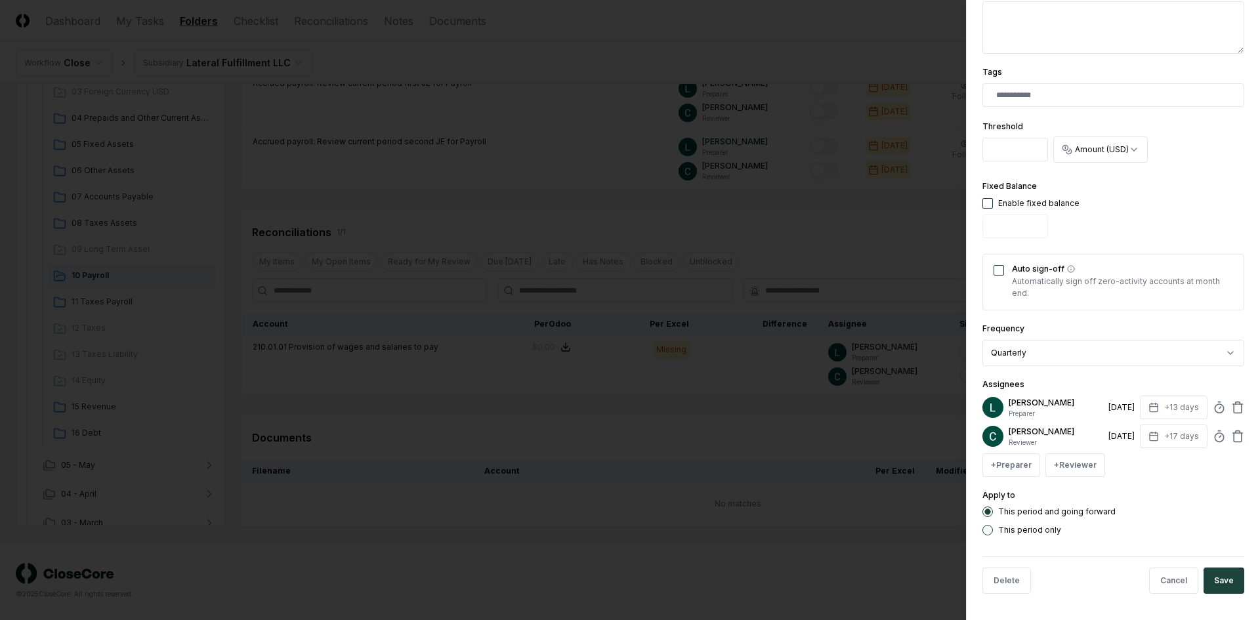
click at [985, 203] on button "button" at bounding box center [988, 203] width 11 height 11
type input "*"
click at [1006, 221] on input "*" at bounding box center [1016, 227] width 66 height 24
click at [991, 197] on div "Fixed Balance Enable fixed balance *" at bounding box center [1031, 211] width 97 height 65
click at [991, 528] on button "This period only" at bounding box center [988, 530] width 11 height 11
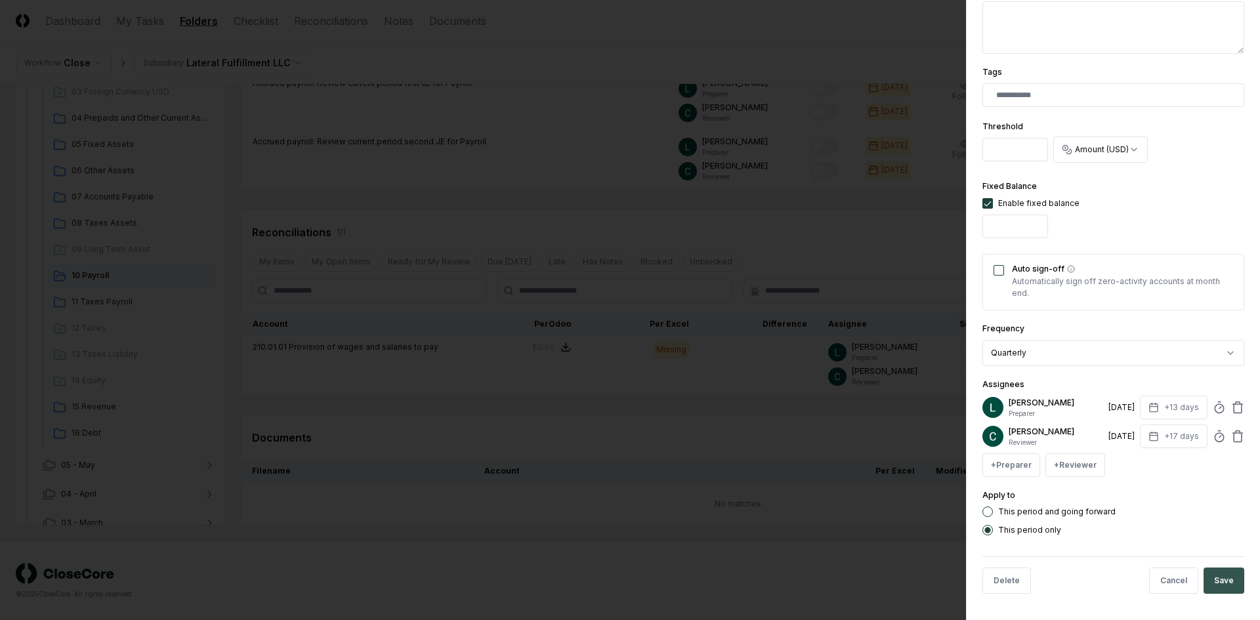
click at [1208, 579] on button "Save" at bounding box center [1224, 581] width 41 height 26
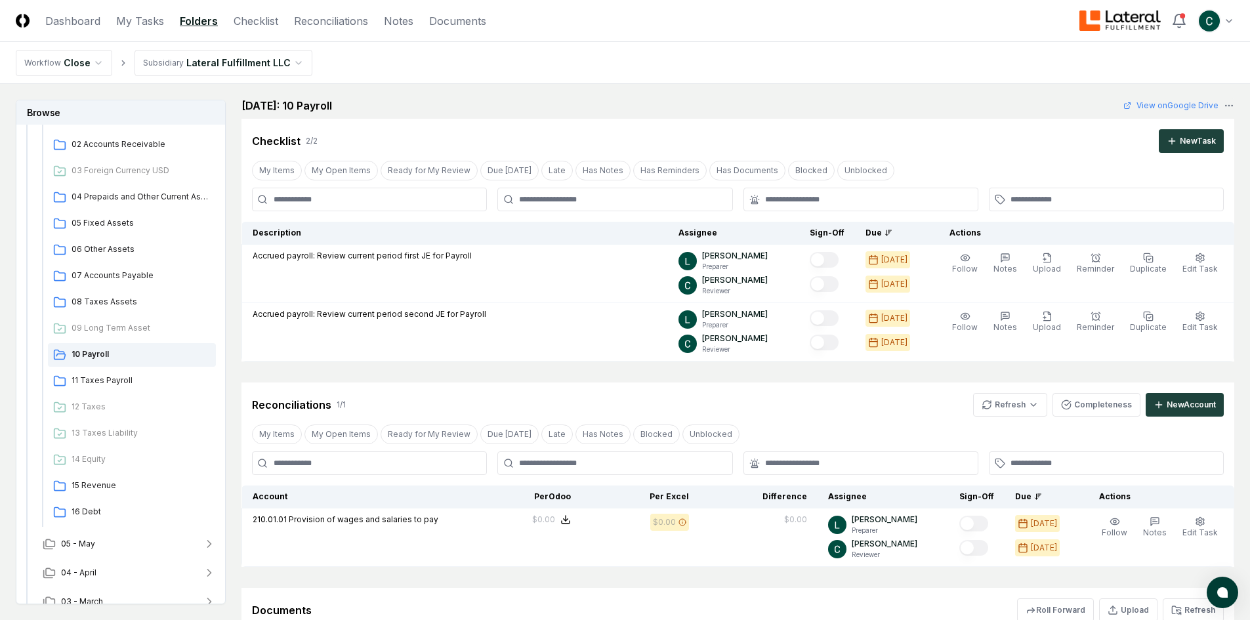
scroll to position [0, 0]
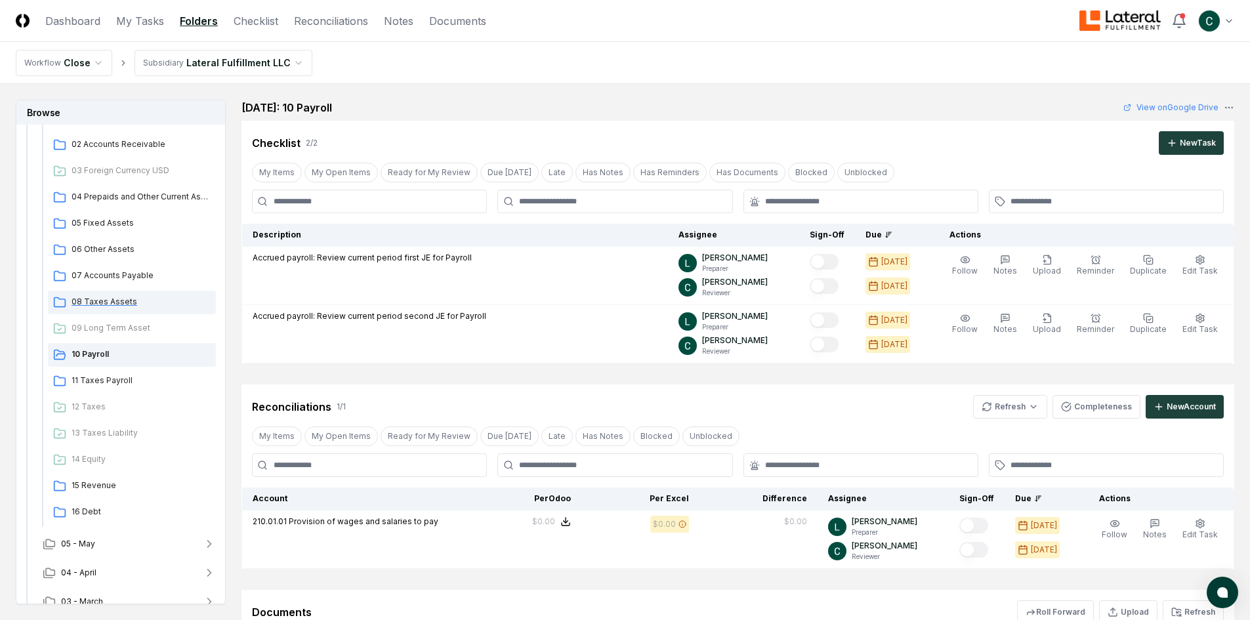
click at [119, 307] on span "08 Taxes Assets" at bounding box center [141, 302] width 139 height 12
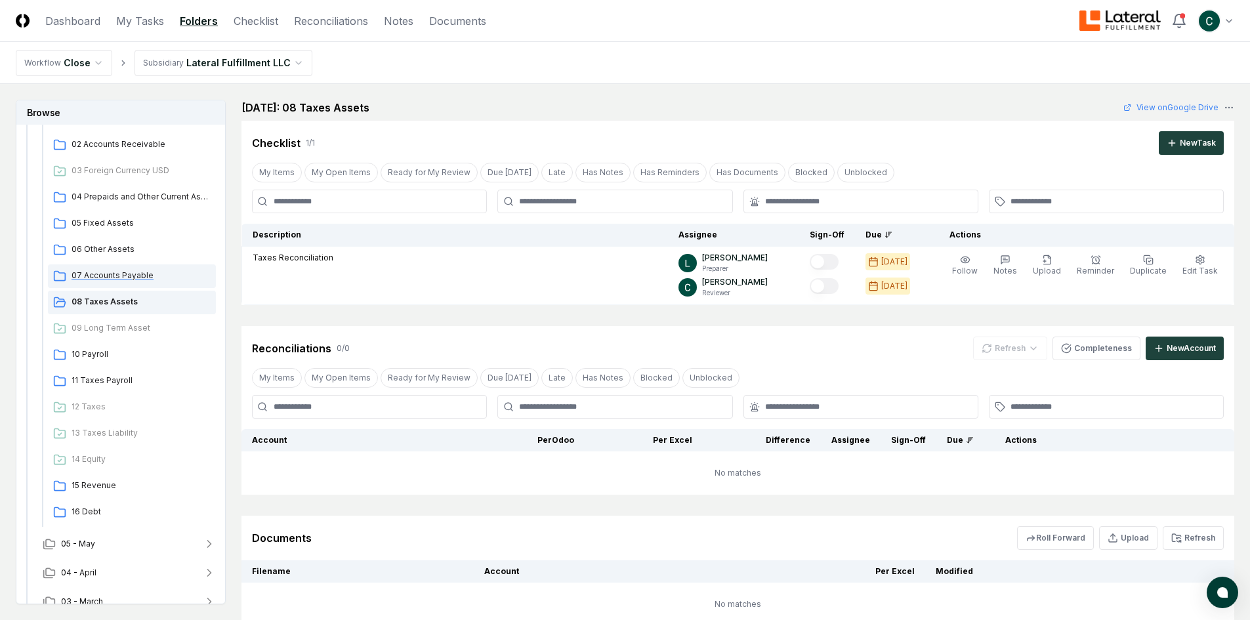
click at [121, 278] on span "07 Accounts Payable" at bounding box center [141, 276] width 139 height 12
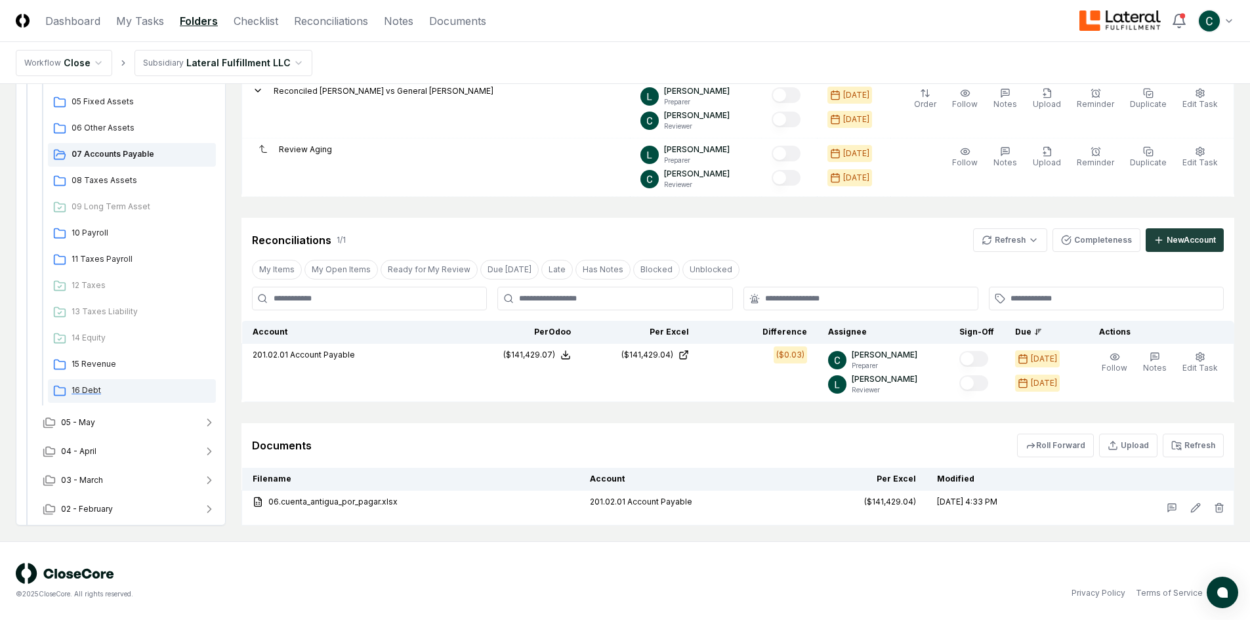
scroll to position [656, 0]
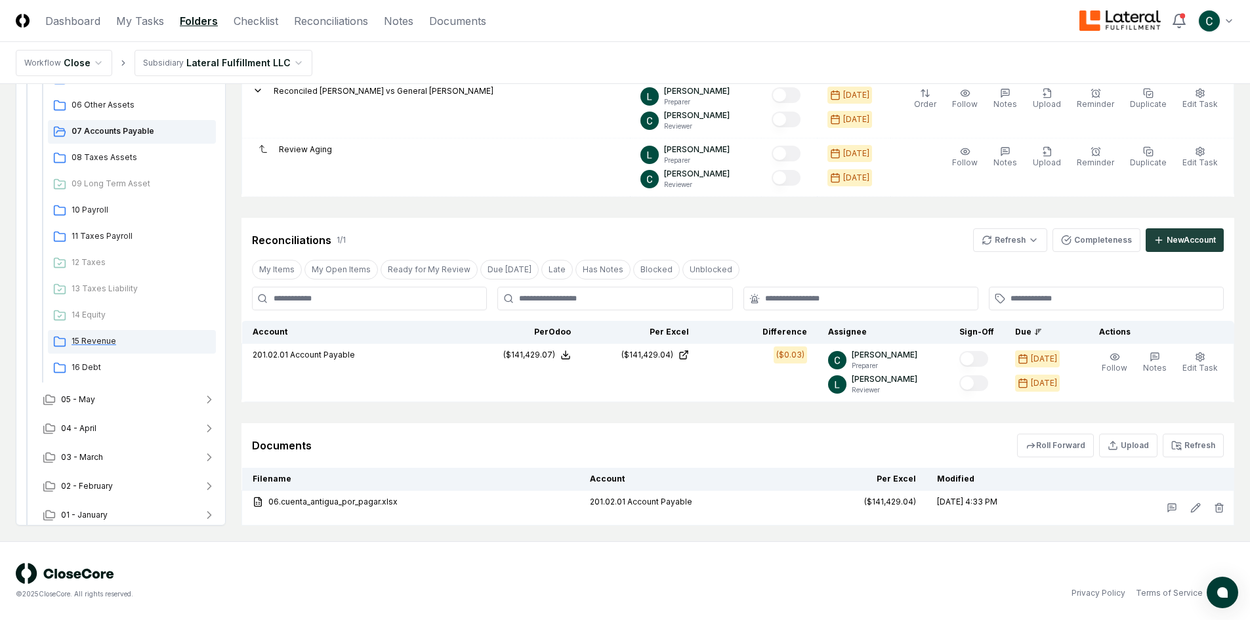
click at [105, 345] on span "15 Revenue" at bounding box center [141, 341] width 139 height 12
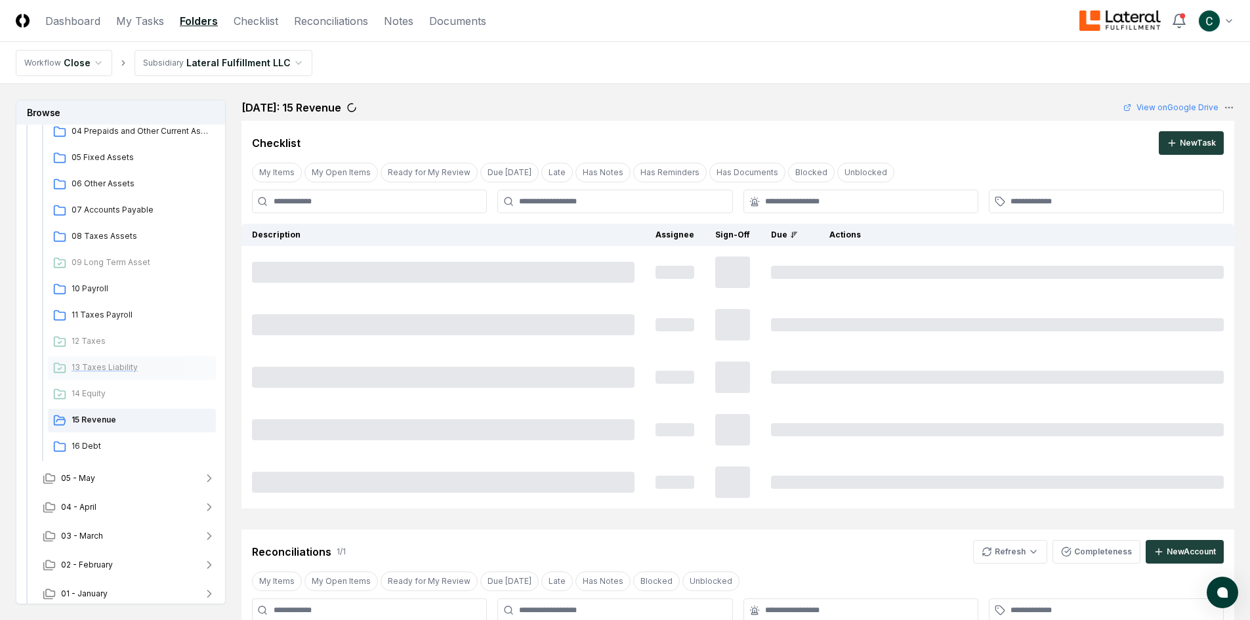
click at [93, 370] on span "13 Taxes Liability" at bounding box center [141, 368] width 139 height 12
